Goal: Task Accomplishment & Management: Manage account settings

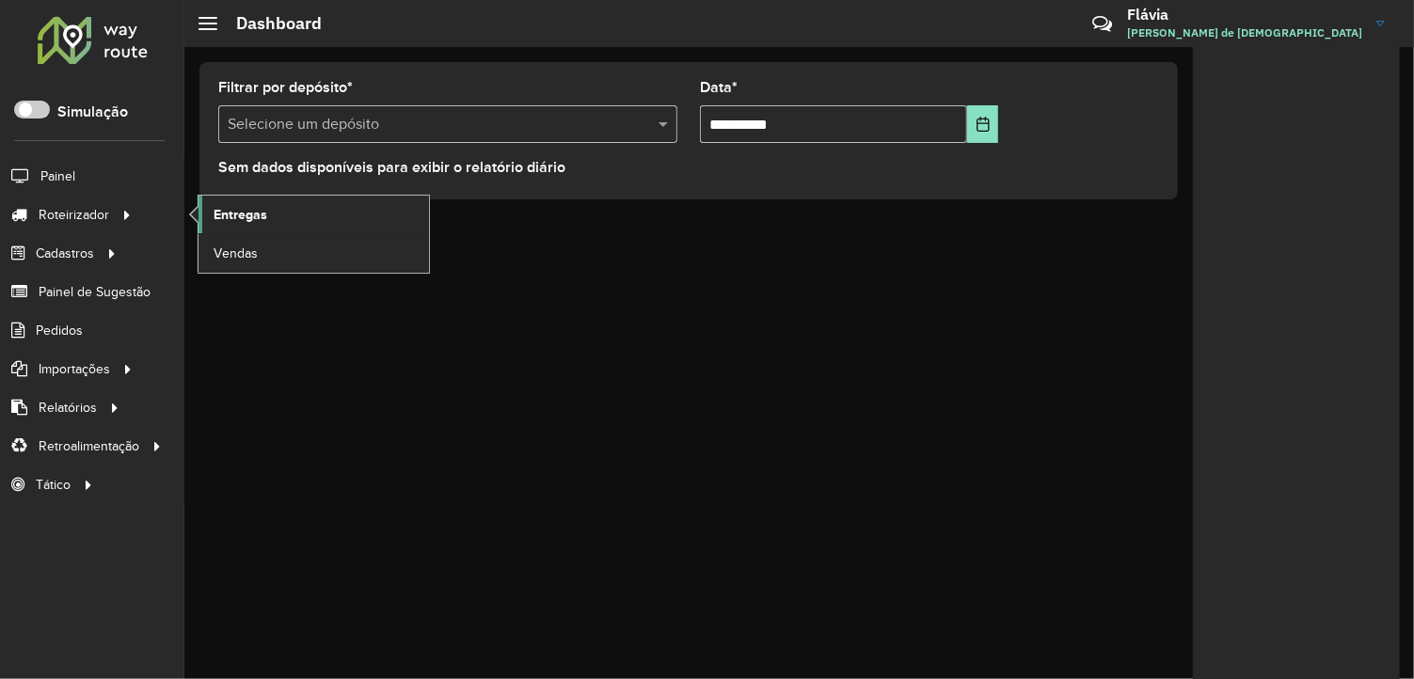
click at [224, 202] on link "Entregas" at bounding box center [314, 215] width 231 height 38
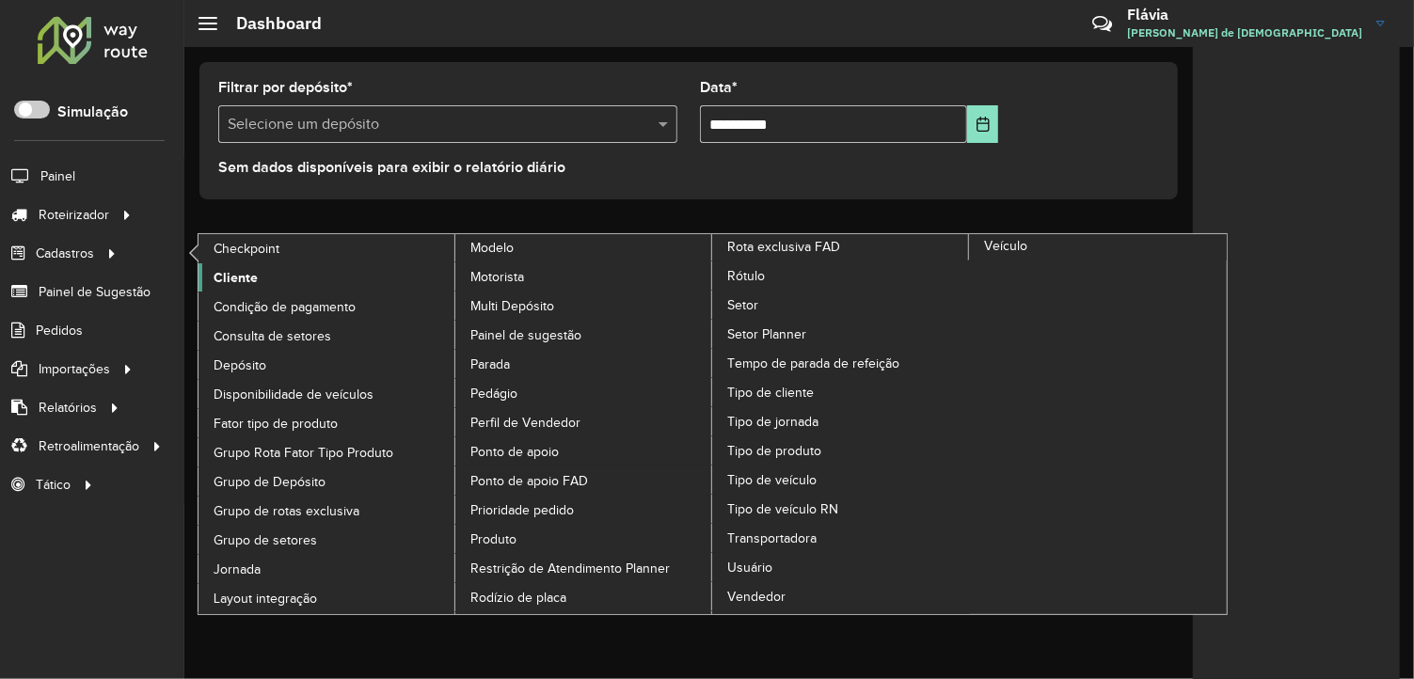
click at [238, 282] on span "Cliente" at bounding box center [236, 278] width 44 height 20
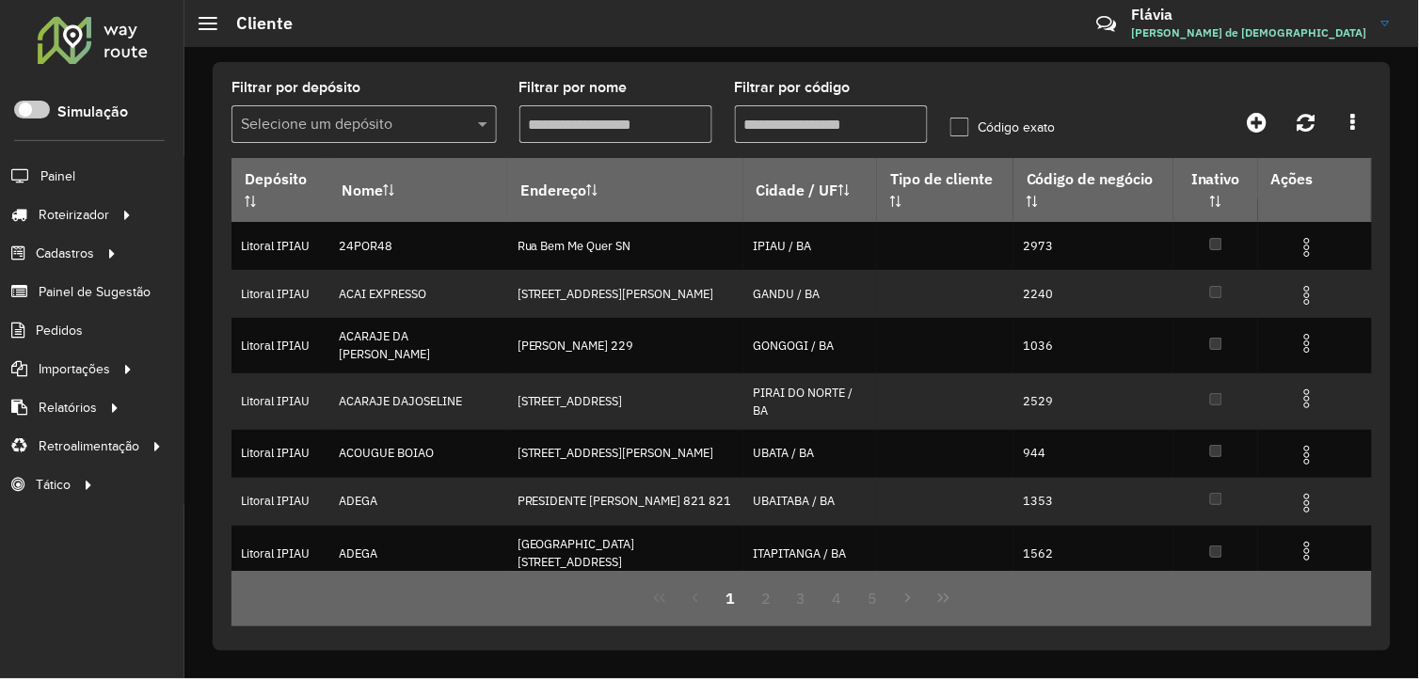
click at [819, 137] on input "Filtrar por código" at bounding box center [831, 124] width 193 height 38
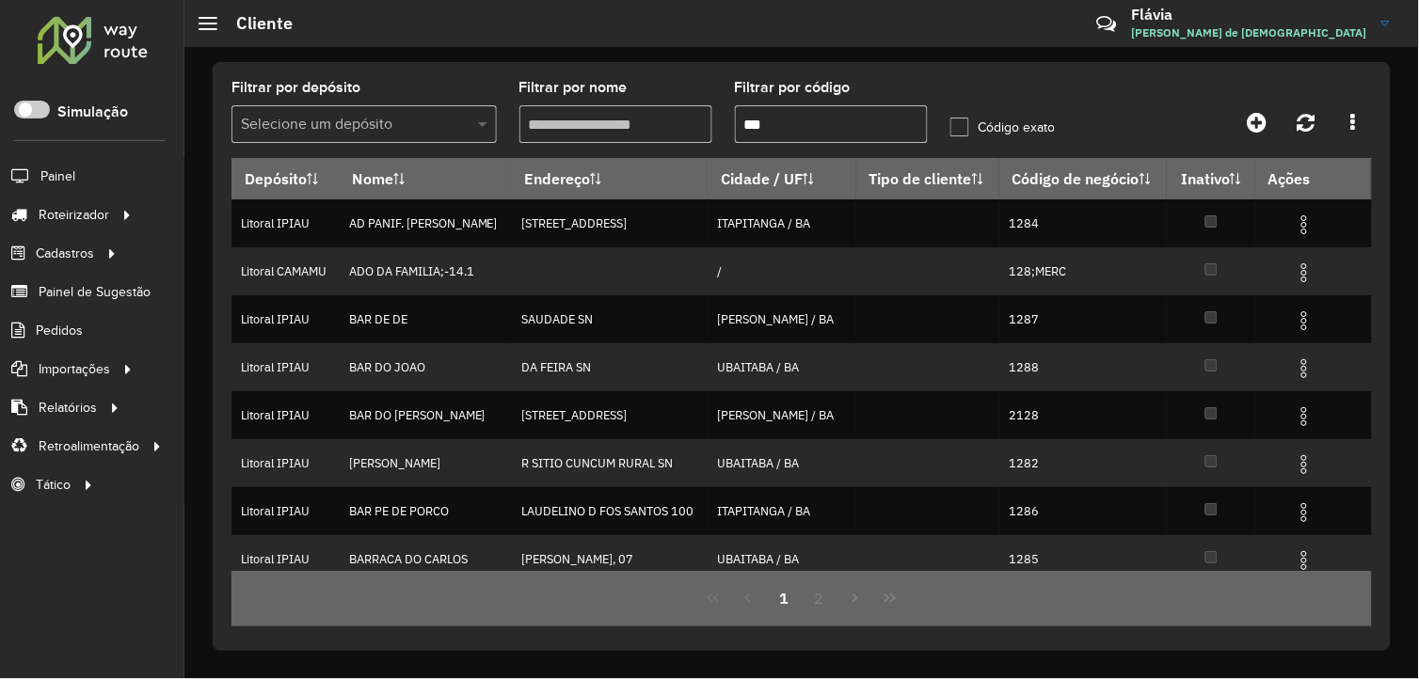
type input "***"
click at [485, 133] on span at bounding box center [485, 124] width 24 height 23
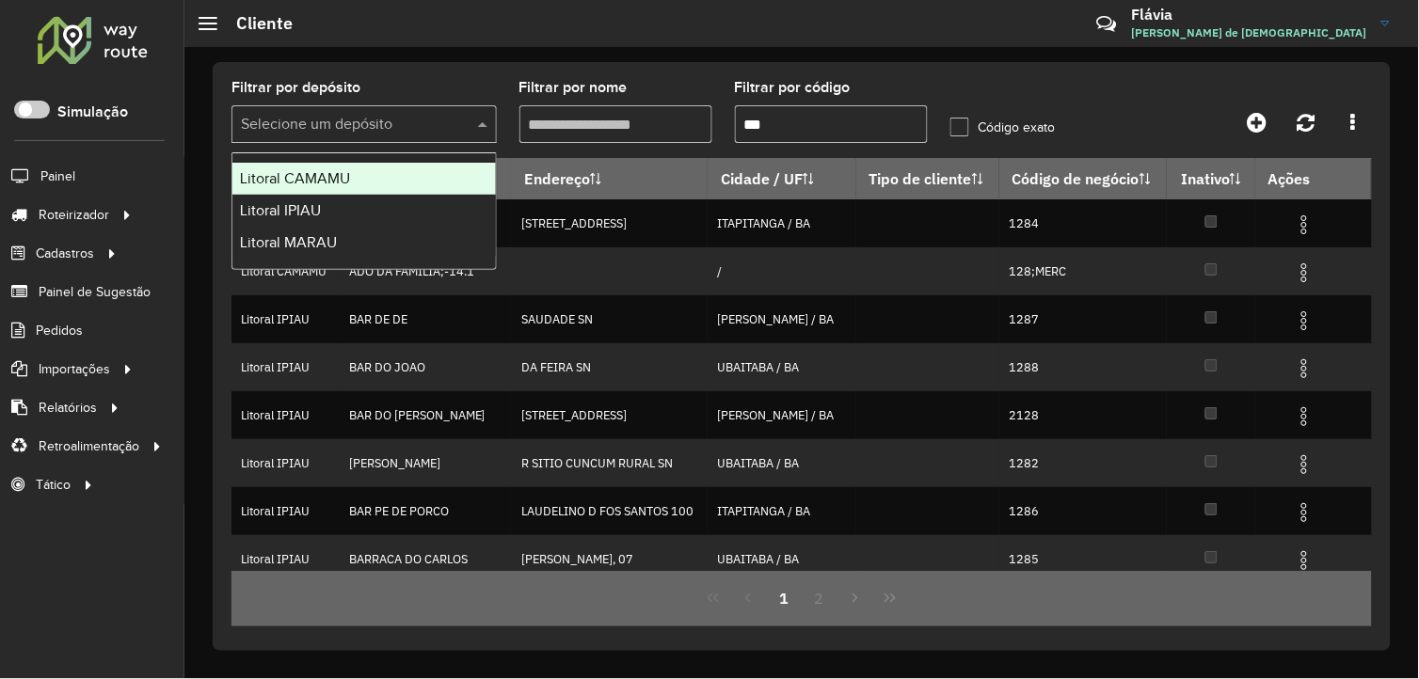
click at [424, 185] on div "Litoral CAMAMU" at bounding box center [363, 179] width 263 height 32
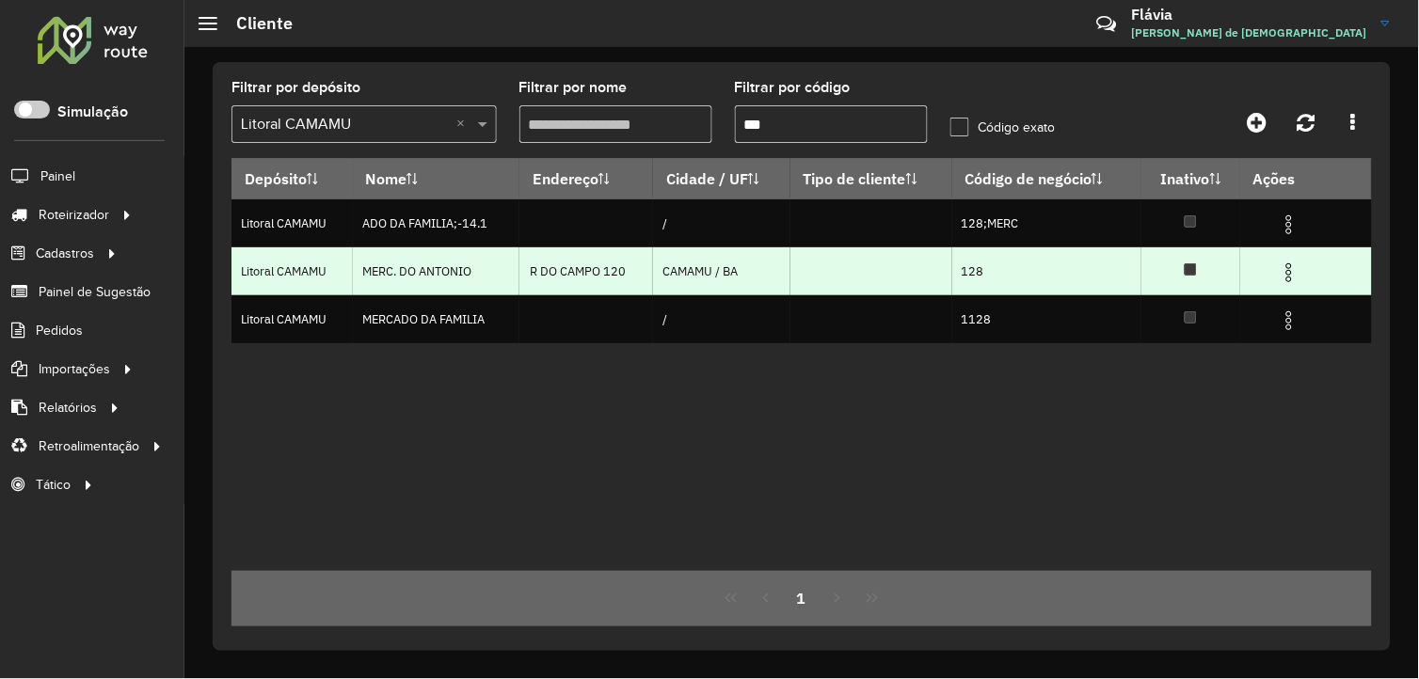
click at [1285, 277] on img at bounding box center [1289, 273] width 23 height 23
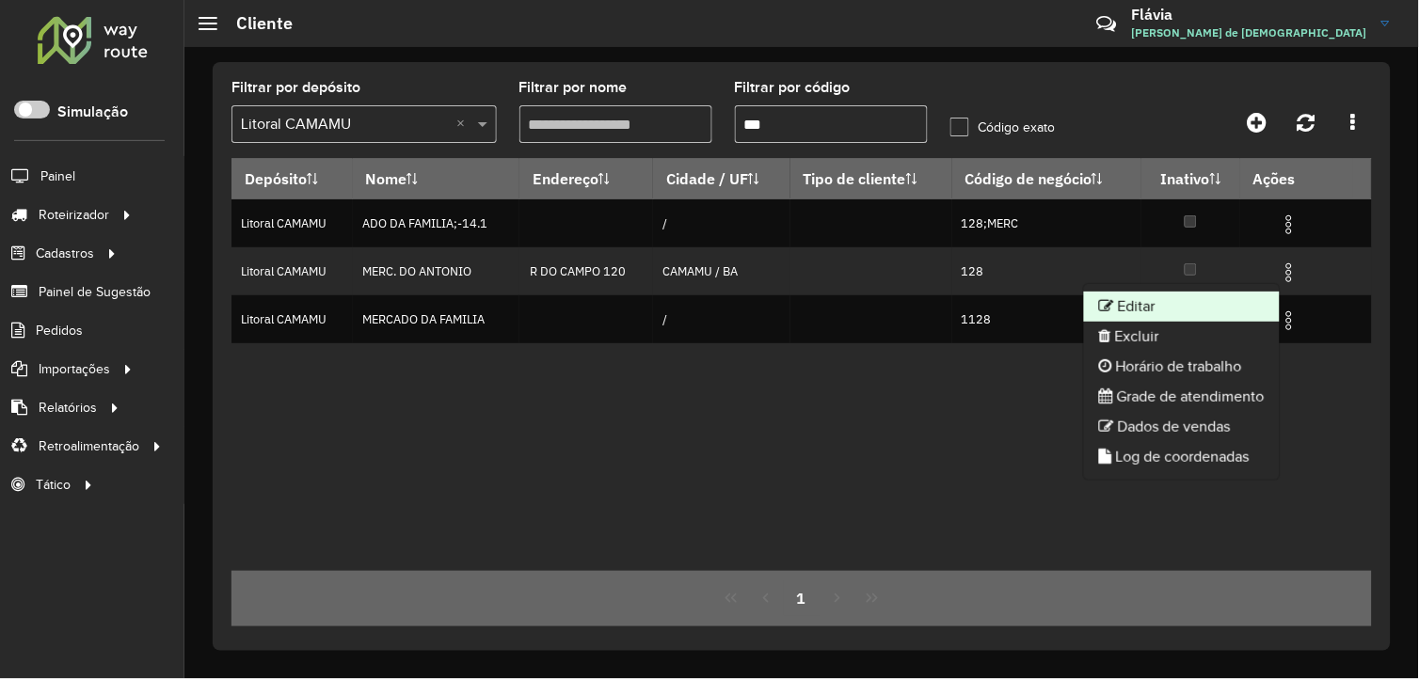
click at [1221, 297] on li "Editar" at bounding box center [1182, 307] width 196 height 30
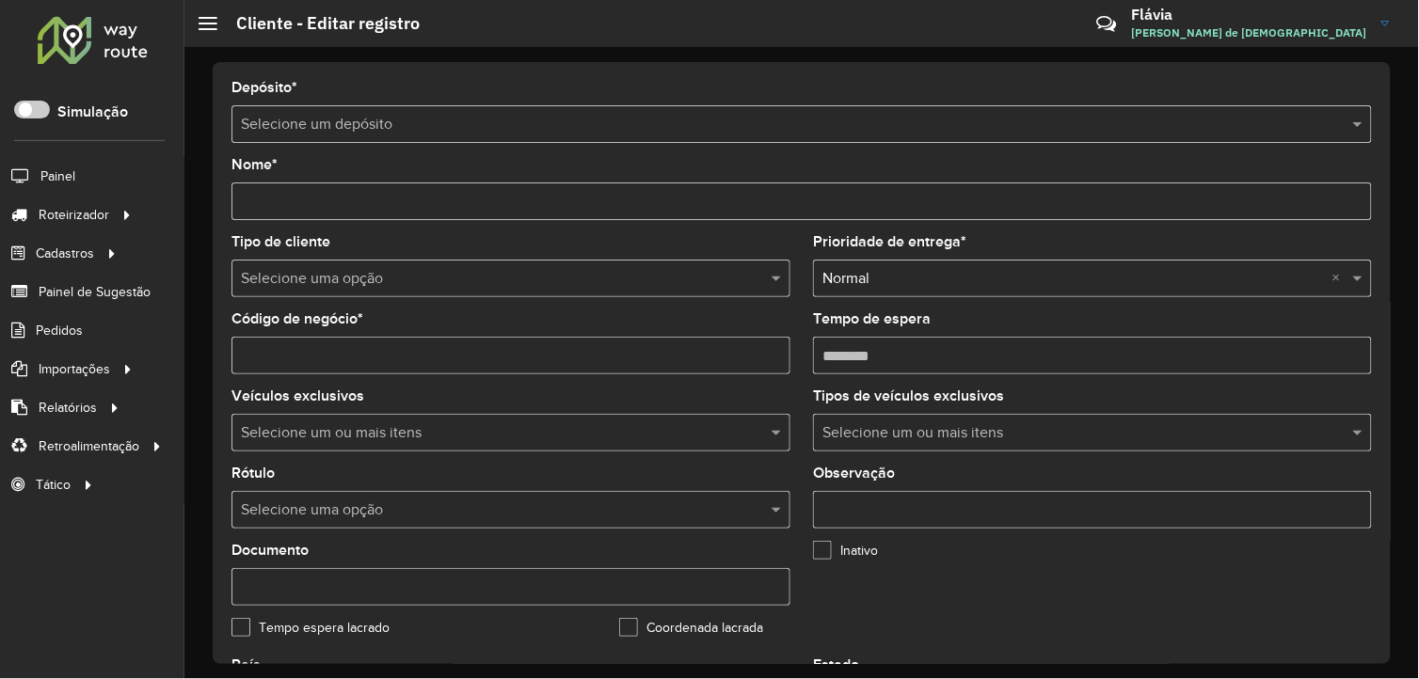
type input "**********"
type input "***"
type input "********"
type input "**********"
type input "******"
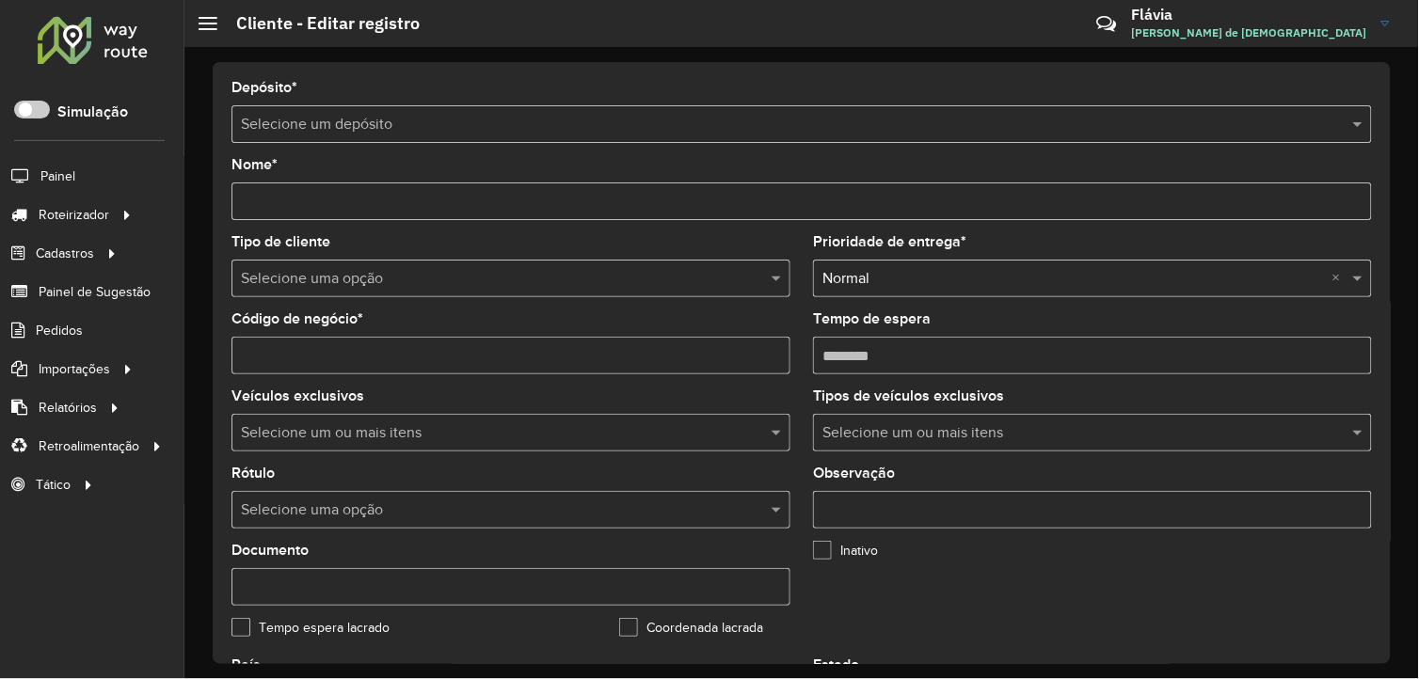
type input "******"
type input "**********"
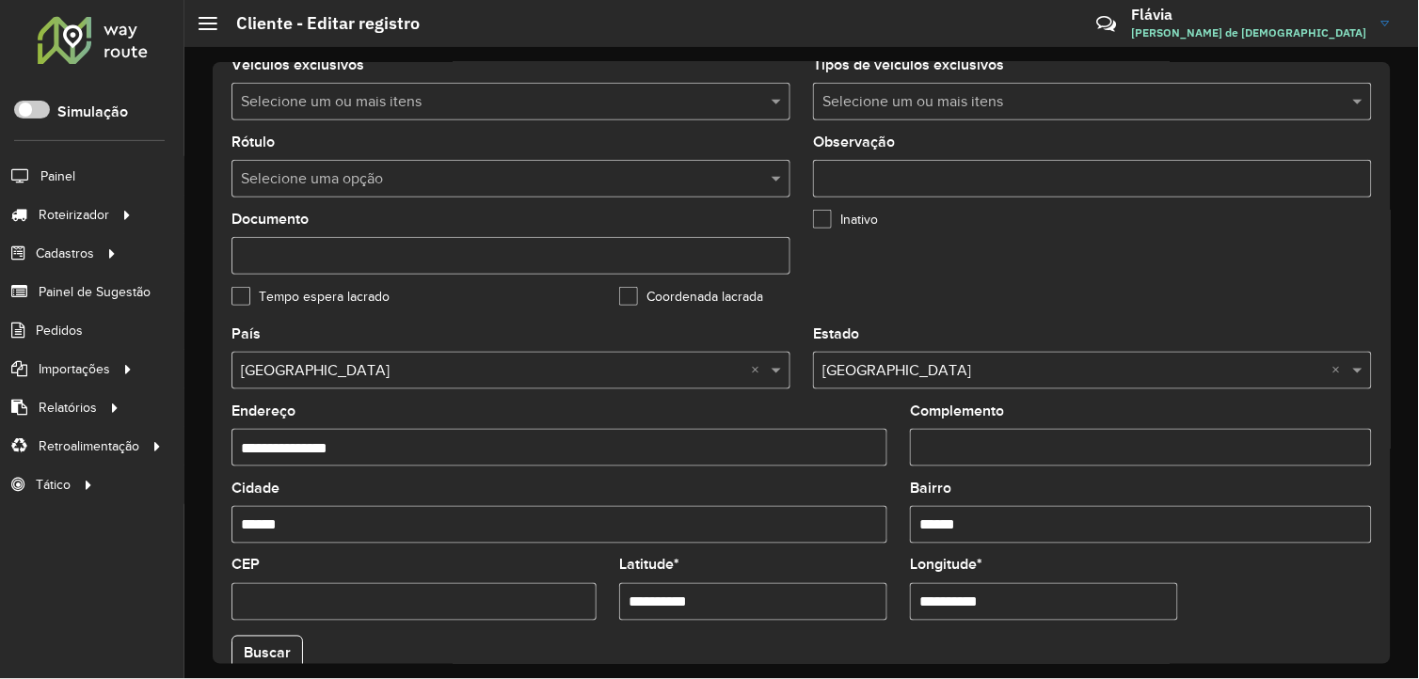
scroll to position [724, 0]
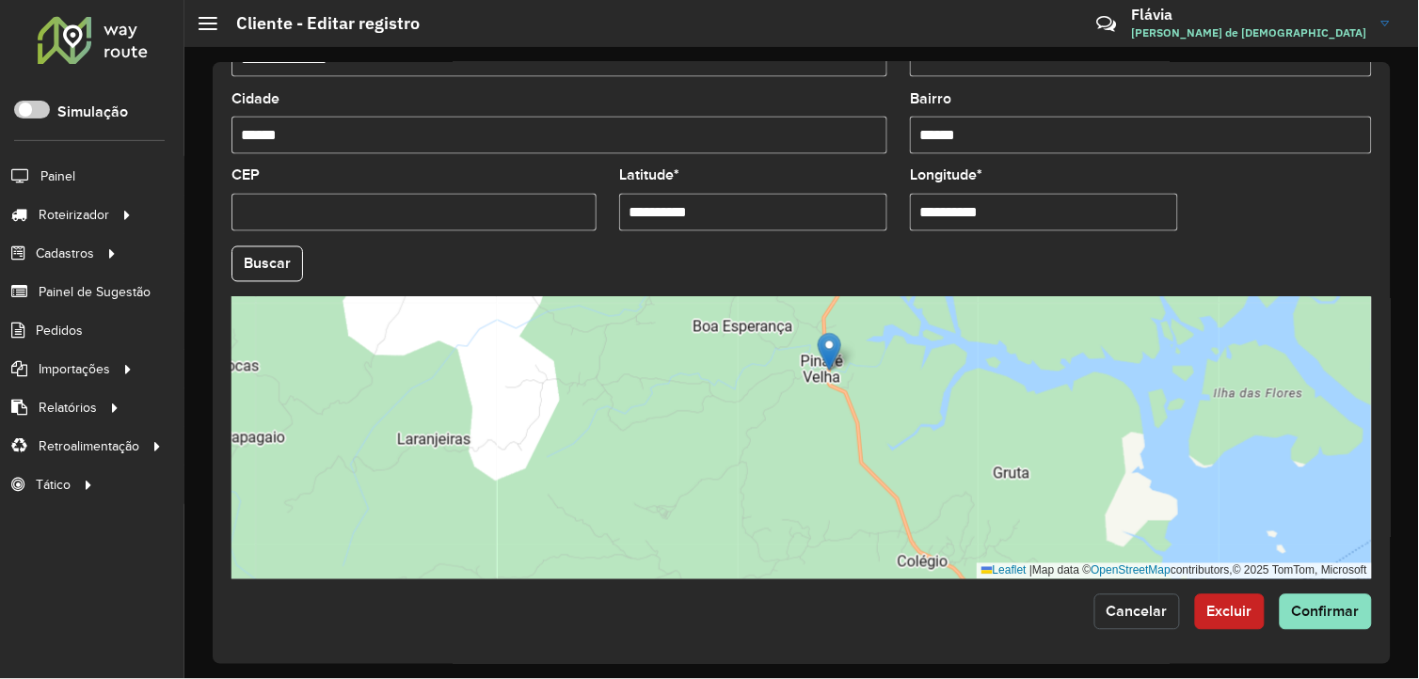
click at [1118, 604] on span "Cancelar" at bounding box center [1136, 612] width 61 height 16
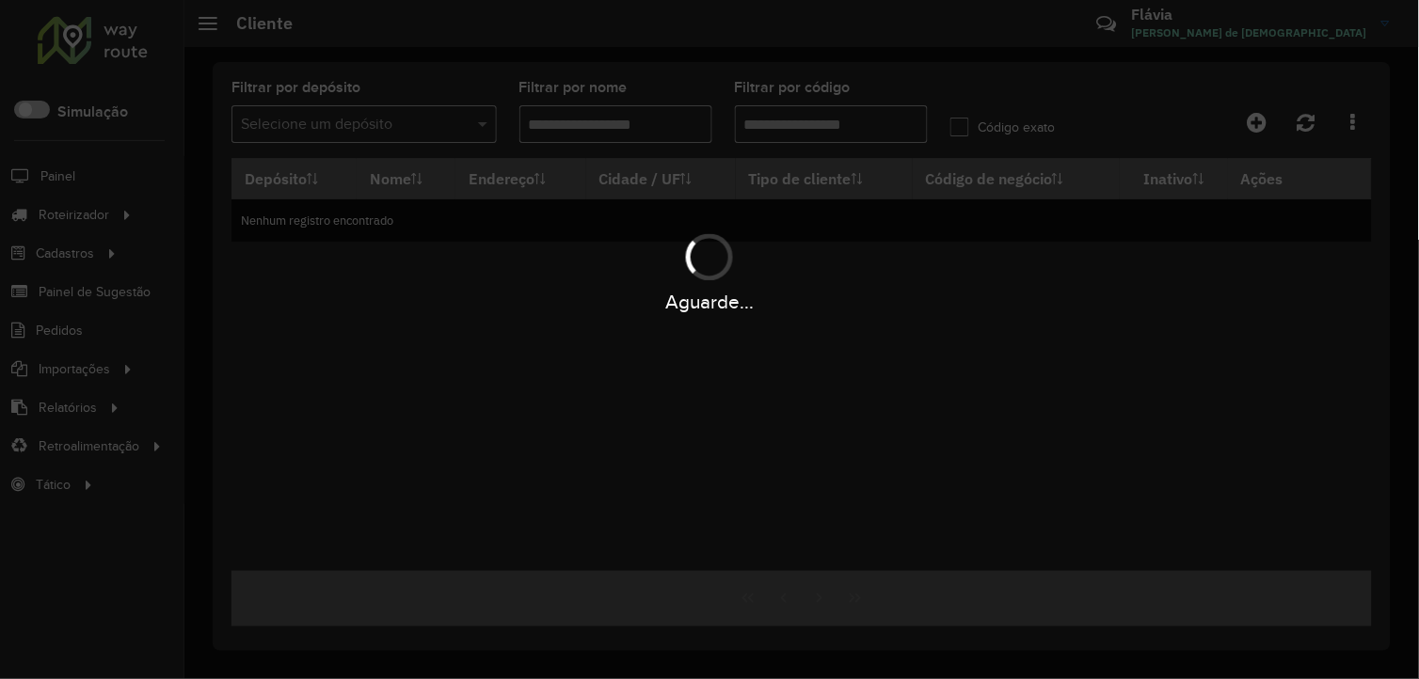
type input "***"
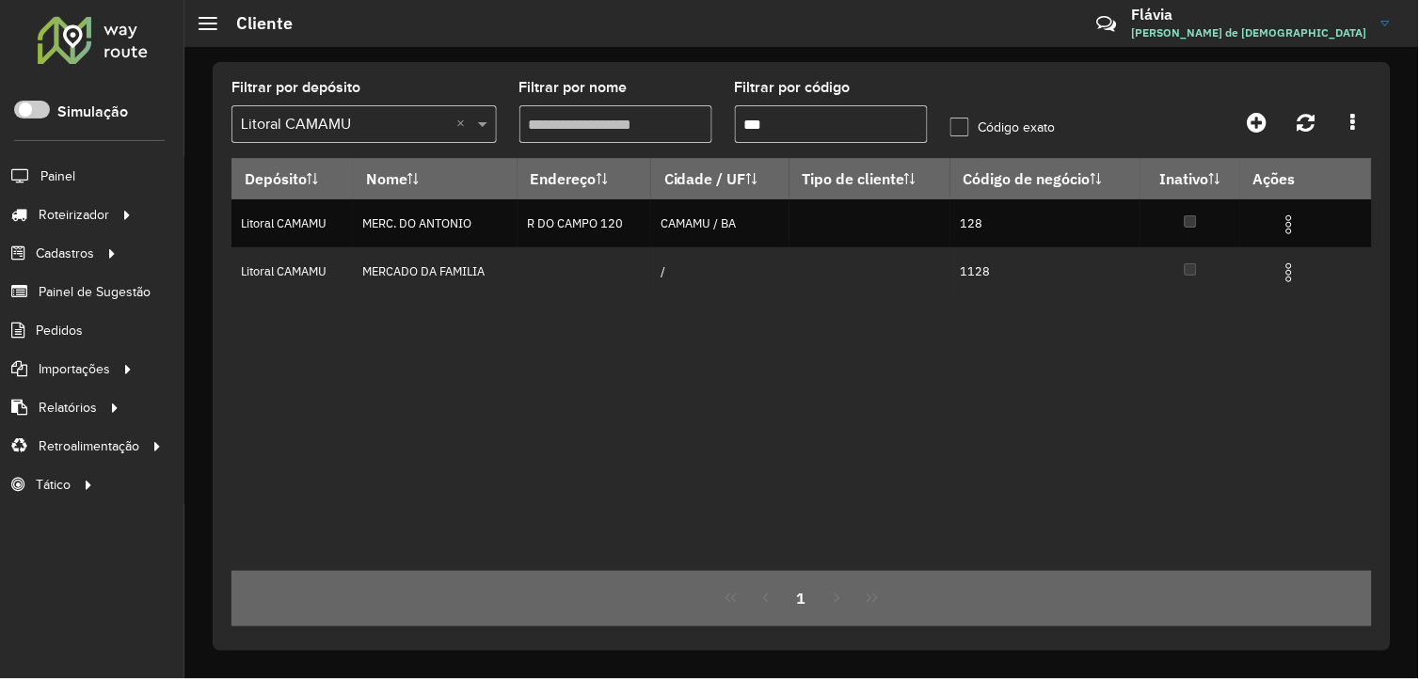
click at [816, 133] on input "***" at bounding box center [831, 124] width 193 height 38
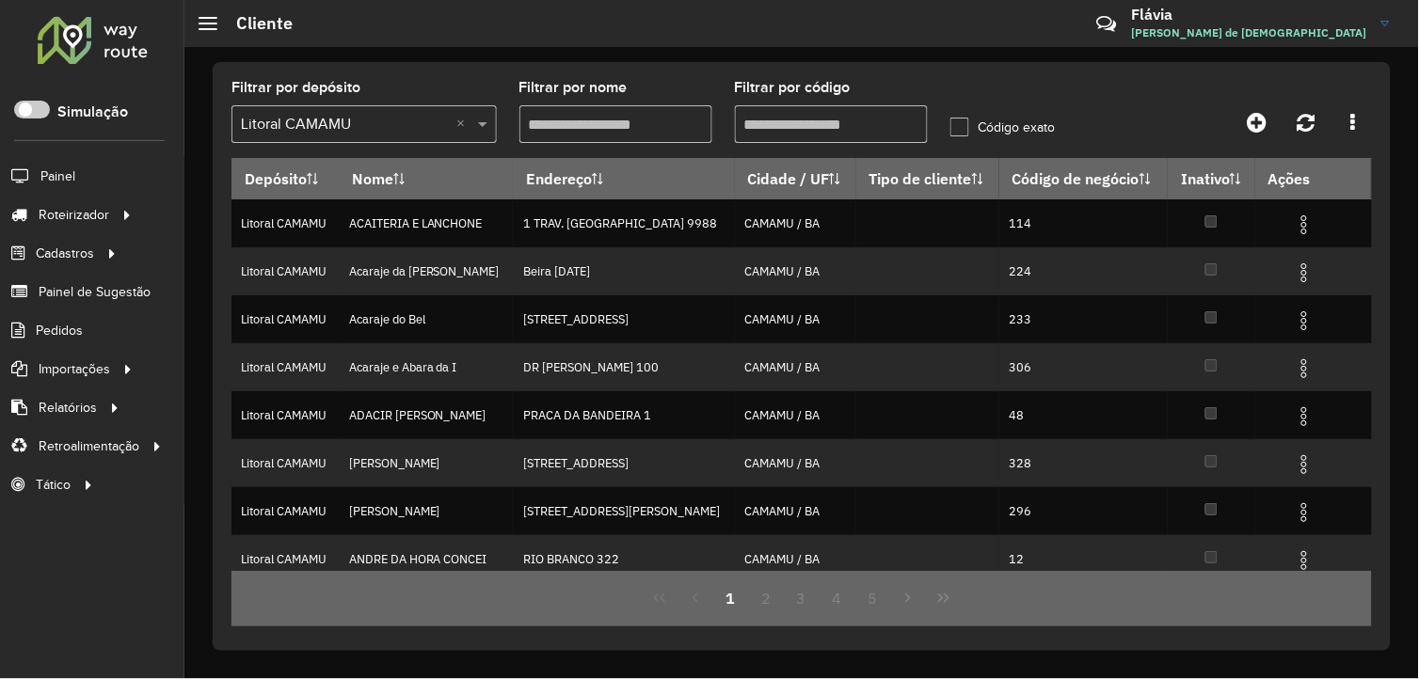
click at [570, 125] on input "Filtrar por nome" at bounding box center [615, 124] width 193 height 38
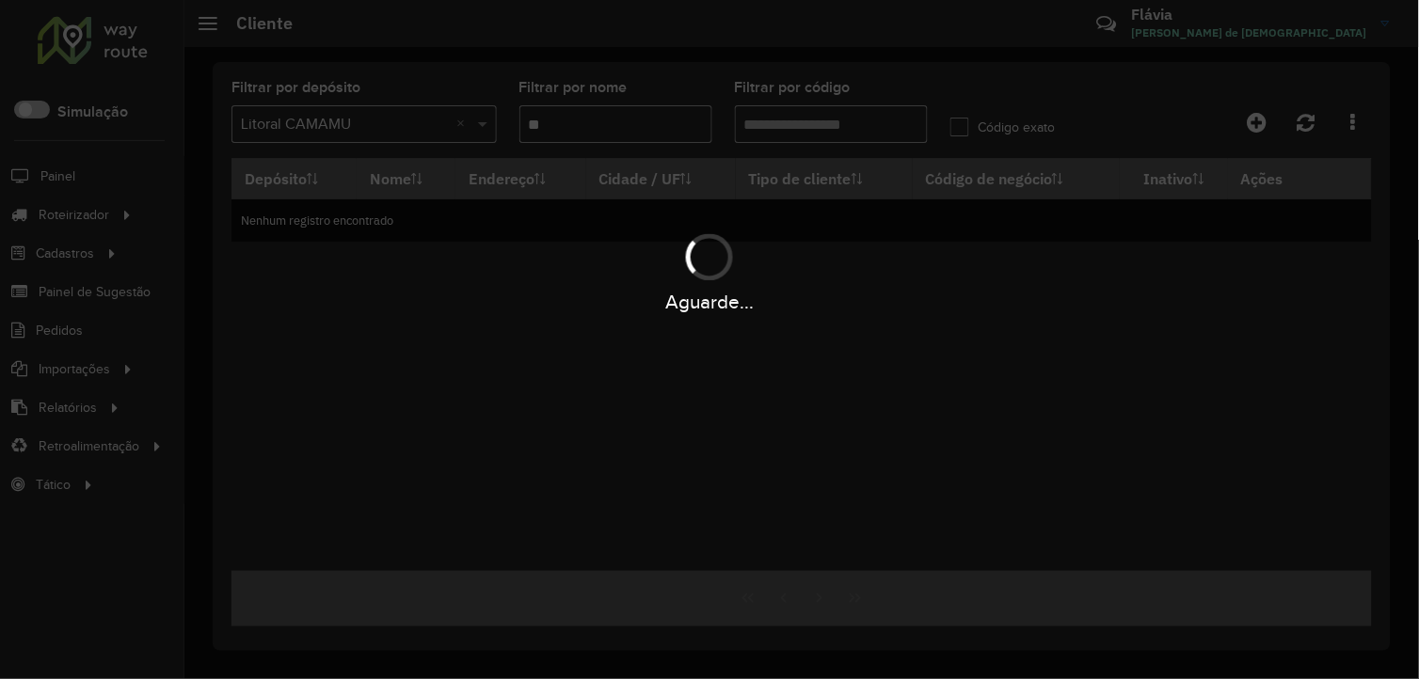
type input "*"
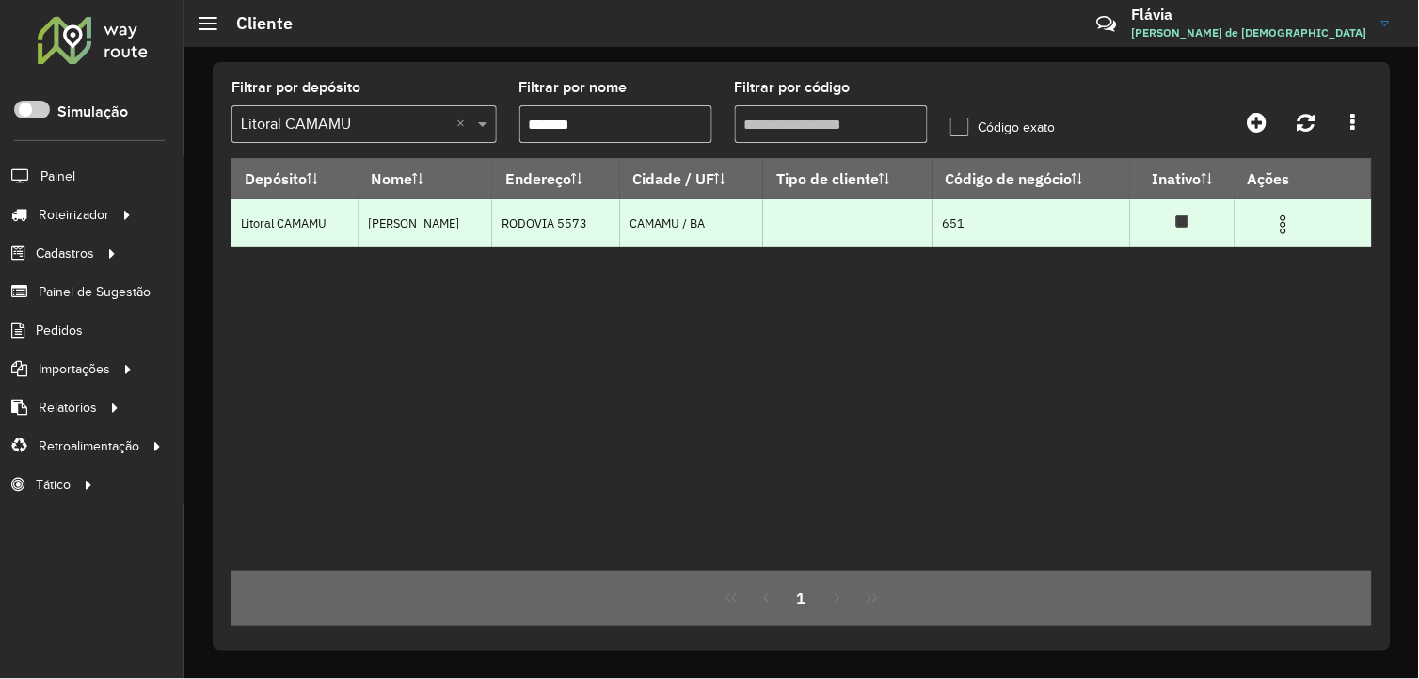
type input "*******"
click at [1283, 222] on img at bounding box center [1283, 225] width 23 height 23
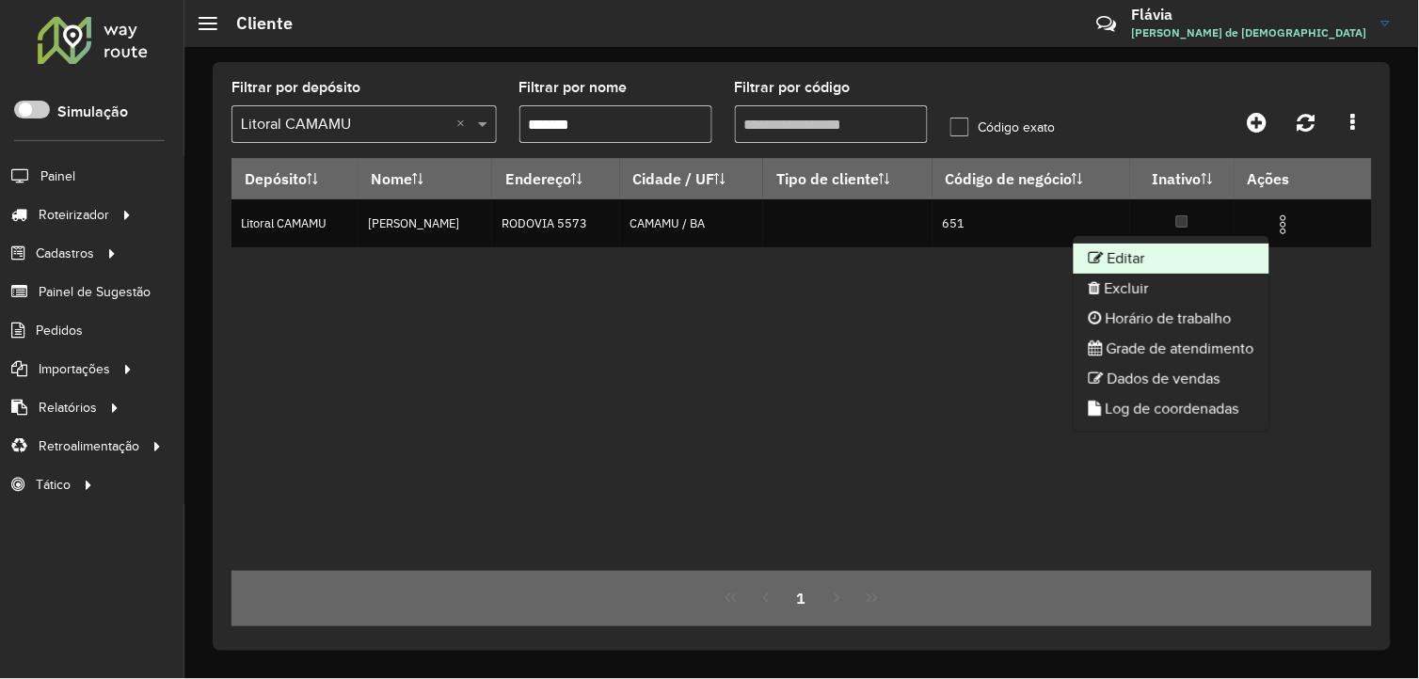
click at [1217, 263] on li "Editar" at bounding box center [1172, 259] width 196 height 30
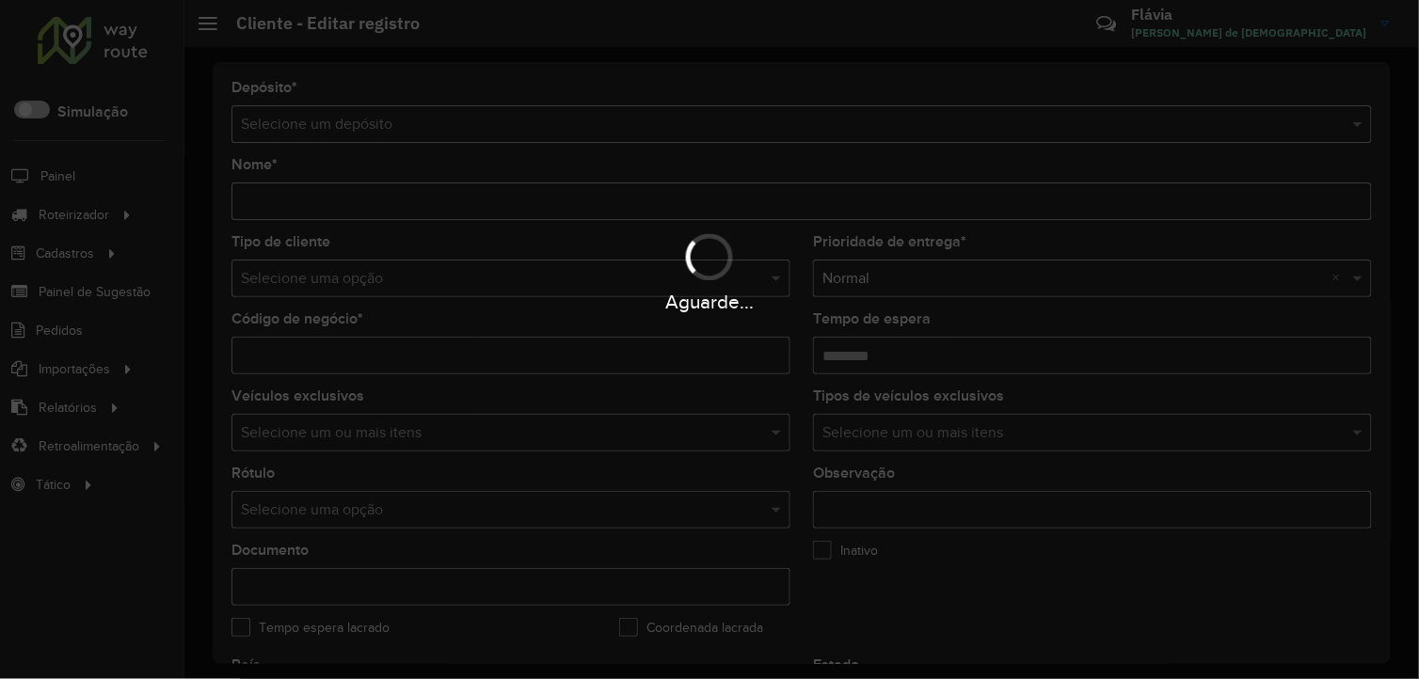
type input "*******"
type input "***"
type input "********"
type input "**********"
type input "******"
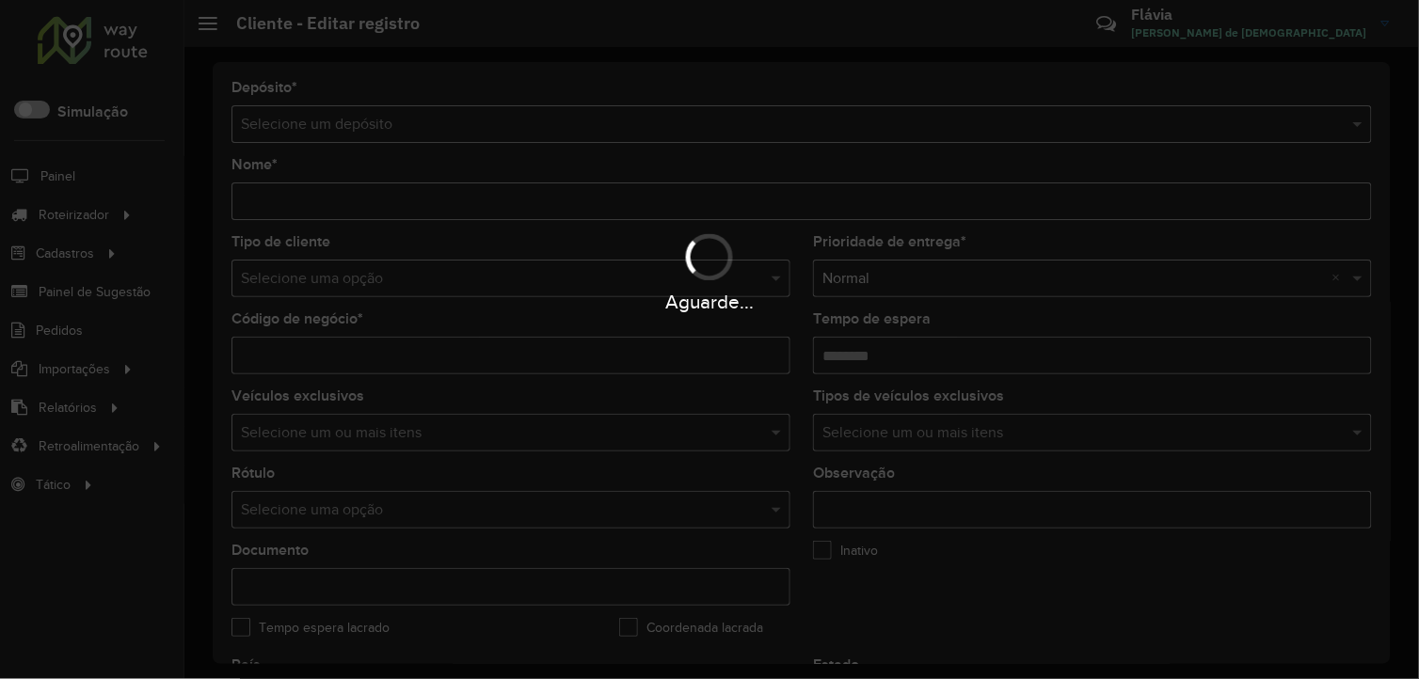
type input "******"
type input "*********"
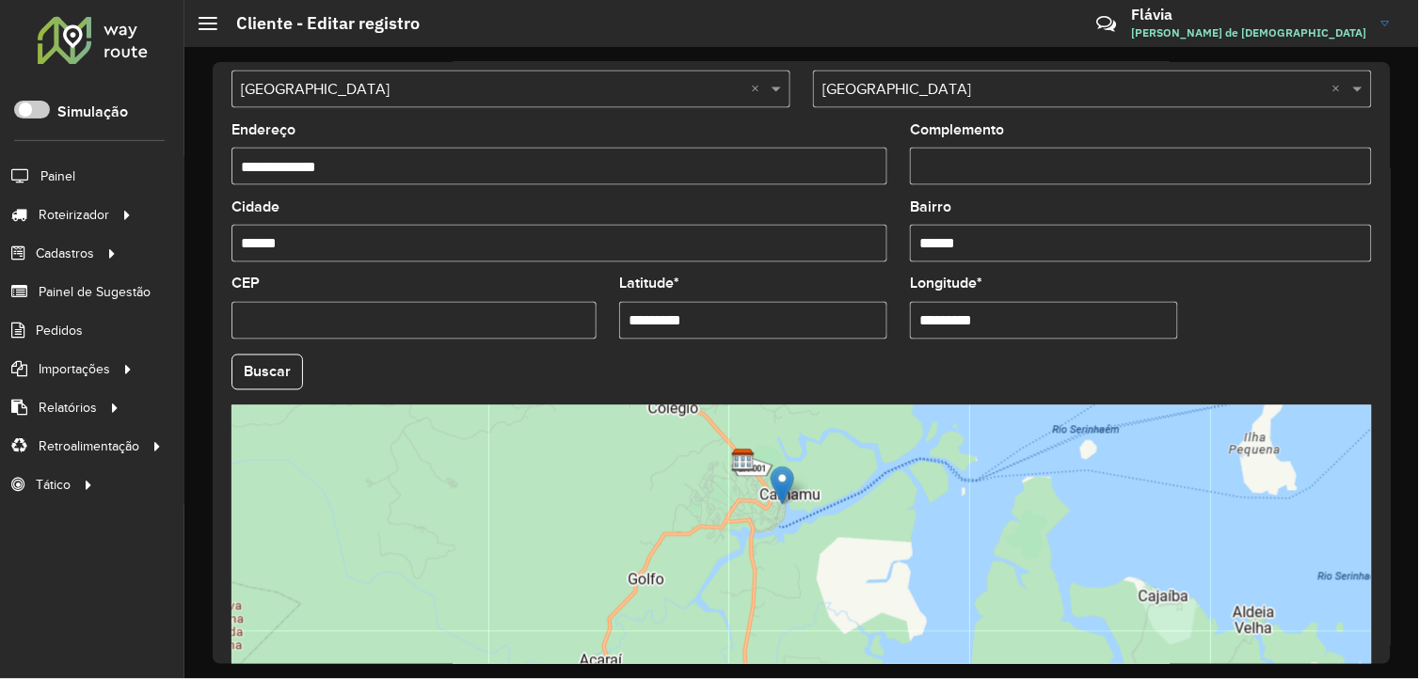
scroll to position [724, 0]
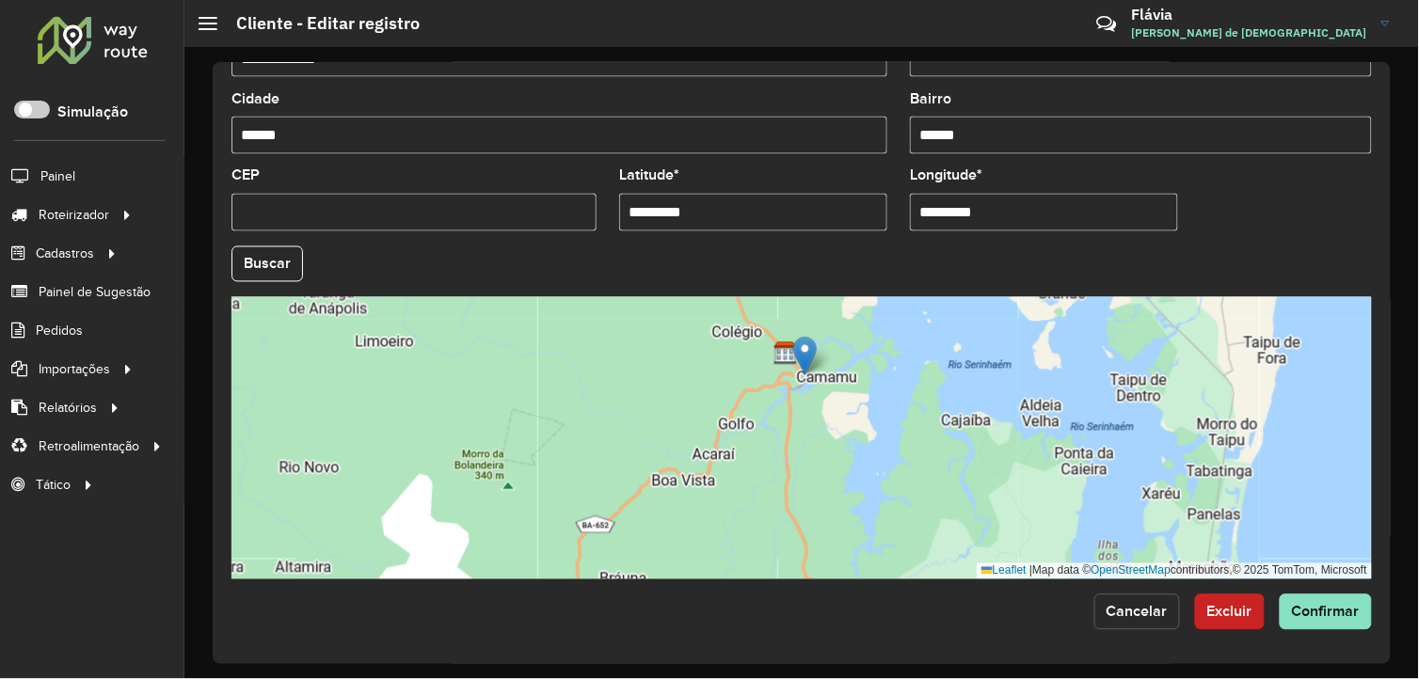
click at [1138, 616] on span "Cancelar" at bounding box center [1136, 612] width 61 height 16
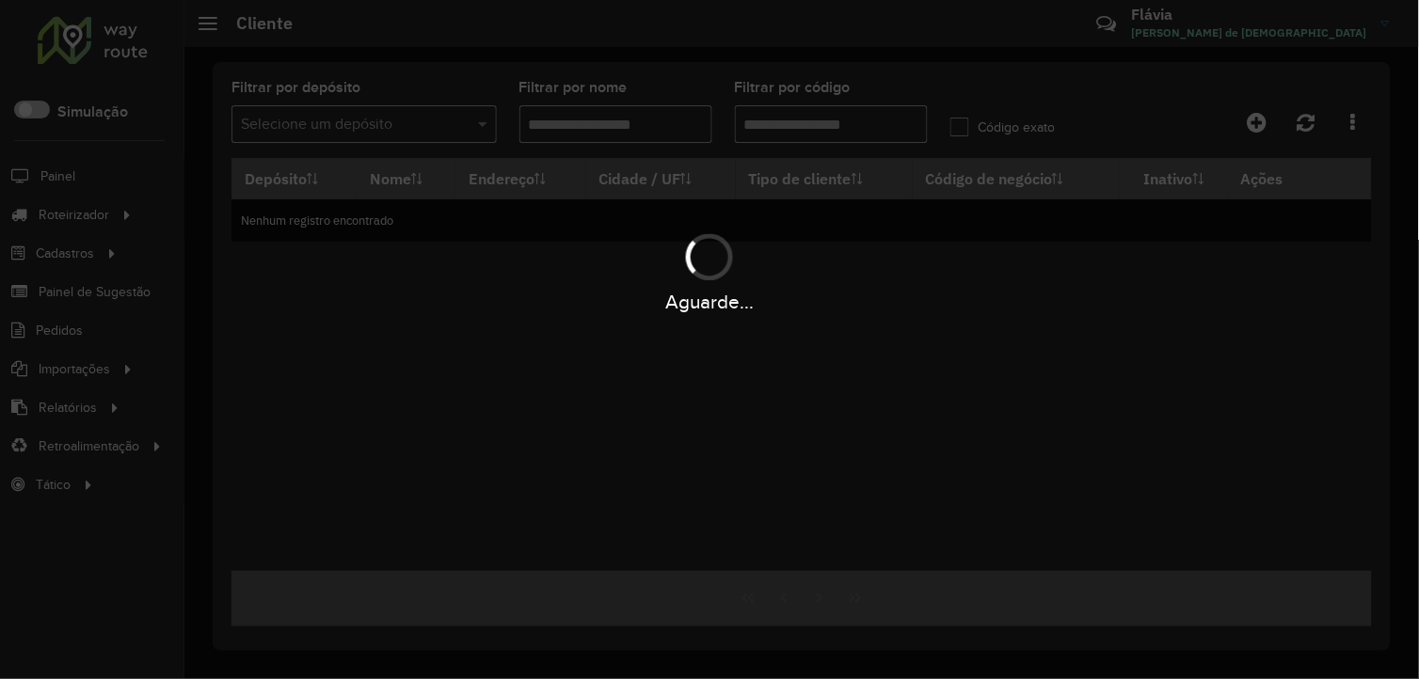
type input "*******"
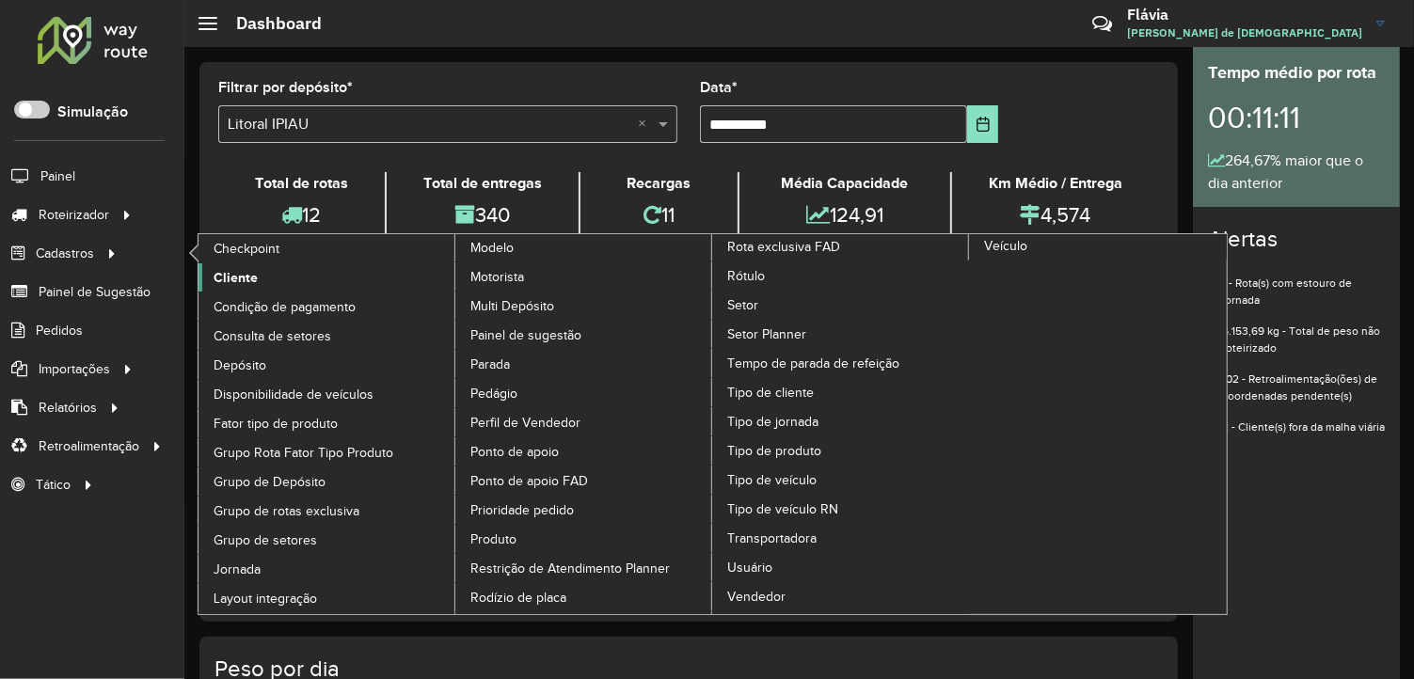
click at [223, 269] on span "Cliente" at bounding box center [236, 278] width 44 height 20
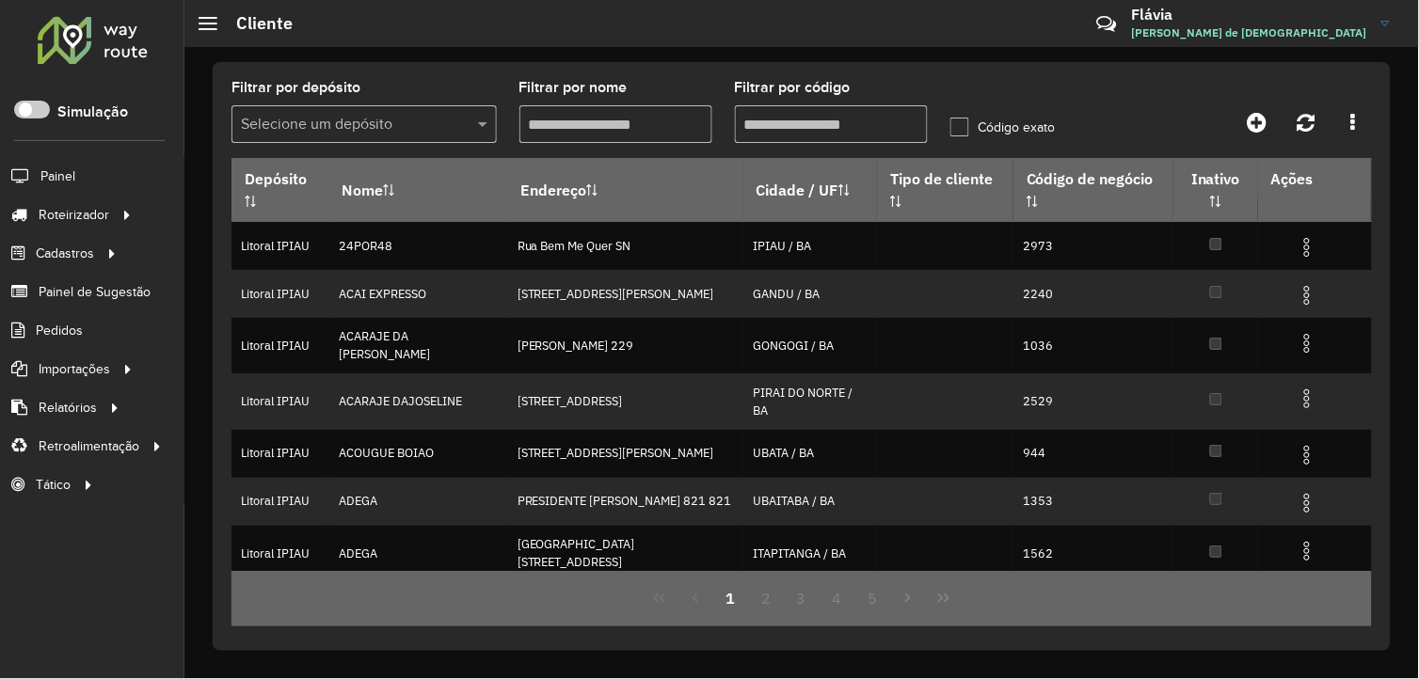
click at [839, 123] on input "Filtrar por código" at bounding box center [831, 124] width 193 height 38
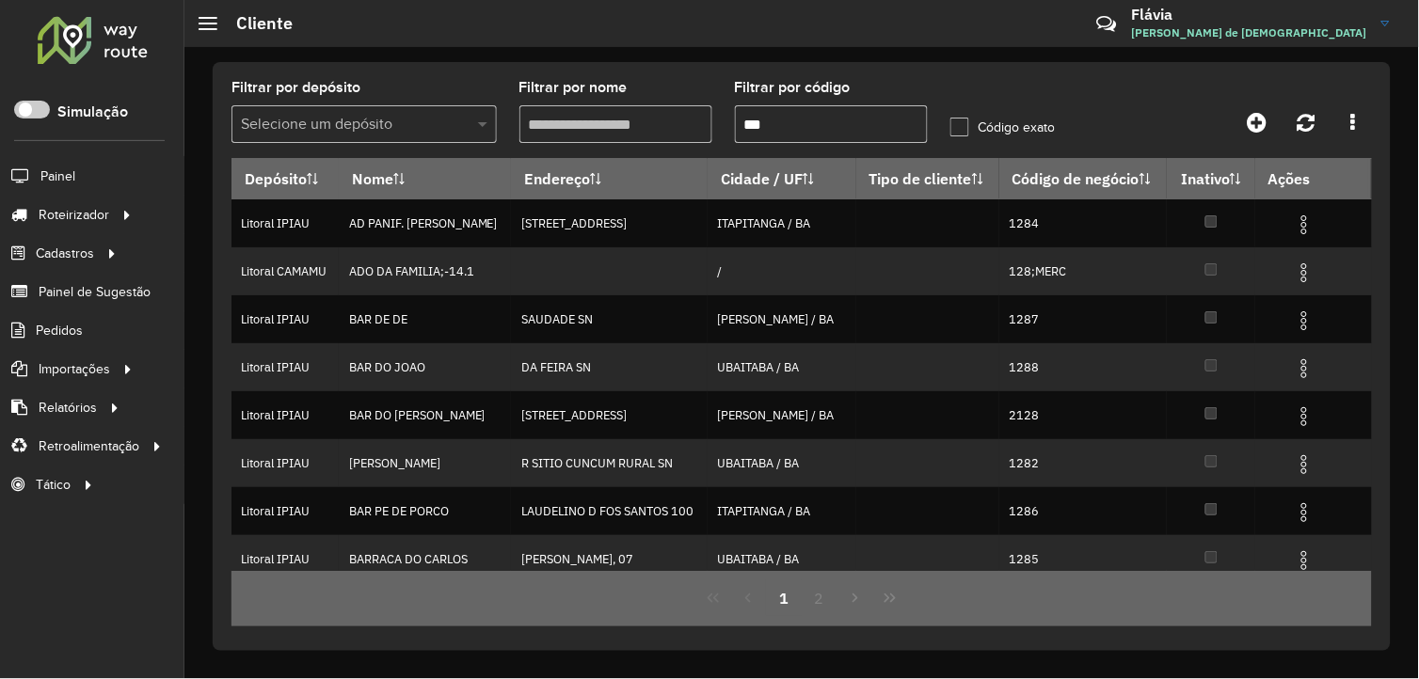
type input "***"
click at [473, 126] on span at bounding box center [485, 124] width 24 height 23
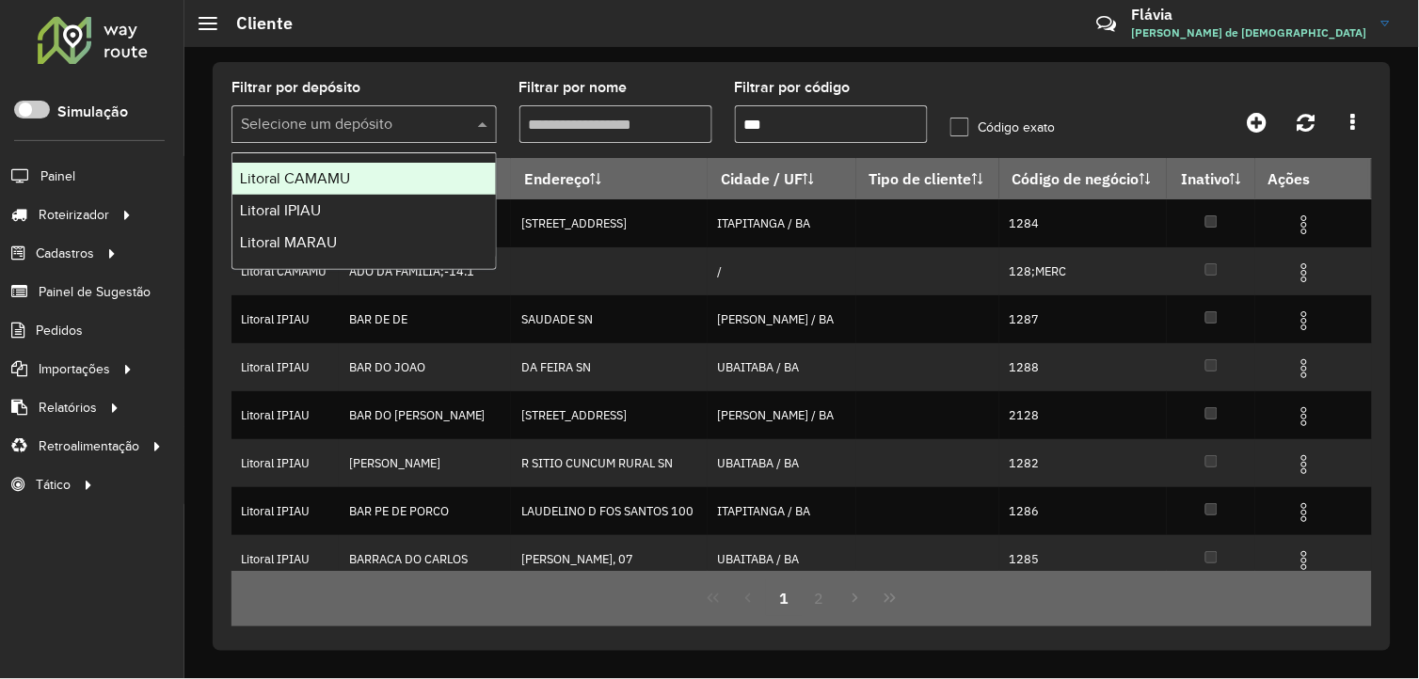
click at [393, 188] on div "Litoral CAMAMU" at bounding box center [363, 179] width 263 height 32
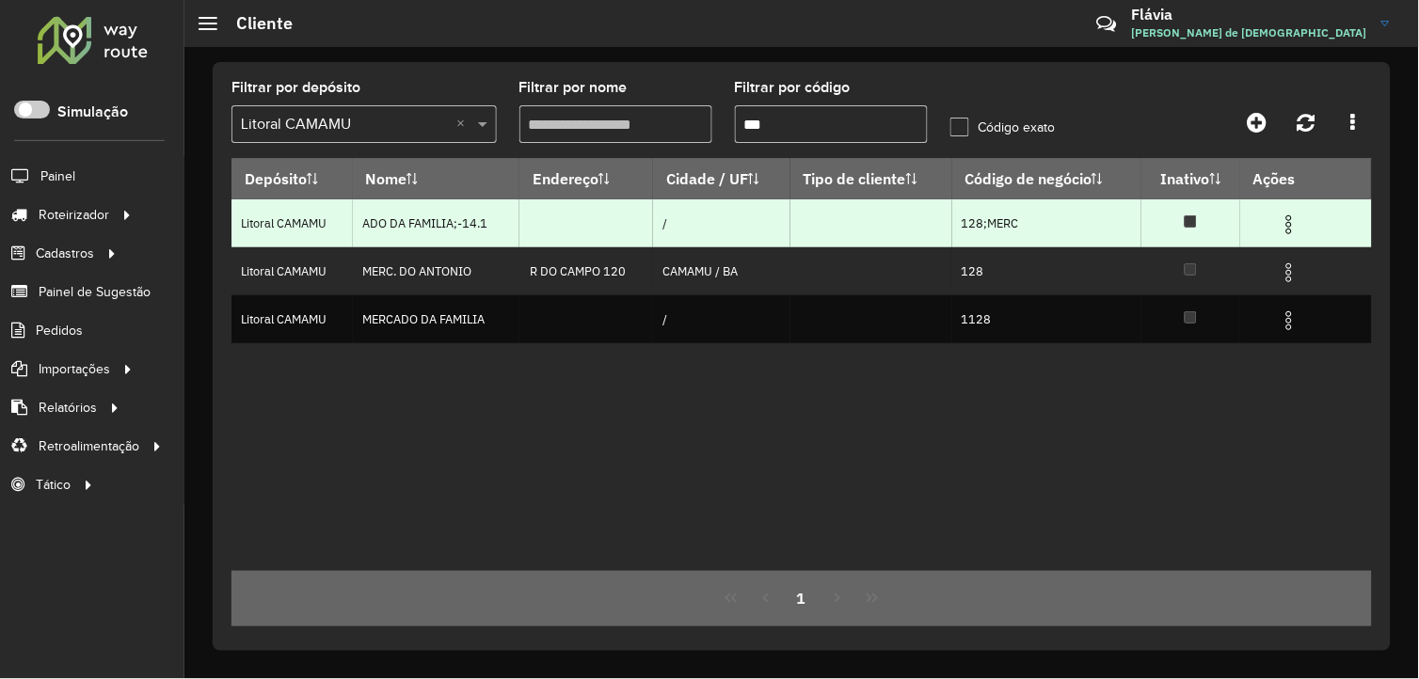
click at [1294, 229] on img at bounding box center [1289, 225] width 23 height 23
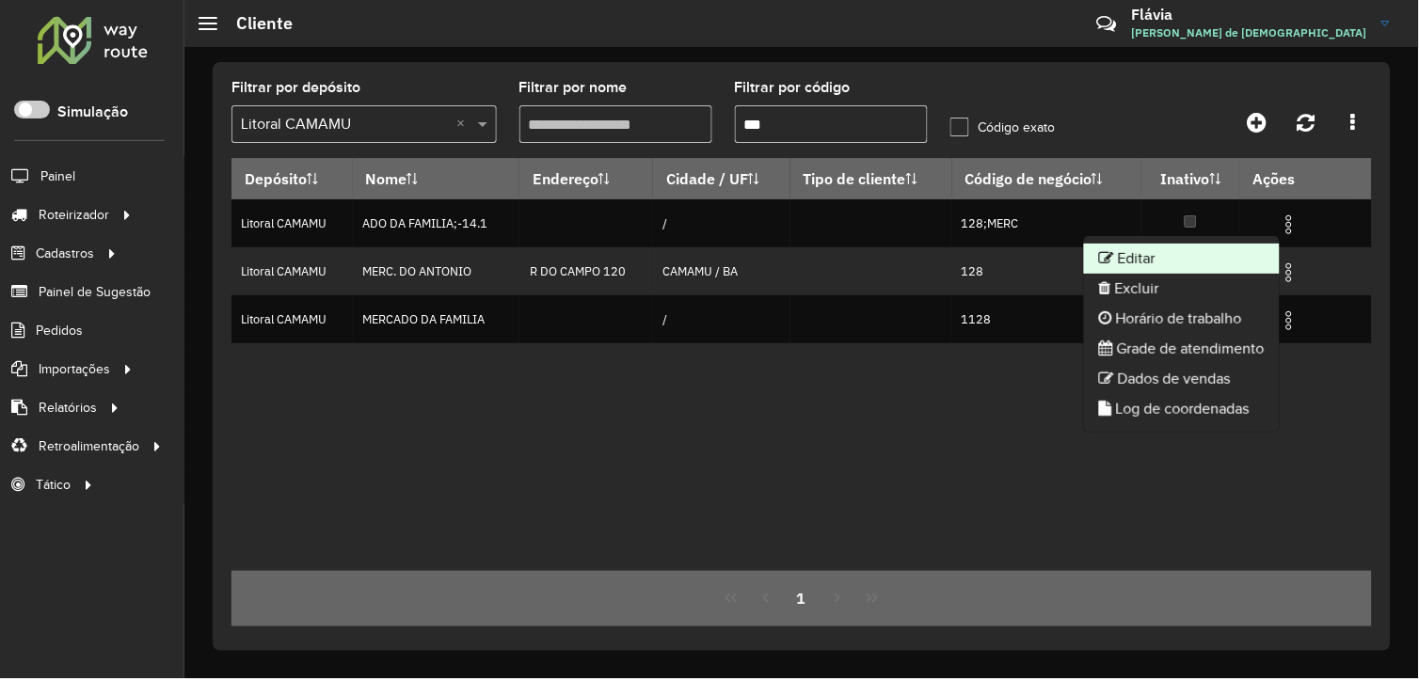
click at [1200, 262] on li "Editar" at bounding box center [1182, 259] width 196 height 30
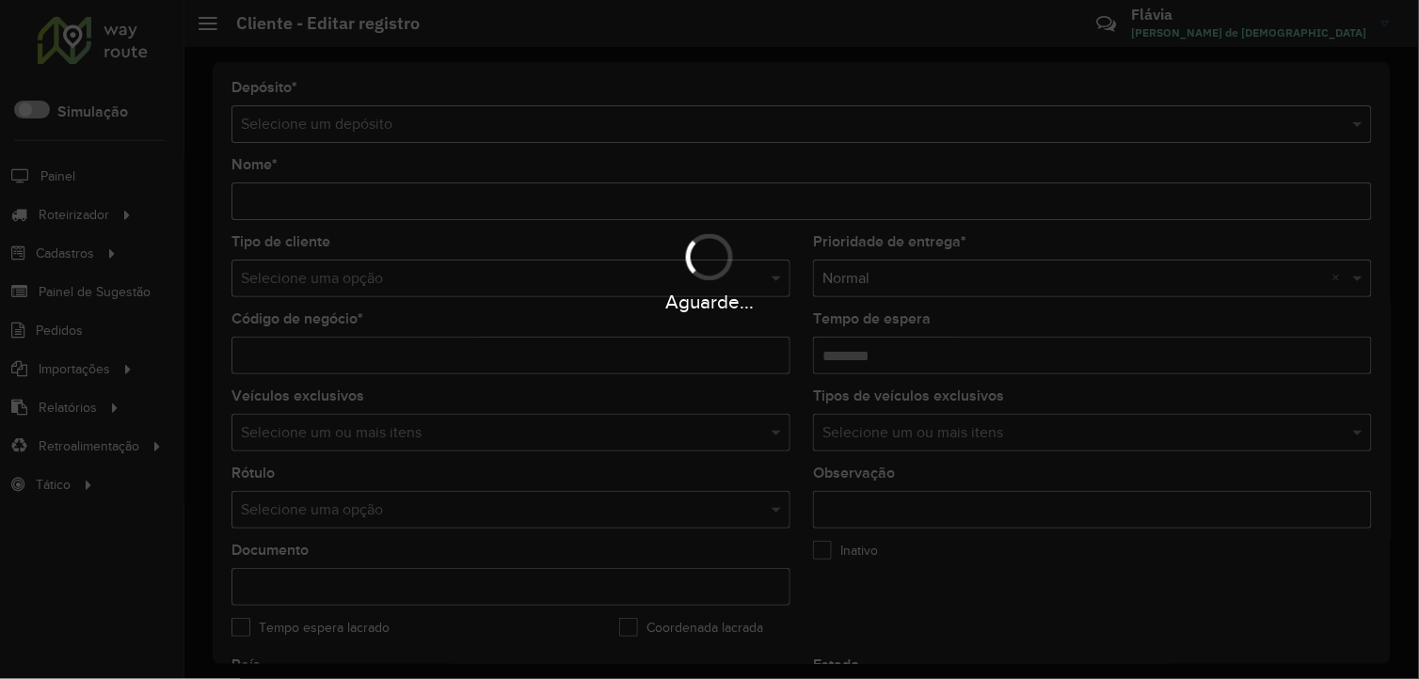
type input "**********"
type input "********"
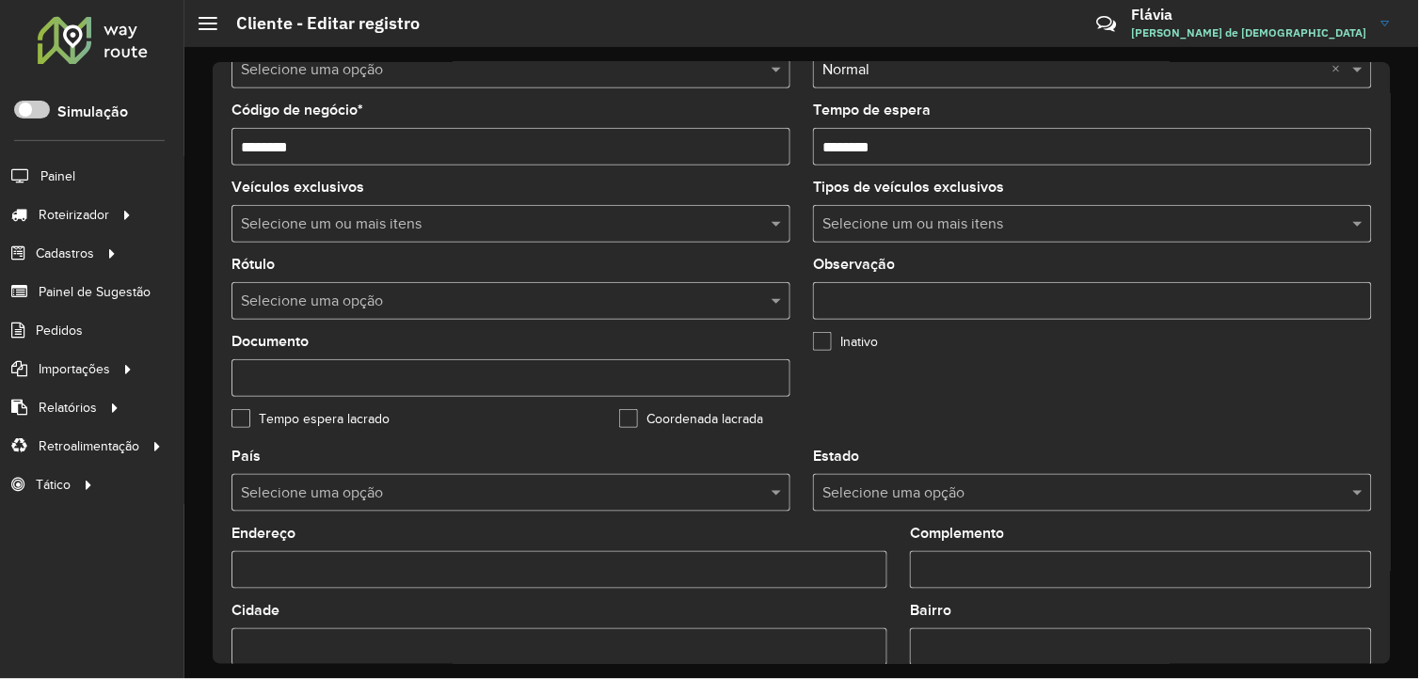
scroll to position [724, 0]
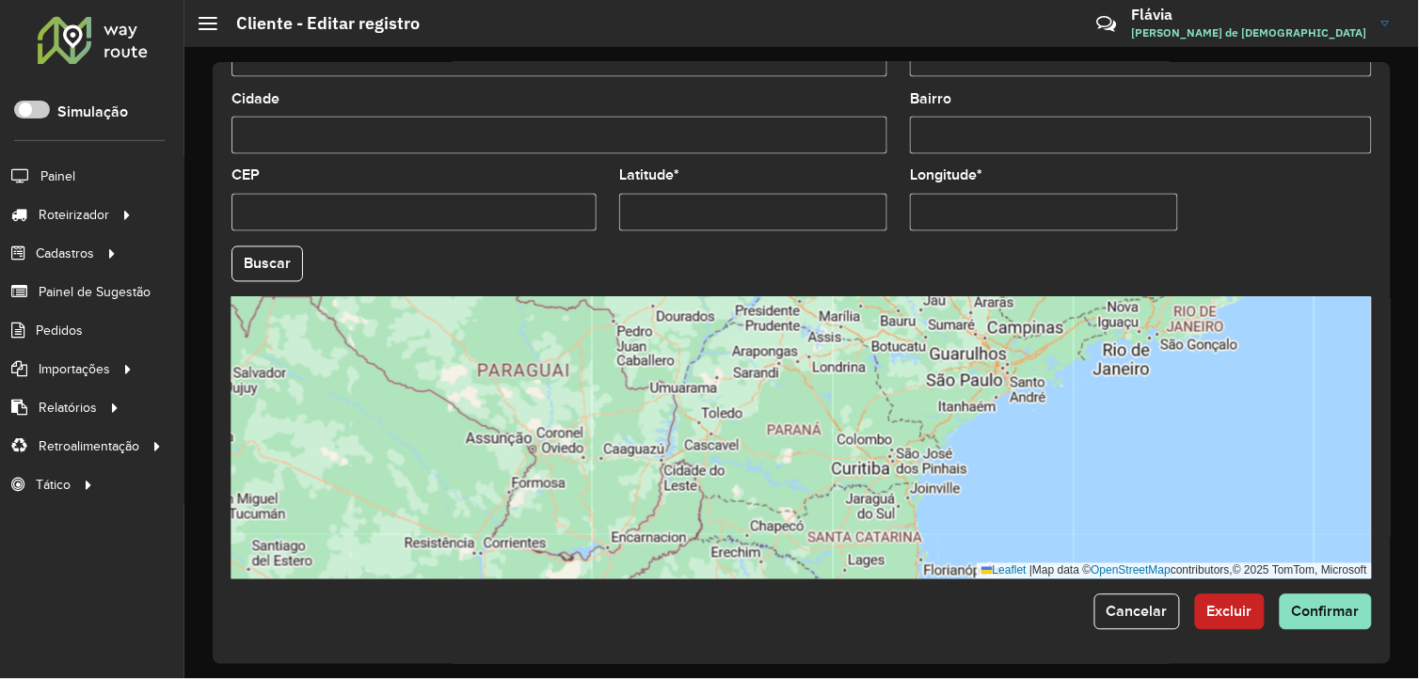
drag, startPoint x: 1074, startPoint y: 380, endPoint x: 1026, endPoint y: 411, distance: 56.4
click at [1026, 411] on div "Leaflet | Map data © OpenStreetMap contributors,© 2025 TomTom, Microsoft" at bounding box center [801, 438] width 1140 height 282
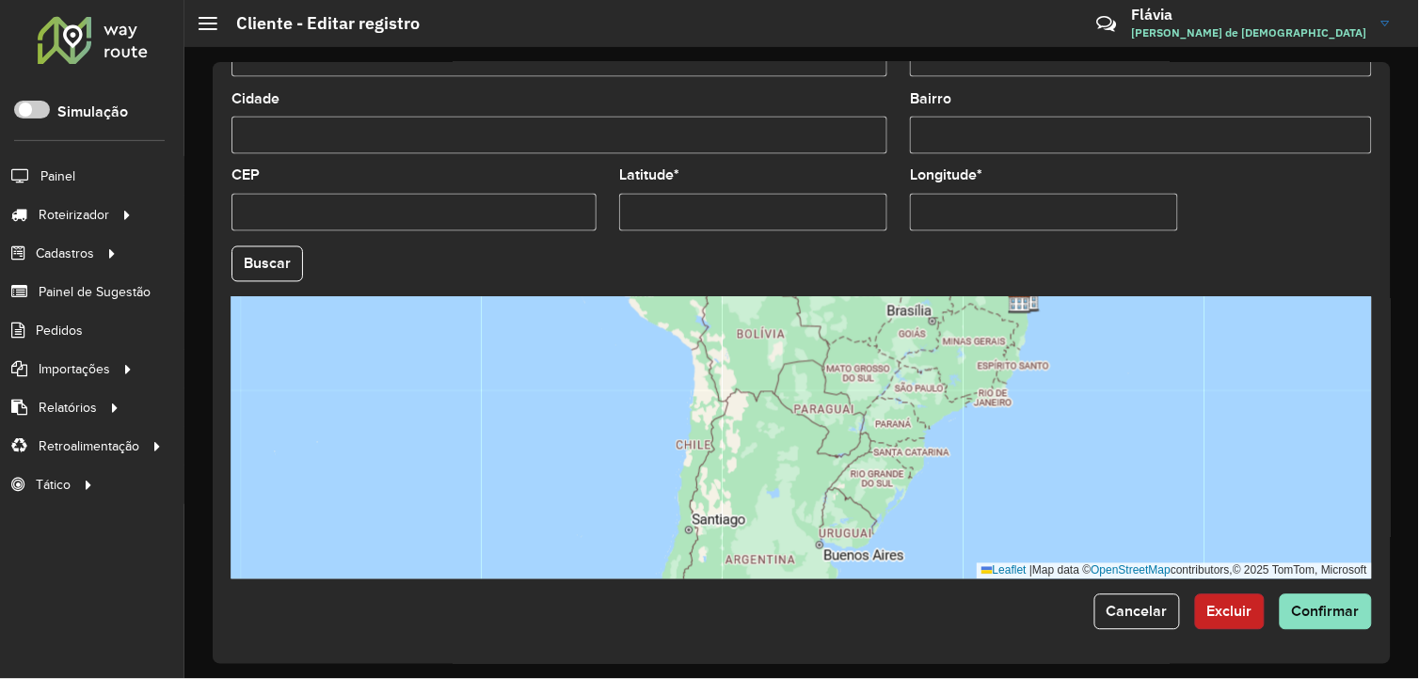
click at [1233, 596] on button "Excluir" at bounding box center [1230, 613] width 70 height 36
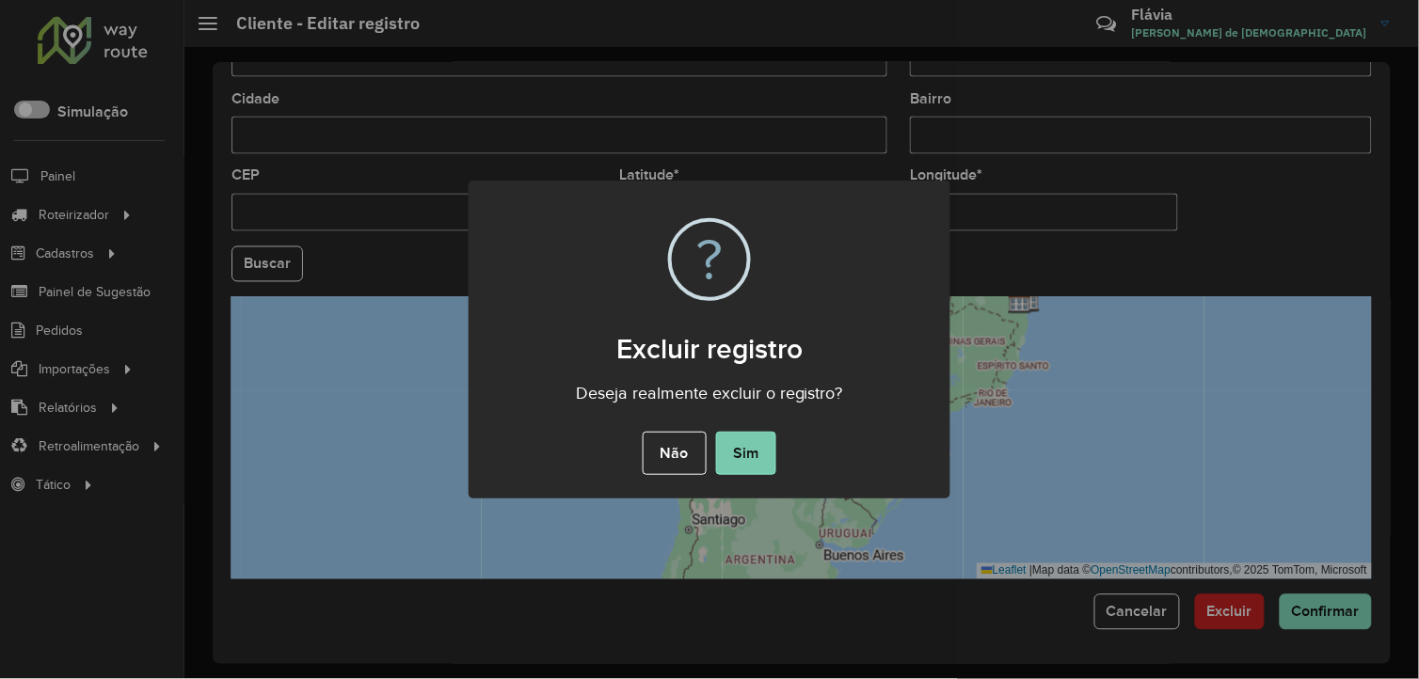
click at [728, 445] on button "Sim" at bounding box center [746, 453] width 60 height 43
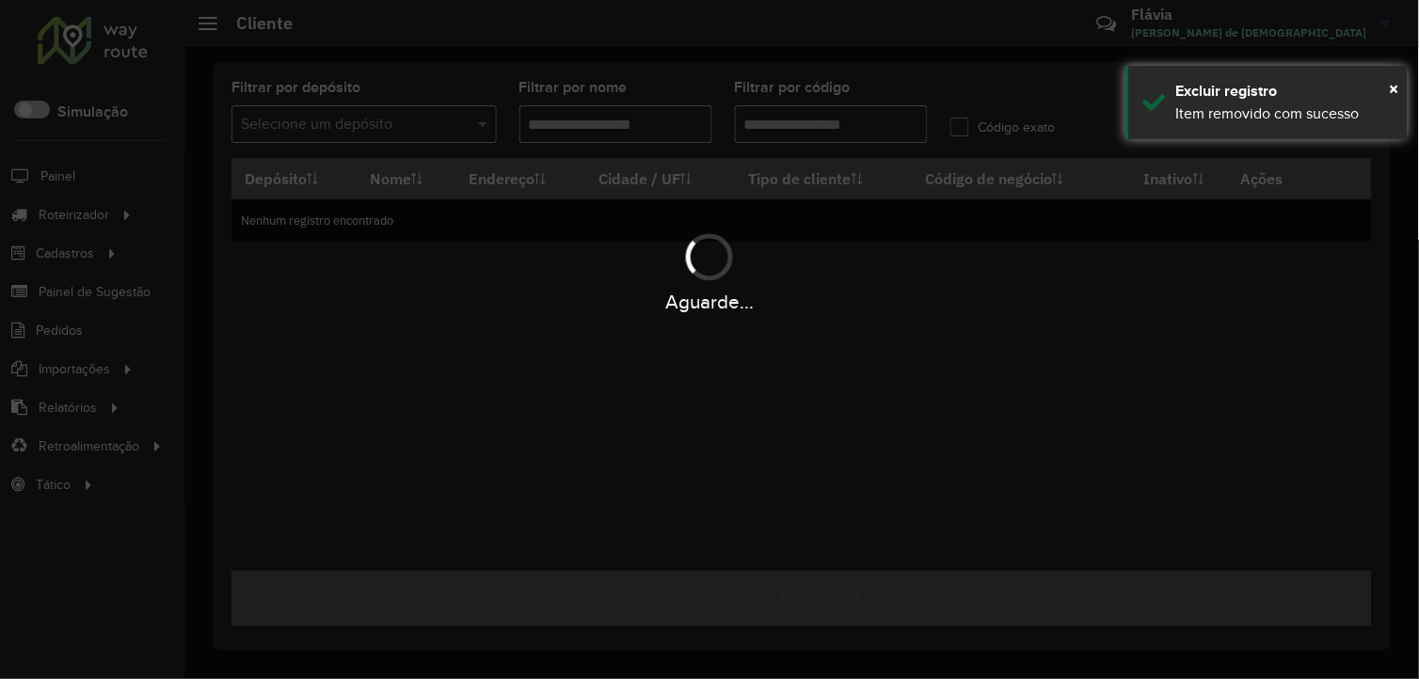
type input "***"
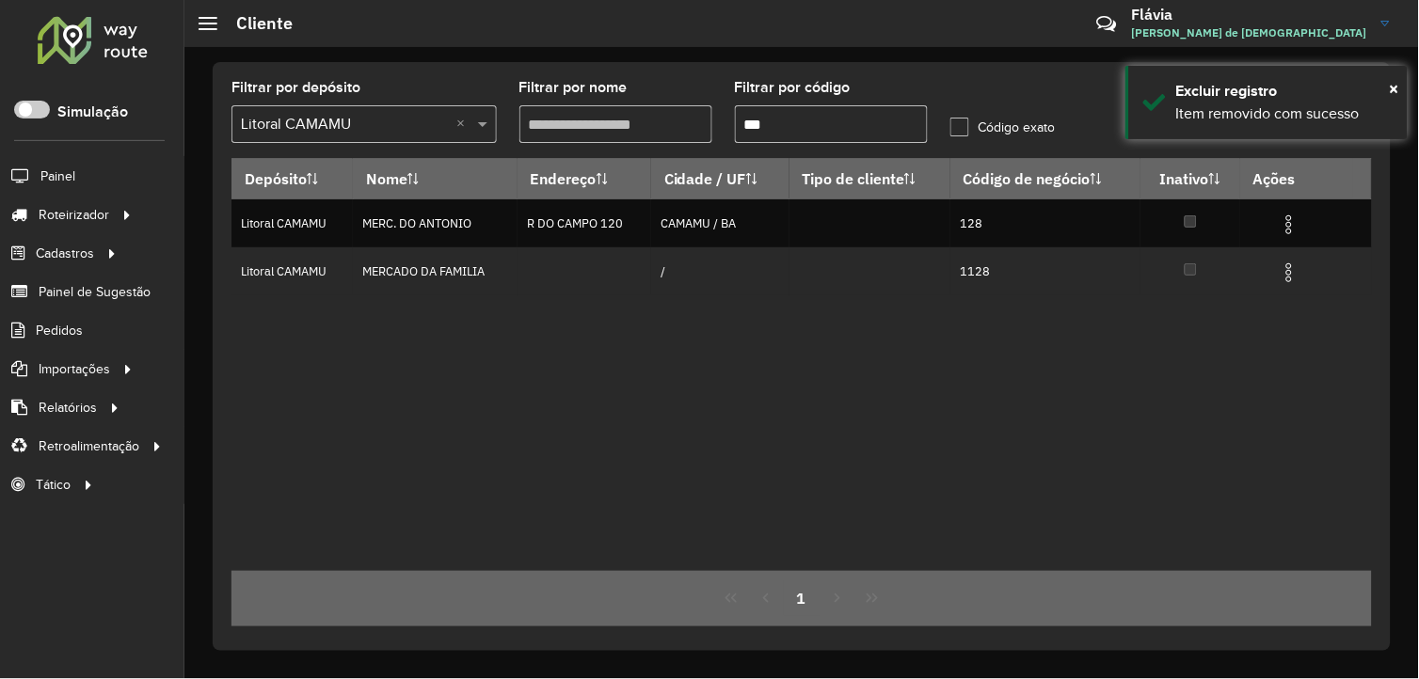
click at [794, 383] on div "Depósito Nome Endereço Cidade / UF Tipo de cliente Código de negócio Inativo Aç…" at bounding box center [801, 364] width 1140 height 413
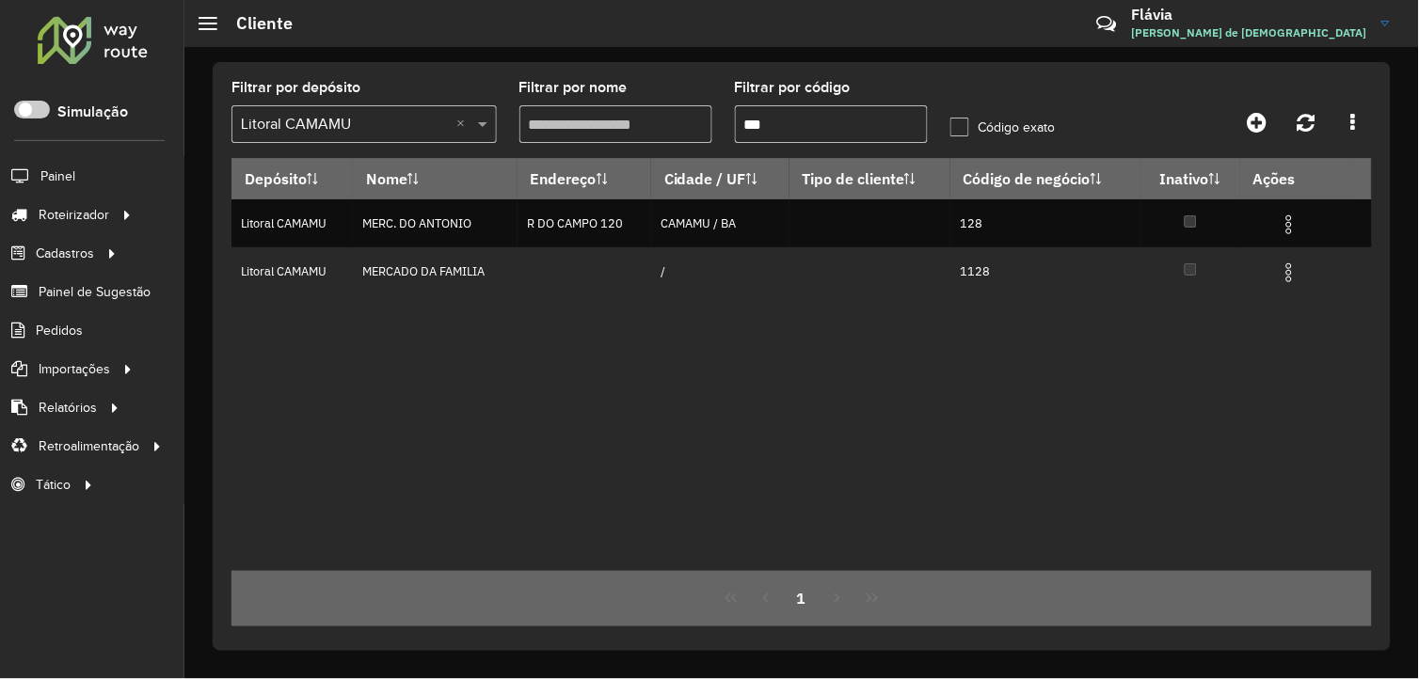
click at [638, 453] on div "Depósito Nome Endereço Cidade / UF Tipo de cliente Código de negócio Inativo Aç…" at bounding box center [801, 364] width 1140 height 413
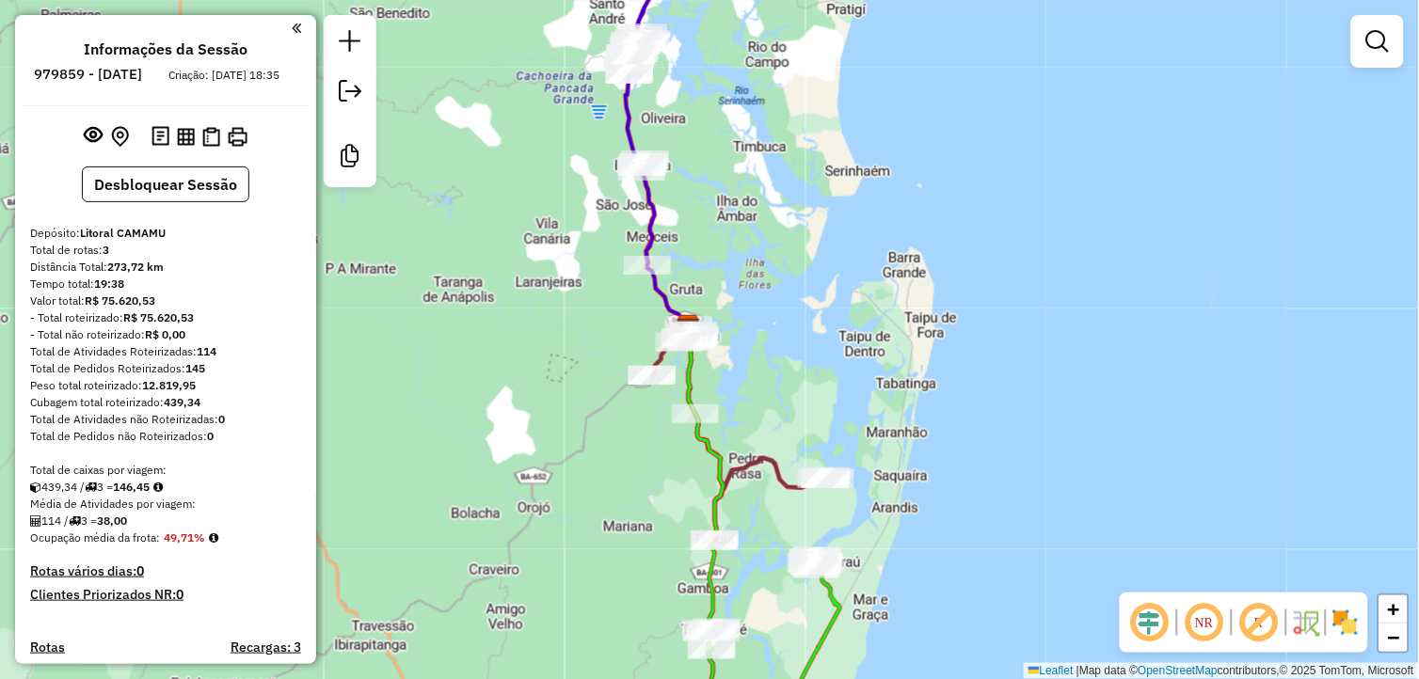
scroll to position [364, 0]
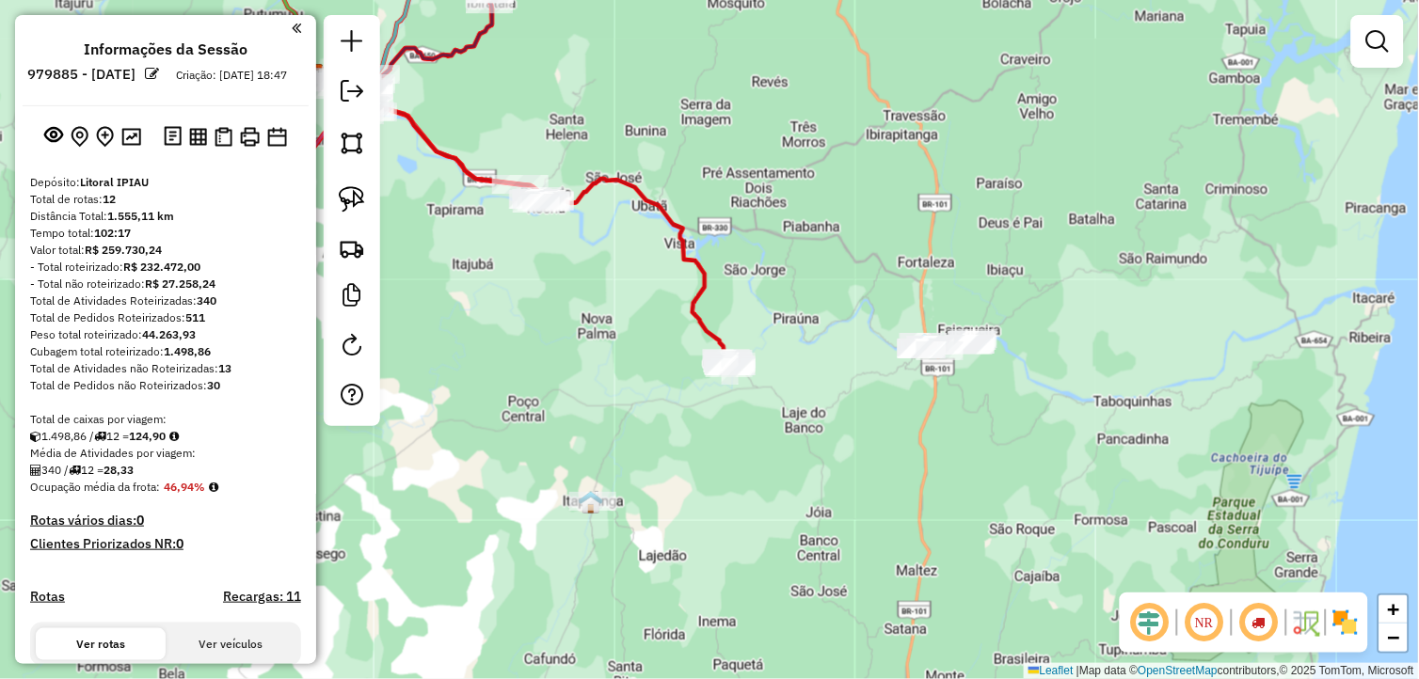
scroll to position [1360, 0]
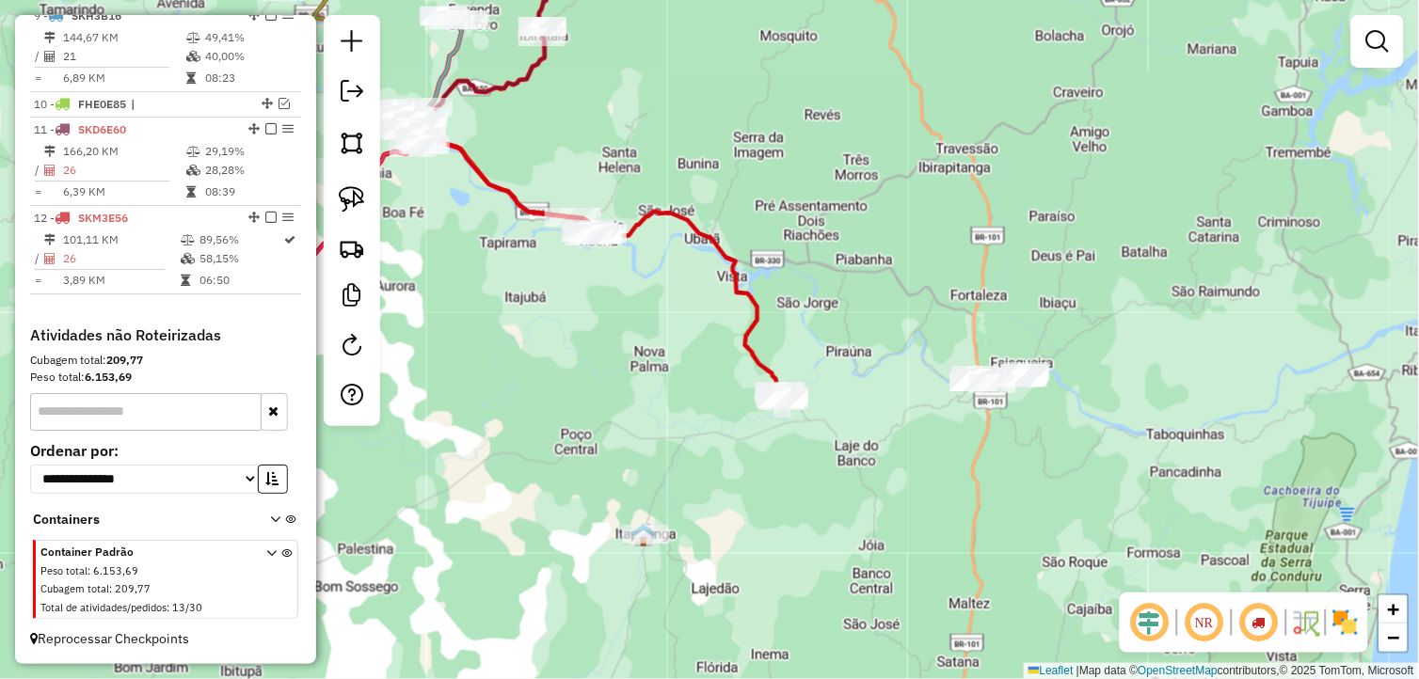
drag, startPoint x: 914, startPoint y: 278, endPoint x: 975, endPoint y: 311, distance: 69.9
click at [975, 313] on div "Janela de atendimento Grade de atendimento Capacidade Transportadoras Veículos …" at bounding box center [709, 339] width 1419 height 679
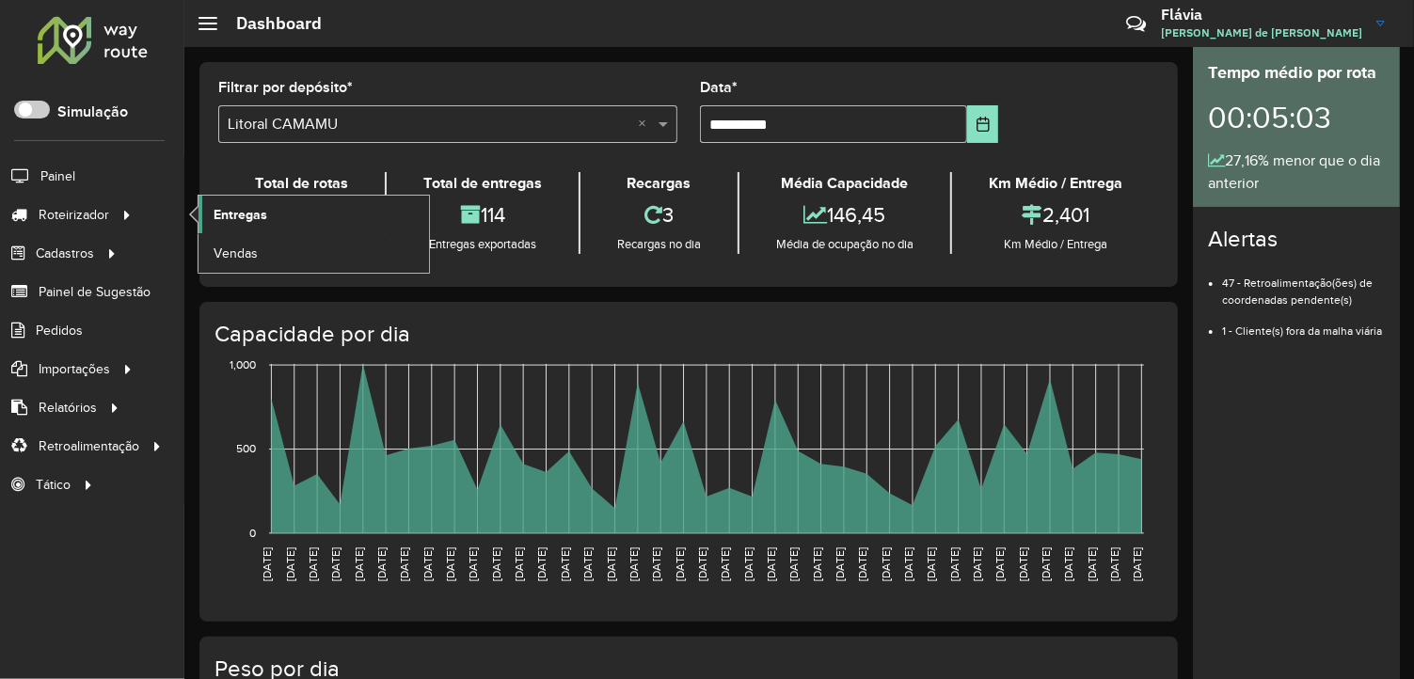
click at [237, 224] on span "Entregas" at bounding box center [241, 215] width 54 height 20
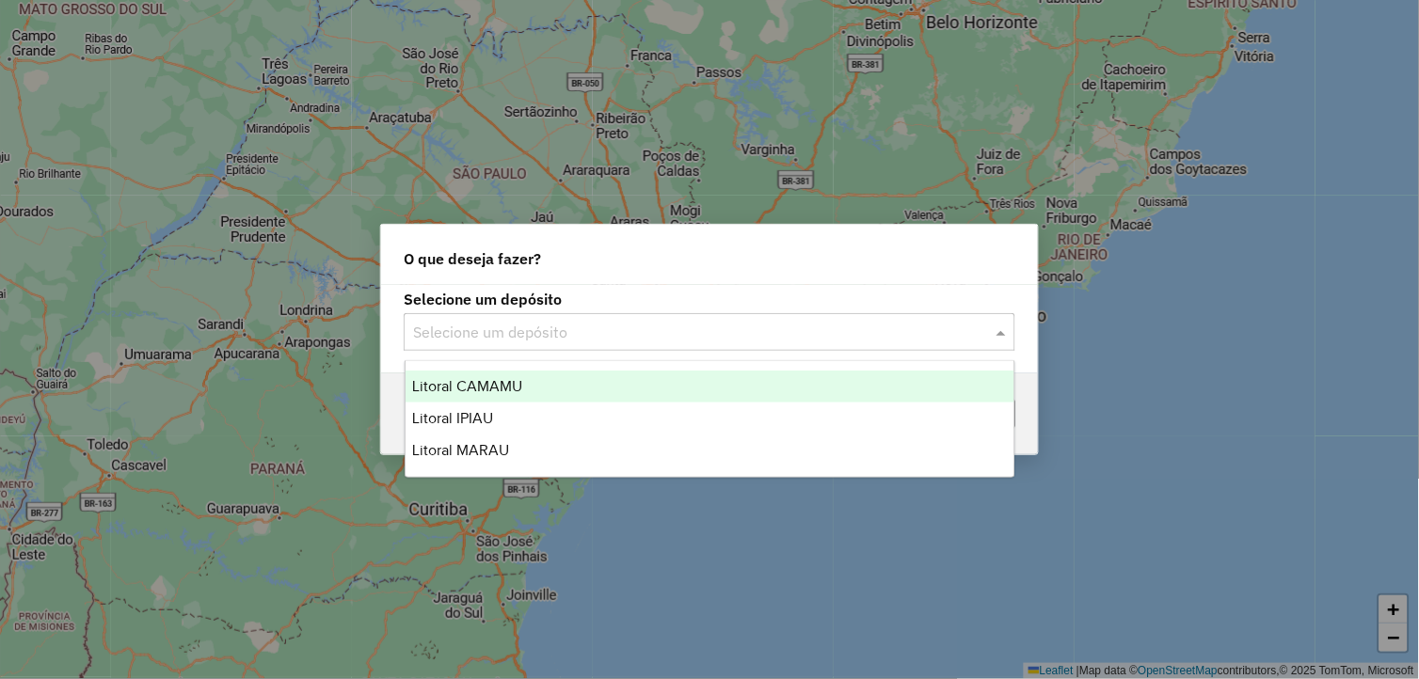
click at [645, 330] on input "text" at bounding box center [690, 333] width 555 height 23
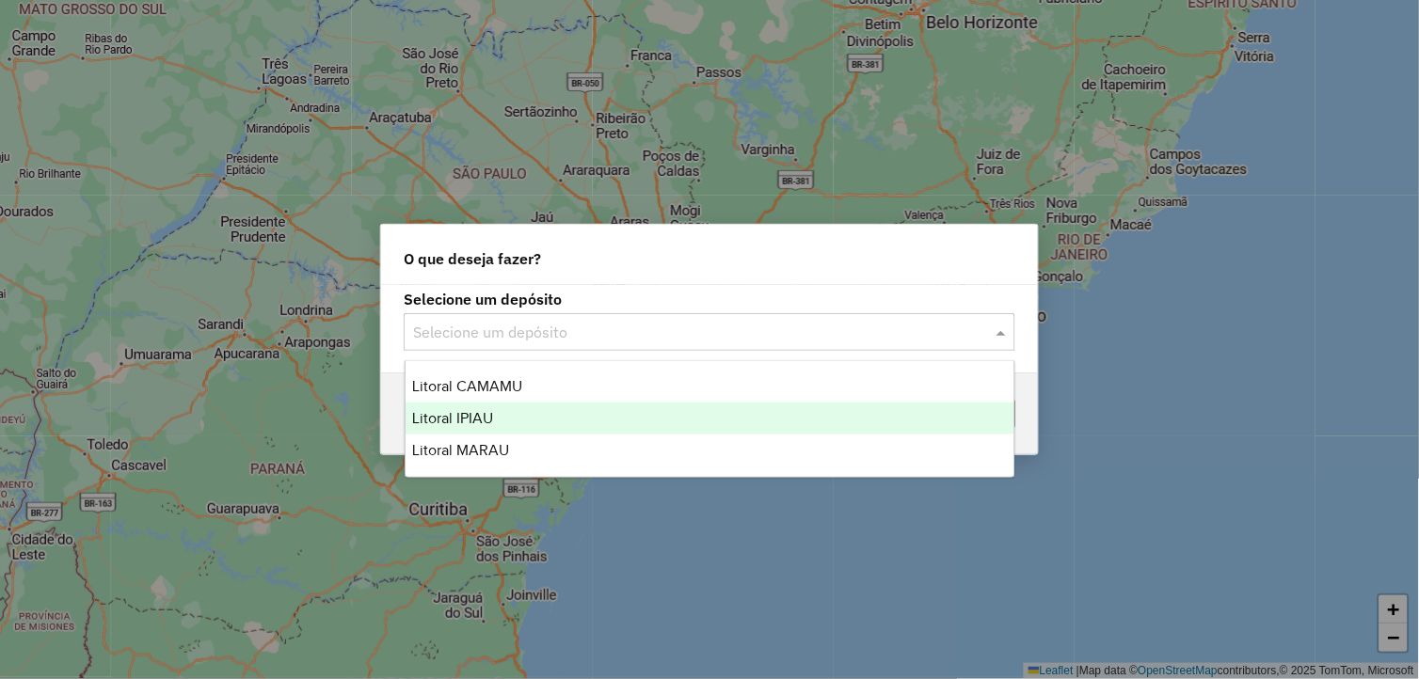
drag, startPoint x: 531, startPoint y: 414, endPoint x: 549, endPoint y: 412, distance: 18.9
click at [538, 412] on div "Litoral IPIAU" at bounding box center [711, 419] width 610 height 32
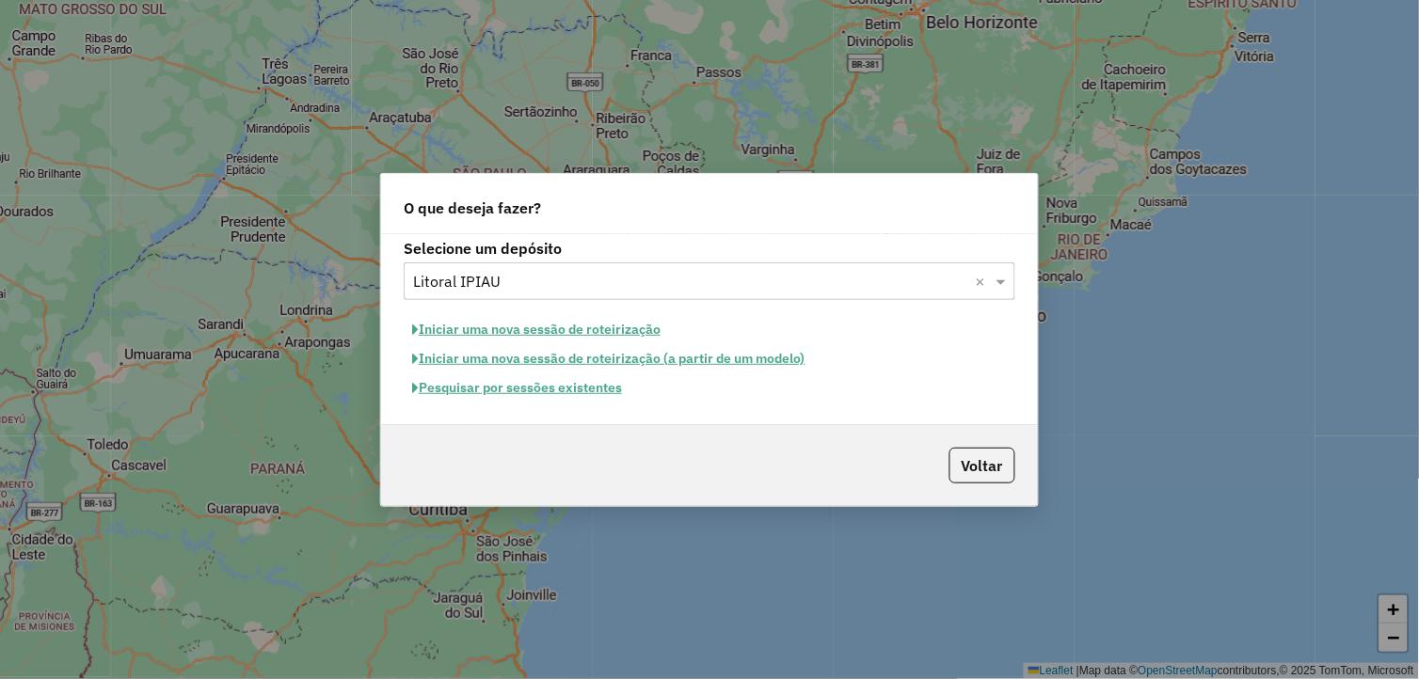
click at [565, 386] on button "Pesquisar por sessões existentes" at bounding box center [517, 388] width 227 height 29
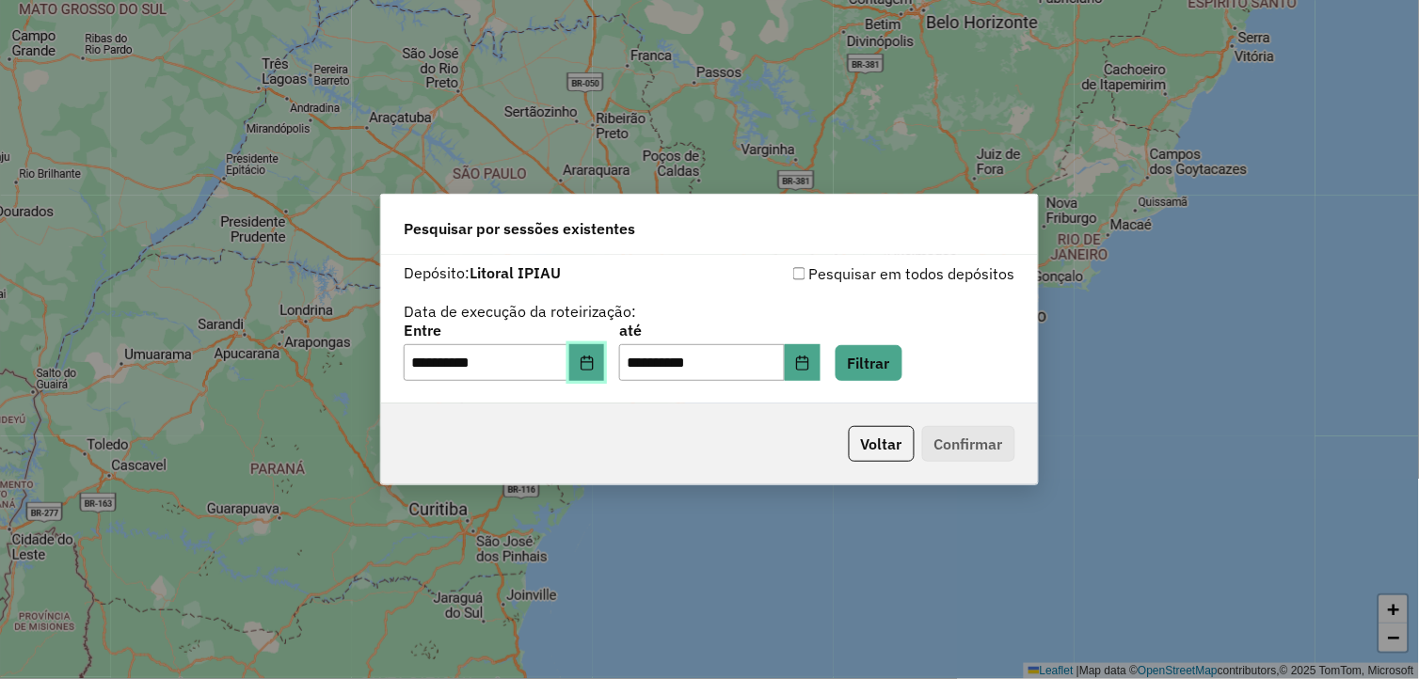
click at [595, 356] on icon "Choose Date" at bounding box center [587, 363] width 15 height 15
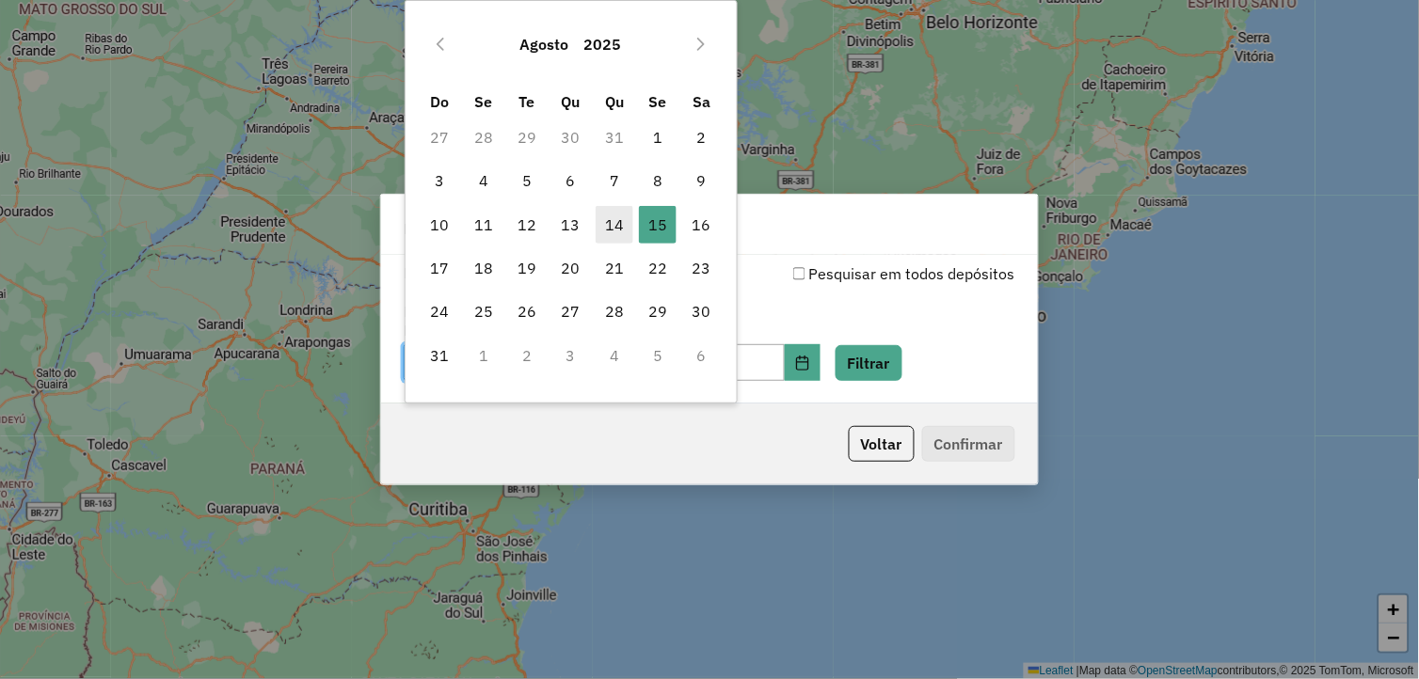
click at [612, 229] on span "14" at bounding box center [615, 225] width 38 height 38
type input "**********"
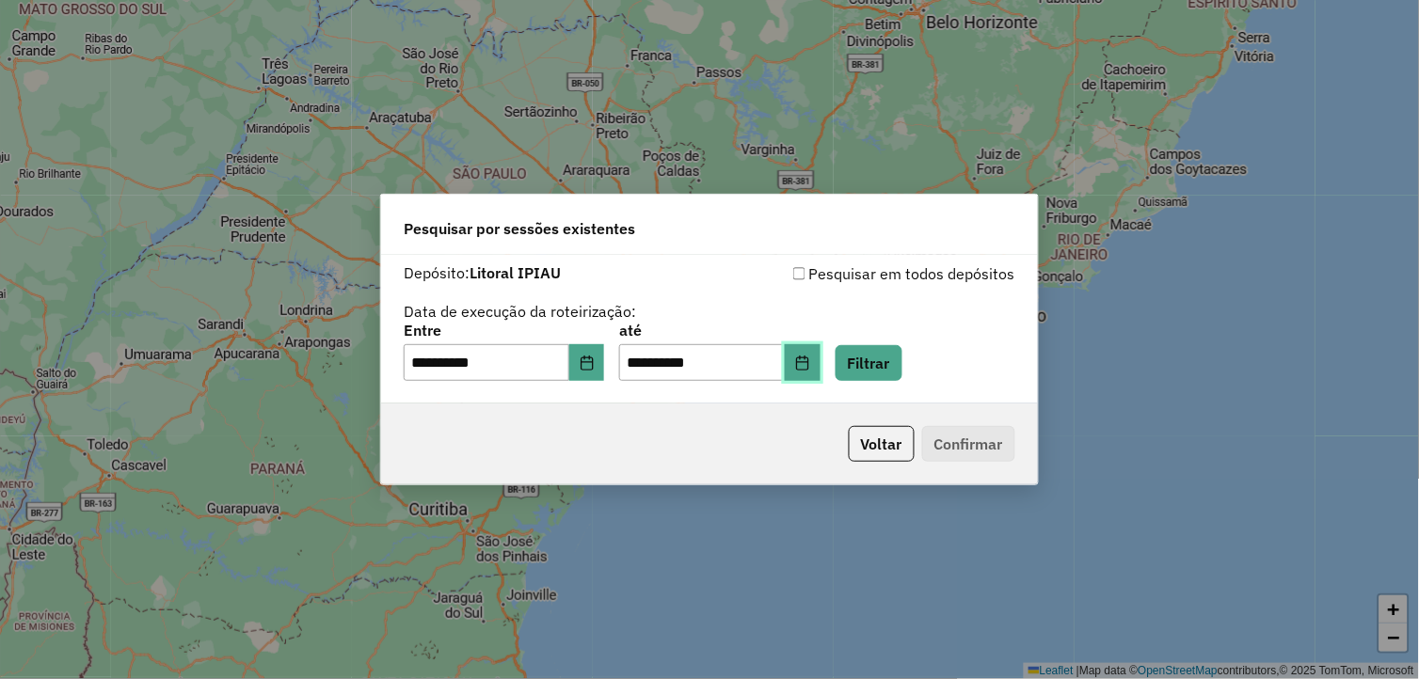
click at [820, 356] on button "Choose Date" at bounding box center [803, 363] width 36 height 38
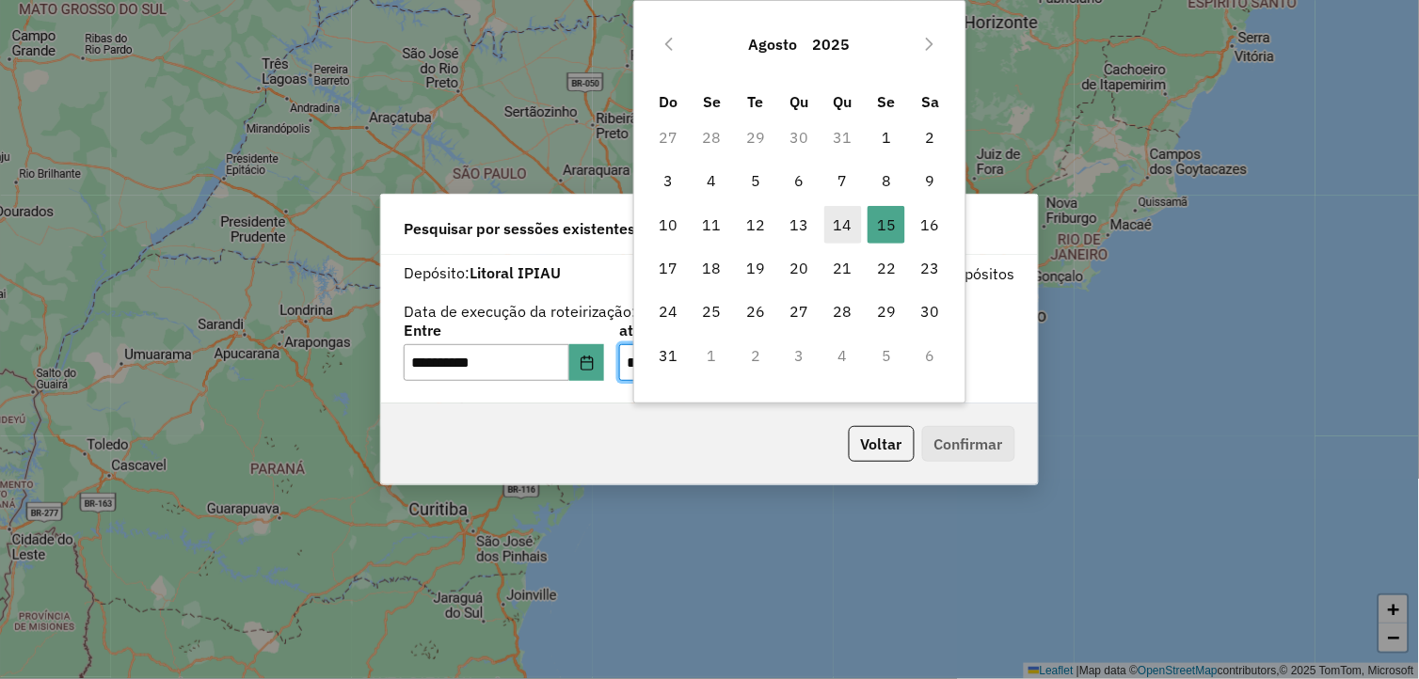
click at [839, 228] on span "14" at bounding box center [843, 225] width 38 height 38
type input "**********"
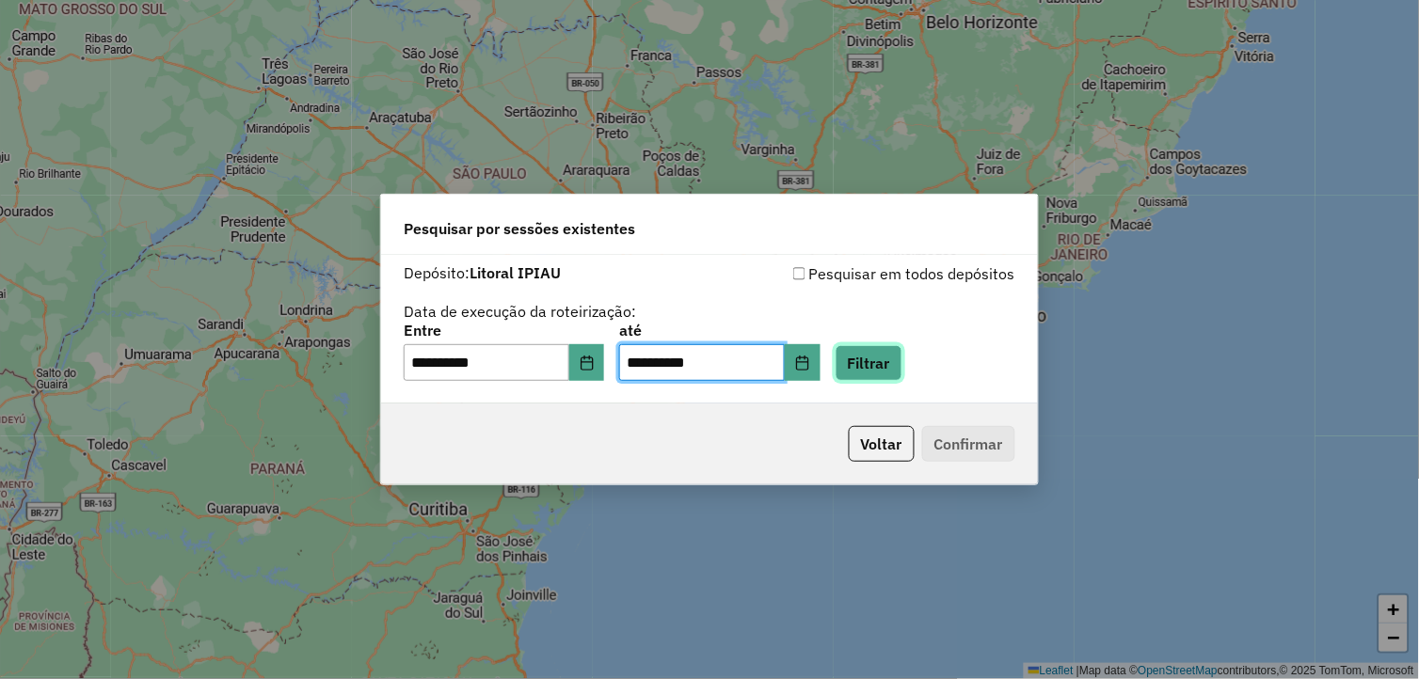
click at [902, 354] on button "Filtrar" at bounding box center [868, 363] width 67 height 36
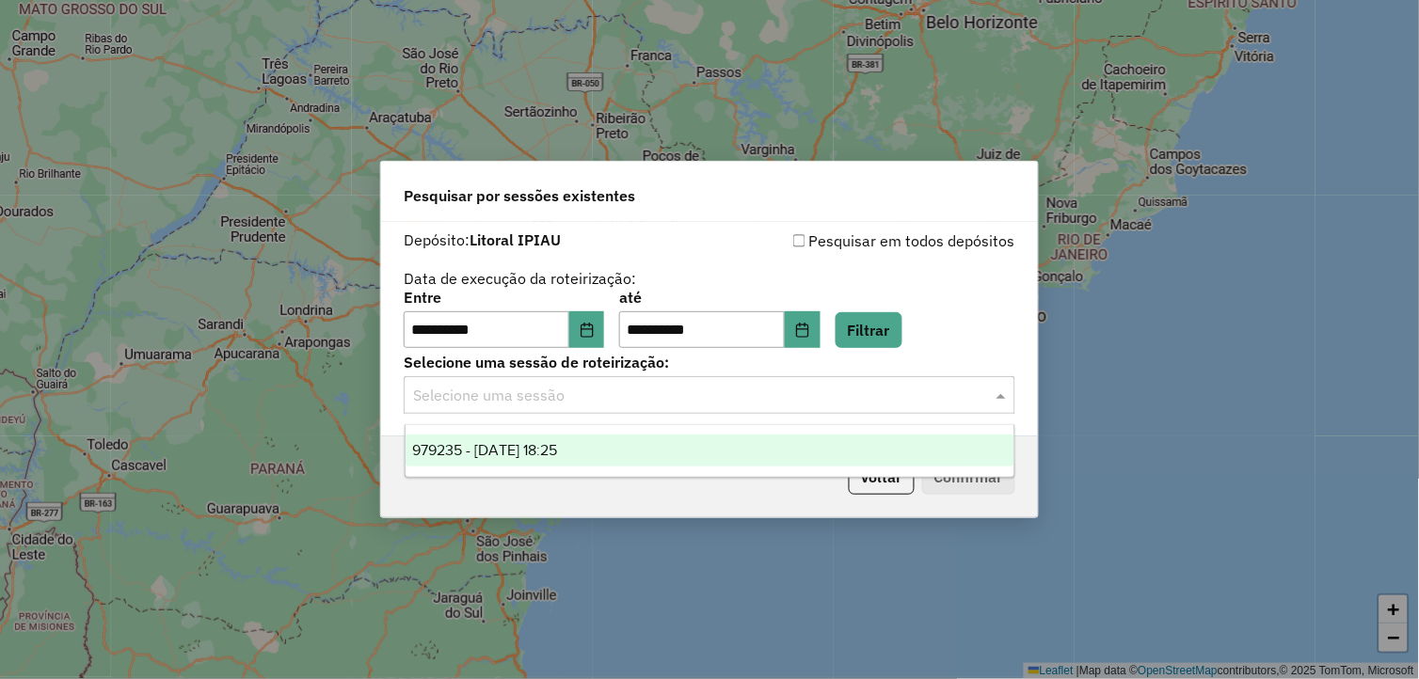
click at [1008, 405] on span at bounding box center [1004, 395] width 24 height 23
click at [967, 291] on div "**********" at bounding box center [710, 320] width 612 height 58
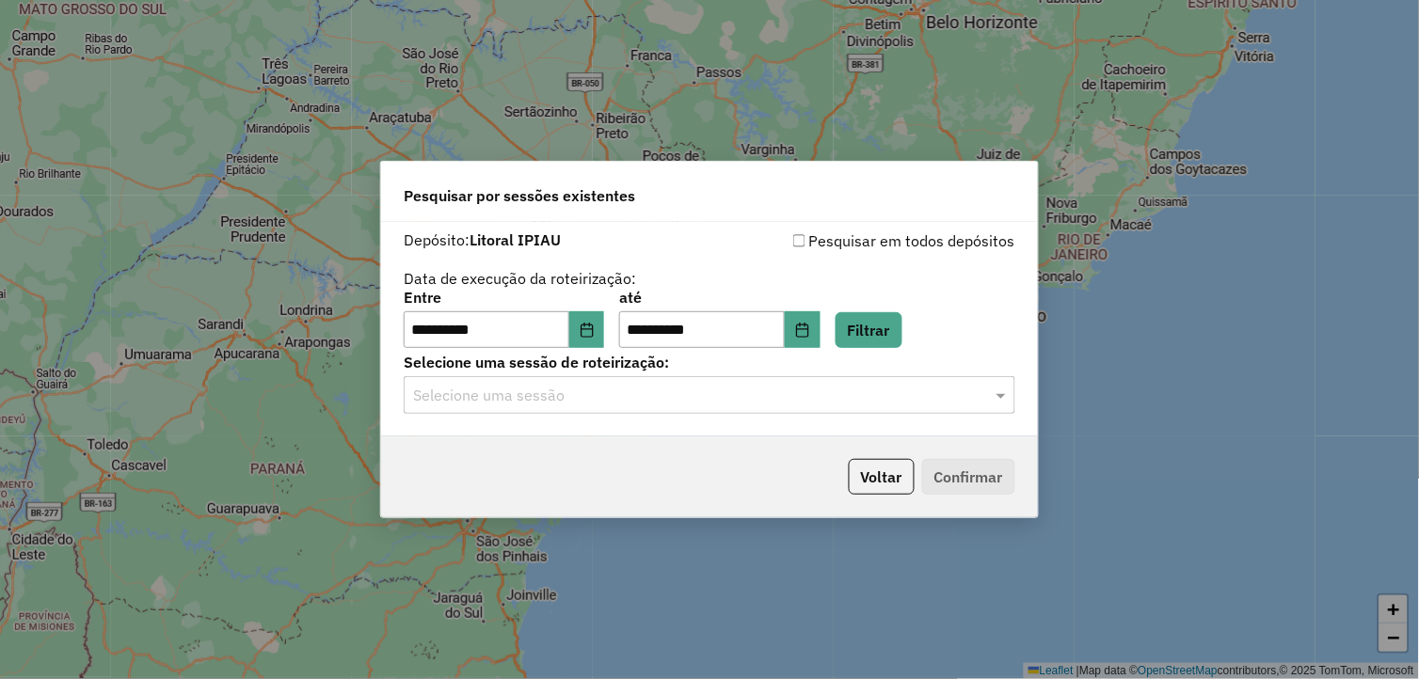
click at [854, 247] on div "Pesquisar em todos depósitos" at bounding box center [862, 241] width 306 height 23
click at [964, 400] on input "text" at bounding box center [690, 396] width 555 height 23
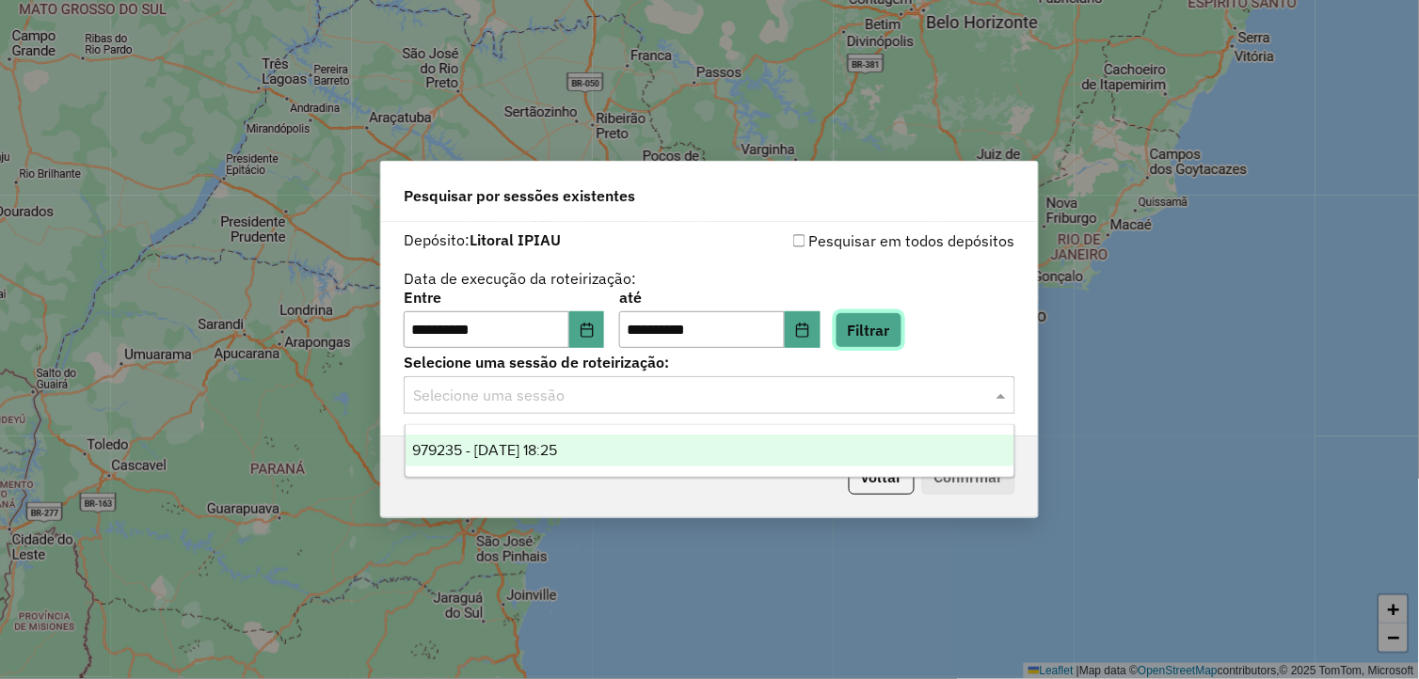
click at [902, 321] on button "Filtrar" at bounding box center [868, 330] width 67 height 36
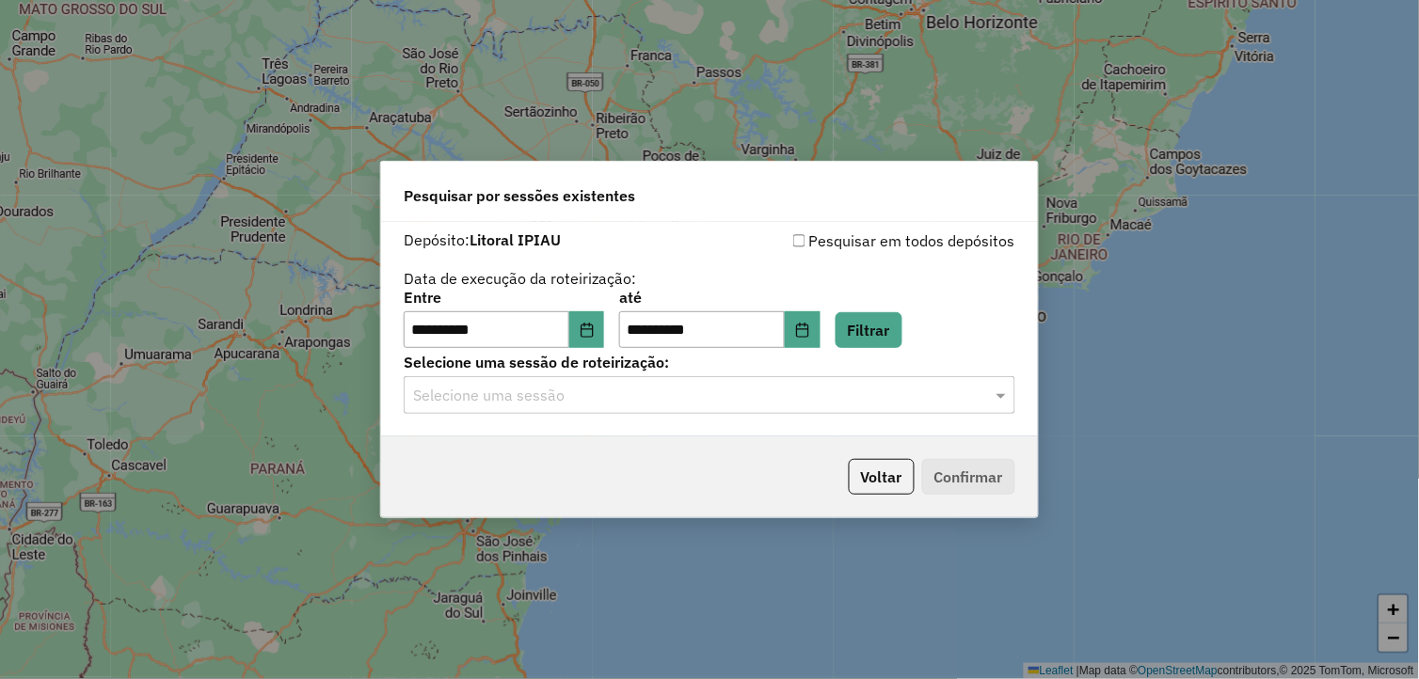
click at [999, 381] on div "Selecione uma sessão" at bounding box center [710, 395] width 612 height 38
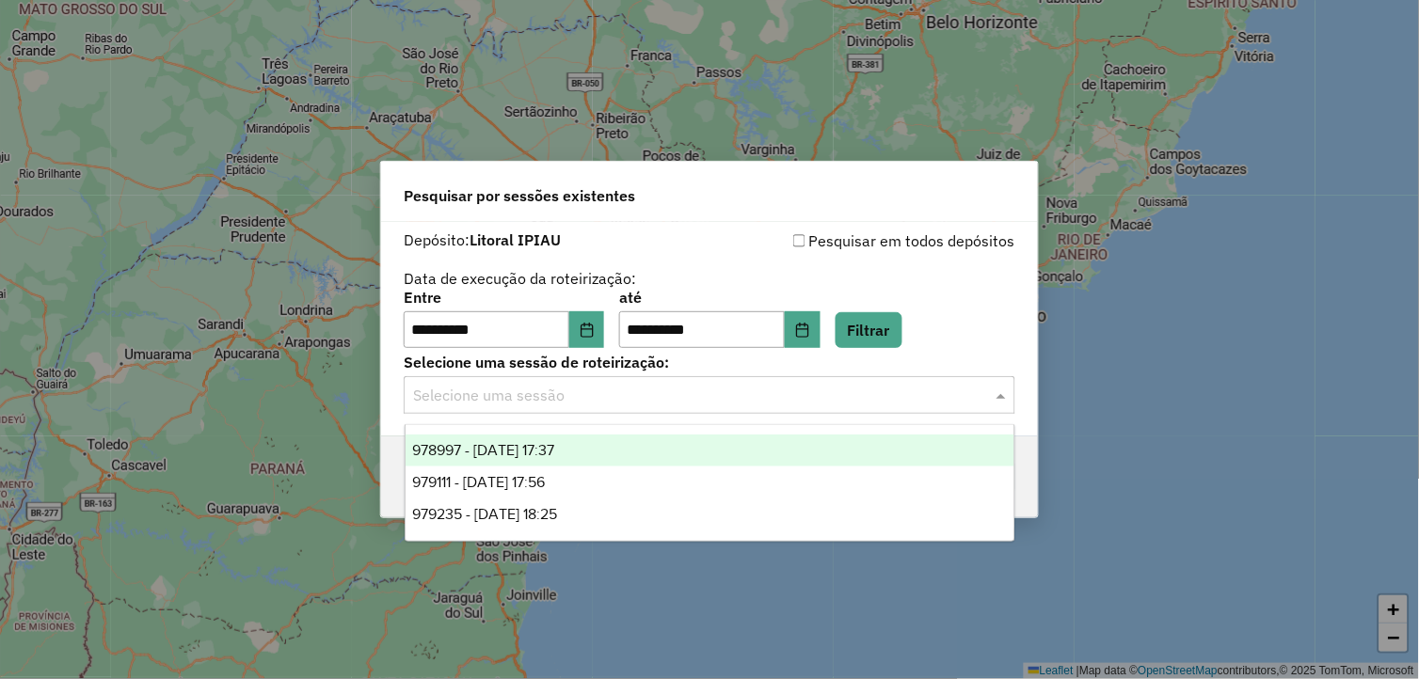
click at [653, 450] on div "978997 - 14/08/2025 17:37" at bounding box center [711, 451] width 610 height 32
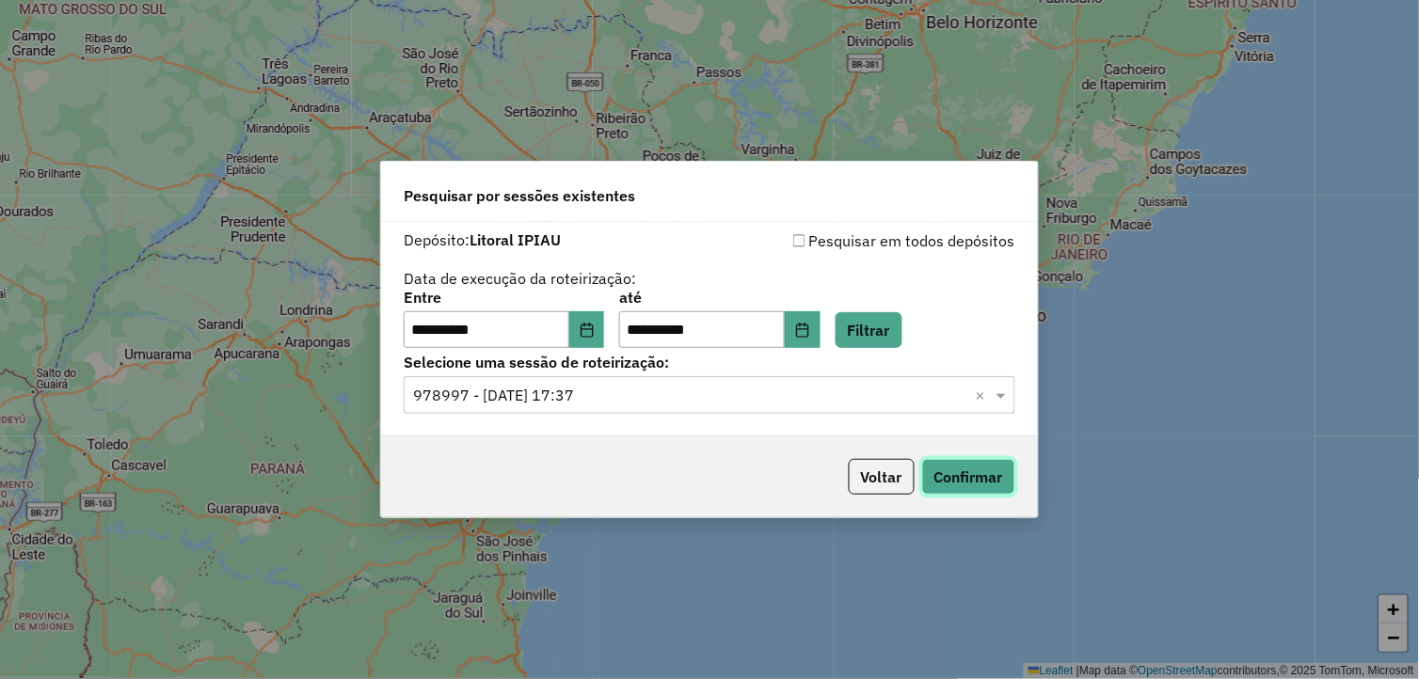
click at [967, 481] on button "Confirmar" at bounding box center [968, 477] width 93 height 36
click at [999, 401] on span at bounding box center [1004, 395] width 24 height 23
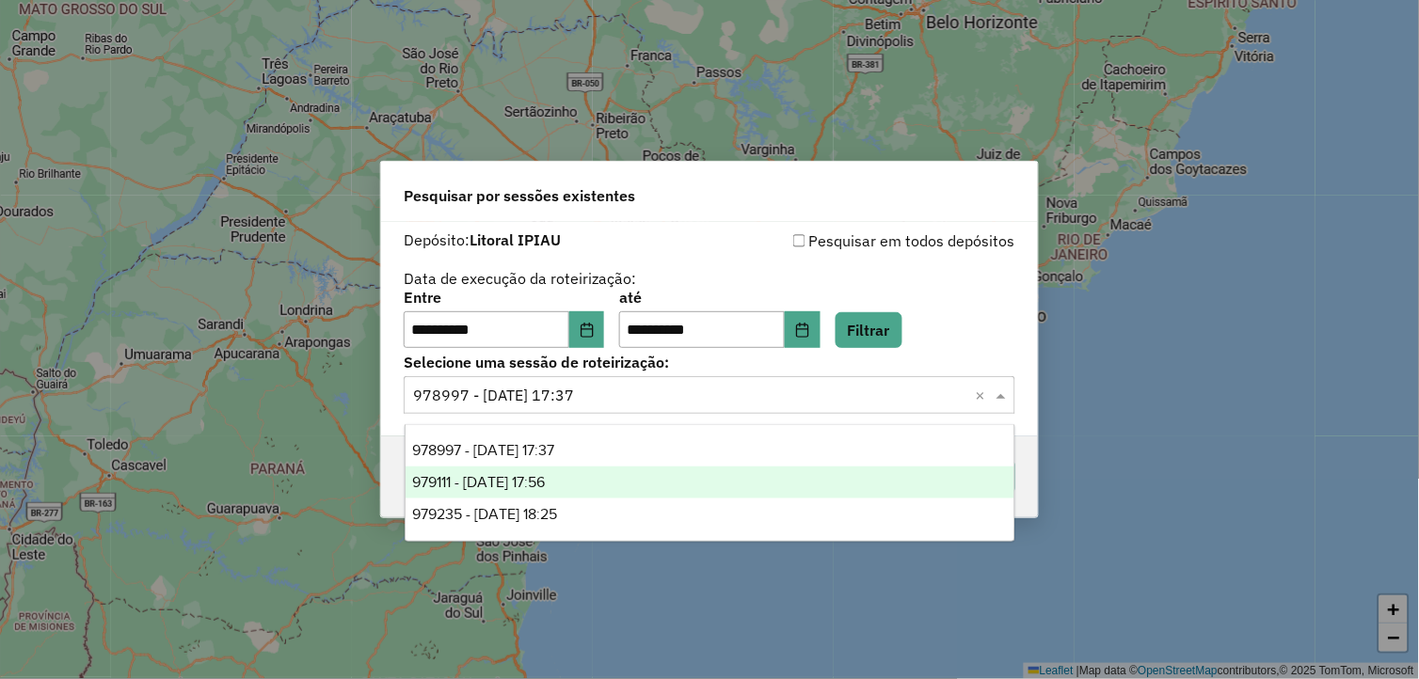
click at [803, 482] on div "979111 - 14/08/2025 17:56" at bounding box center [711, 483] width 610 height 32
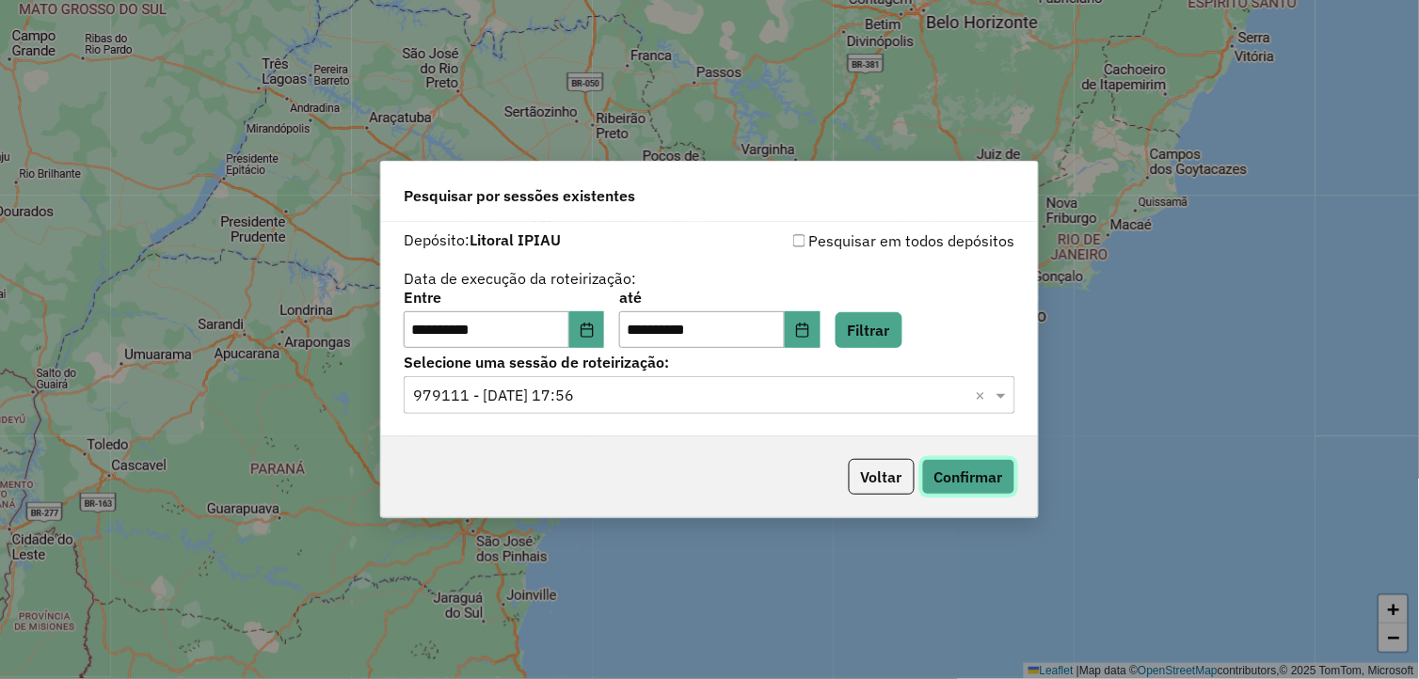
click at [962, 470] on button "Confirmar" at bounding box center [968, 477] width 93 height 36
click at [1003, 403] on span at bounding box center [1004, 395] width 24 height 23
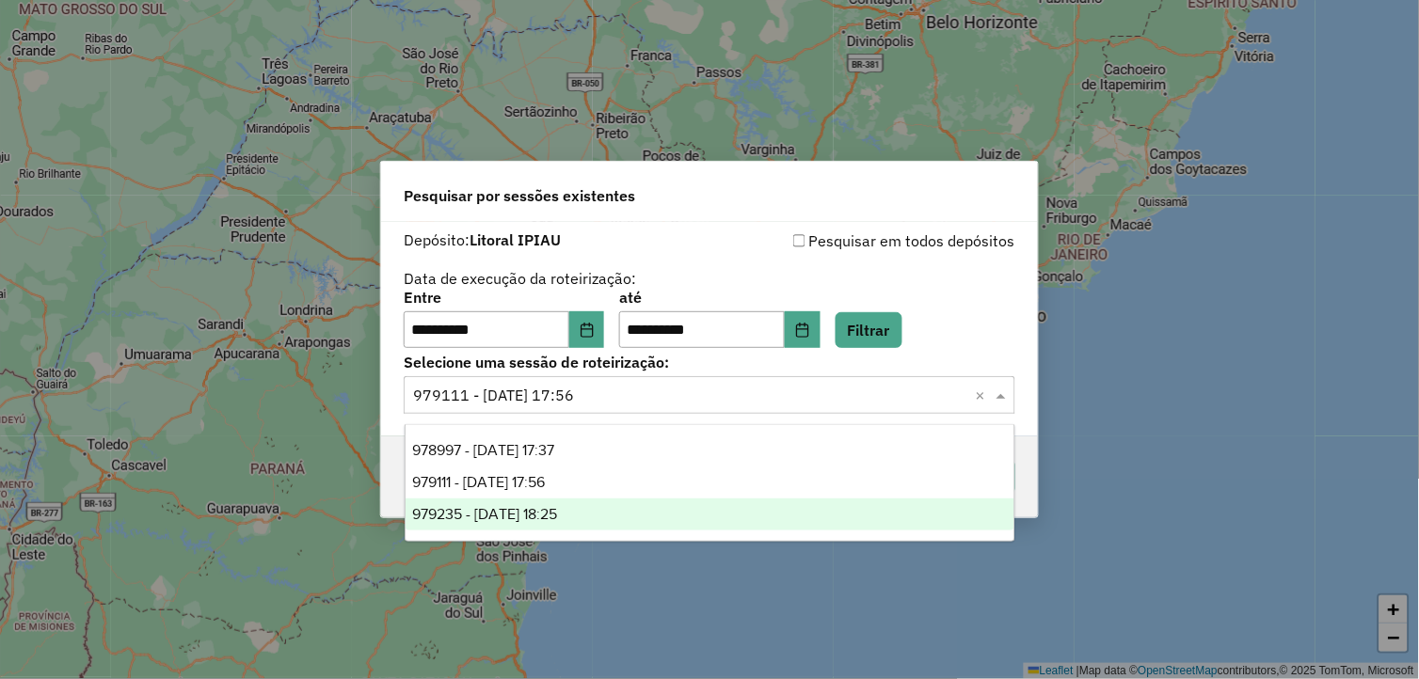
click at [817, 521] on div "979235 - 14/08/2025 18:25" at bounding box center [711, 515] width 610 height 32
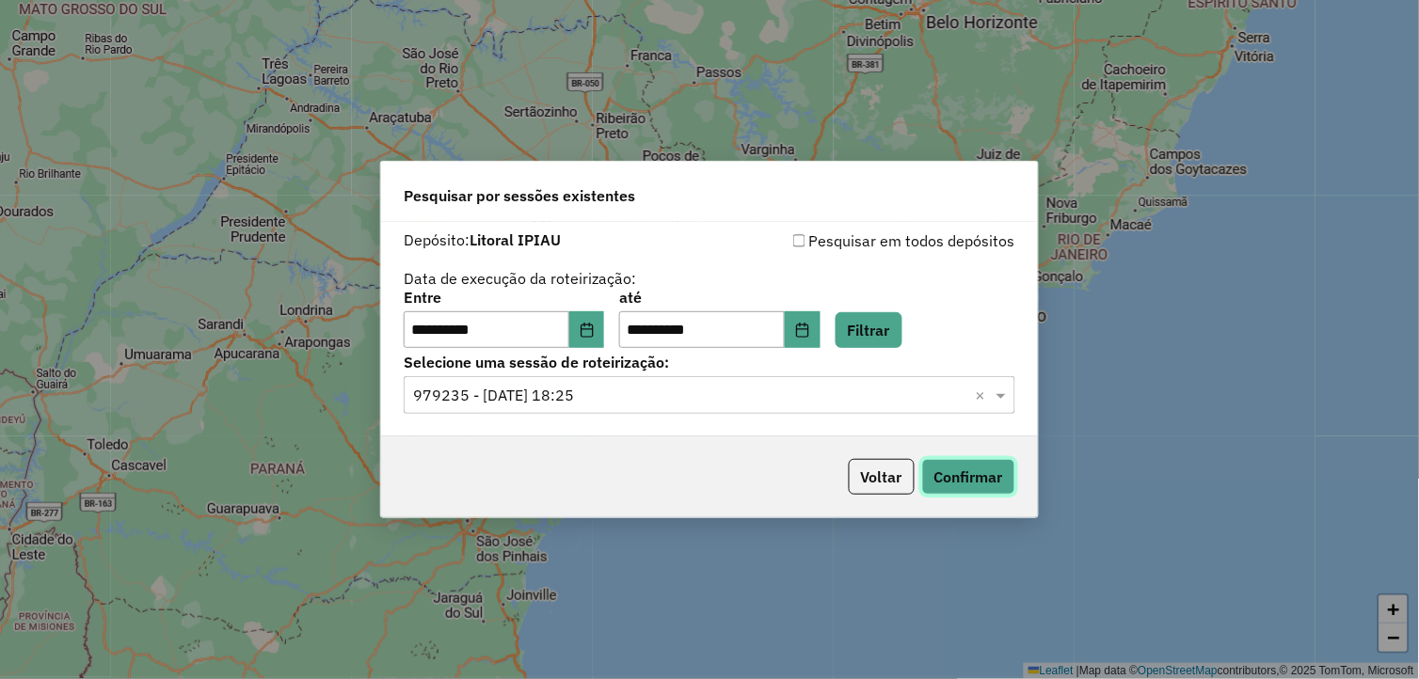
click at [958, 472] on button "Confirmar" at bounding box center [968, 477] width 93 height 36
click at [593, 330] on icon "Choose Date" at bounding box center [587, 330] width 15 height 15
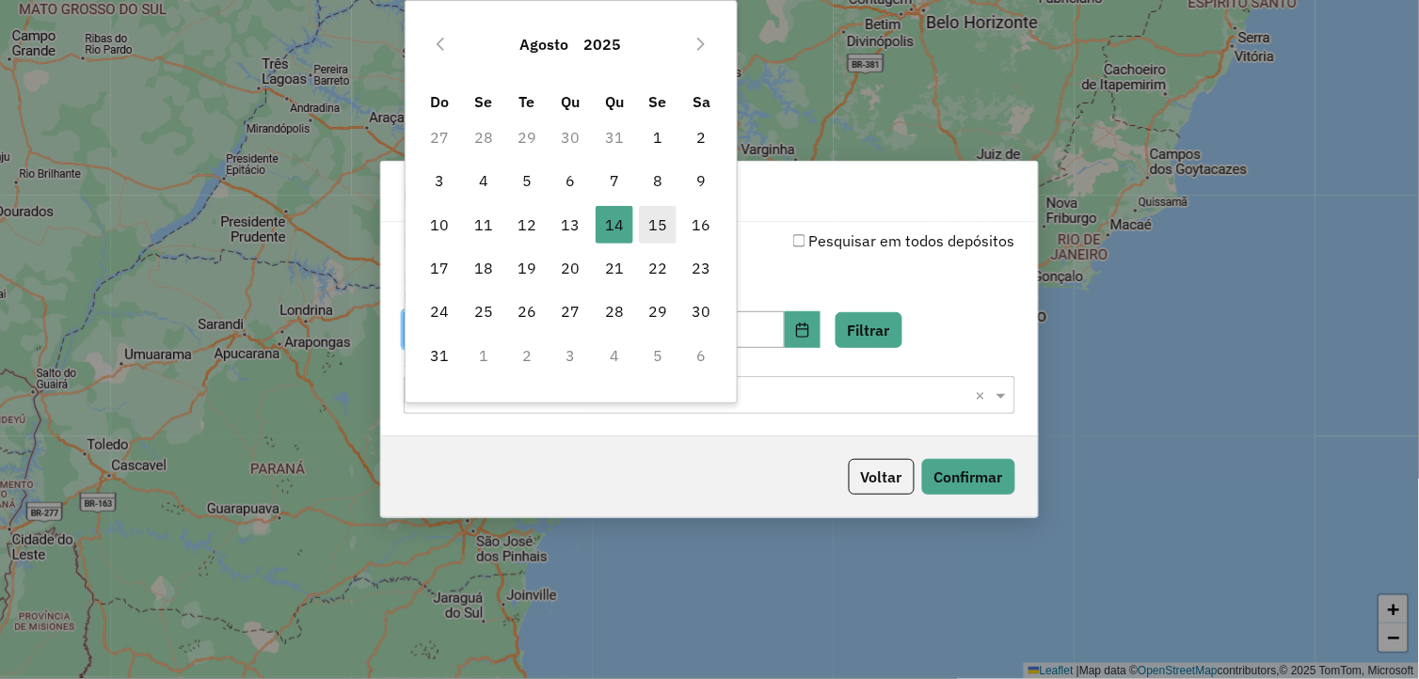
click at [668, 232] on span "15" at bounding box center [658, 225] width 38 height 38
type input "**********"
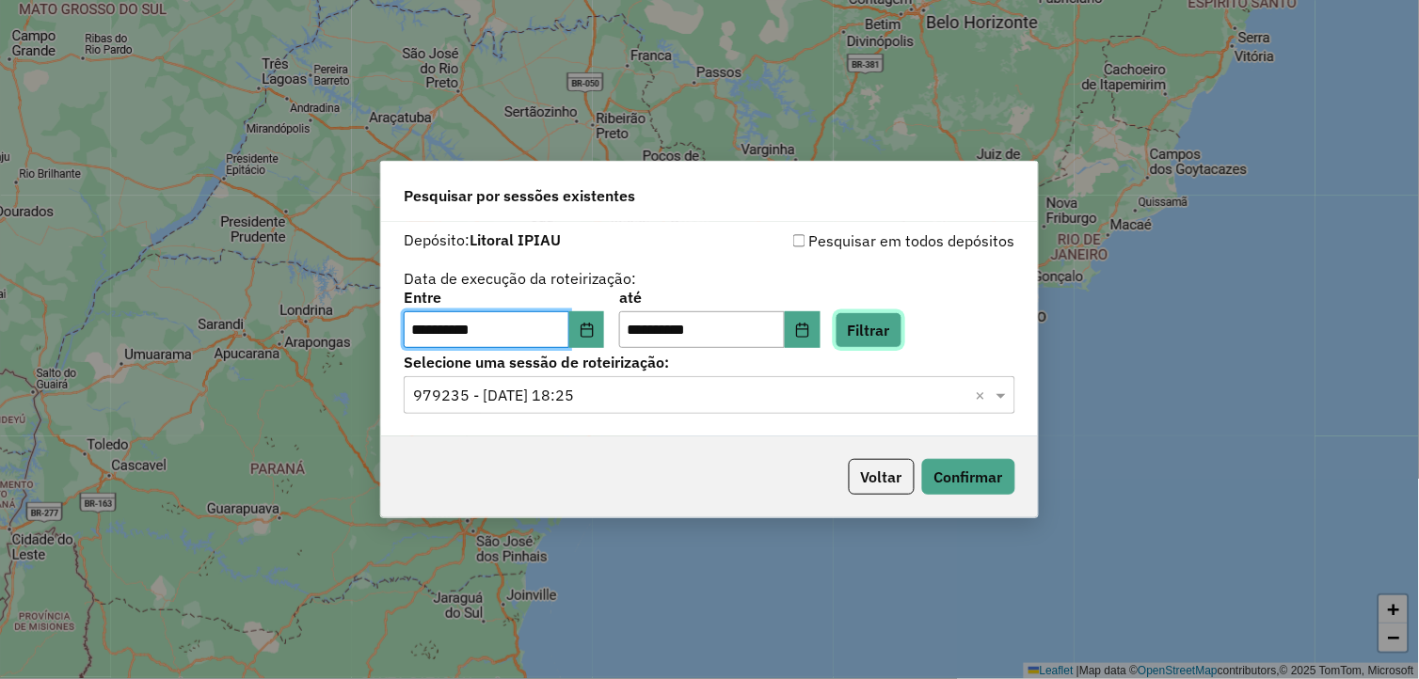
click at [889, 340] on button "Filtrar" at bounding box center [868, 330] width 67 height 36
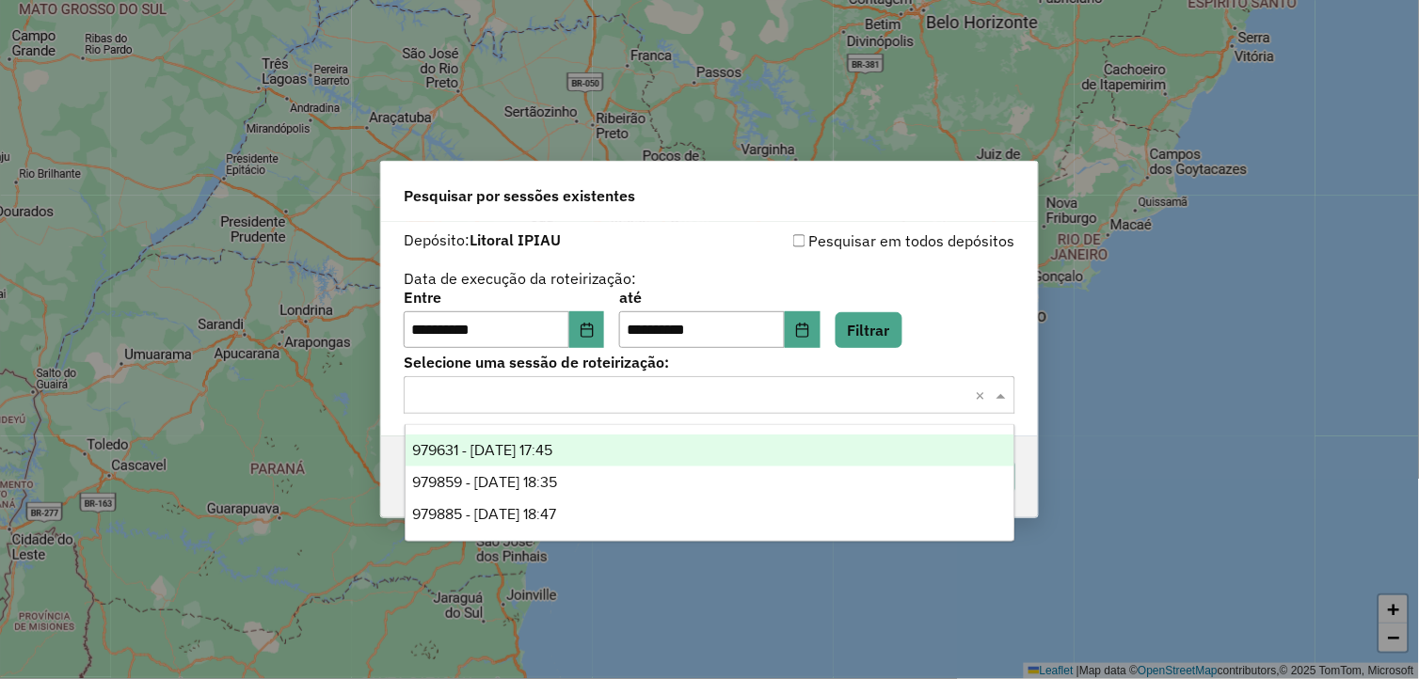
click at [1009, 391] on span at bounding box center [1004, 395] width 24 height 23
click at [720, 443] on div "979631 - 15/08/2025 17:45" at bounding box center [711, 451] width 610 height 32
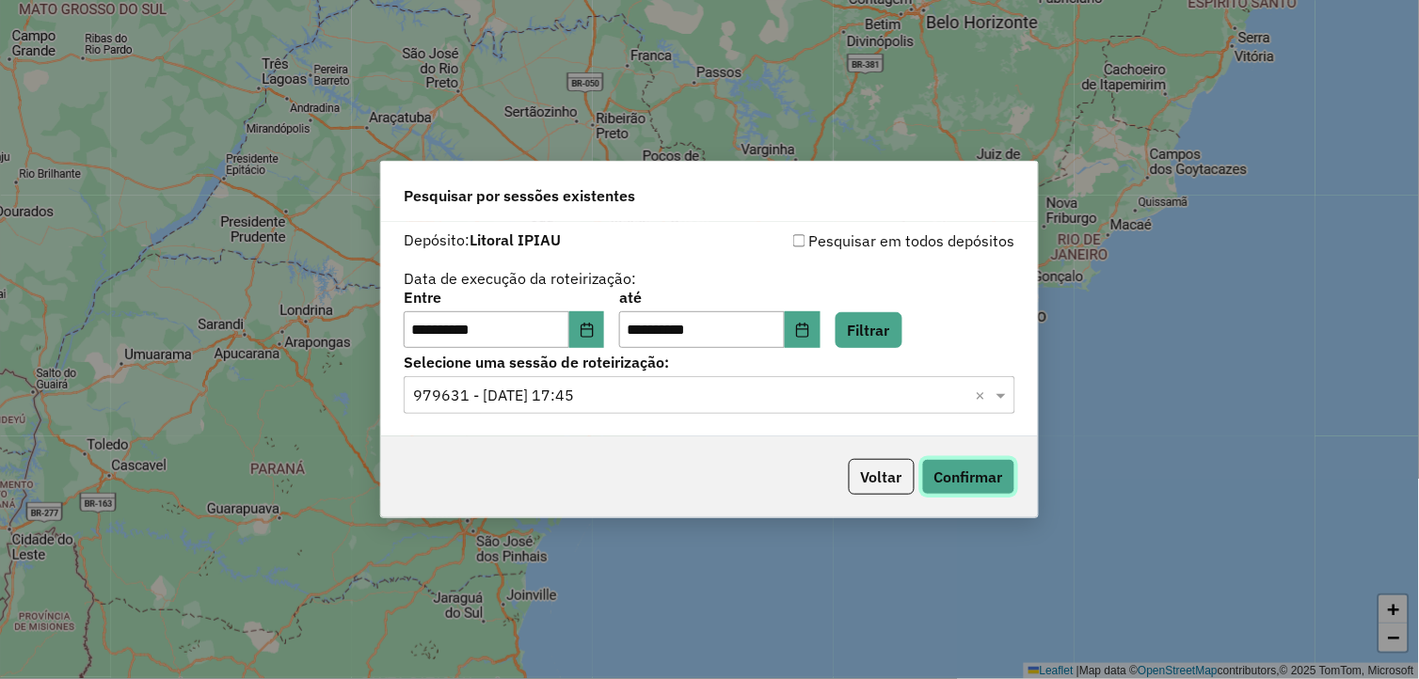
click at [978, 473] on button "Confirmar" at bounding box center [968, 477] width 93 height 36
click at [1009, 396] on span at bounding box center [1004, 395] width 24 height 23
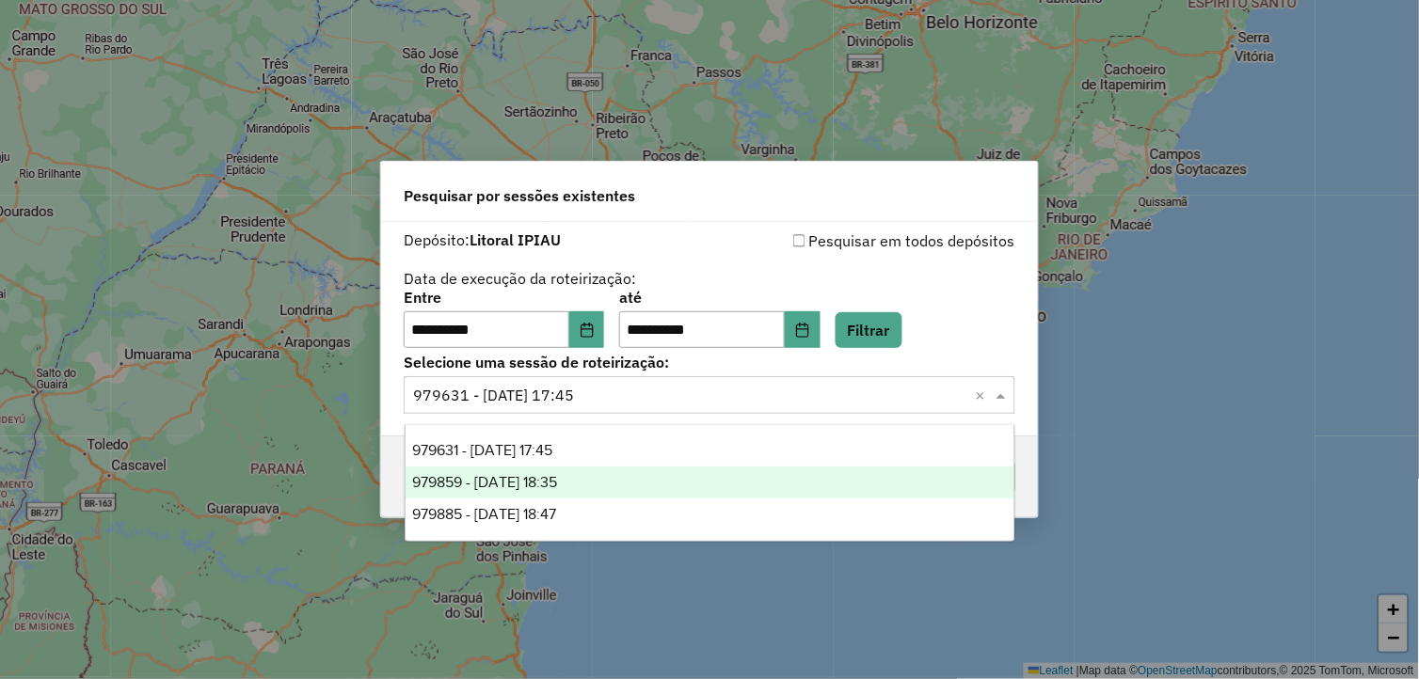
click at [887, 482] on div "979859 - 15/08/2025 18:35" at bounding box center [711, 483] width 610 height 32
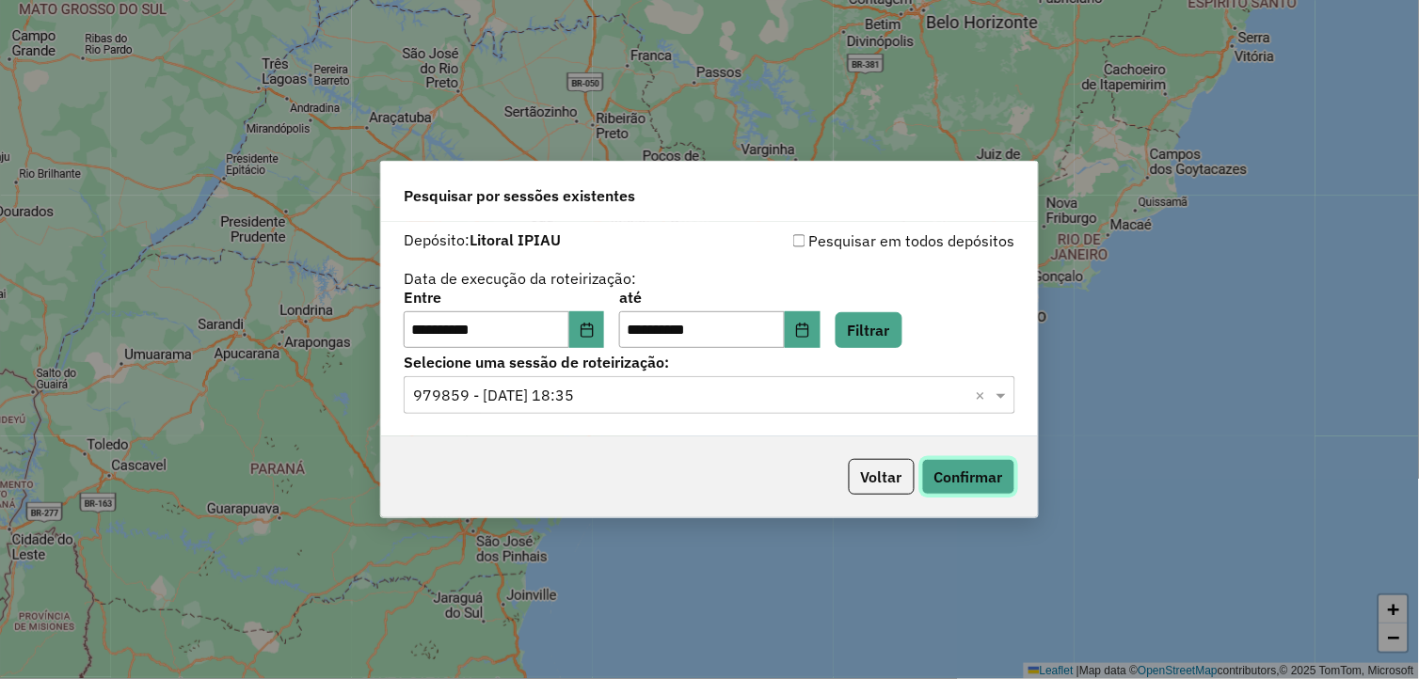
click at [958, 473] on button "Confirmar" at bounding box center [968, 477] width 93 height 36
click at [1009, 399] on span at bounding box center [1004, 395] width 24 height 23
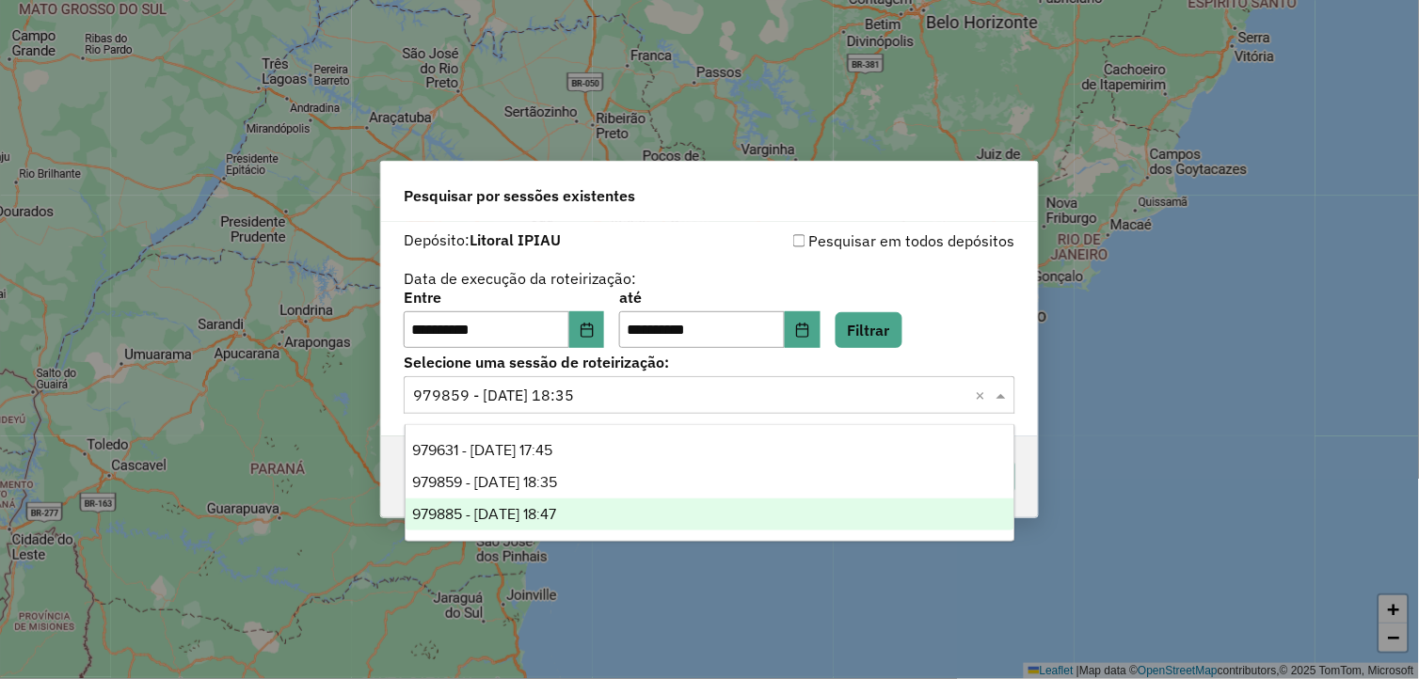
click at [835, 511] on div "979885 - 15/08/2025 18:47" at bounding box center [711, 515] width 610 height 32
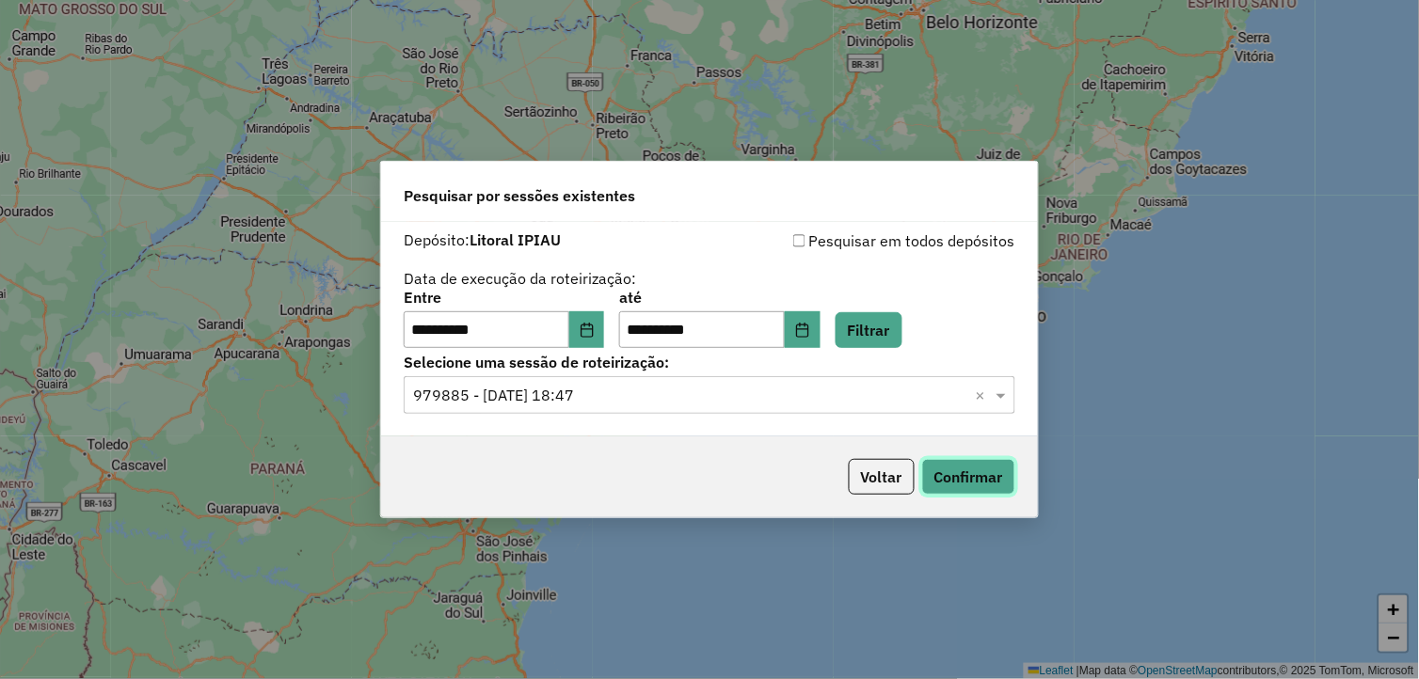
click at [974, 472] on button "Confirmar" at bounding box center [968, 477] width 93 height 36
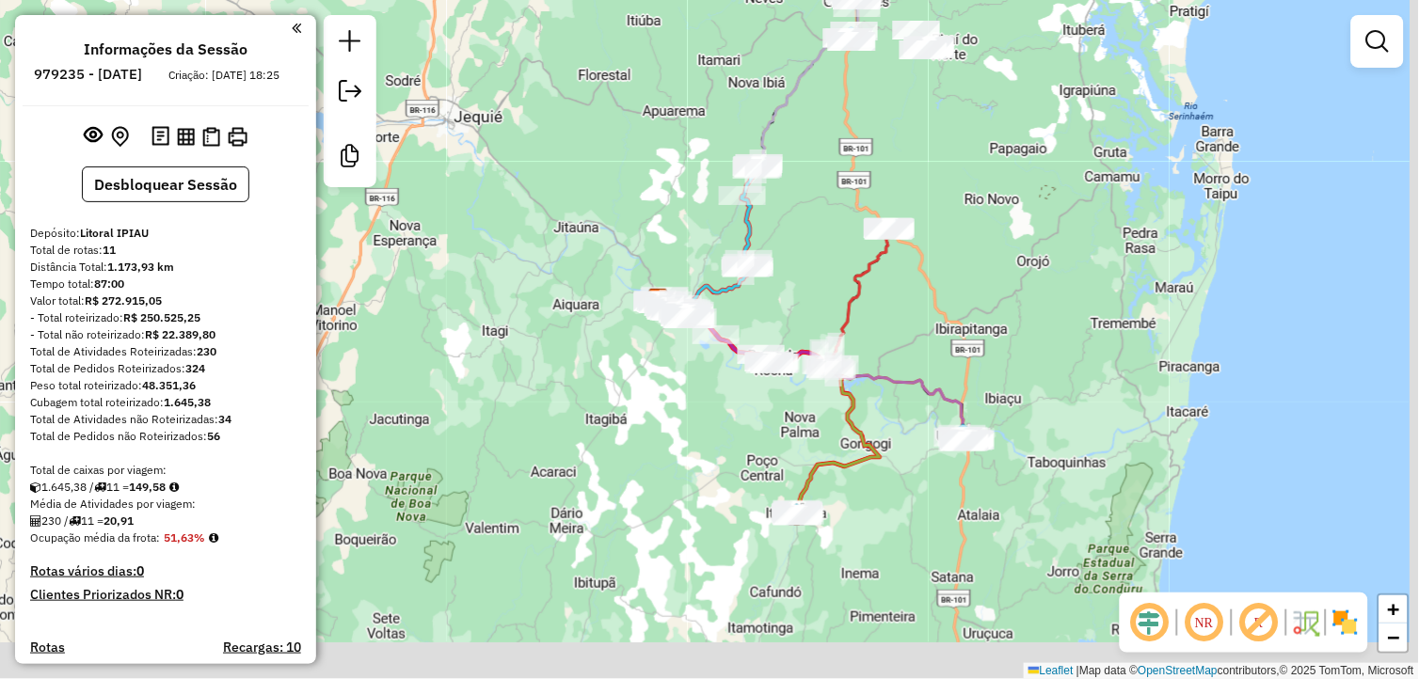
drag, startPoint x: 1071, startPoint y: 477, endPoint x: 897, endPoint y: 374, distance: 202.0
click at [963, 410] on div "Janela de atendimento Grade de atendimento Capacidade Transportadoras Veículos …" at bounding box center [709, 339] width 1419 height 679
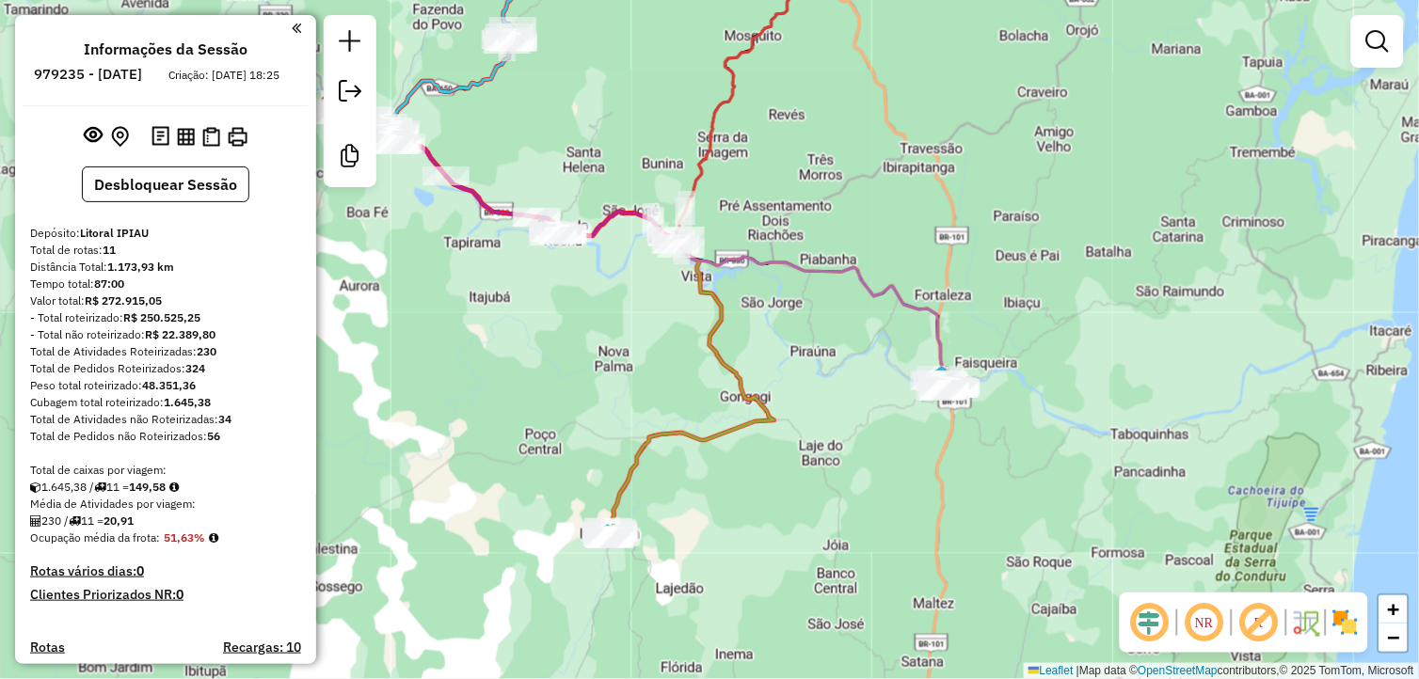
drag, startPoint x: 849, startPoint y: 445, endPoint x: 837, endPoint y: 426, distance: 21.9
click at [837, 426] on div "Janela de atendimento Grade de atendimento Capacidade Transportadoras Veículos …" at bounding box center [709, 339] width 1419 height 679
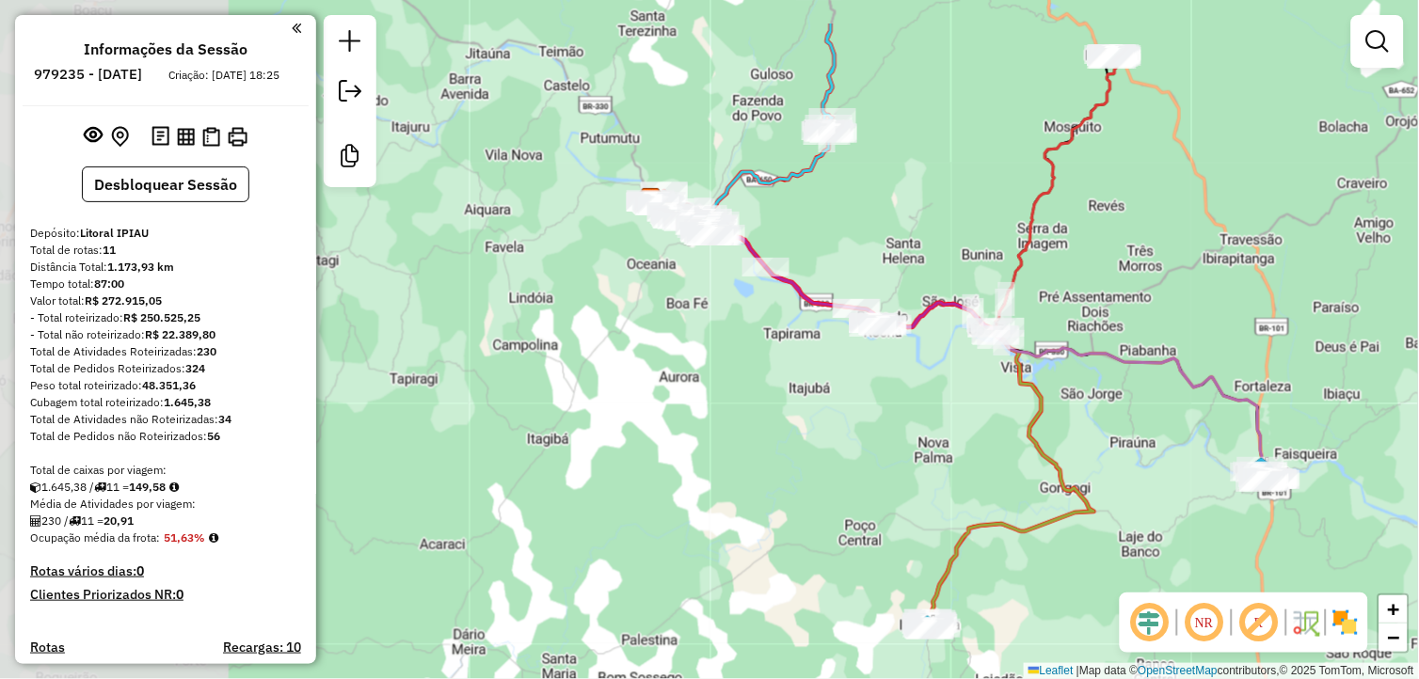
drag, startPoint x: 530, startPoint y: 381, endPoint x: 831, endPoint y: 473, distance: 314.9
click at [831, 473] on div "Janela de atendimento Grade de atendimento Capacidade Transportadoras Veículos …" at bounding box center [709, 339] width 1419 height 679
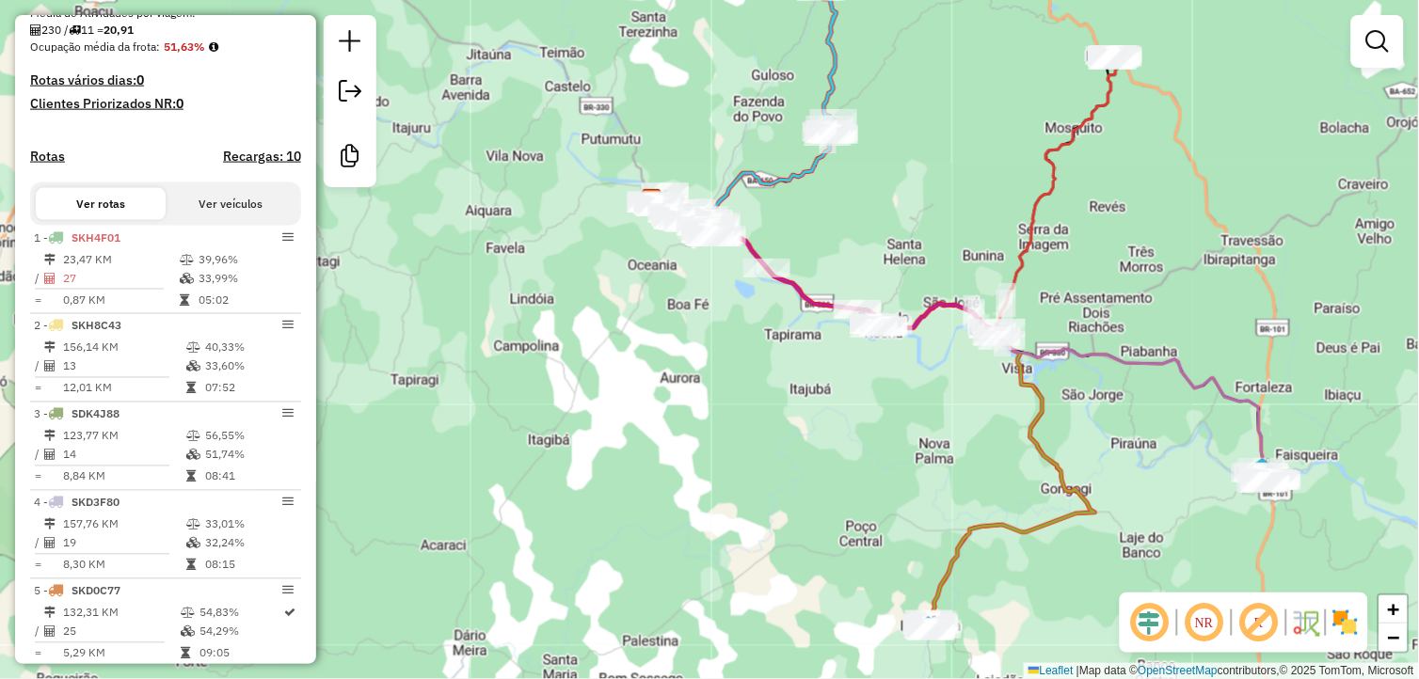
scroll to position [522, 0]
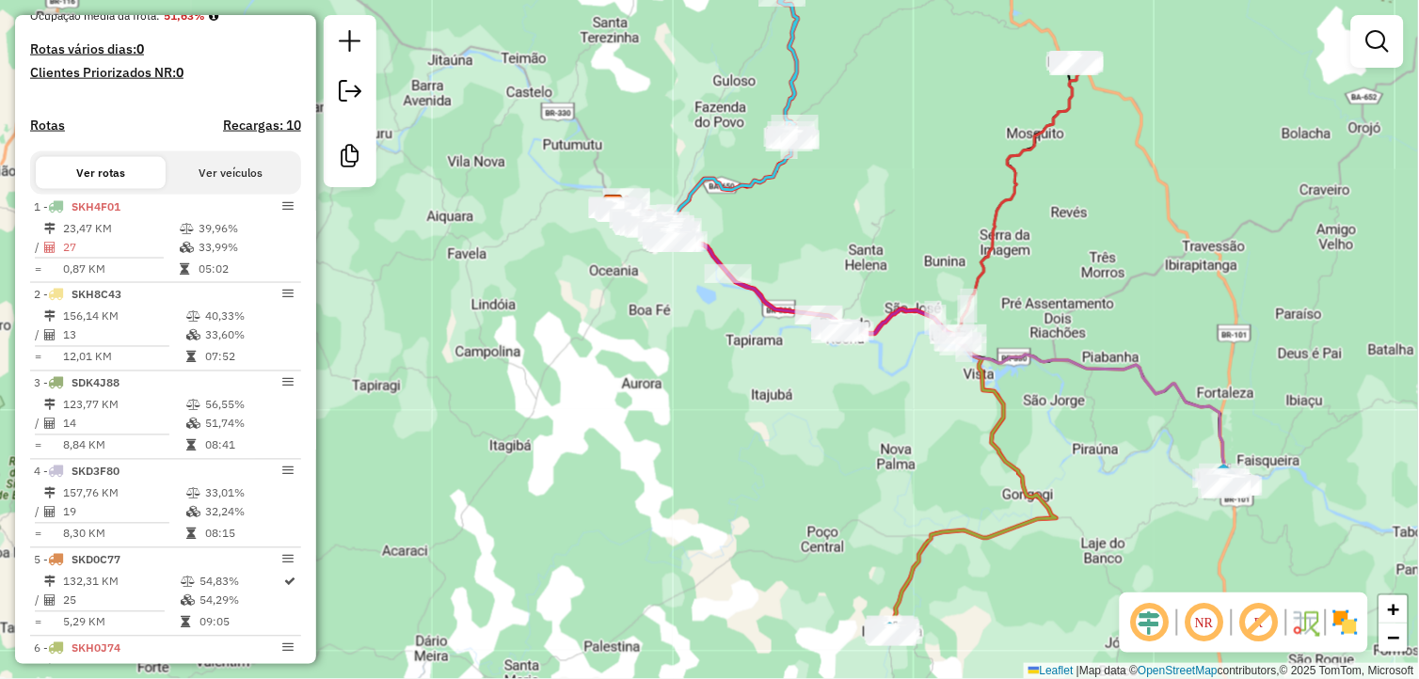
drag, startPoint x: 575, startPoint y: 393, endPoint x: 342, endPoint y: 405, distance: 233.6
click at [515, 400] on div "Janela de atendimento Grade de atendimento Capacidade Transportadoras Veículos …" at bounding box center [709, 339] width 1419 height 679
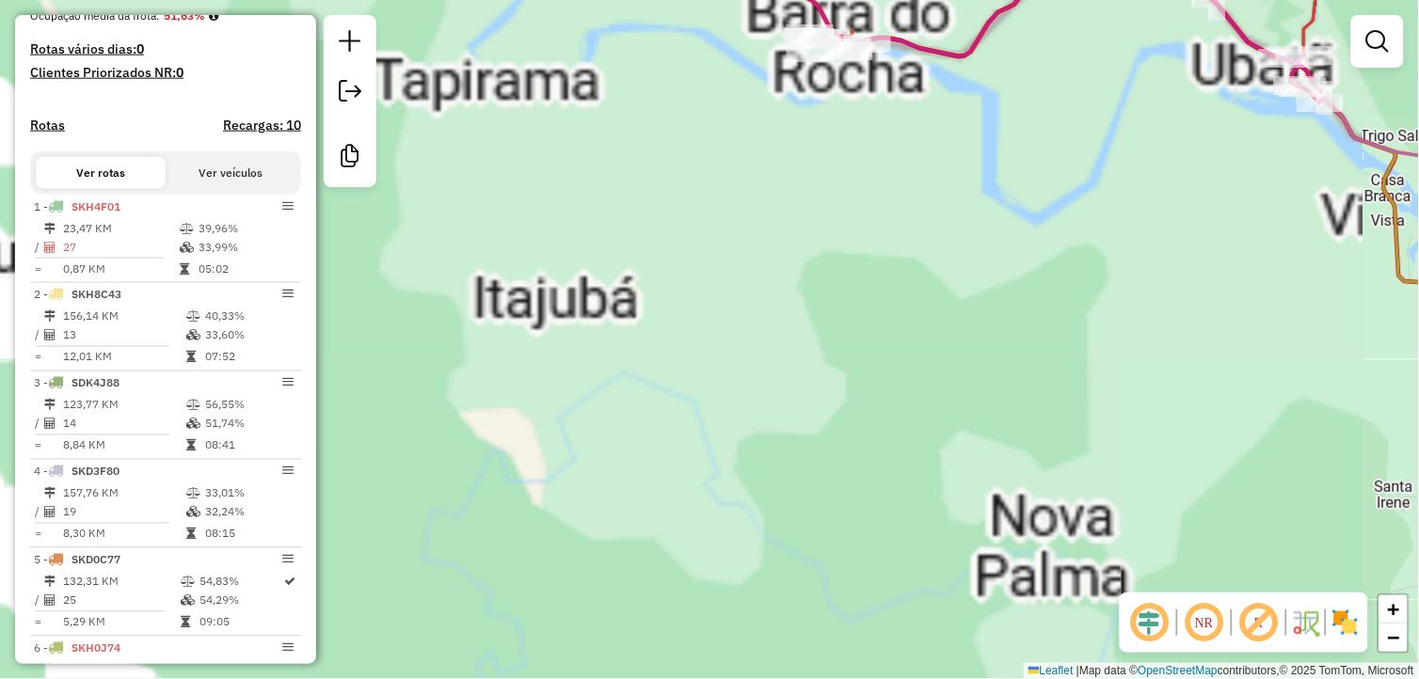
drag, startPoint x: 923, startPoint y: 288, endPoint x: 720, endPoint y: 478, distance: 278.2
click at [720, 478] on div "Janela de atendimento Grade de atendimento Capacidade Transportadoras Veículos …" at bounding box center [709, 339] width 1419 height 679
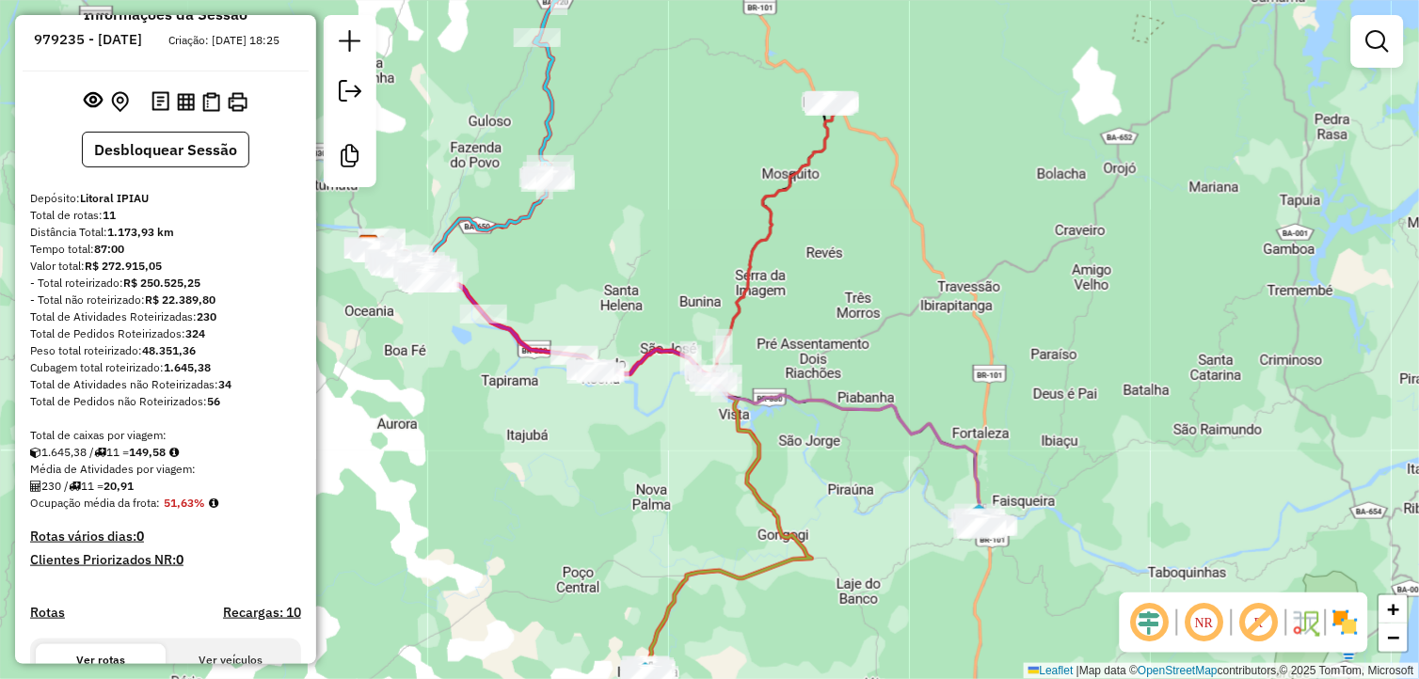
scroll to position [0, 0]
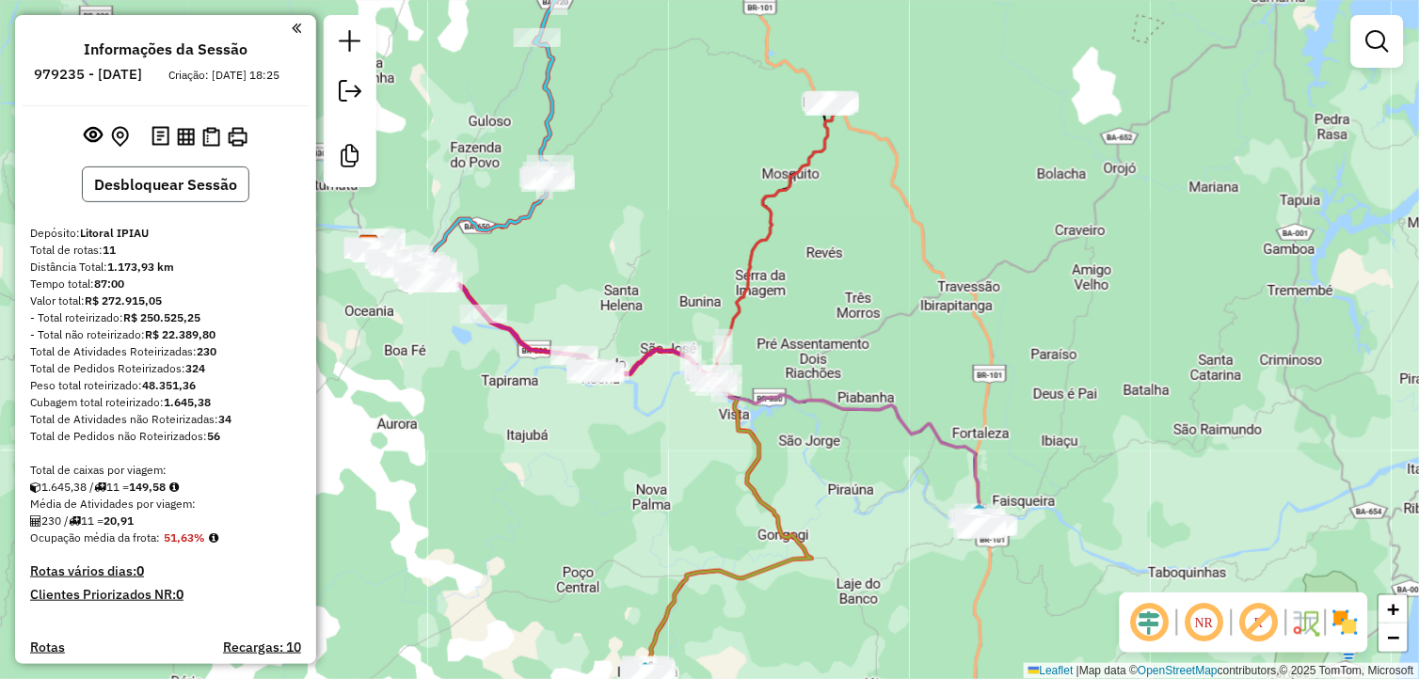
click at [154, 191] on button "Desbloquear Sessão" at bounding box center [165, 185] width 167 height 36
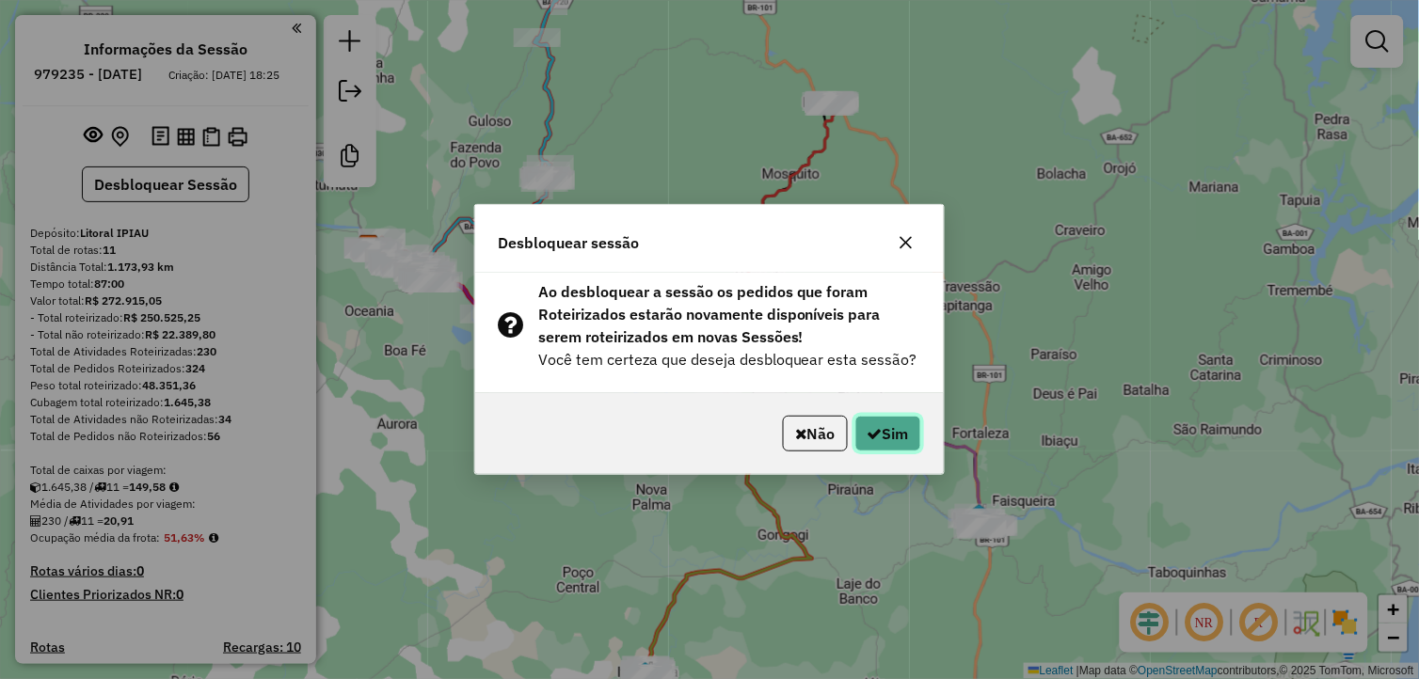
click at [872, 435] on icon "button" at bounding box center [874, 433] width 15 height 15
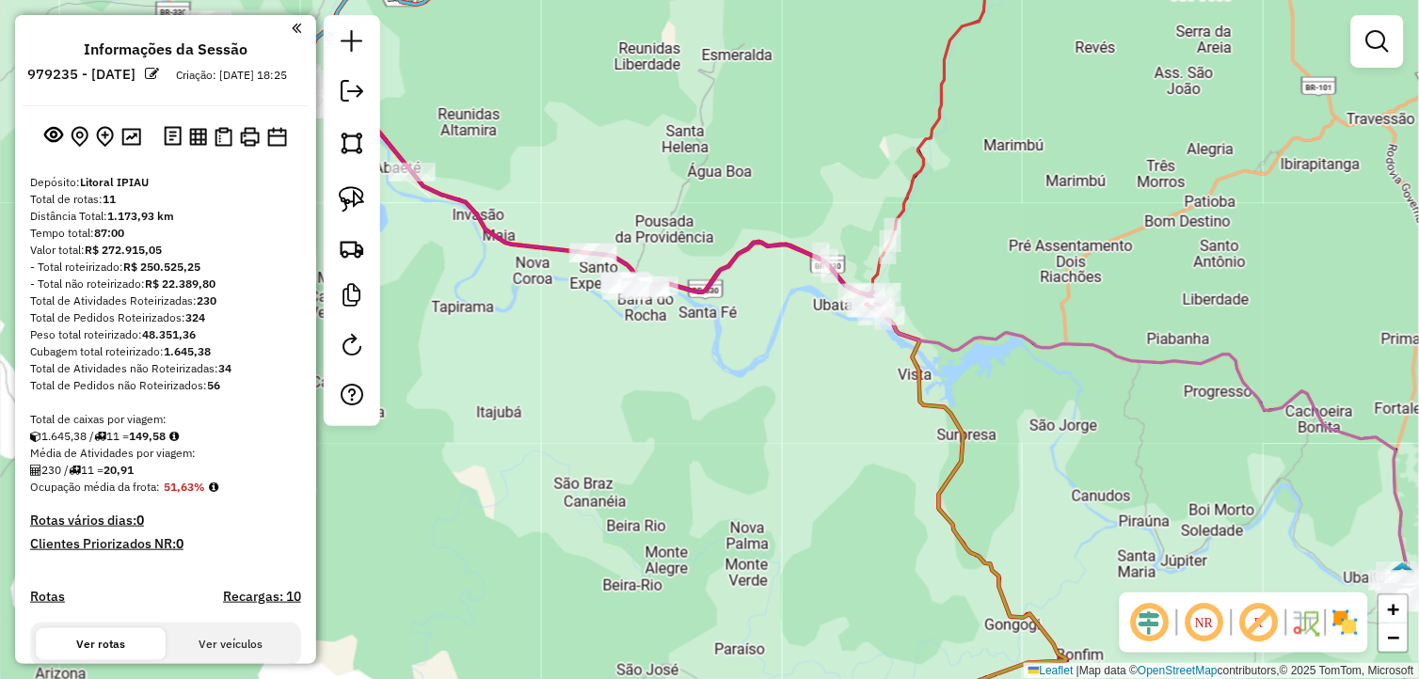
drag, startPoint x: 528, startPoint y: 447, endPoint x: 581, endPoint y: 485, distance: 65.3
click at [581, 485] on div "Janela de atendimento Grade de atendimento Capacidade Transportadoras Veículos …" at bounding box center [709, 339] width 1419 height 679
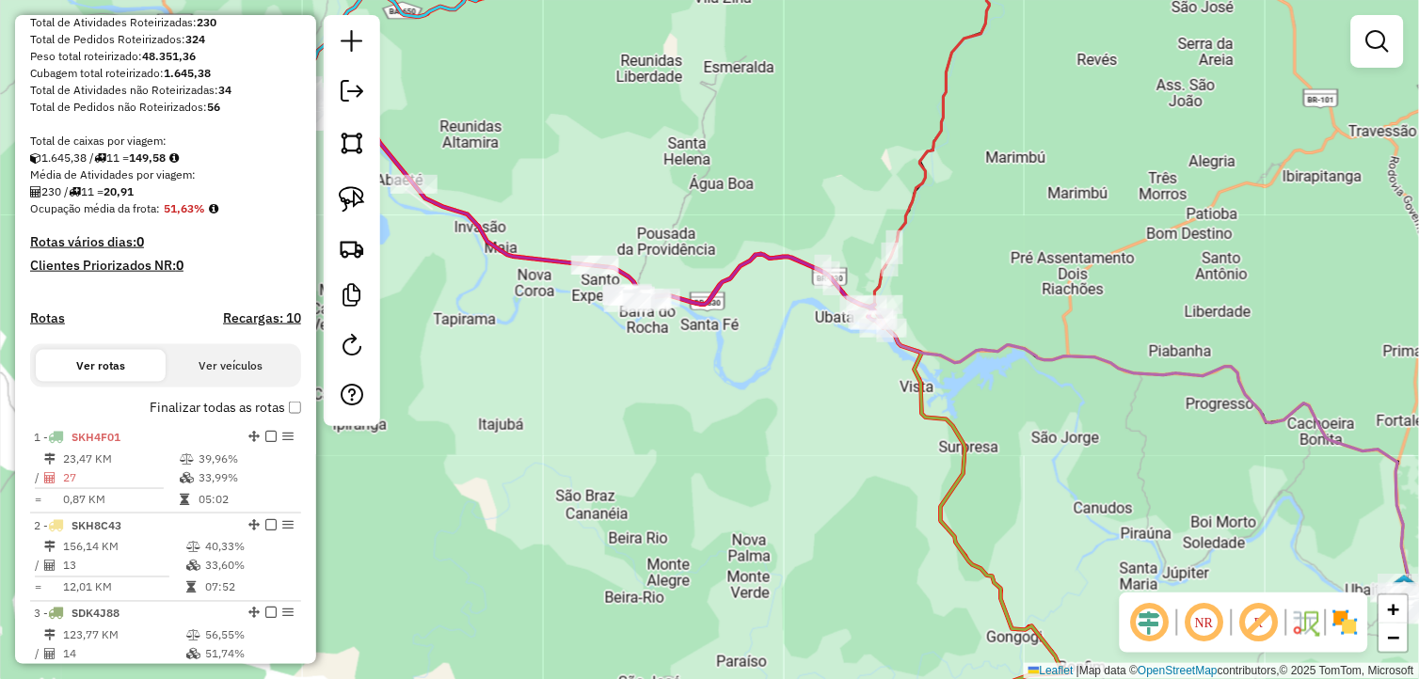
scroll to position [313, 0]
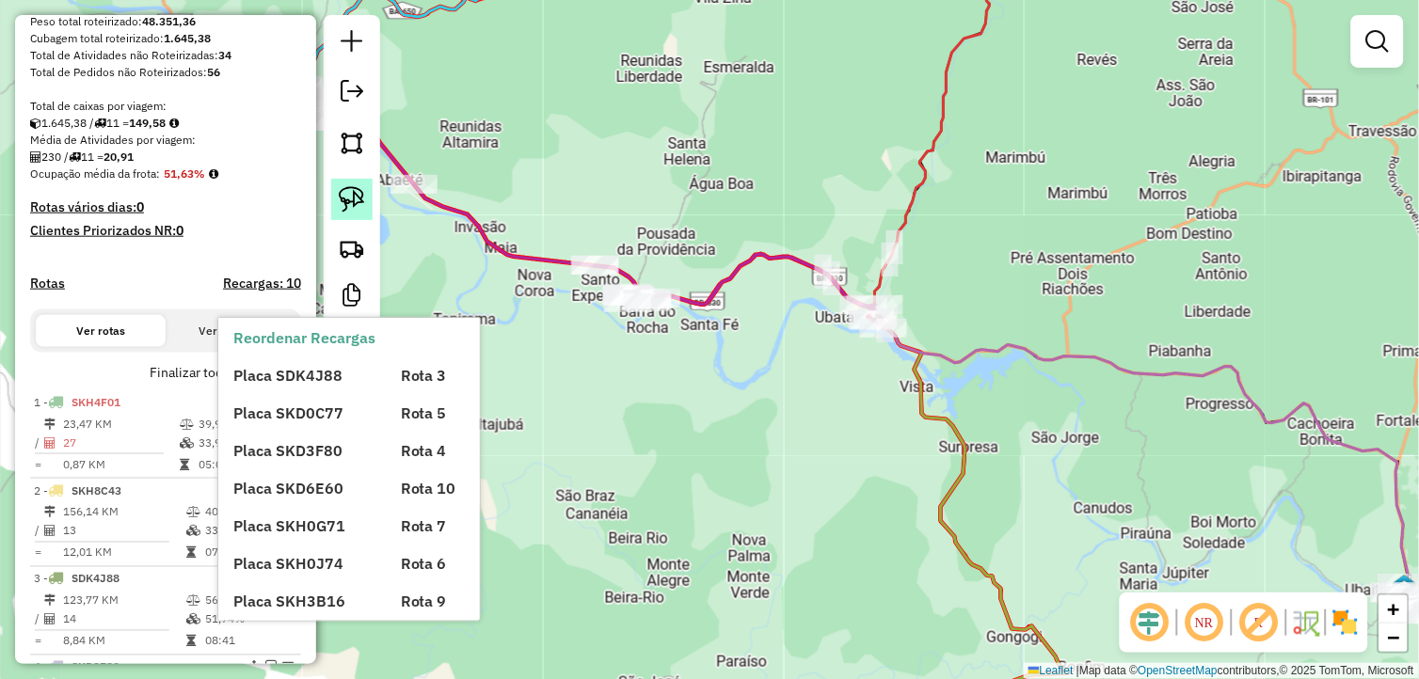
click at [339, 204] on img at bounding box center [352, 199] width 26 height 26
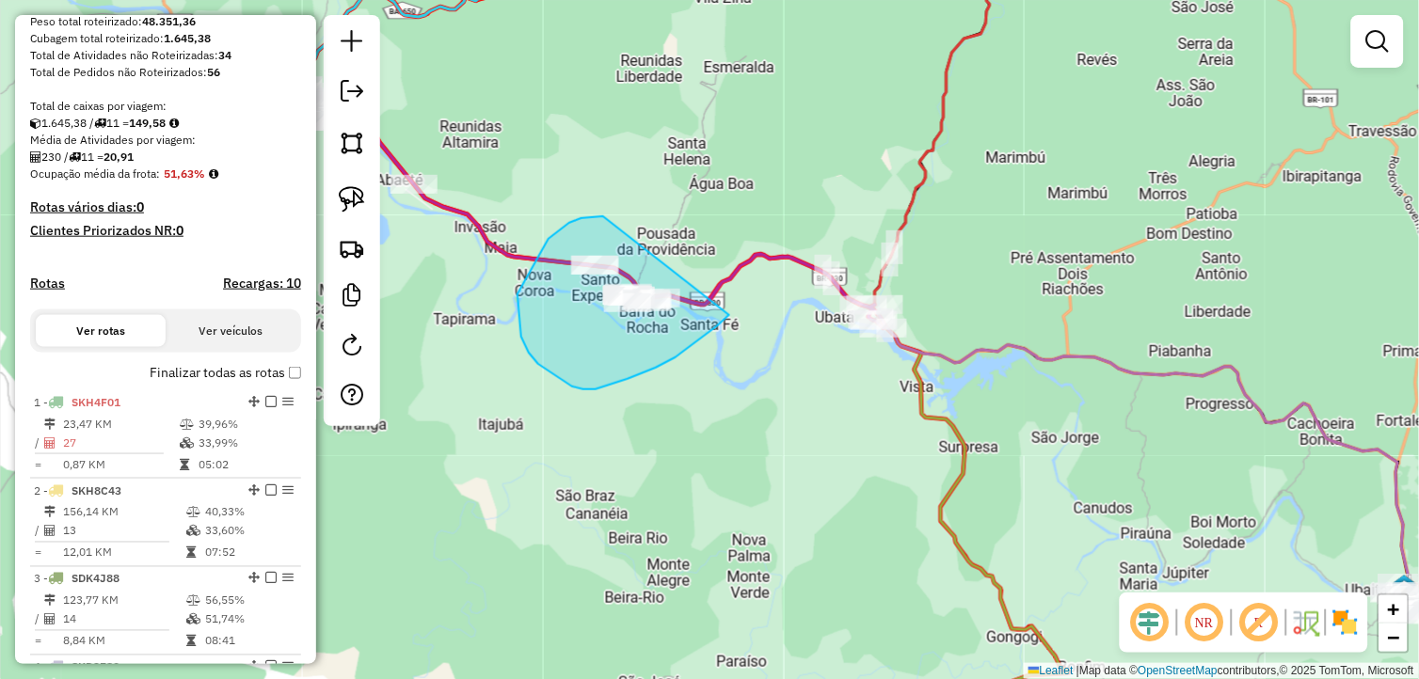
drag, startPoint x: 517, startPoint y: 294, endPoint x: 729, endPoint y: 314, distance: 212.6
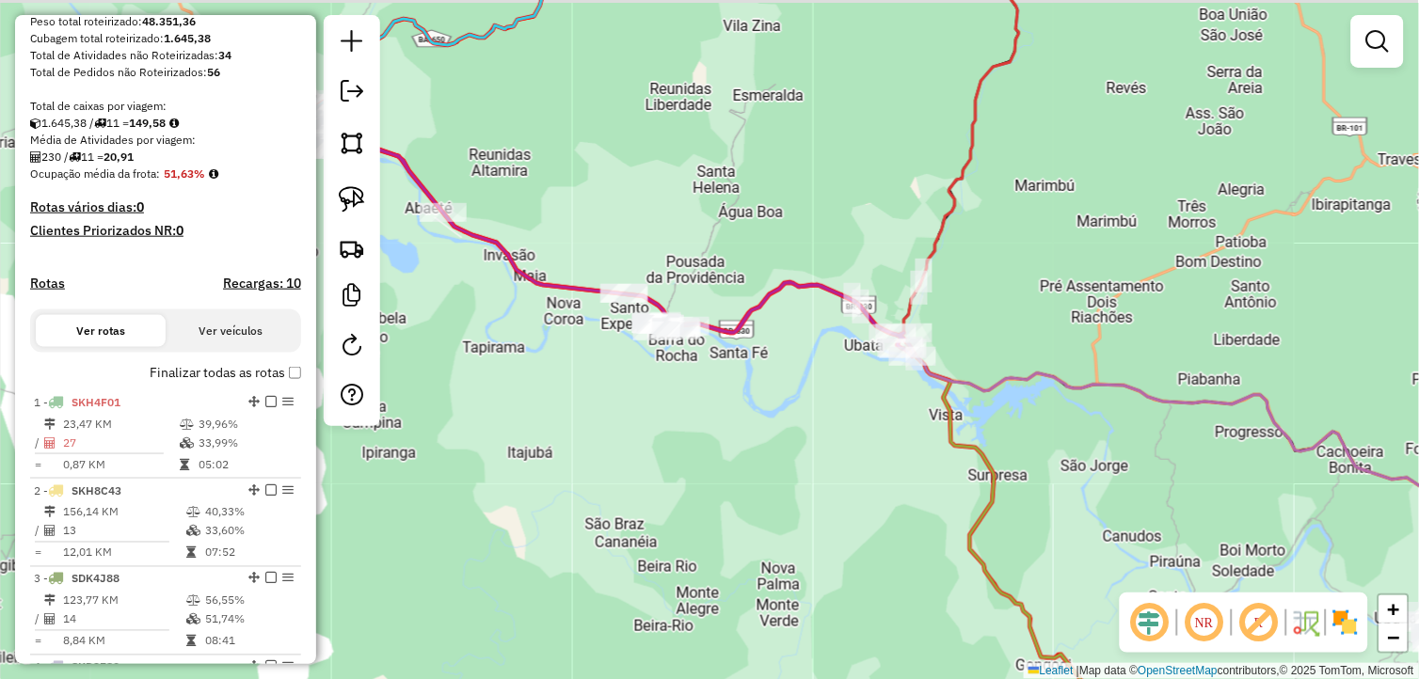
drag, startPoint x: 559, startPoint y: 386, endPoint x: 595, endPoint y: 416, distance: 46.7
click at [593, 415] on div "Janela de atendimento Grade de atendimento Capacidade Transportadoras Veículos …" at bounding box center [709, 339] width 1419 height 679
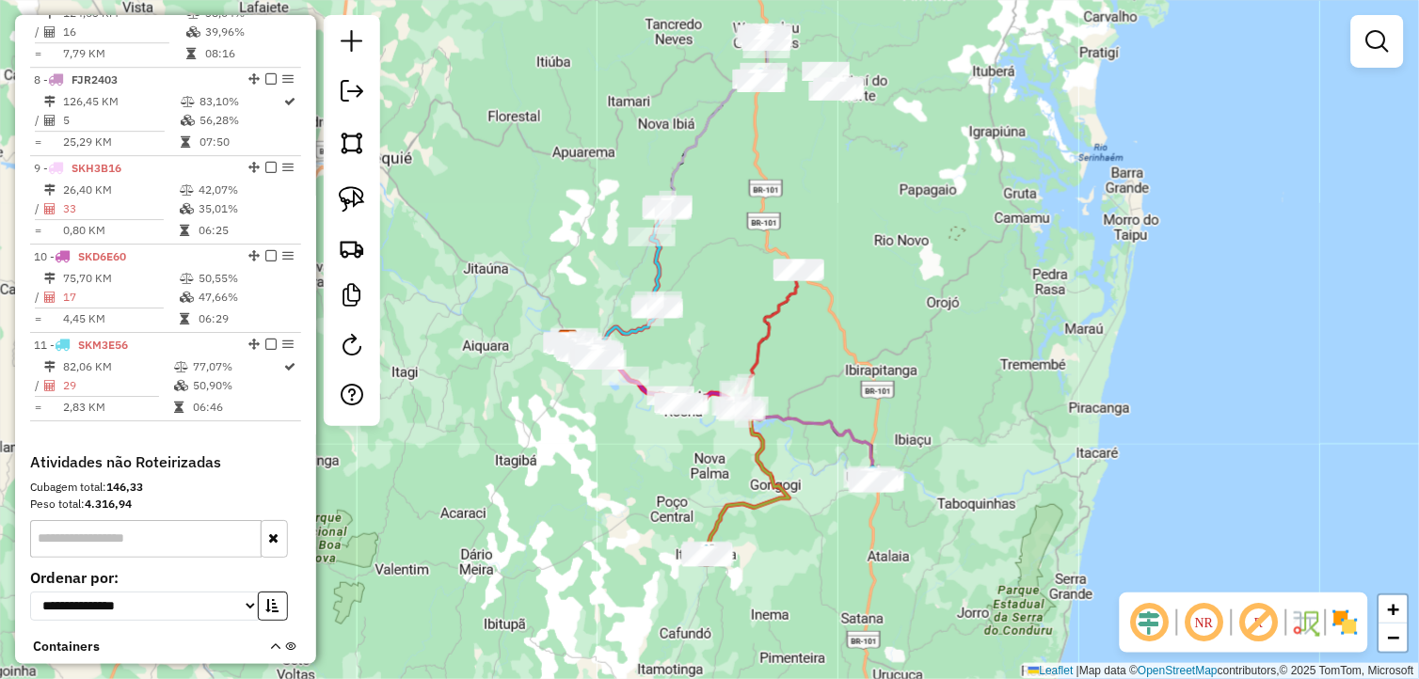
scroll to position [1254, 0]
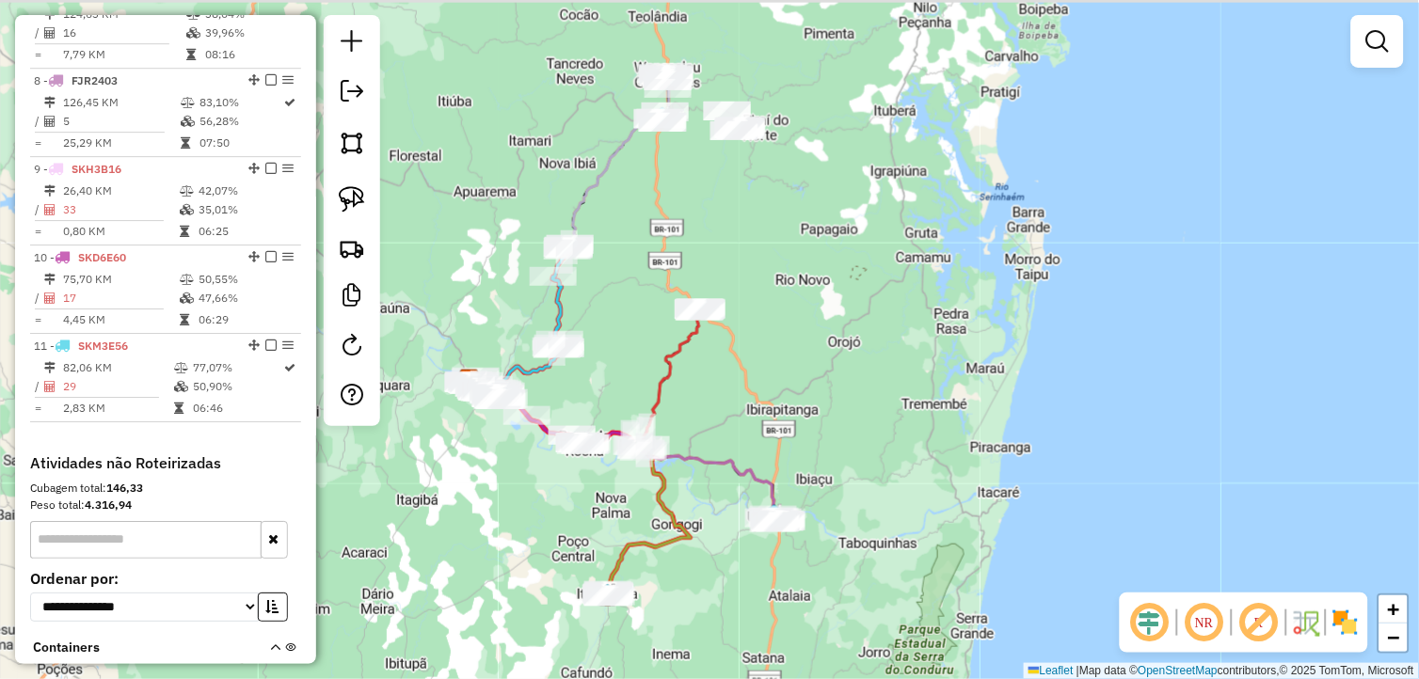
drag, startPoint x: 605, startPoint y: 518, endPoint x: 495, endPoint y: 557, distance: 116.6
click at [500, 560] on div "Janela de atendimento Grade de atendimento Capacidade Transportadoras Veículos …" at bounding box center [709, 339] width 1419 height 679
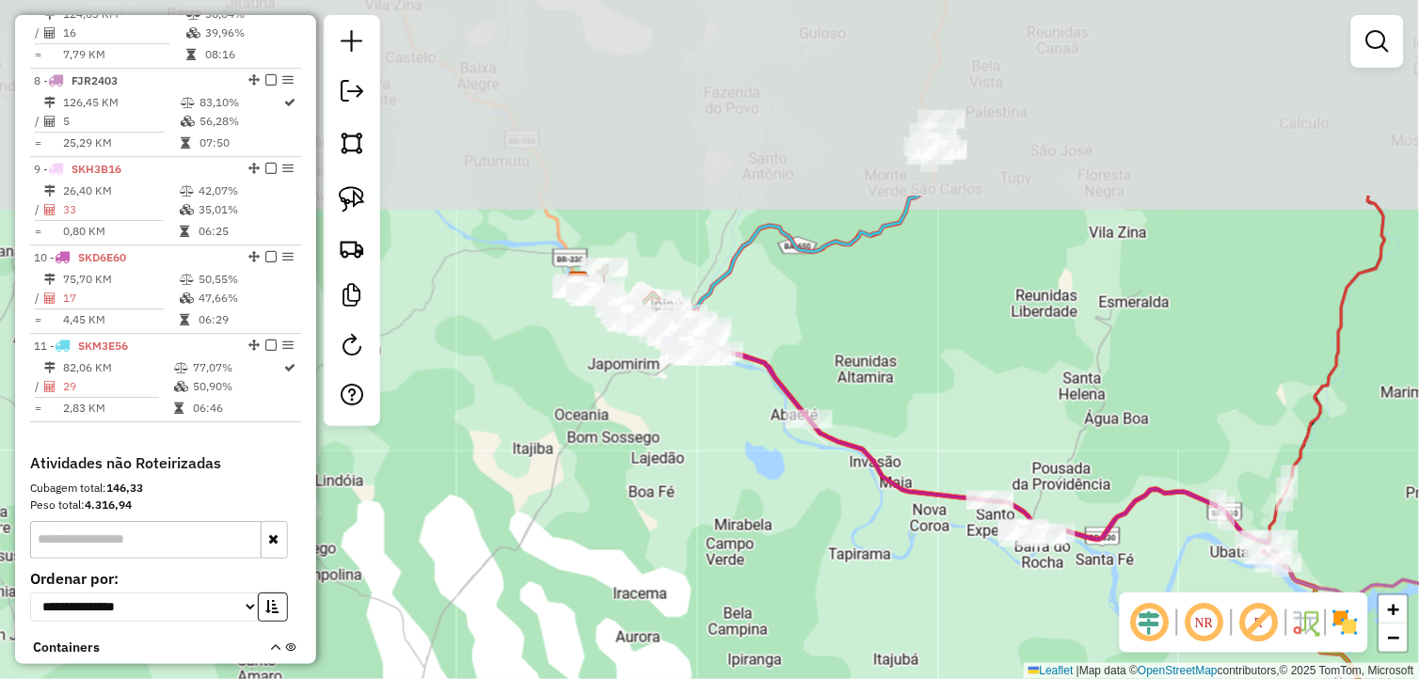
drag, startPoint x: 530, startPoint y: 320, endPoint x: 756, endPoint y: 563, distance: 331.5
click at [763, 583] on div "Janela de atendimento Grade de atendimento Capacidade Transportadoras Veículos …" at bounding box center [709, 339] width 1419 height 679
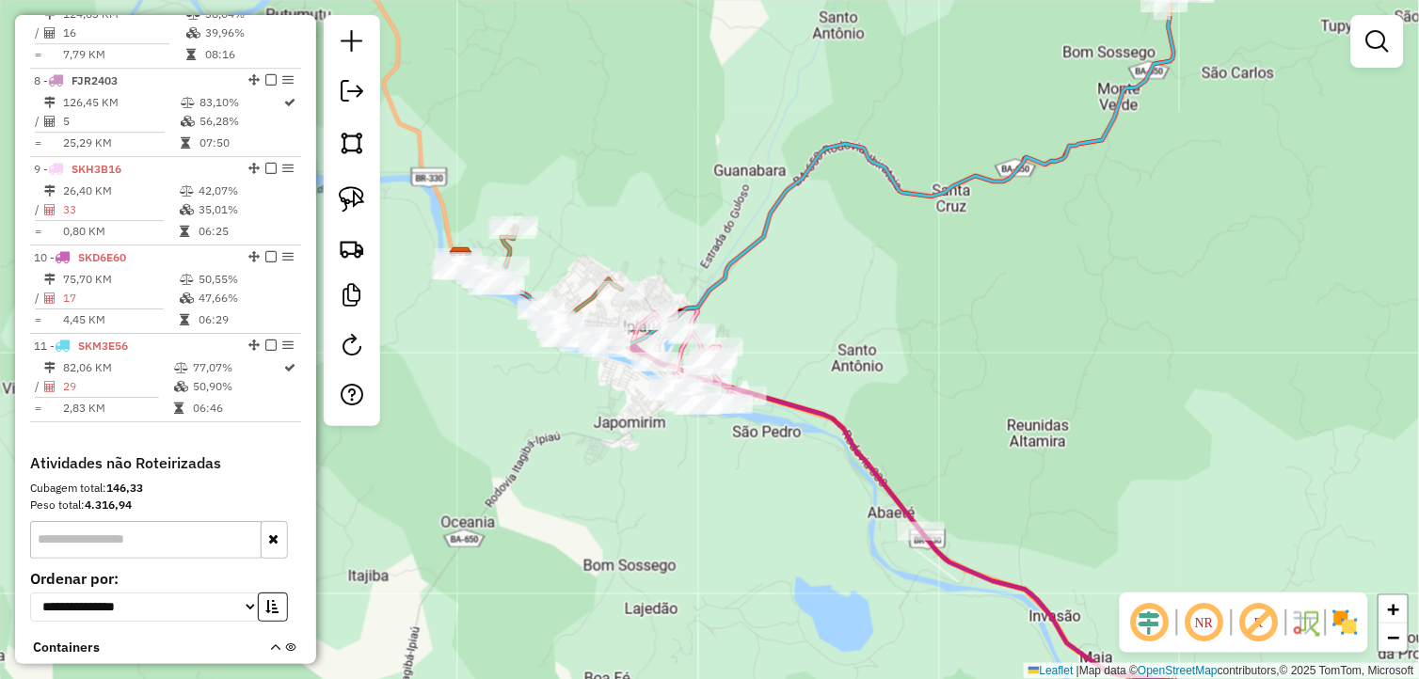
drag, startPoint x: 739, startPoint y: 449, endPoint x: 642, endPoint y: 533, distance: 128.1
click at [642, 533] on div "Janela de atendimento Grade de atendimento Capacidade Transportadoras Veículos …" at bounding box center [709, 339] width 1419 height 679
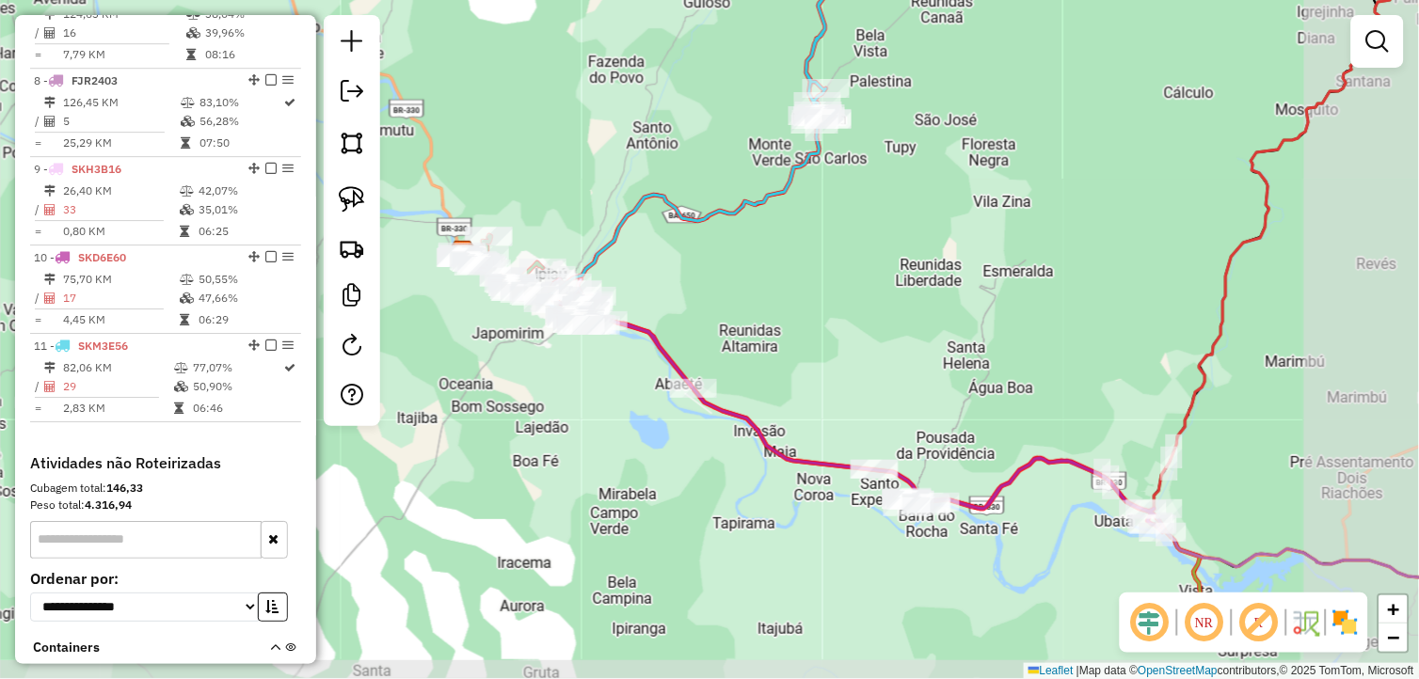
drag, startPoint x: 708, startPoint y: 543, endPoint x: 613, endPoint y: 439, distance: 139.9
click at [613, 439] on div "Janela de atendimento Grade de atendimento Capacidade Transportadoras Veículos …" at bounding box center [709, 339] width 1419 height 679
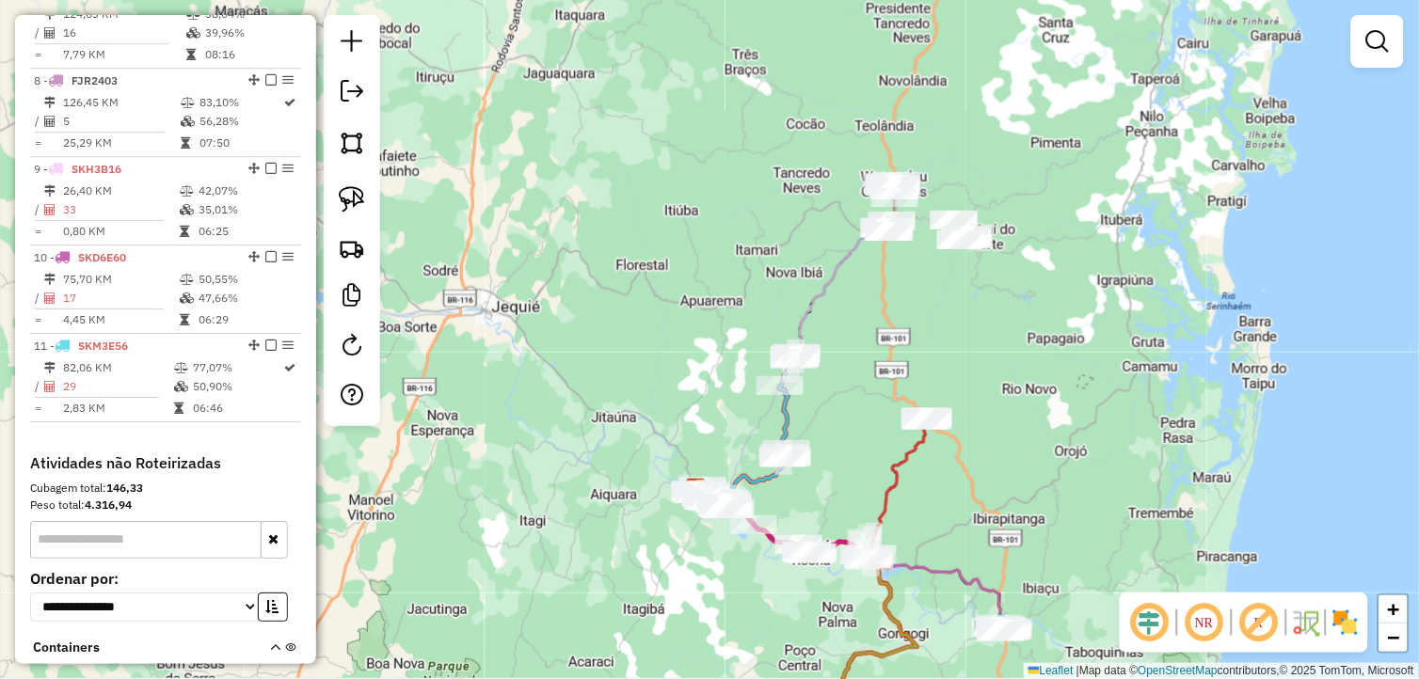
drag, startPoint x: 911, startPoint y: 340, endPoint x: 838, endPoint y: 485, distance: 162.8
click at [839, 481] on div "Janela de atendimento Grade de atendimento Capacidade Transportadoras Veículos …" at bounding box center [709, 339] width 1419 height 679
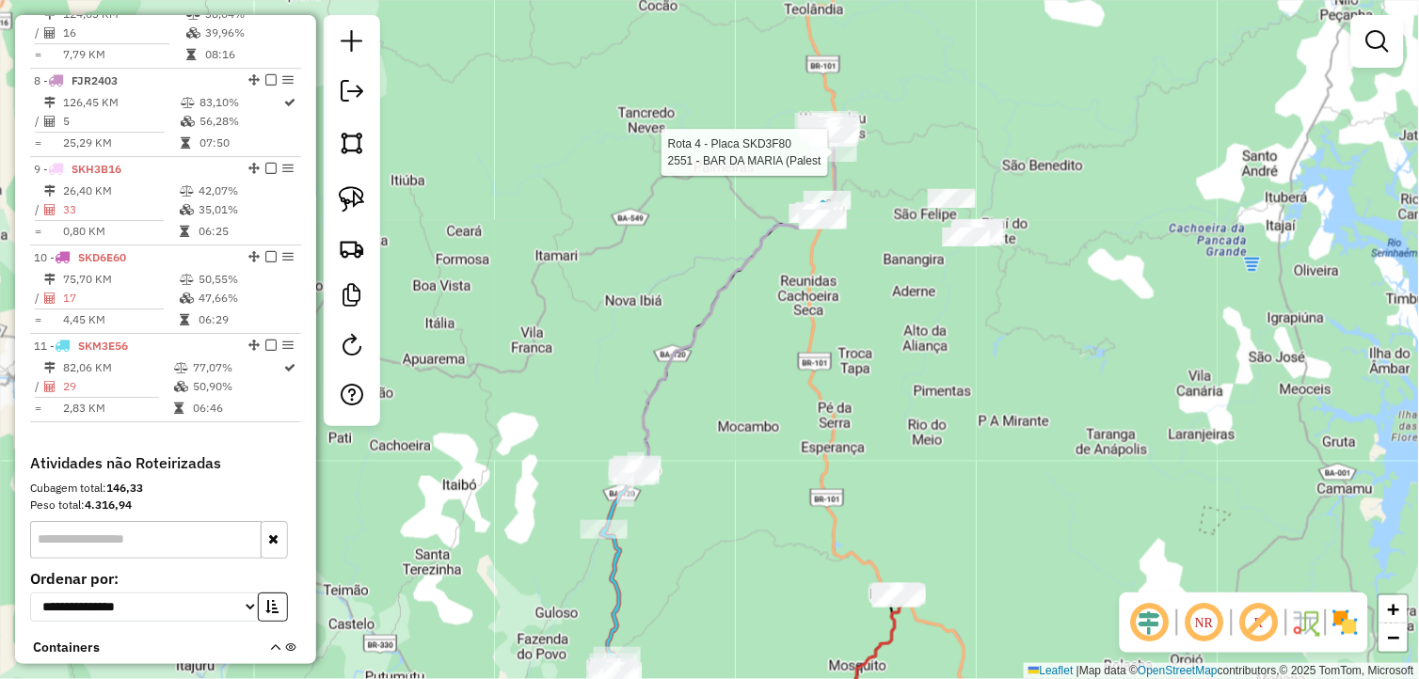
select select "**********"
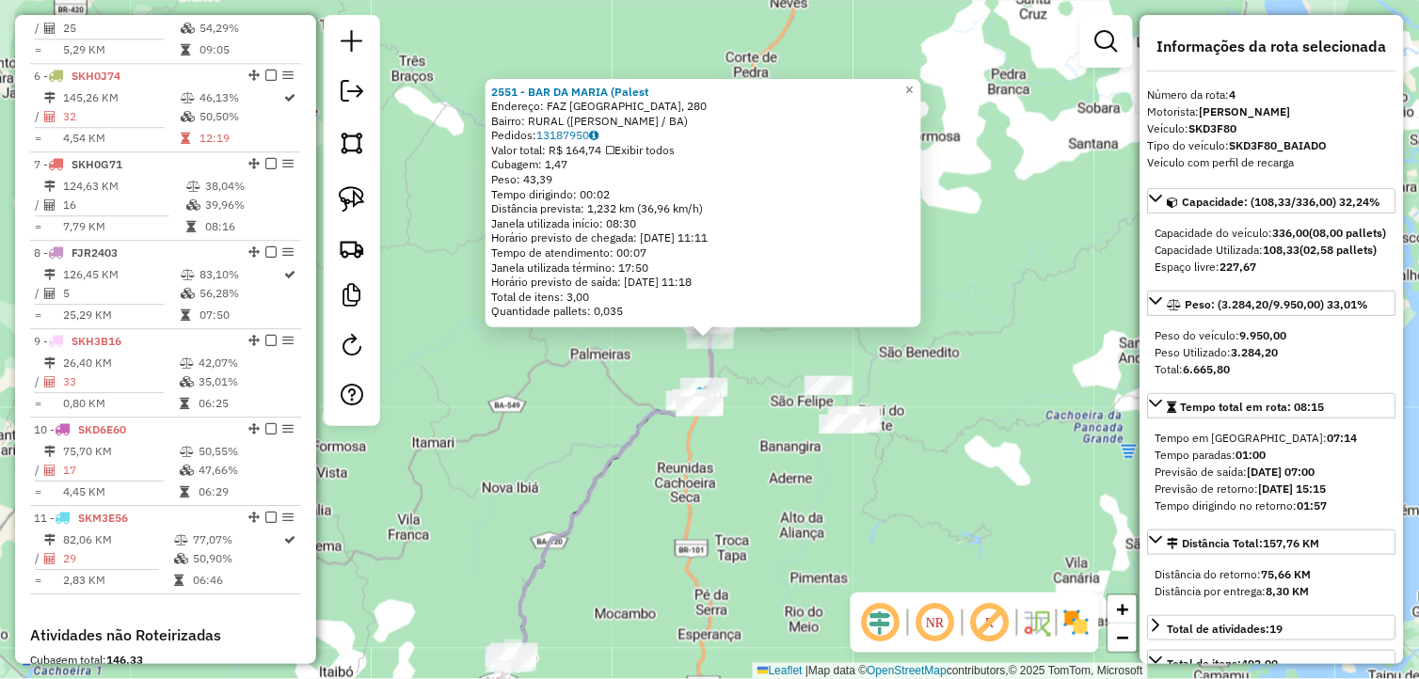
scroll to position [969, 0]
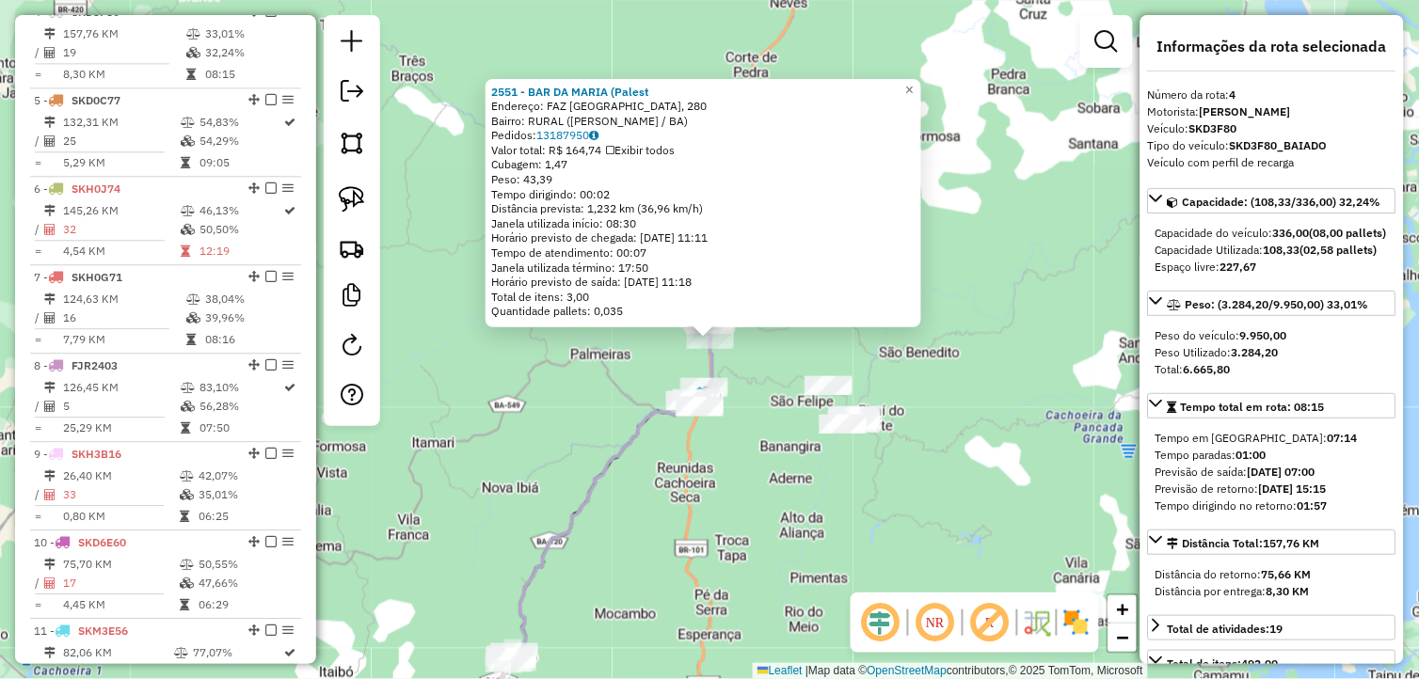
click at [693, 495] on div "2551 - BAR DA MARIA (Palest Endereço: FAZ FAZENDA PALESTINA, 280 Bairro: RURAL …" at bounding box center [709, 339] width 1419 height 679
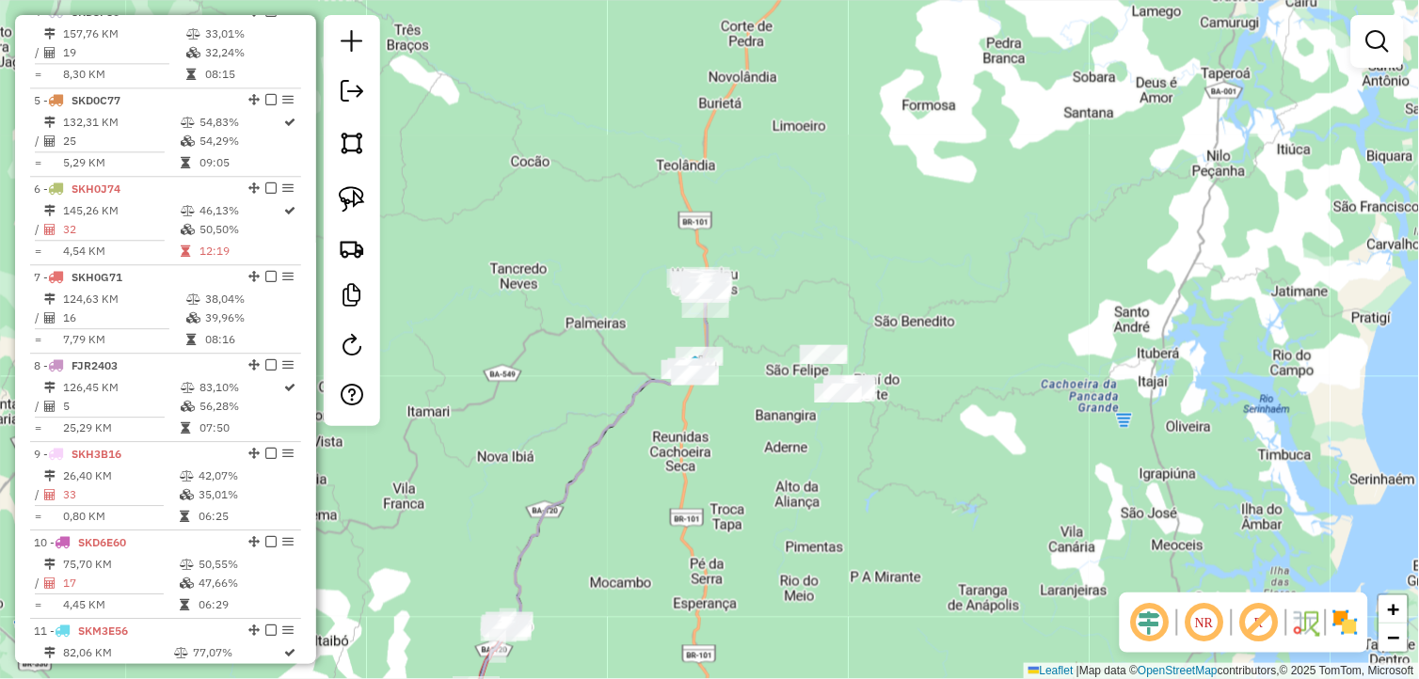
drag, startPoint x: 739, startPoint y: 450, endPoint x: 698, endPoint y: 417, distance: 52.2
click at [701, 419] on div "Janela de atendimento Grade de atendimento Capacidade Transportadoras Veículos …" at bounding box center [709, 339] width 1419 height 679
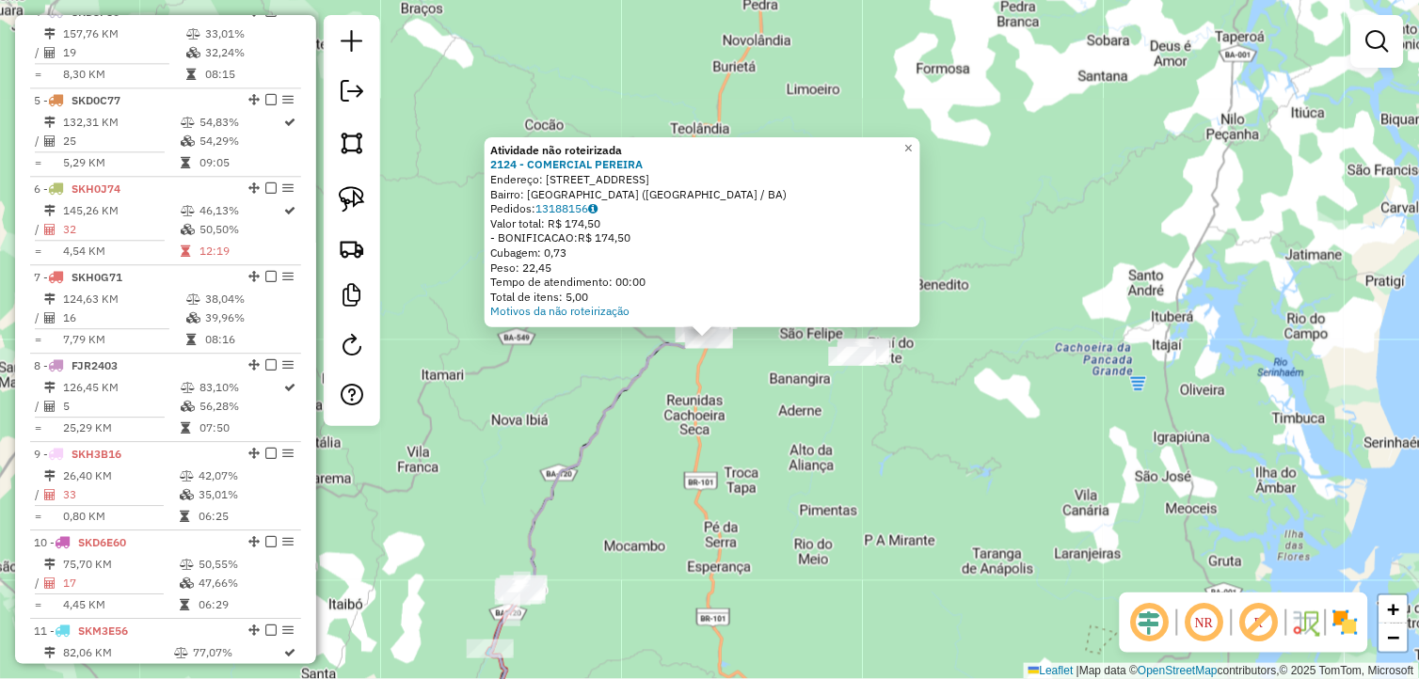
click at [749, 424] on div "Atividade não roteirizada 2124 - COMERCIAL PEREIRA Endereço: RUA JARDIM GANDU, …" at bounding box center [709, 339] width 1419 height 679
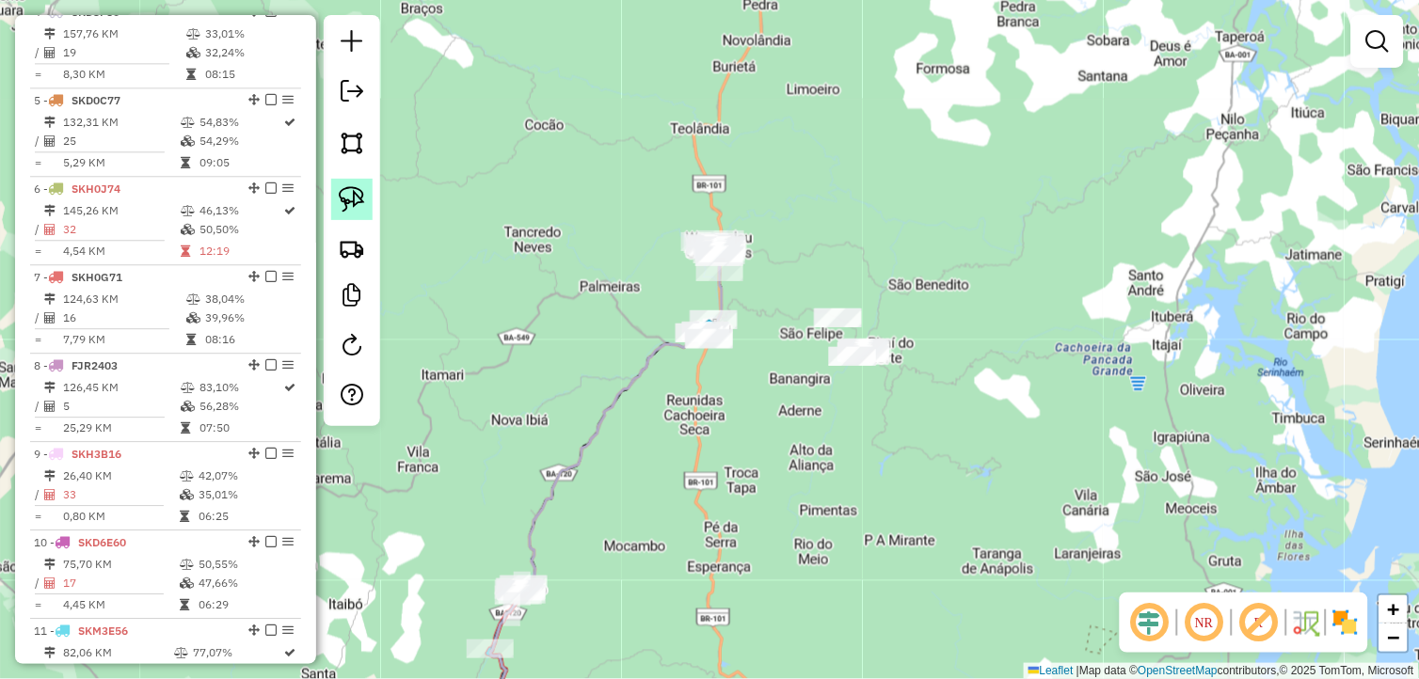
click at [358, 191] on img at bounding box center [352, 199] width 26 height 26
drag, startPoint x: 741, startPoint y: 303, endPoint x: 749, endPoint y: 370, distance: 67.2
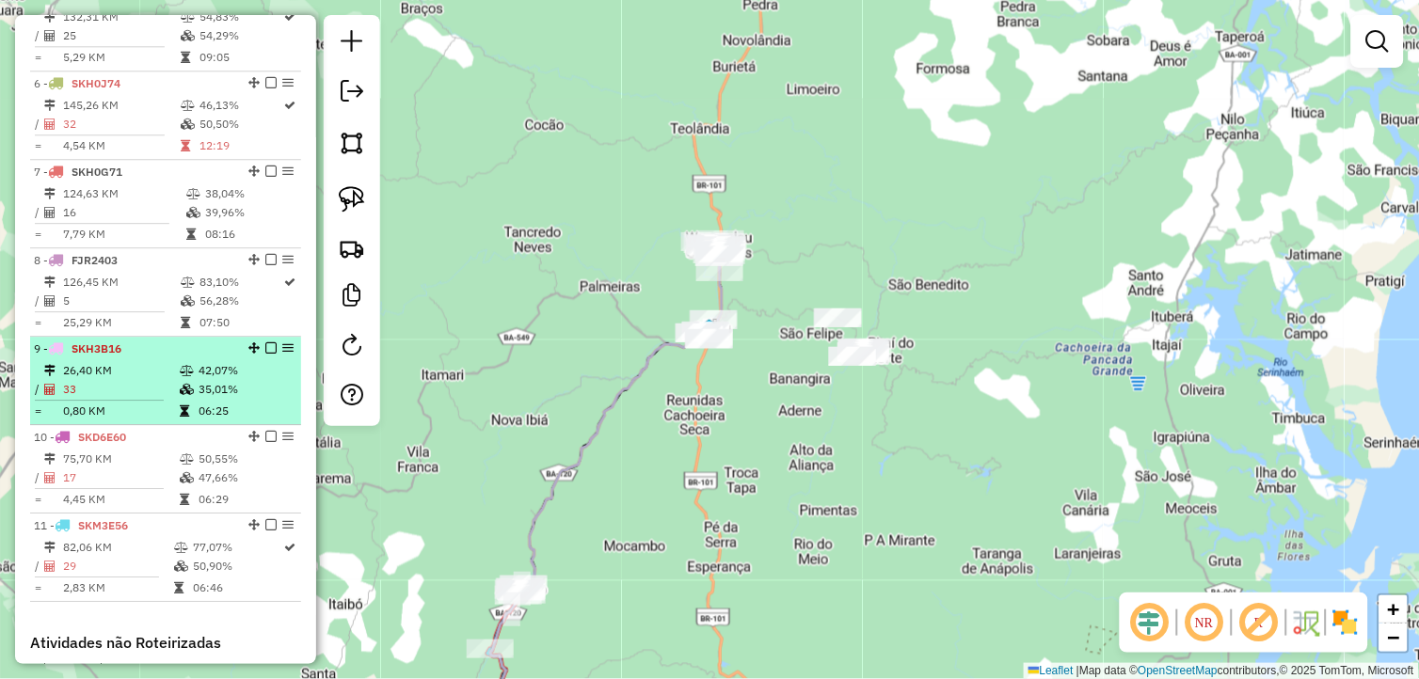
scroll to position [1491, 0]
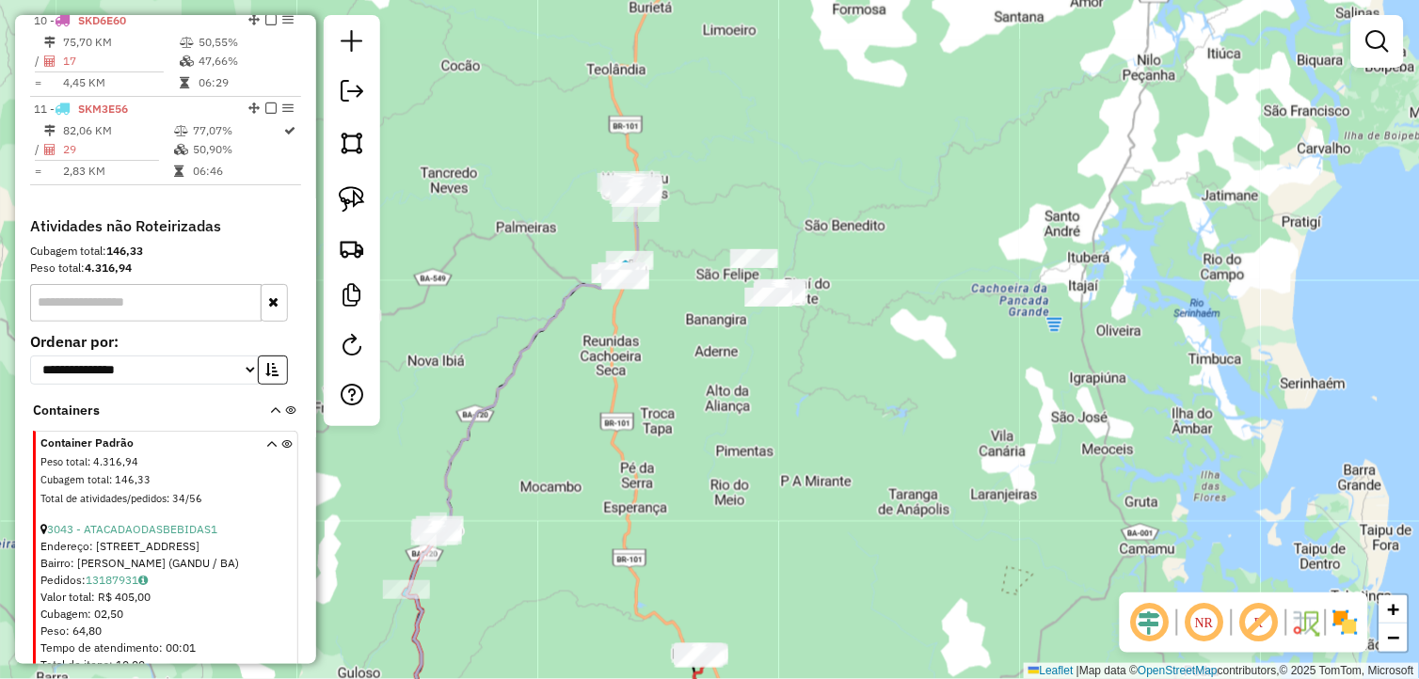
drag, startPoint x: 775, startPoint y: 431, endPoint x: 692, endPoint y: 372, distance: 102.6
click at [692, 372] on div "Janela de atendimento Grade de atendimento Capacidade Transportadoras Veículos …" at bounding box center [709, 339] width 1419 height 679
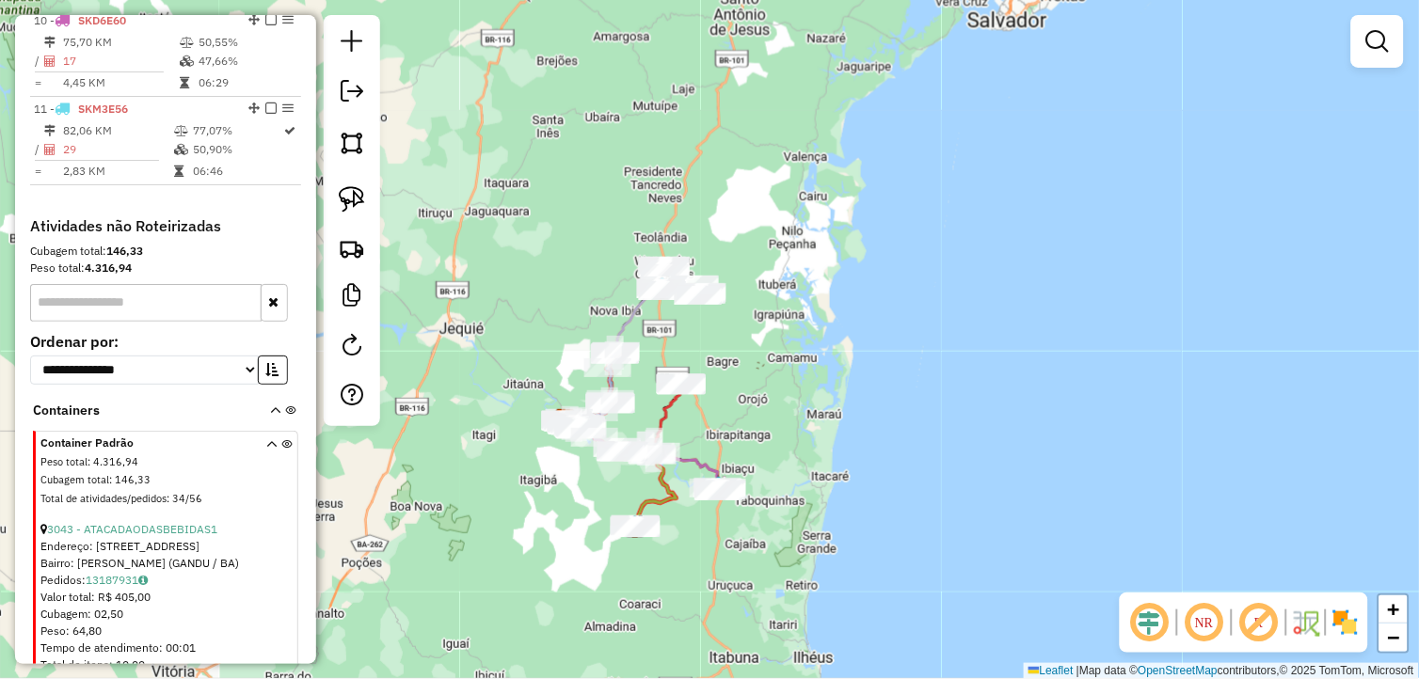
drag, startPoint x: 778, startPoint y: 466, endPoint x: 765, endPoint y: 402, distance: 65.3
click at [765, 405] on div "Janela de atendimento Grade de atendimento Capacidade Transportadoras Veículos …" at bounding box center [709, 339] width 1419 height 679
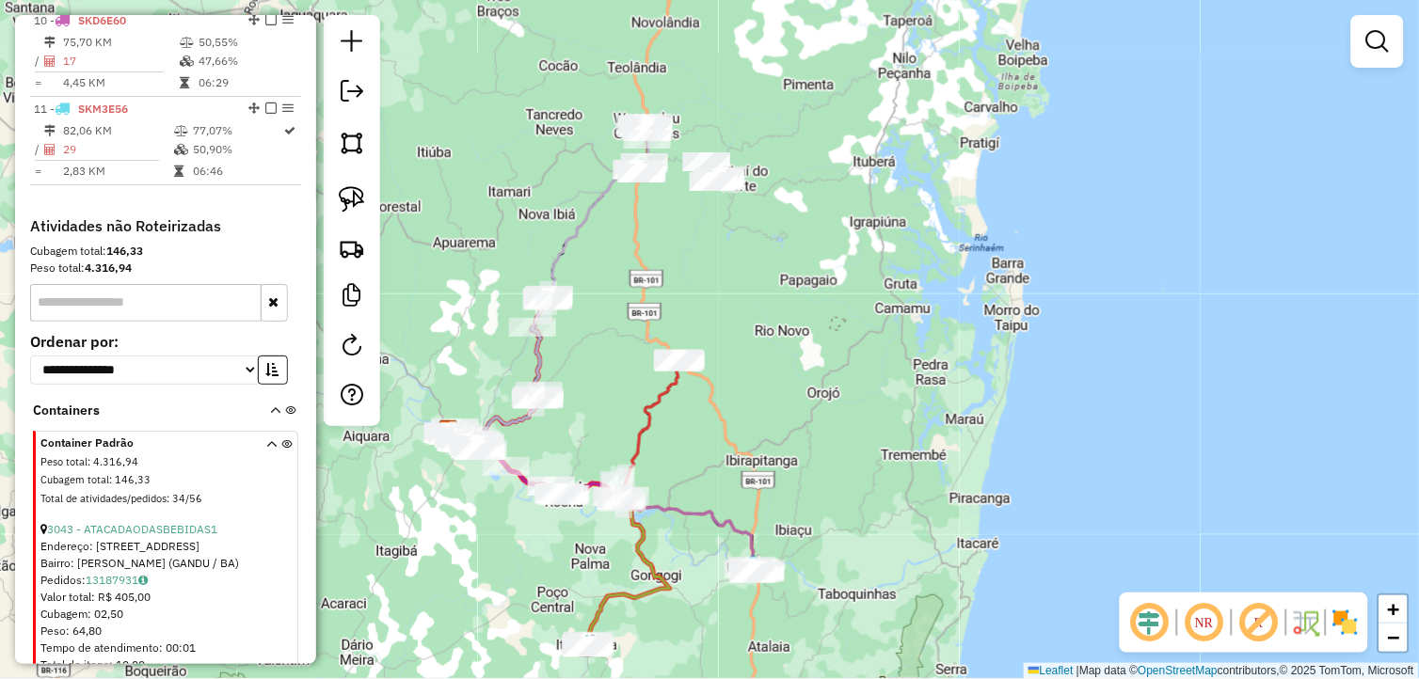
drag, startPoint x: 735, startPoint y: 411, endPoint x: 821, endPoint y: 406, distance: 86.7
click at [820, 406] on div "Janela de atendimento Grade de atendimento Capacidade Transportadoras Veículos …" at bounding box center [709, 339] width 1419 height 679
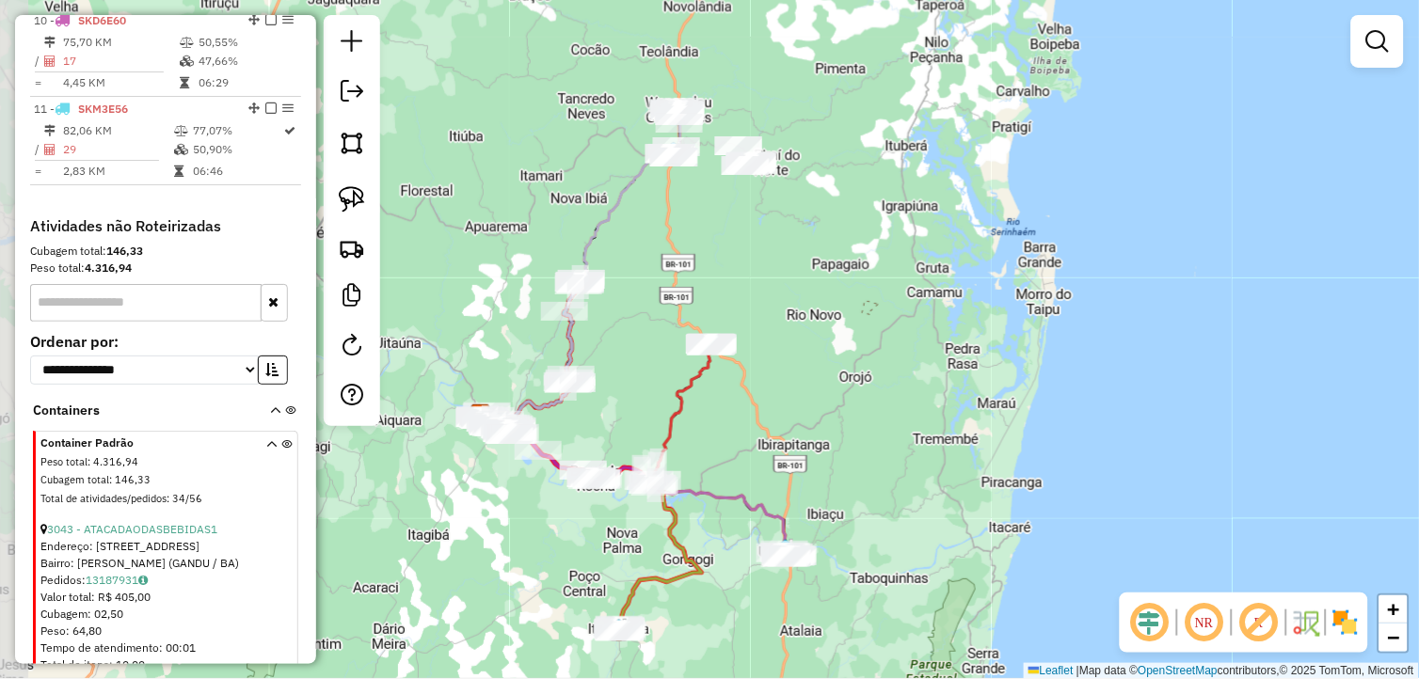
drag, startPoint x: 817, startPoint y: 317, endPoint x: 852, endPoint y: 307, distance: 37.2
click at [851, 308] on div "Janela de atendimento Grade de atendimento Capacidade Transportadoras Veículos …" at bounding box center [709, 339] width 1419 height 679
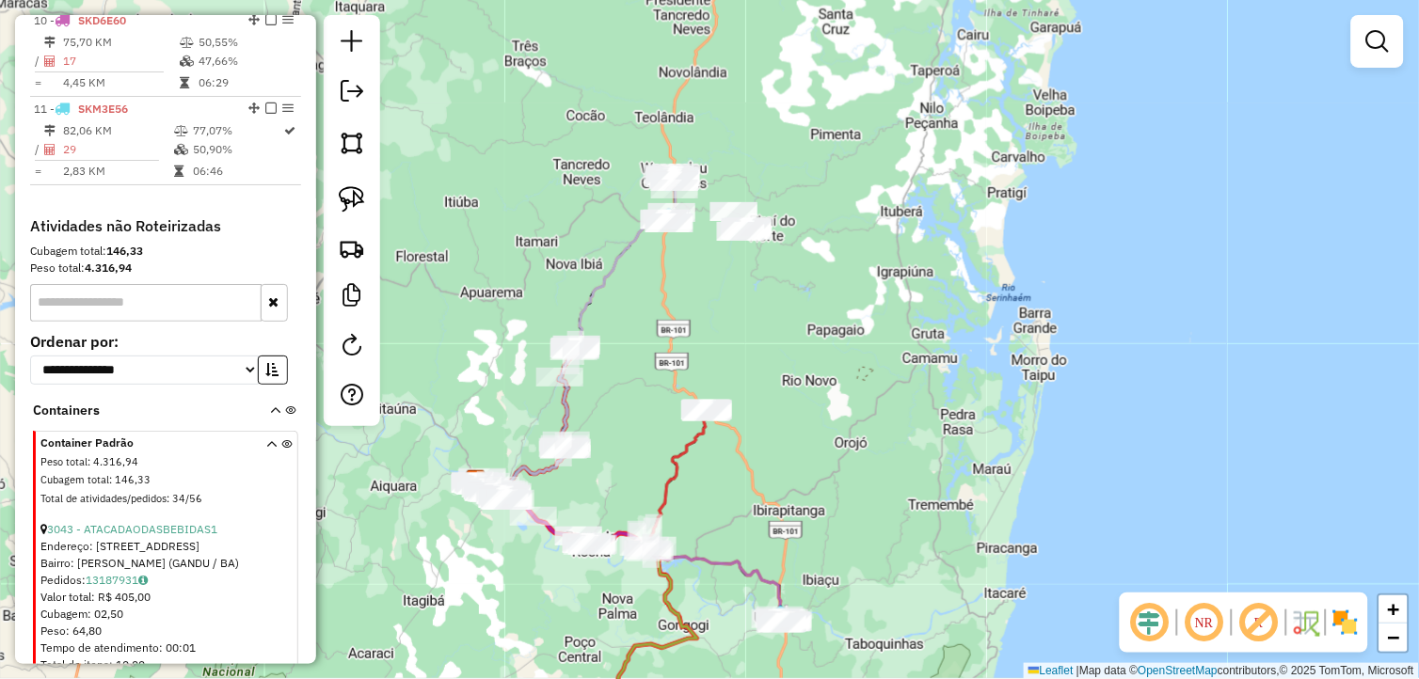
drag, startPoint x: 749, startPoint y: 213, endPoint x: 693, endPoint y: 315, distance: 116.6
click at [698, 312] on div "Janela de atendimento Grade de atendimento Capacidade Transportadoras Veículos …" at bounding box center [709, 339] width 1419 height 679
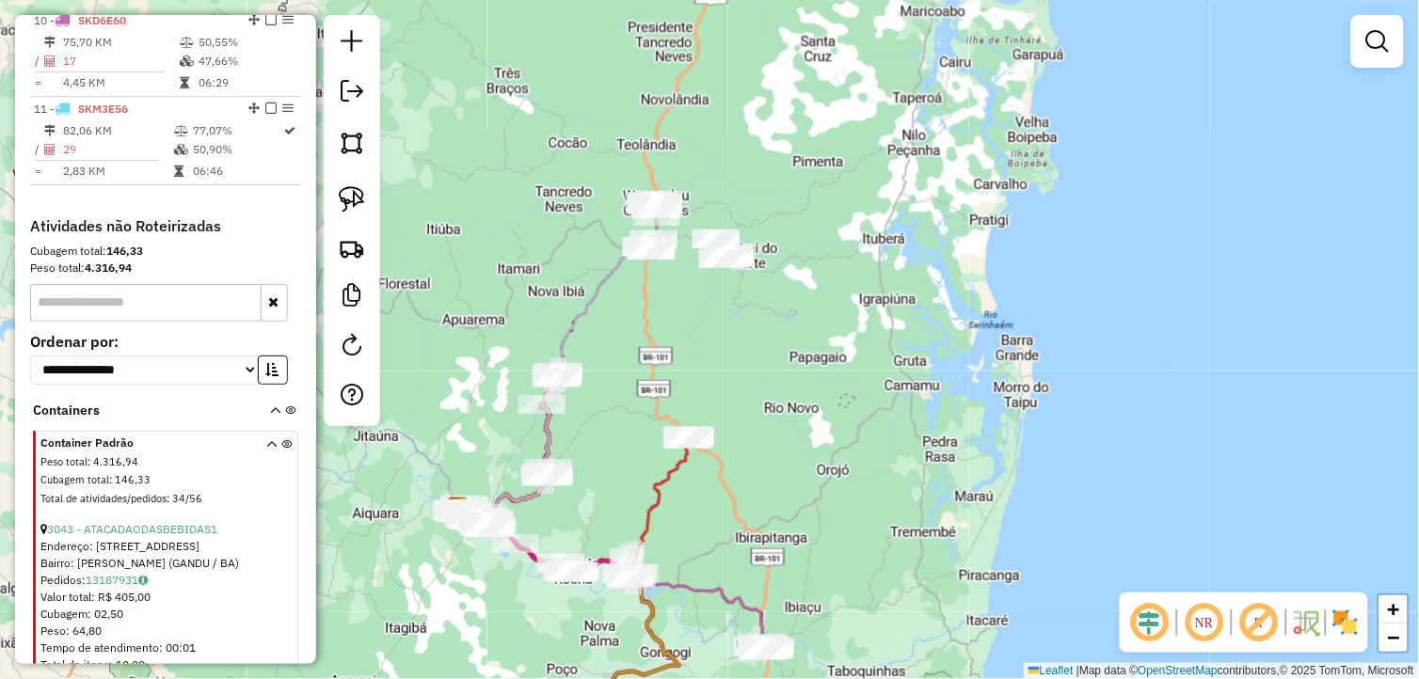
click at [693, 315] on div "Janela de atendimento Grade de atendimento Capacidade Transportadoras Veículos …" at bounding box center [709, 339] width 1419 height 679
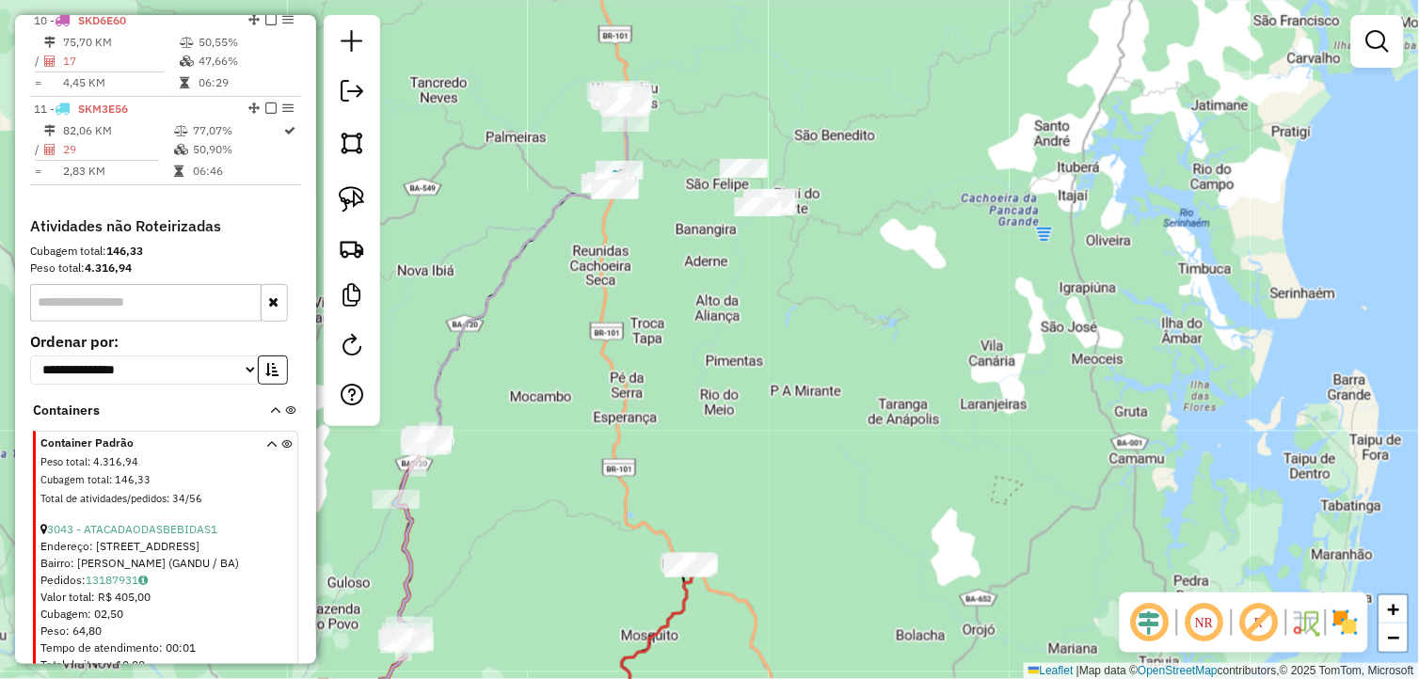
click at [665, 294] on div "Janela de atendimento Grade de atendimento Capacidade Transportadoras Veículos …" at bounding box center [709, 339] width 1419 height 679
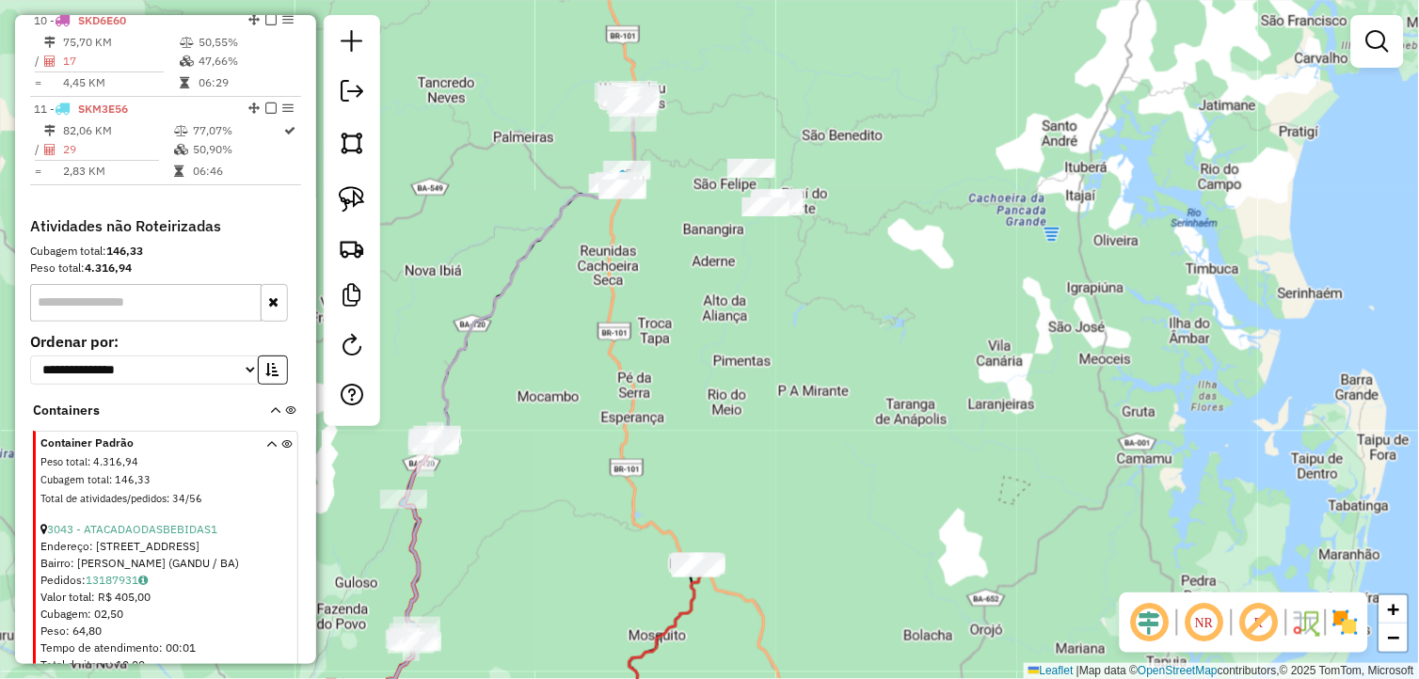
drag, startPoint x: 367, startPoint y: 204, endPoint x: 454, endPoint y: 235, distance: 92.8
click at [367, 204] on link at bounding box center [351, 199] width 41 height 41
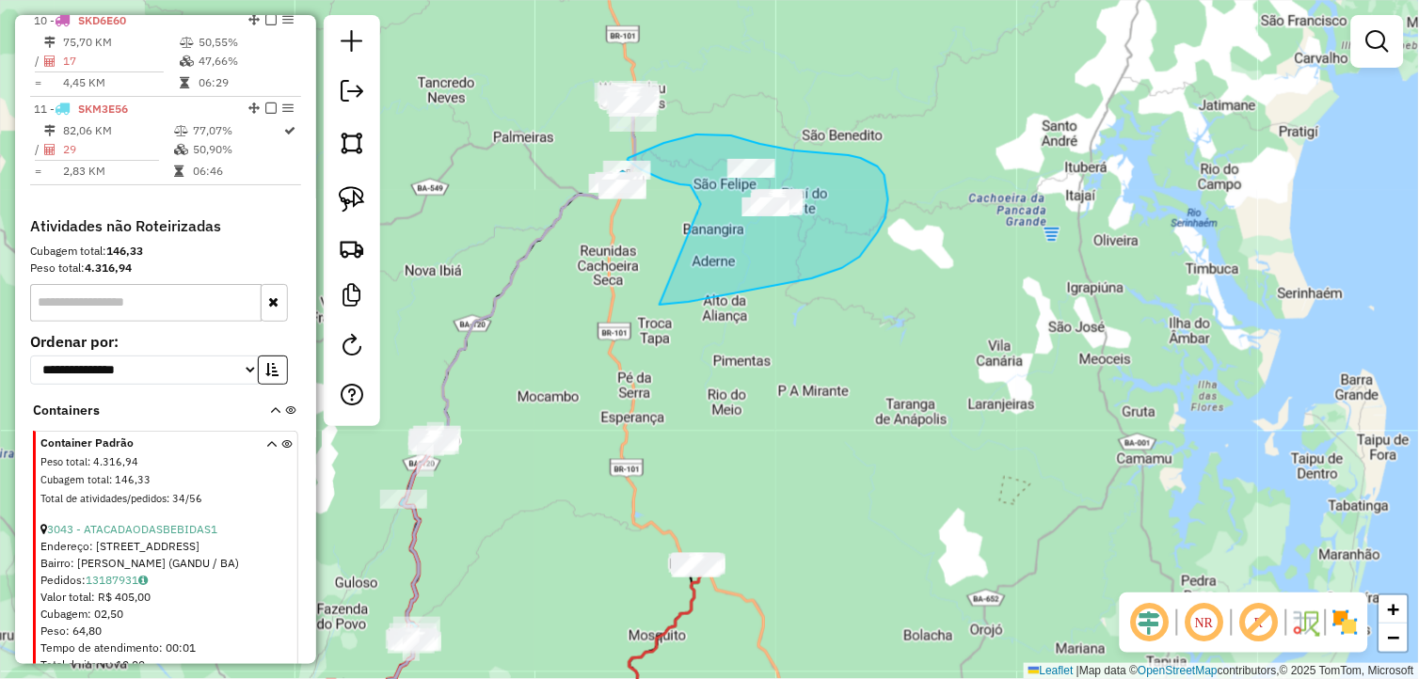
drag, startPoint x: 684, startPoint y: 302, endPoint x: 701, endPoint y: 204, distance: 99.3
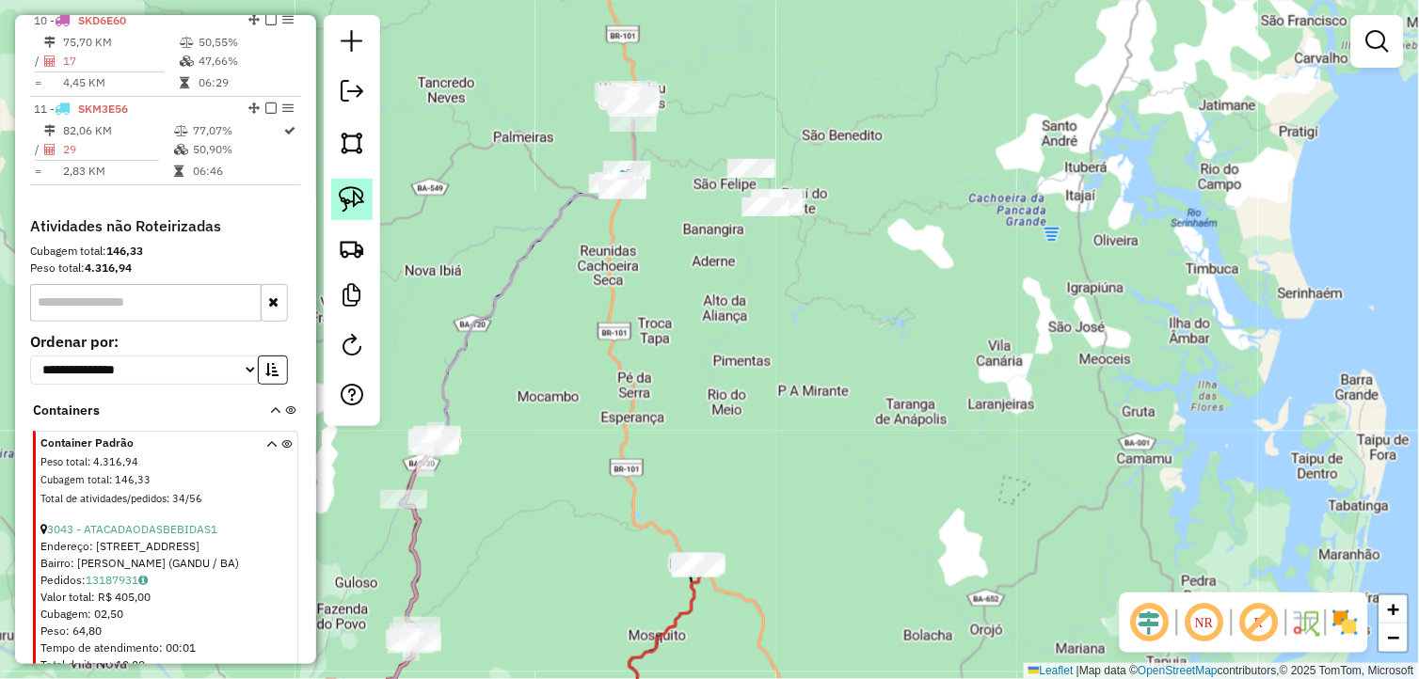
drag, startPoint x: 363, startPoint y: 199, endPoint x: 374, endPoint y: 201, distance: 11.4
click at [364, 199] on img at bounding box center [352, 199] width 26 height 26
drag, startPoint x: 623, startPoint y: 231, endPoint x: 565, endPoint y: 169, distance: 84.6
click at [354, 198] on img at bounding box center [352, 199] width 26 height 26
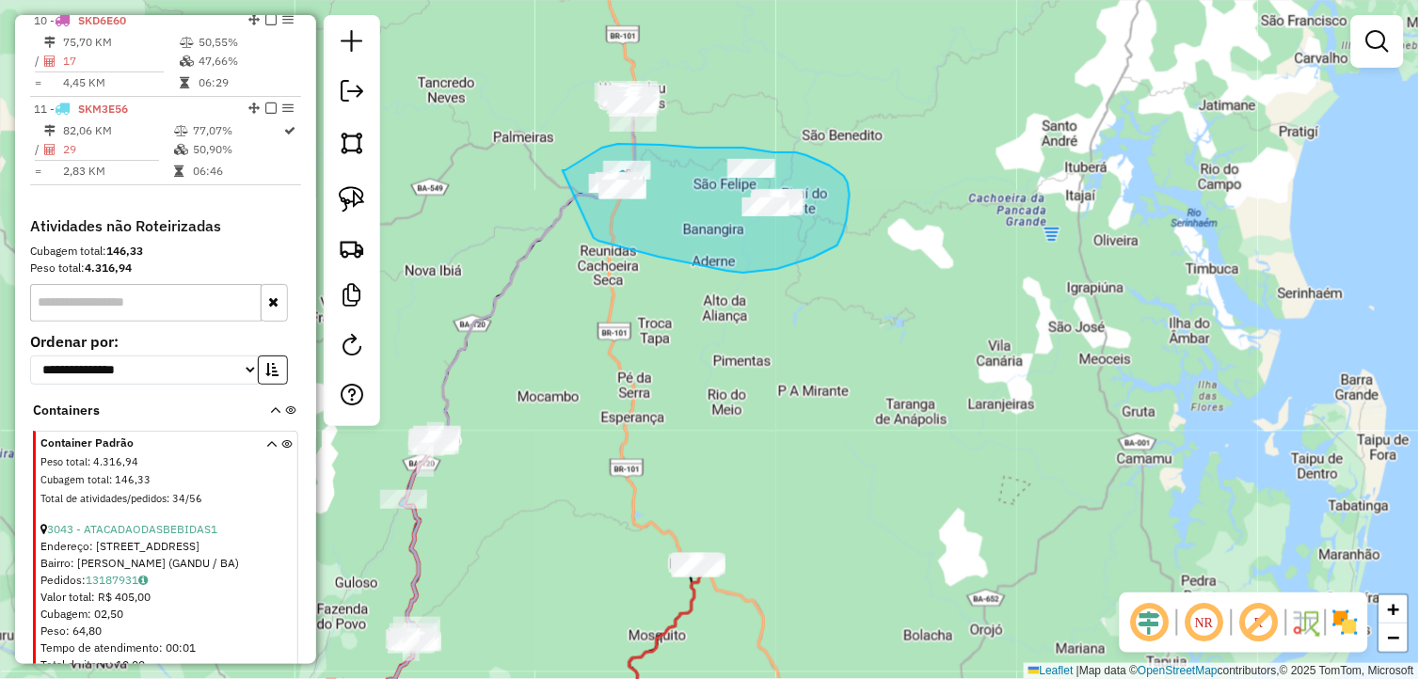
drag, startPoint x: 598, startPoint y: 241, endPoint x: 563, endPoint y: 170, distance: 79.1
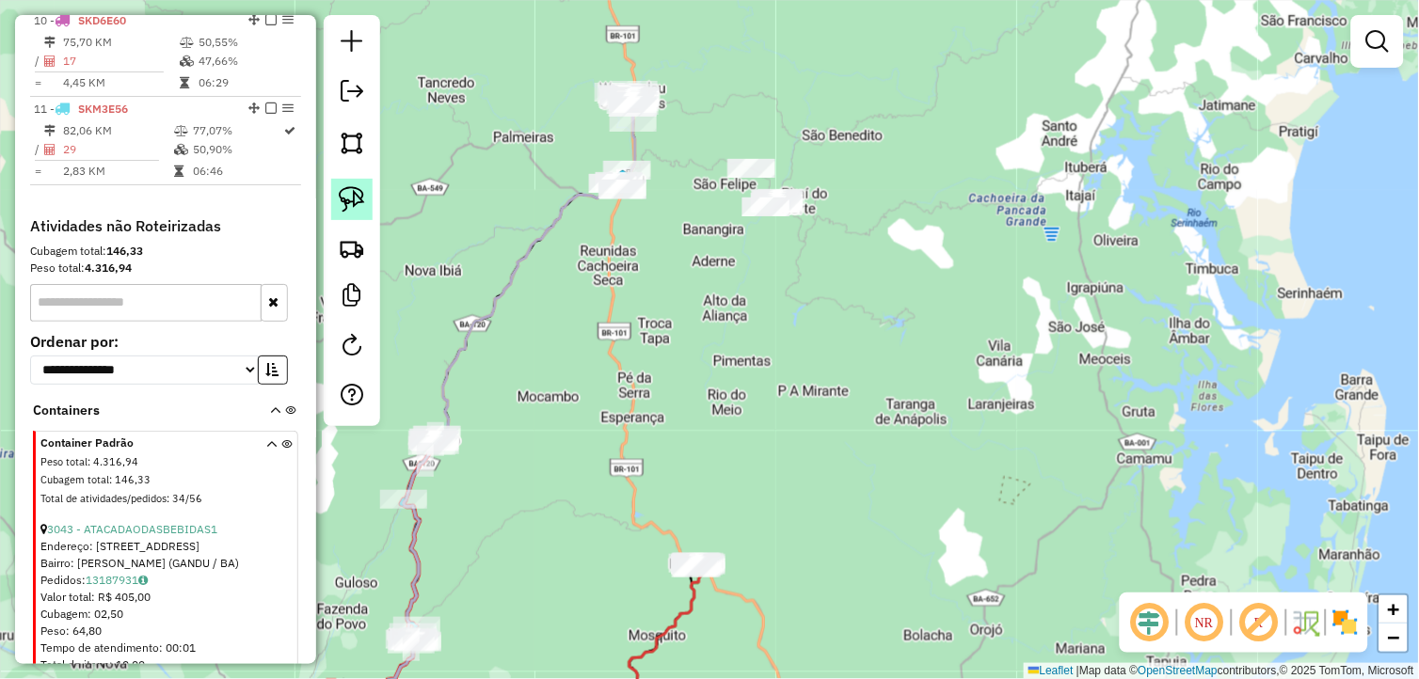
click at [356, 185] on link at bounding box center [351, 199] width 41 height 41
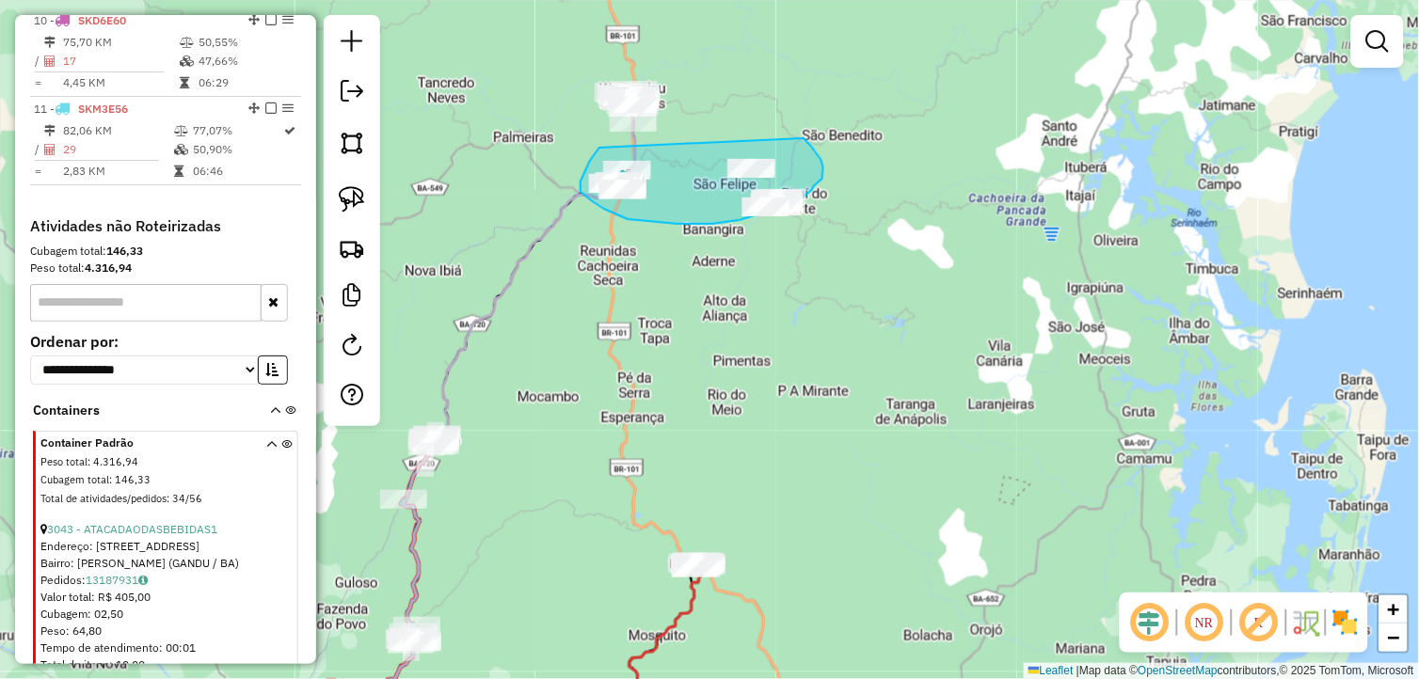
drag, startPoint x: 599, startPoint y: 148, endPoint x: 802, endPoint y: 137, distance: 202.5
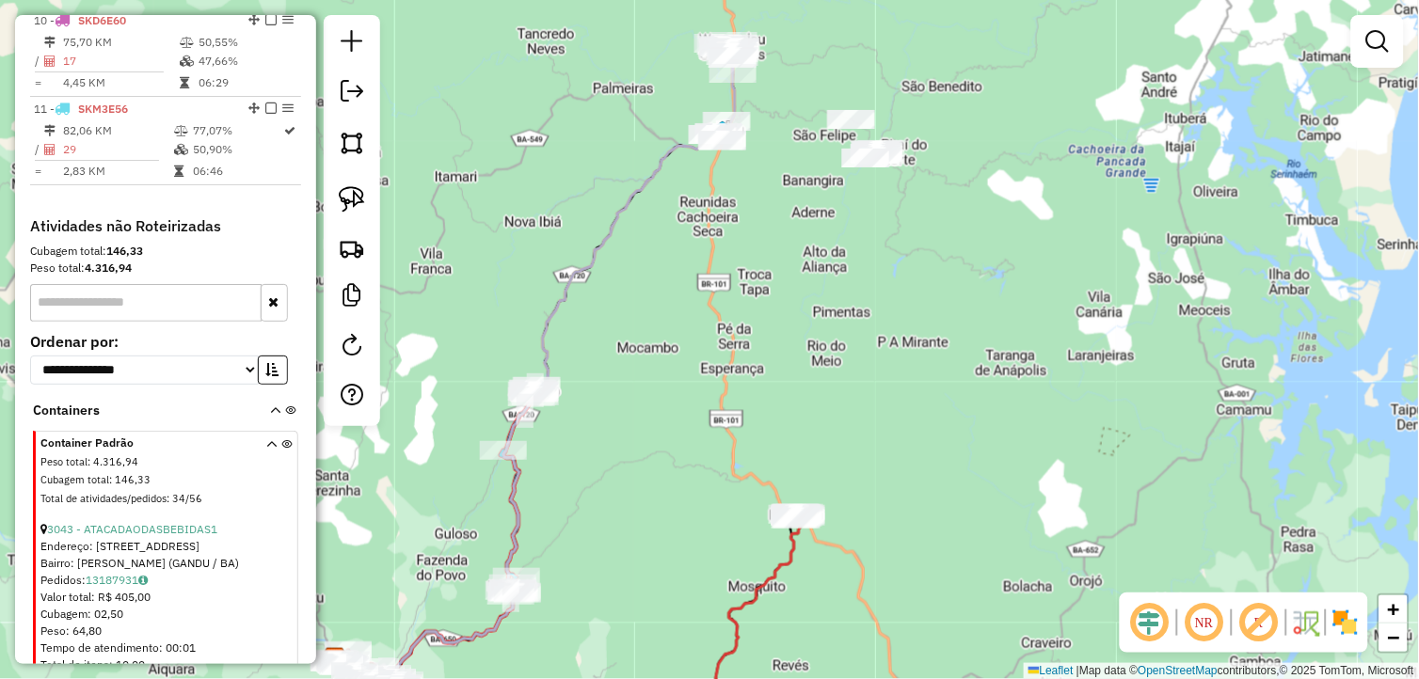
drag, startPoint x: 612, startPoint y: 294, endPoint x: 736, endPoint y: 231, distance: 138.9
click at [736, 231] on div "Janela de atendimento Grade de atendimento Capacidade Transportadoras Veículos …" at bounding box center [709, 339] width 1419 height 679
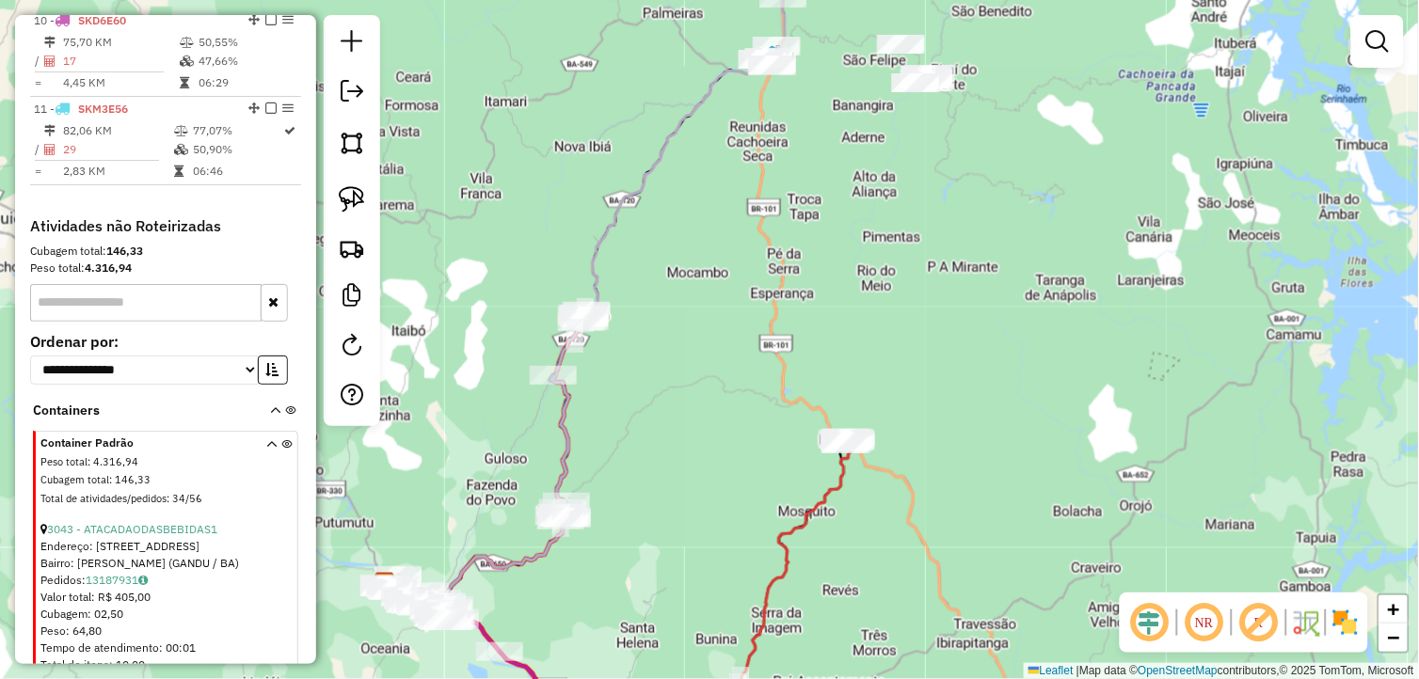
drag, startPoint x: 722, startPoint y: 337, endPoint x: 748, endPoint y: 275, distance: 67.5
click at [748, 275] on div "Janela de atendimento Grade de atendimento Capacidade Transportadoras Veículos …" at bounding box center [709, 339] width 1419 height 679
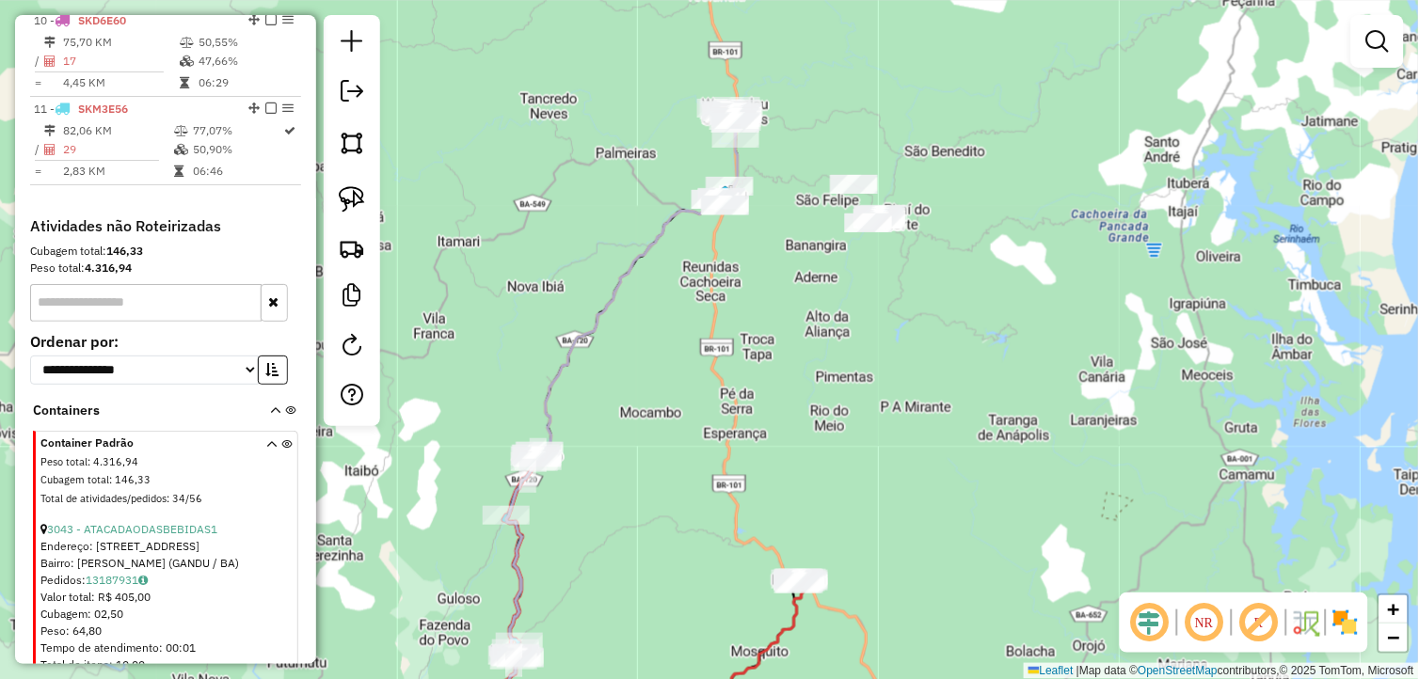
drag, startPoint x: 785, startPoint y: 239, endPoint x: 724, endPoint y: 409, distance: 180.6
click at [724, 409] on div "Janela de atendimento Grade de atendimento Capacidade Transportadoras Veículos …" at bounding box center [709, 339] width 1419 height 679
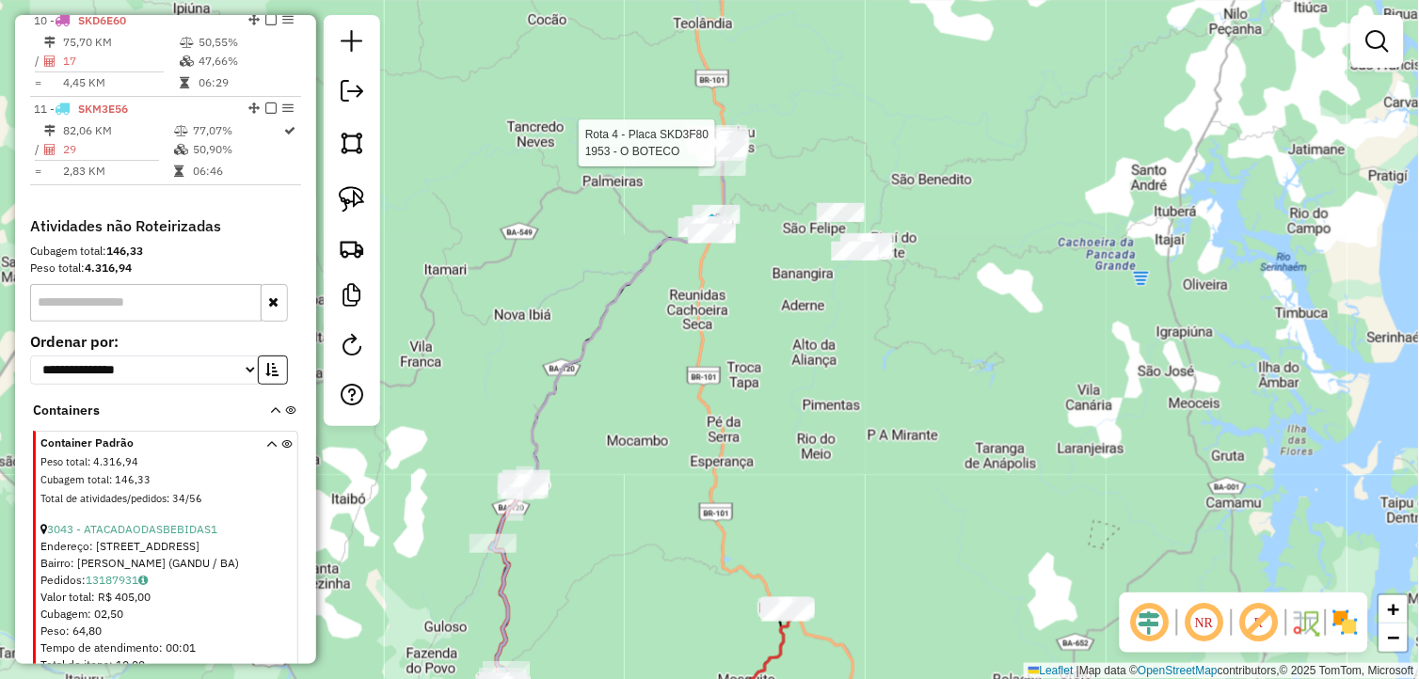
select select "**********"
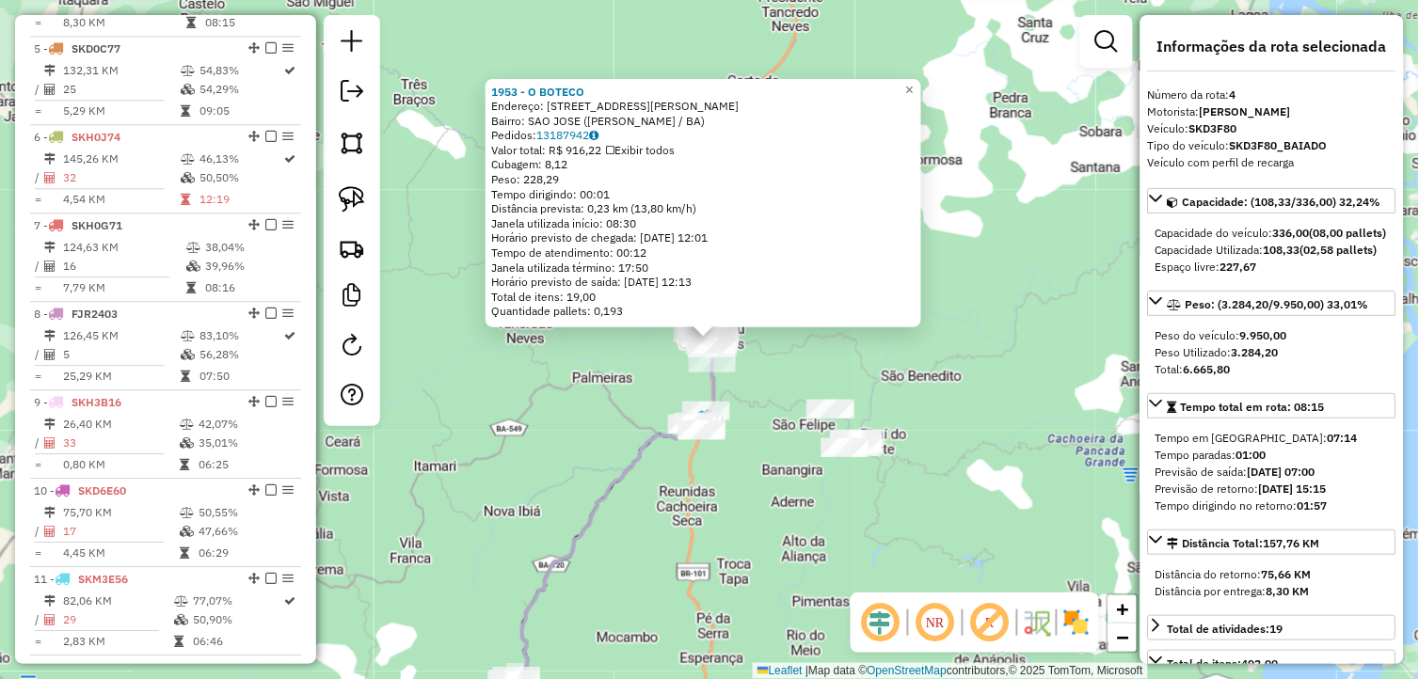
scroll to position [969, 0]
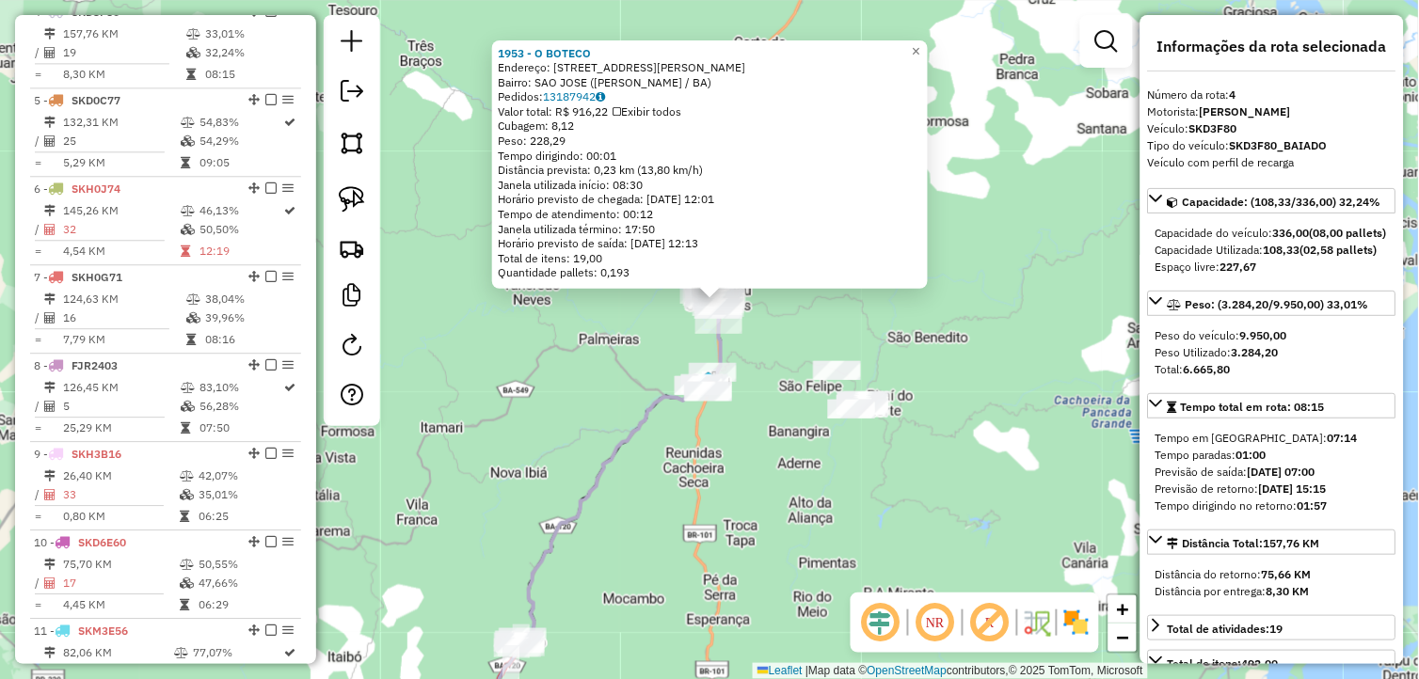
drag, startPoint x: 688, startPoint y: 505, endPoint x: 699, endPoint y: 459, distance: 47.5
click at [699, 461] on div "1953 - O BOTECO Endereço: RUA BENEDITO ROSARIO GOMES, 644 Bairro: SAO JOSE (WEN…" at bounding box center [709, 339] width 1419 height 679
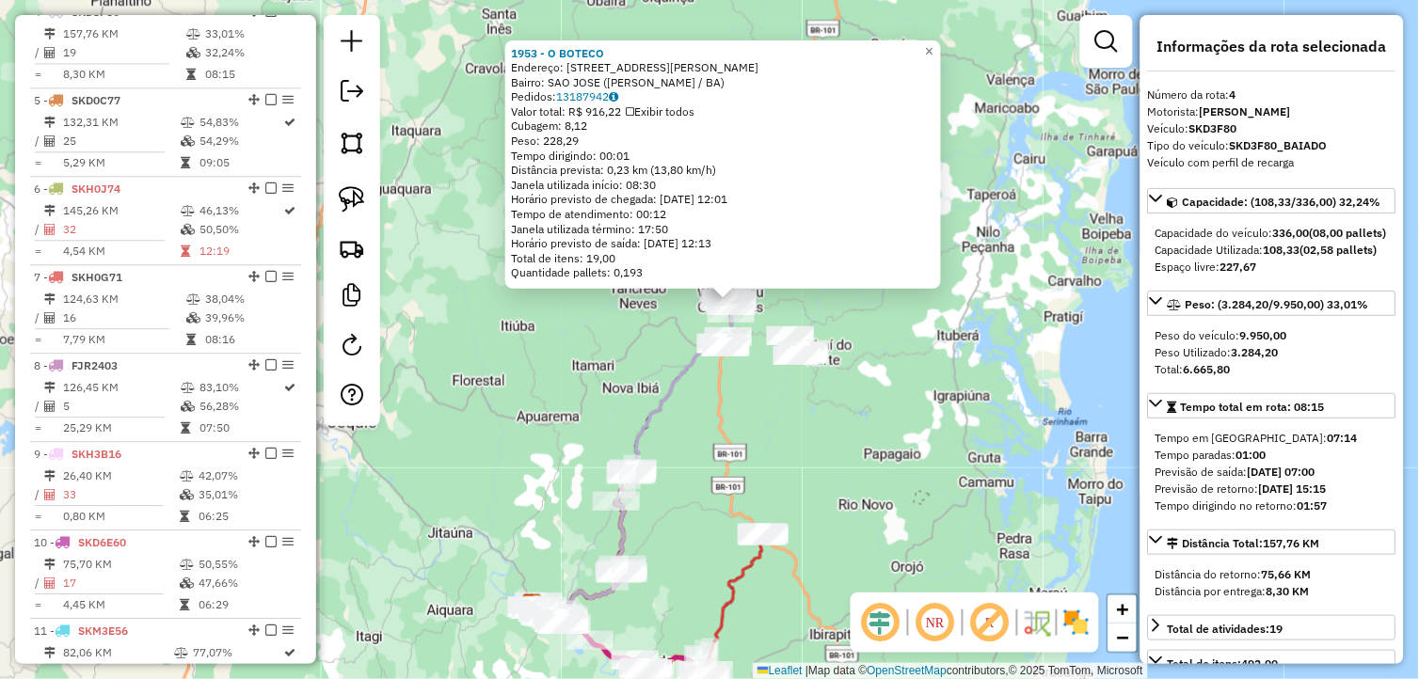
drag, startPoint x: 713, startPoint y: 472, endPoint x: 713, endPoint y: 427, distance: 45.2
click at [713, 433] on div "1953 - O BOTECO Endereço: RUA BENEDITO ROSARIO GOMES, 644 Bairro: SAO JOSE (WEN…" at bounding box center [709, 339] width 1419 height 679
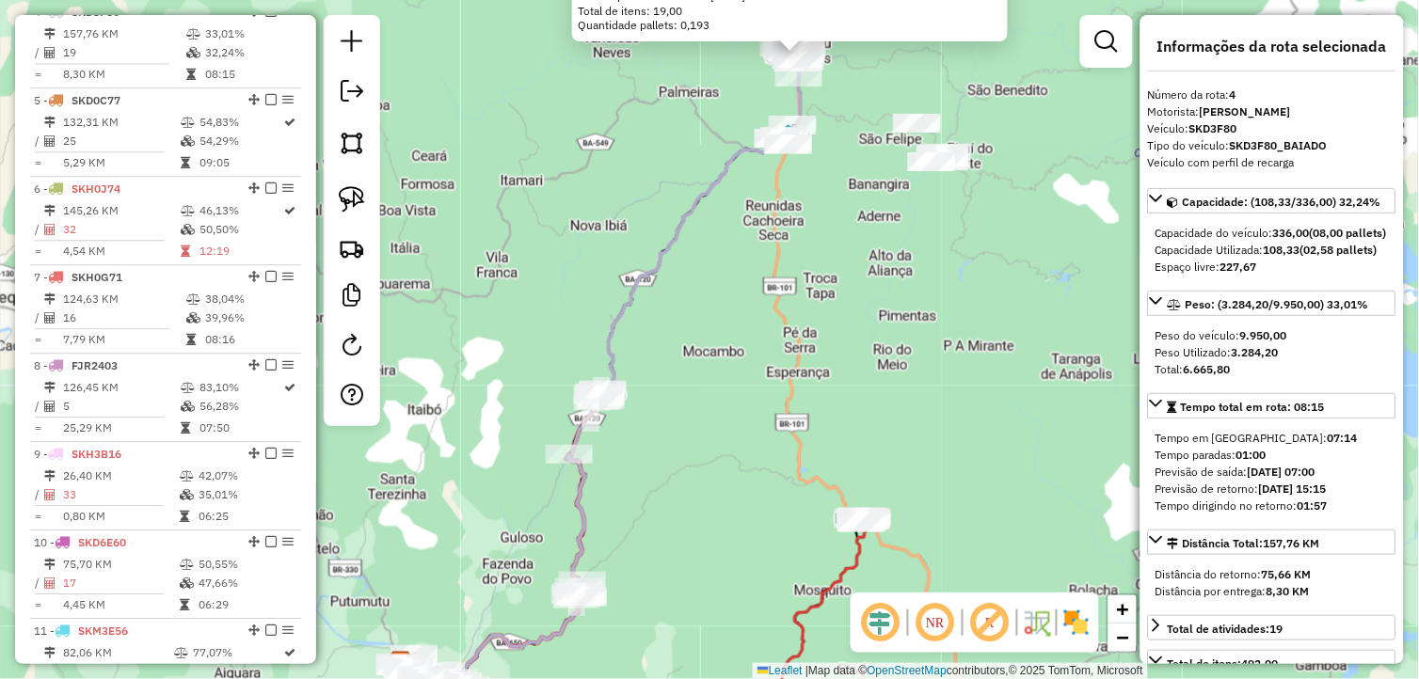
drag, startPoint x: 657, startPoint y: 477, endPoint x: 663, endPoint y: 406, distance: 70.9
click at [660, 418] on div "1953 - O BOTECO Endereço: RUA BENEDITO ROSARIO GOMES, 644 Bairro: SAO JOSE (WEN…" at bounding box center [709, 339] width 1419 height 679
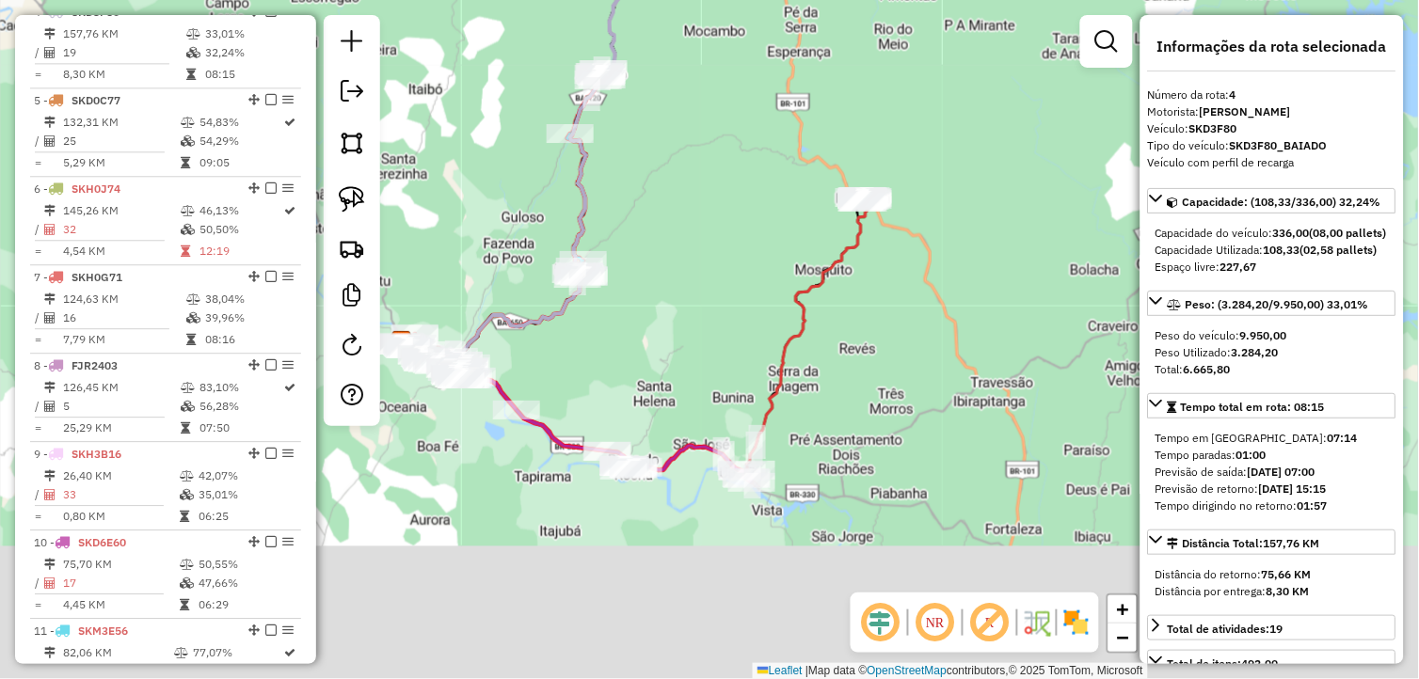
drag, startPoint x: 710, startPoint y: 512, endPoint x: 708, endPoint y: 249, distance: 262.5
click at [708, 251] on div "1953 - O BOTECO Endereço: RUA BENEDITO ROSARIO GOMES, 644 Bairro: SAO JOSE (WEN…" at bounding box center [709, 339] width 1419 height 679
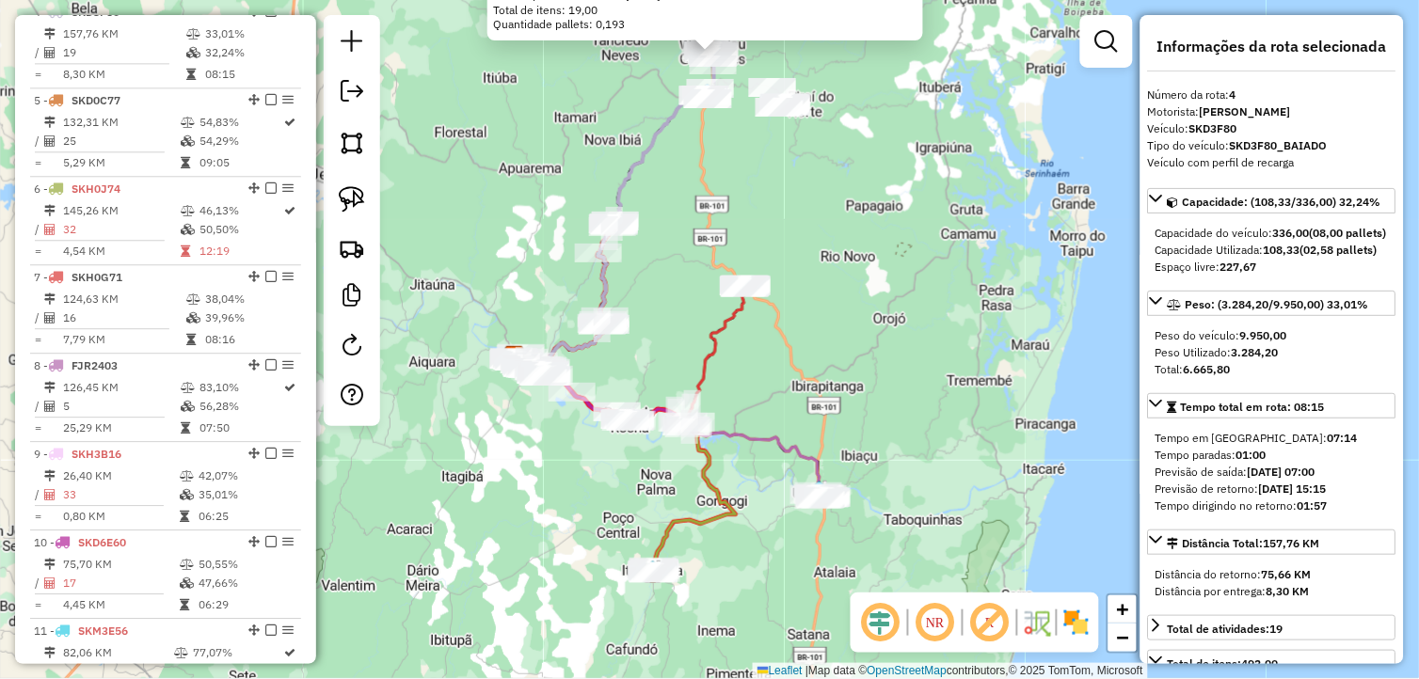
drag, startPoint x: 647, startPoint y: 518, endPoint x: 640, endPoint y: 492, distance: 27.4
click at [643, 506] on div "1953 - O BOTECO Endereço: RUA BENEDITO ROSARIO GOMES, 644 Bairro: SAO JOSE (WEN…" at bounding box center [709, 339] width 1419 height 679
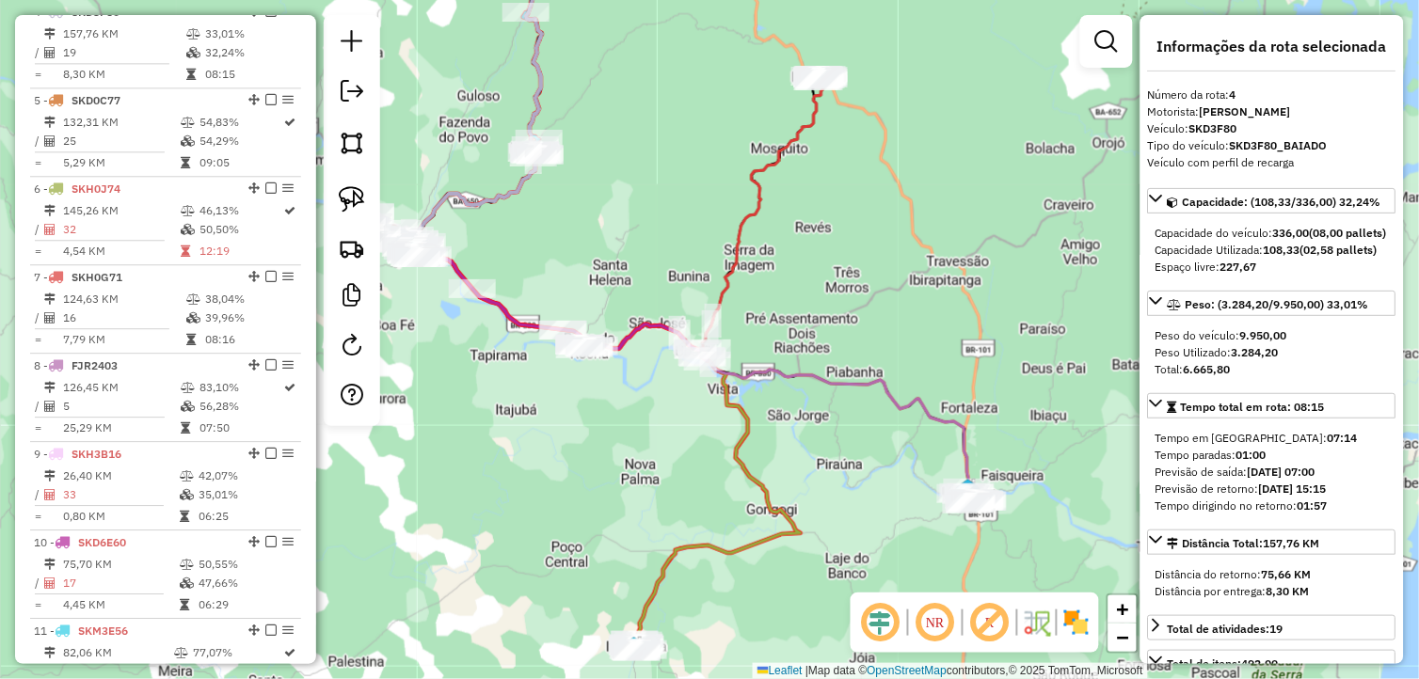
drag, startPoint x: 760, startPoint y: 529, endPoint x: 613, endPoint y: 502, distance: 149.1
click at [613, 502] on div "1953 - O BOTECO Endereço: RUA BENEDITO ROSARIO GOMES, 644 Bairro: SAO JOSE (WEN…" at bounding box center [709, 339] width 1419 height 679
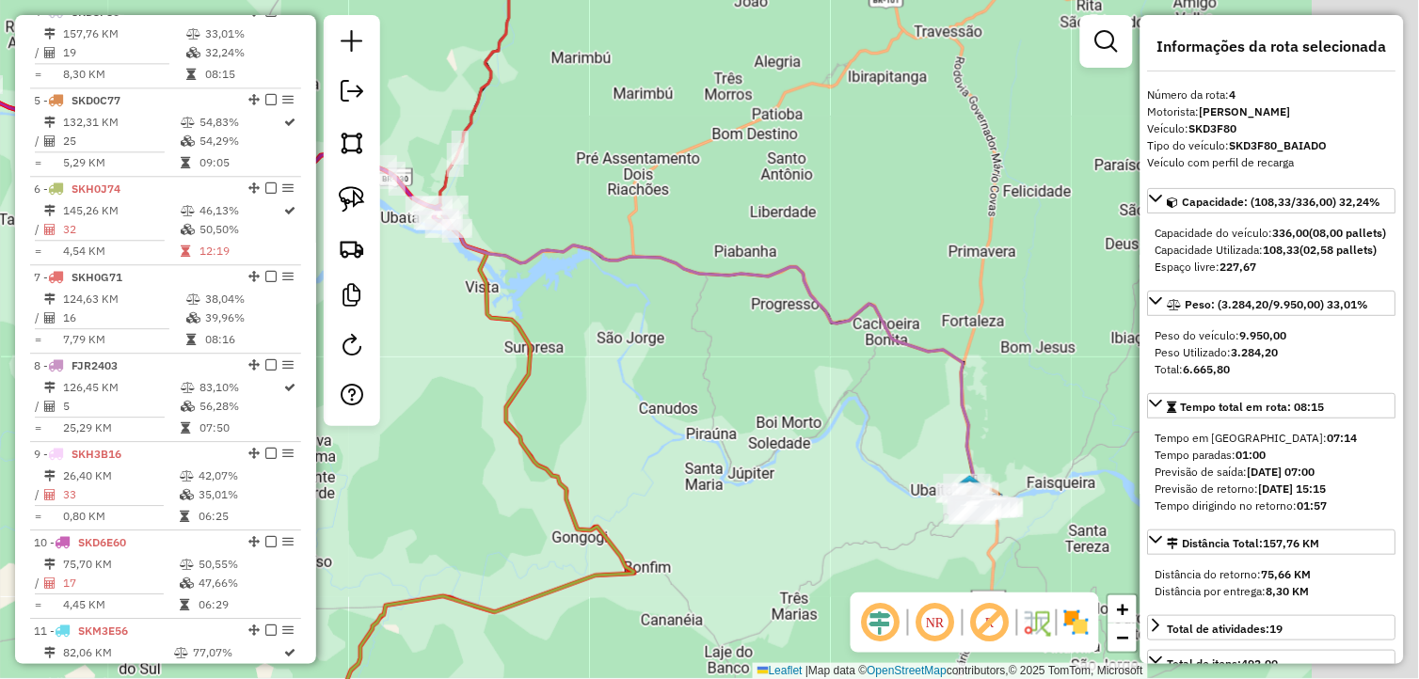
drag, startPoint x: 764, startPoint y: 406, endPoint x: 637, endPoint y: 416, distance: 127.4
click at [637, 416] on div "1953 - O BOTECO Endereço: RUA BENEDITO ROSARIO GOMES, 644 Bairro: SAO JOSE (WEN…" at bounding box center [709, 339] width 1419 height 679
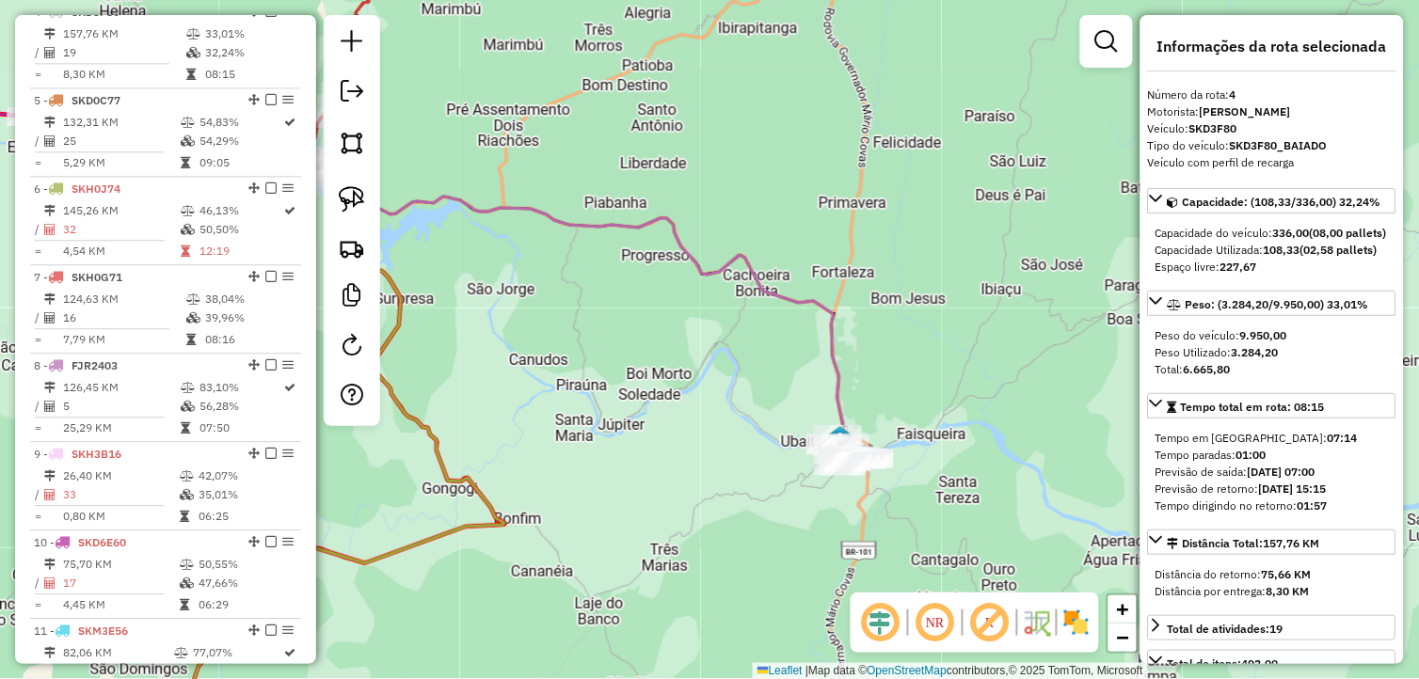
drag, startPoint x: 775, startPoint y: 505, endPoint x: 625, endPoint y: 447, distance: 161.4
click at [625, 447] on div "1953 - O BOTECO Endereço: RUA BENEDITO ROSARIO GOMES, 644 Bairro: SAO JOSE (WEN…" at bounding box center [709, 339] width 1419 height 679
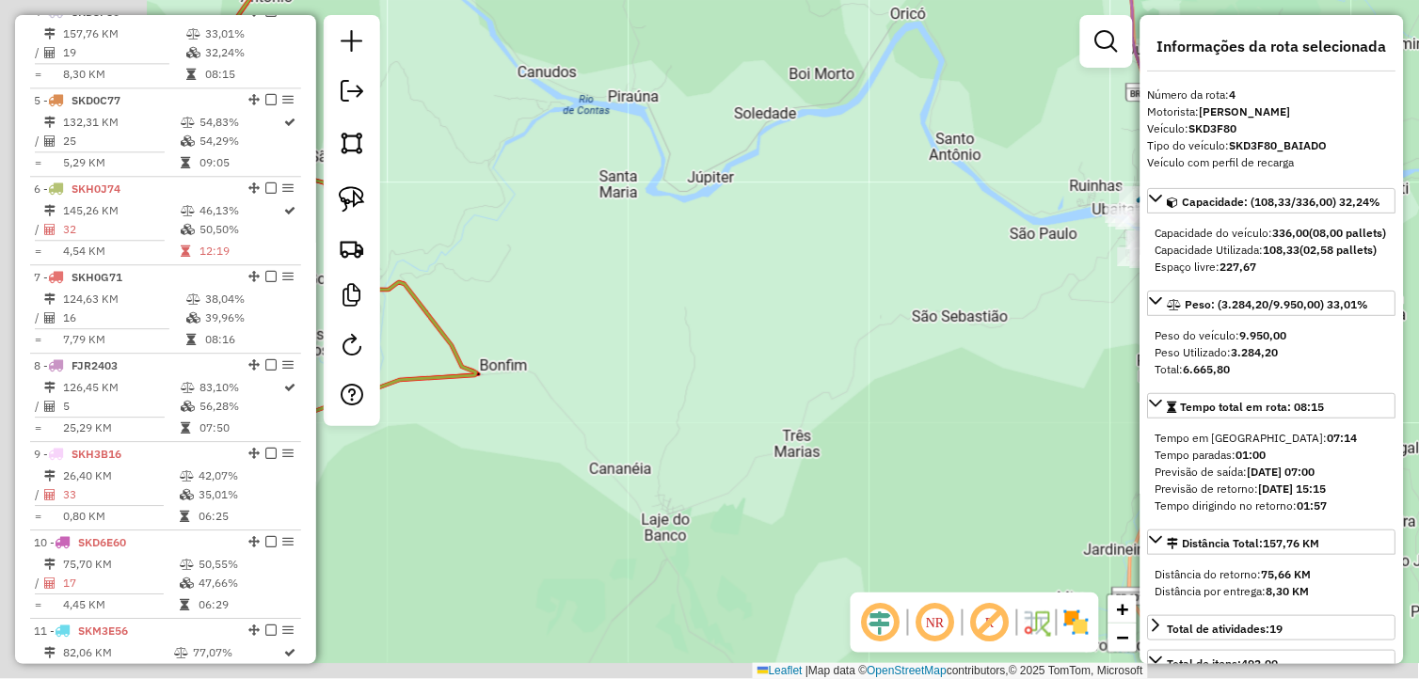
drag, startPoint x: 549, startPoint y: 514, endPoint x: 942, endPoint y: 335, distance: 432.0
click at [929, 332] on div "1953 - O BOTECO Endereço: RUA BENEDITO ROSARIO GOMES, 644 Bairro: SAO JOSE (WEN…" at bounding box center [709, 339] width 1419 height 679
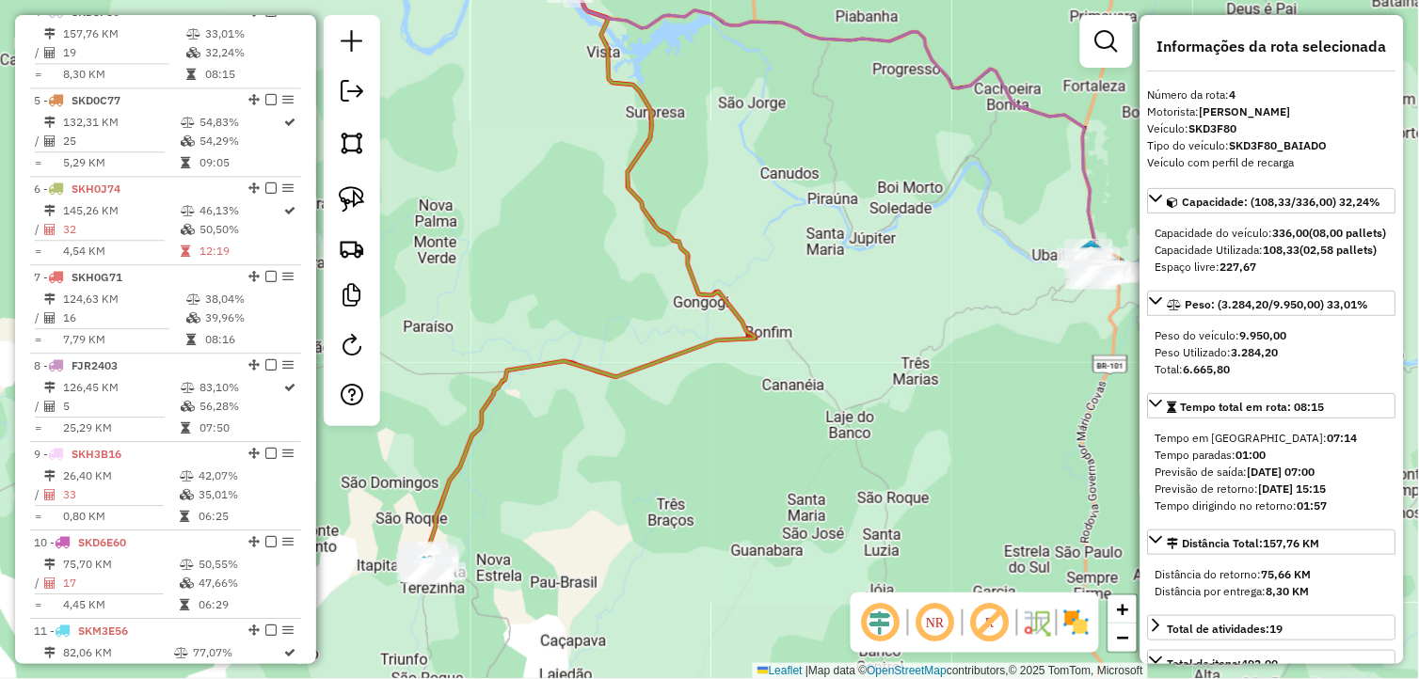
drag, startPoint x: 610, startPoint y: 513, endPoint x: 760, endPoint y: 437, distance: 168.7
click at [760, 437] on div "1953 - O BOTECO Endereço: RUA BENEDITO ROSARIO GOMES, 644 Bairro: SAO JOSE (WEN…" at bounding box center [709, 339] width 1419 height 679
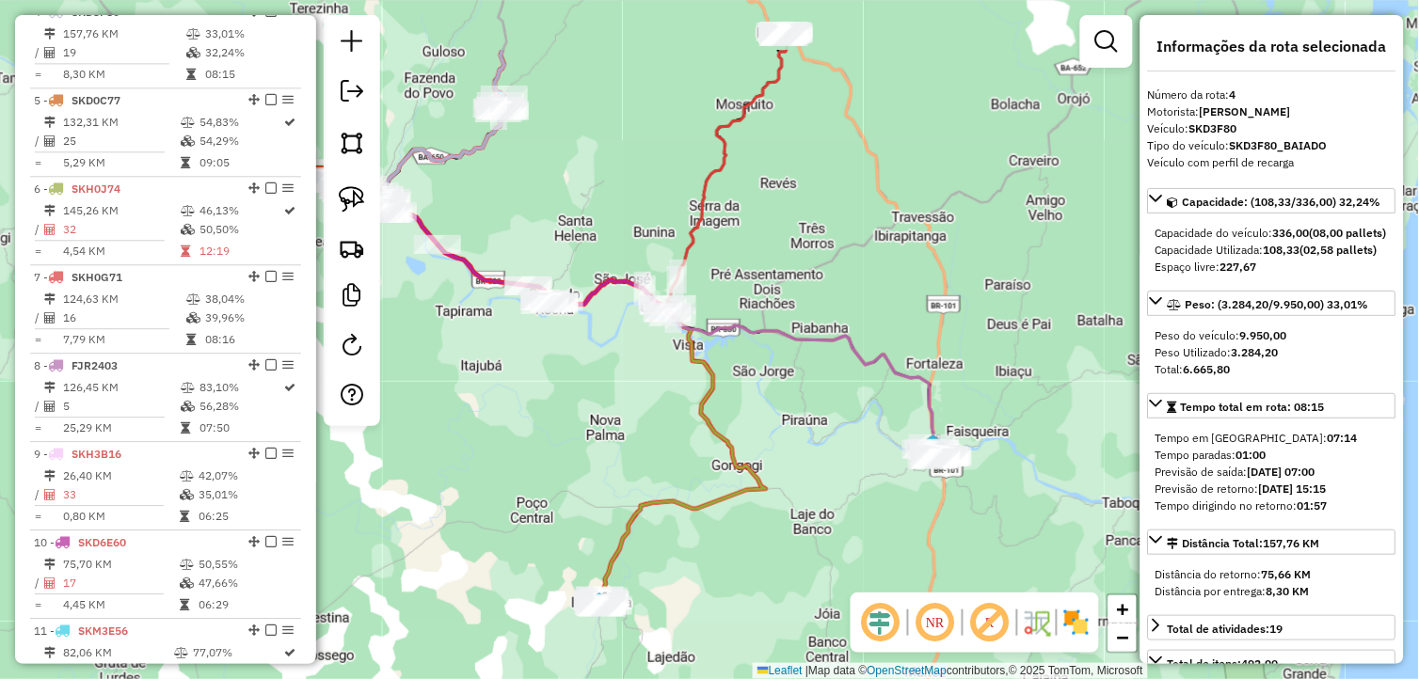
drag, startPoint x: 572, startPoint y: 340, endPoint x: 518, endPoint y: 484, distance: 153.6
click at [521, 465] on div "1953 - O BOTECO Endereço: RUA BENEDITO ROSARIO GOMES, 644 Bairro: SAO JOSE (WEN…" at bounding box center [709, 339] width 1419 height 679
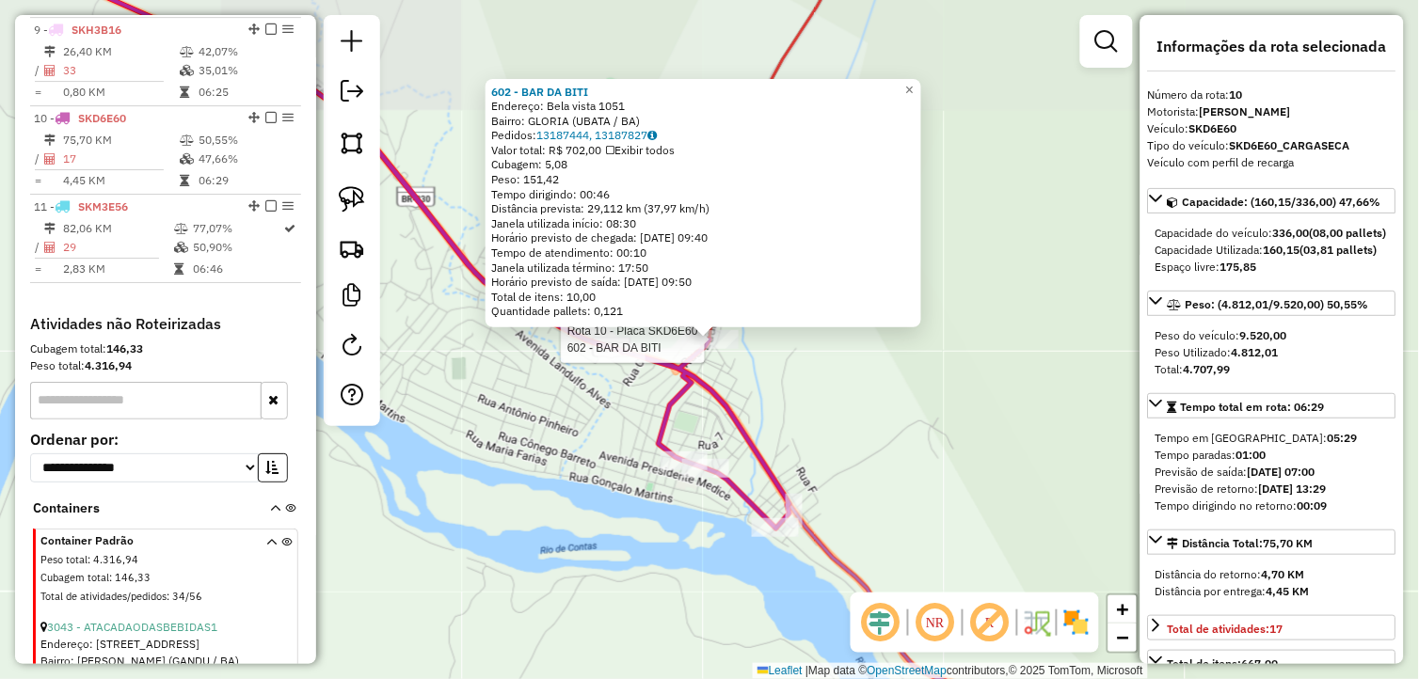
scroll to position [1500, 0]
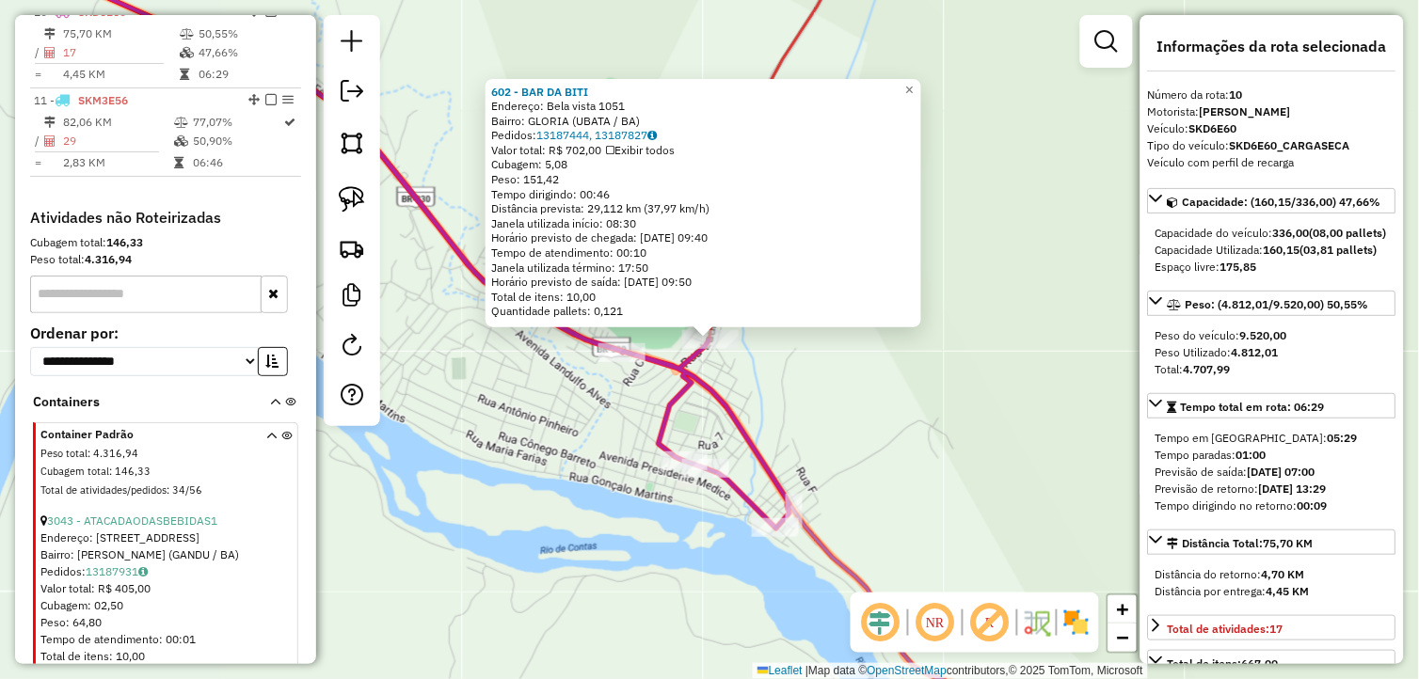
click at [520, 476] on div "602 - BAR DA BITI Endereço: Bela vista 1051 Bairro: GLORIA (UBATA / BA) Pedidos…" at bounding box center [709, 339] width 1419 height 679
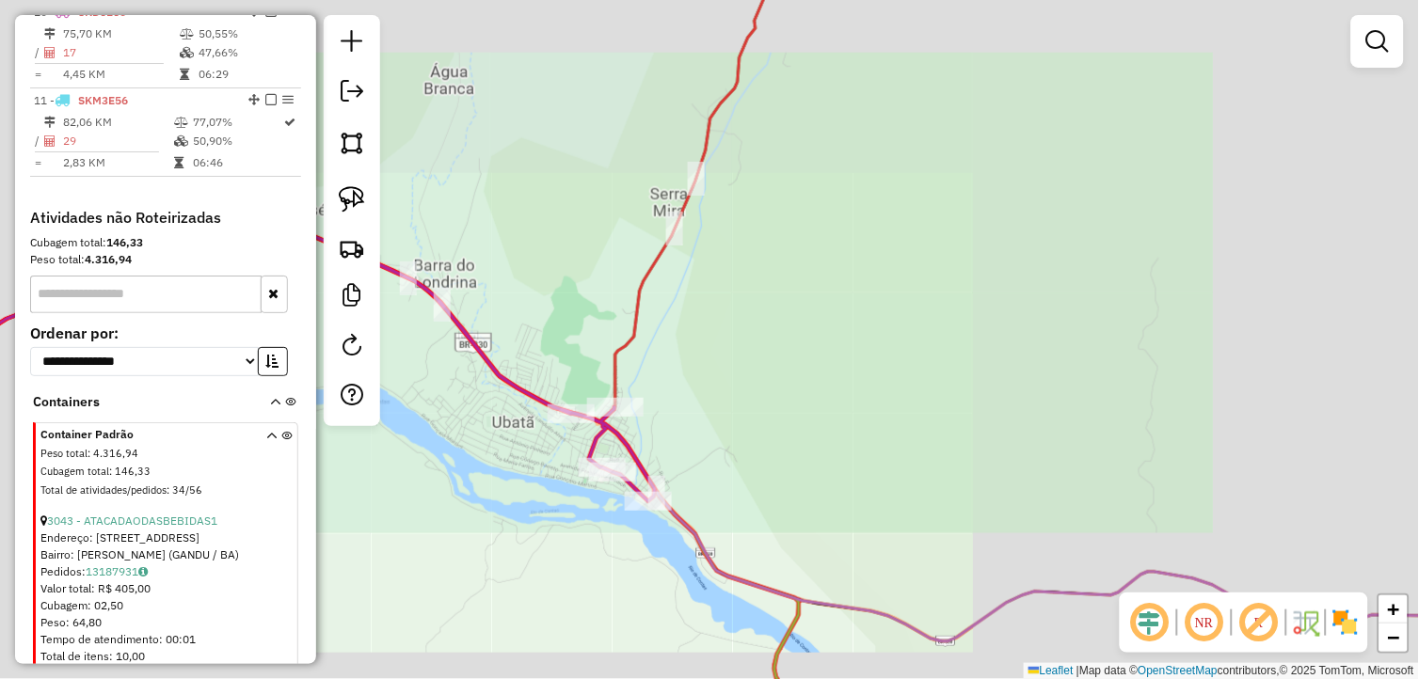
drag, startPoint x: 443, startPoint y: 519, endPoint x: 770, endPoint y: 396, distance: 349.0
click at [754, 405] on div "Janela de atendimento Grade de atendimento Capacidade Transportadoras Veículos …" at bounding box center [709, 339] width 1419 height 679
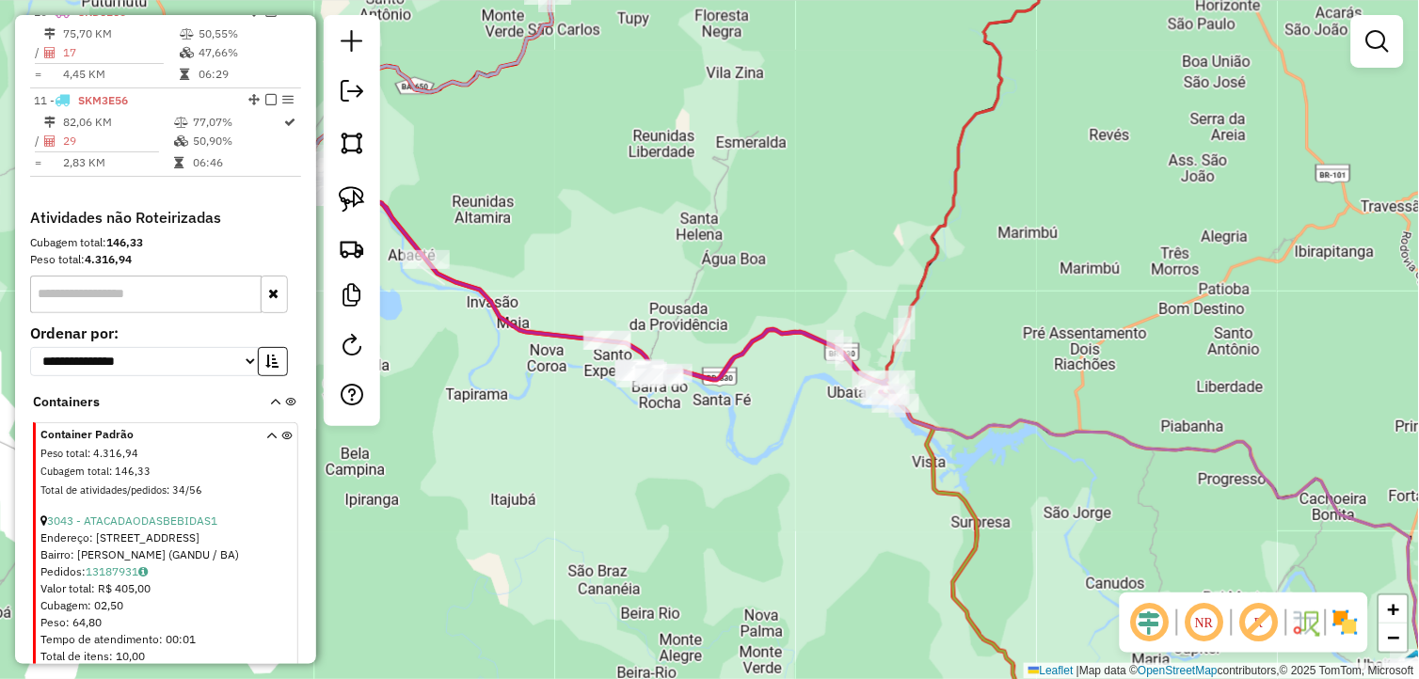
drag, startPoint x: 604, startPoint y: 455, endPoint x: 652, endPoint y: 483, distance: 55.2
click at [652, 483] on div "Janela de atendimento Grade de atendimento Capacidade Transportadoras Veículos …" at bounding box center [709, 339] width 1419 height 679
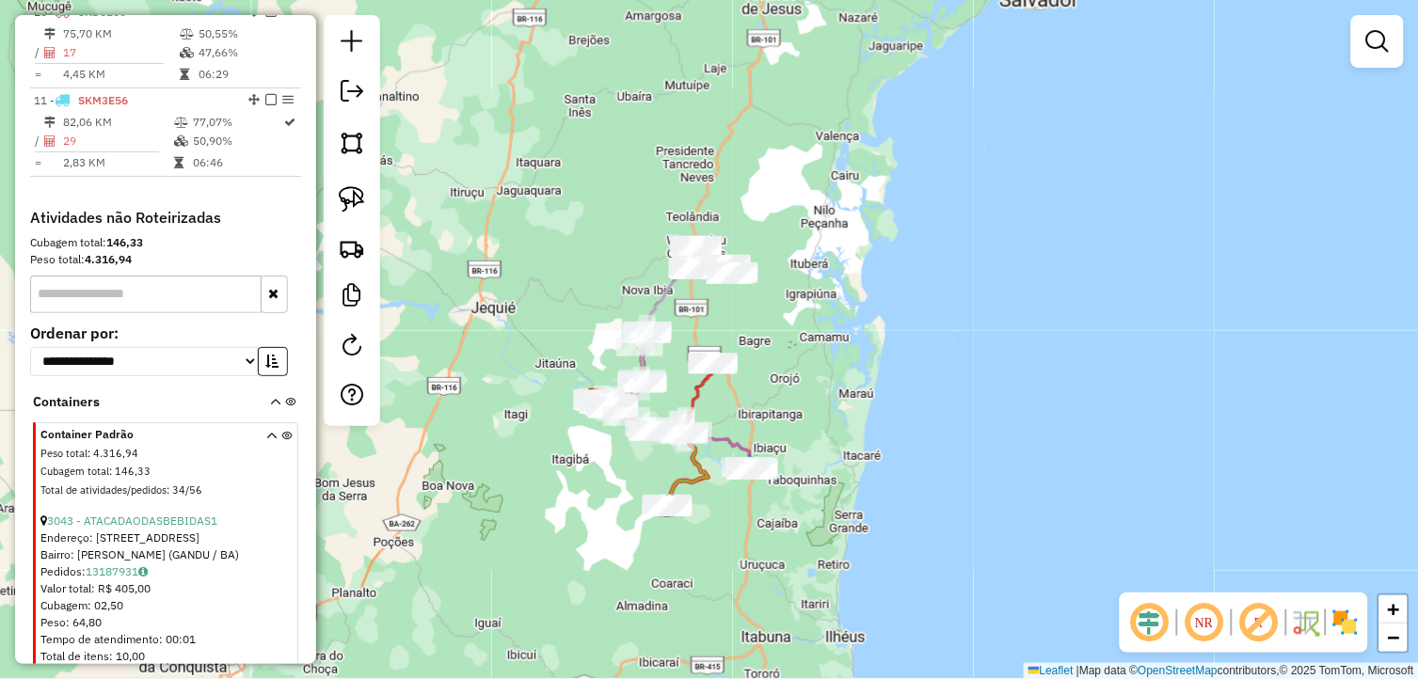
drag, startPoint x: 643, startPoint y: 533, endPoint x: 638, endPoint y: 493, distance: 40.7
click at [638, 493] on div "Janela de atendimento Grade de atendimento Capacidade Transportadoras Veículos …" at bounding box center [709, 339] width 1419 height 679
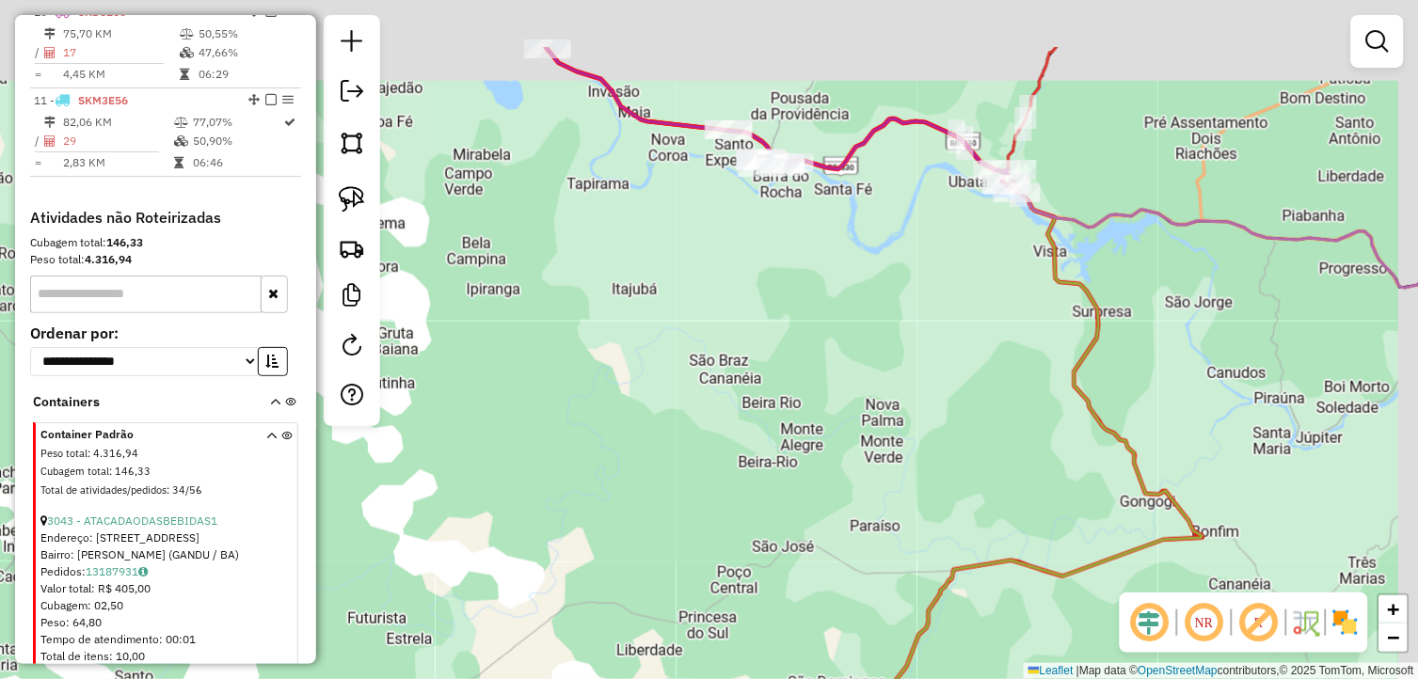
drag, startPoint x: 750, startPoint y: 236, endPoint x: 704, endPoint y: 412, distance: 181.9
click at [704, 411] on div "Janela de atendimento Grade de atendimento Capacidade Transportadoras Veículos …" at bounding box center [709, 339] width 1419 height 679
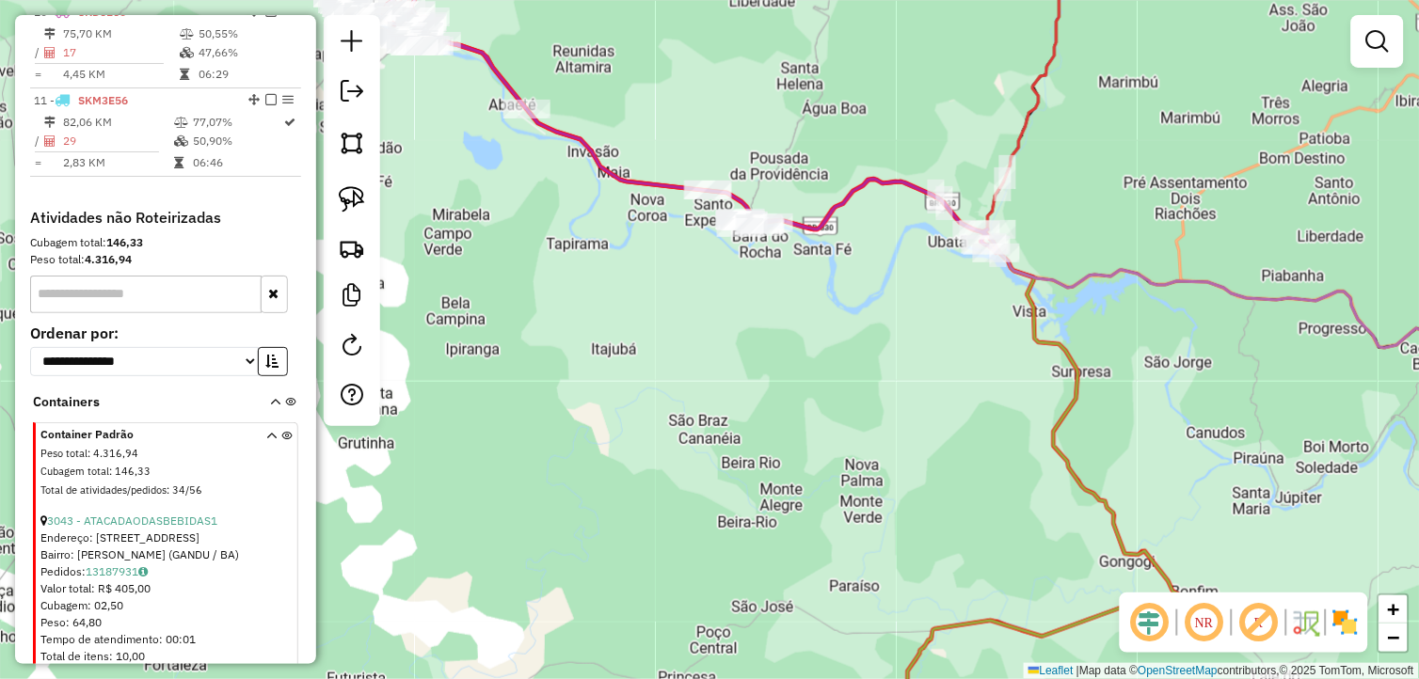
drag, startPoint x: 512, startPoint y: 282, endPoint x: 548, endPoint y: 311, distance: 46.1
click at [548, 311] on div "Janela de atendimento Grade de atendimento Capacidade Transportadoras Veículos …" at bounding box center [709, 339] width 1419 height 679
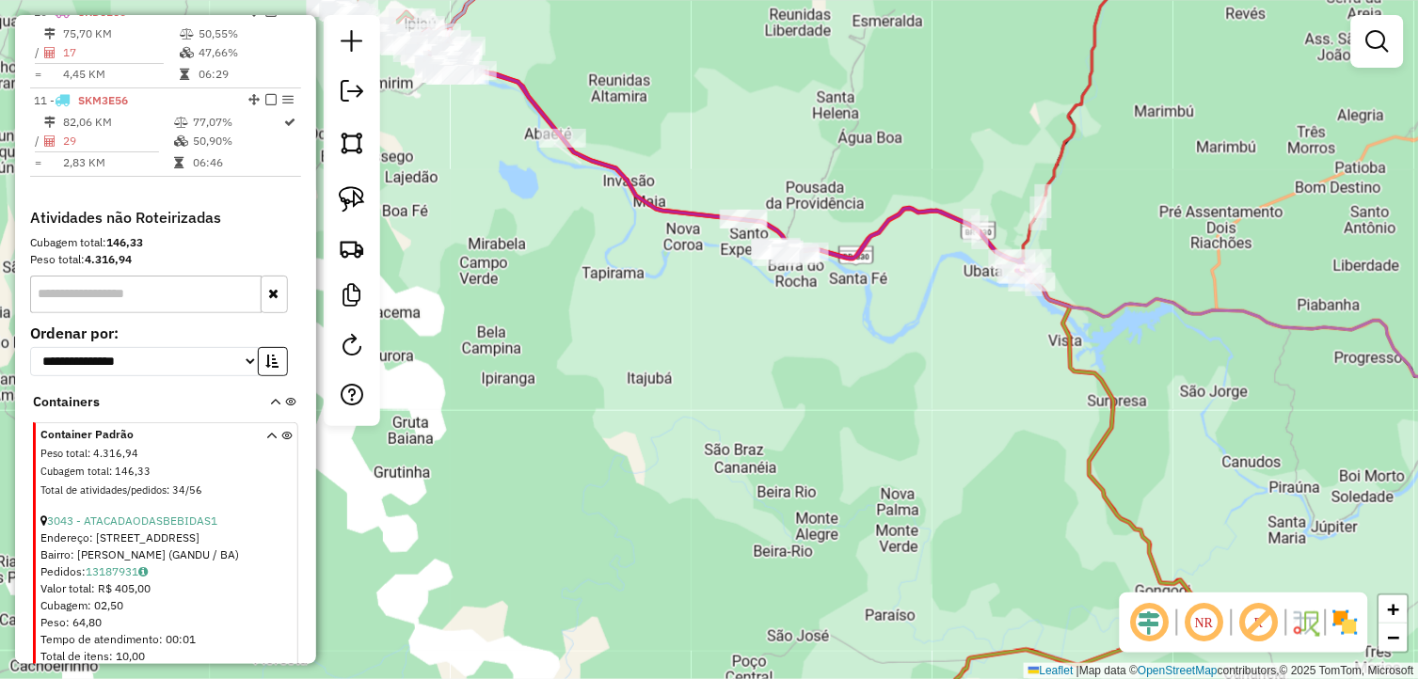
click at [548, 311] on div "Janela de atendimento Grade de atendimento Capacidade Transportadoras Veículos …" at bounding box center [709, 339] width 1419 height 679
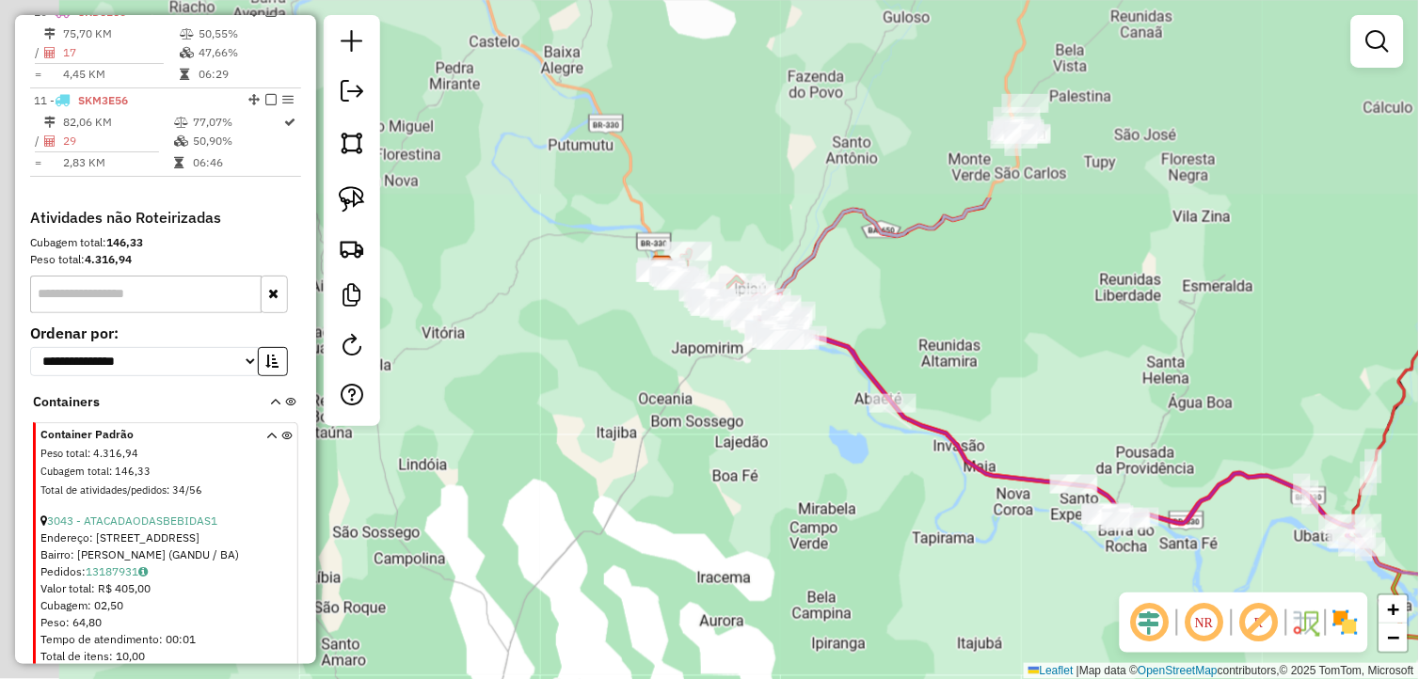
drag, startPoint x: 542, startPoint y: 408, endPoint x: 778, endPoint y: 566, distance: 284.2
click at [778, 566] on div "Janela de atendimento Grade de atendimento Capacidade Transportadoras Veículos …" at bounding box center [709, 339] width 1419 height 679
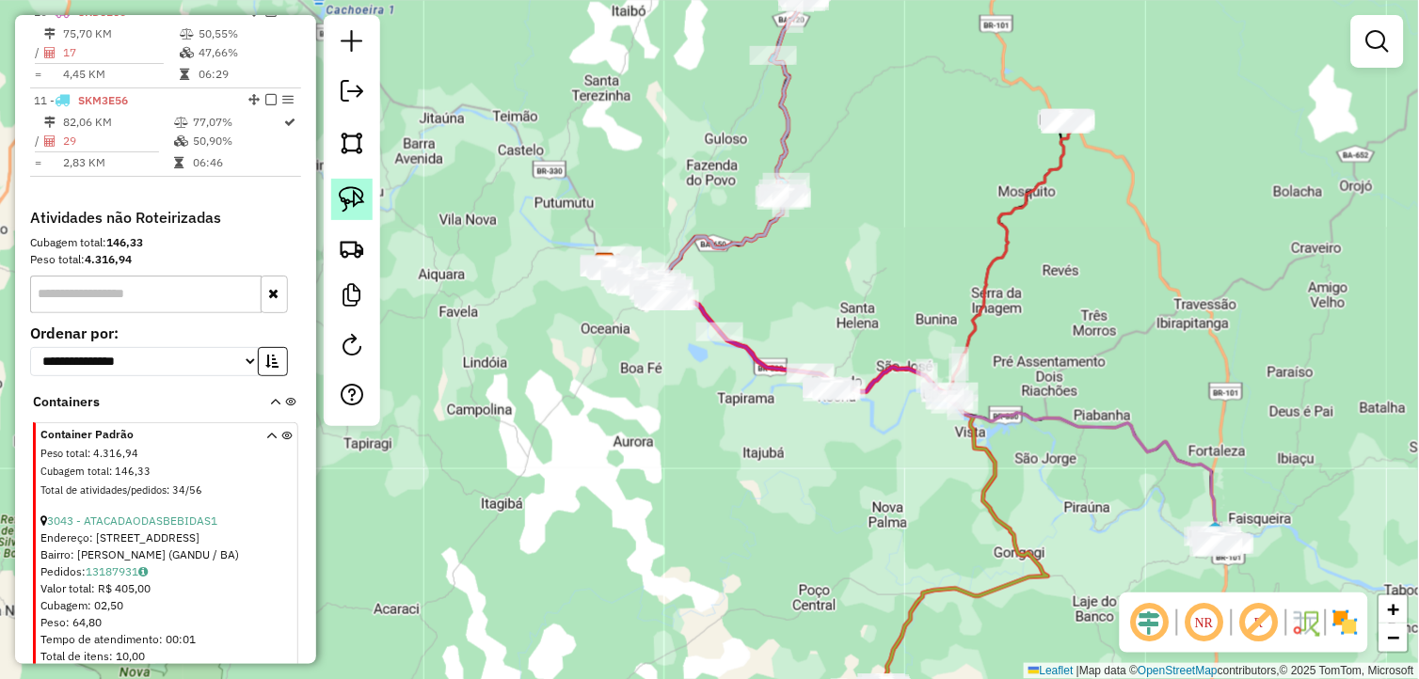
click at [362, 191] on img at bounding box center [352, 199] width 26 height 26
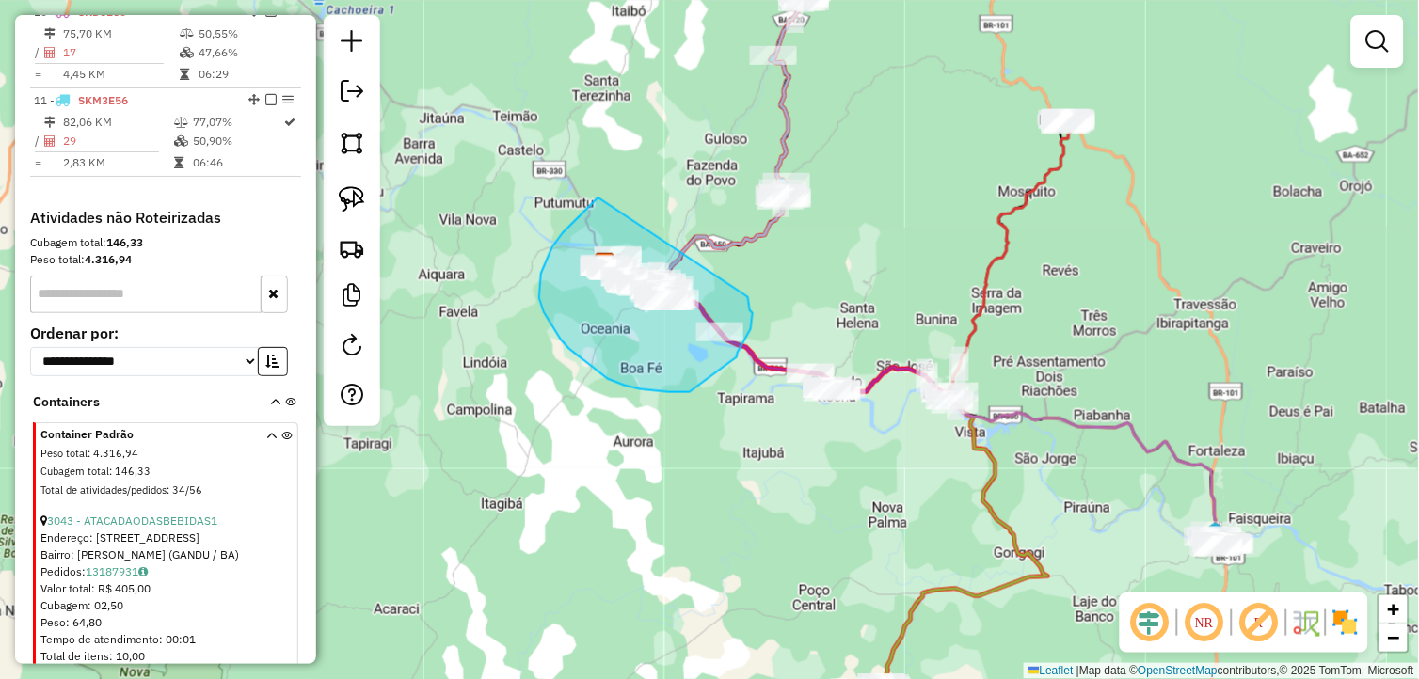
drag, startPoint x: 599, startPoint y: 199, endPoint x: 747, endPoint y: 297, distance: 177.7
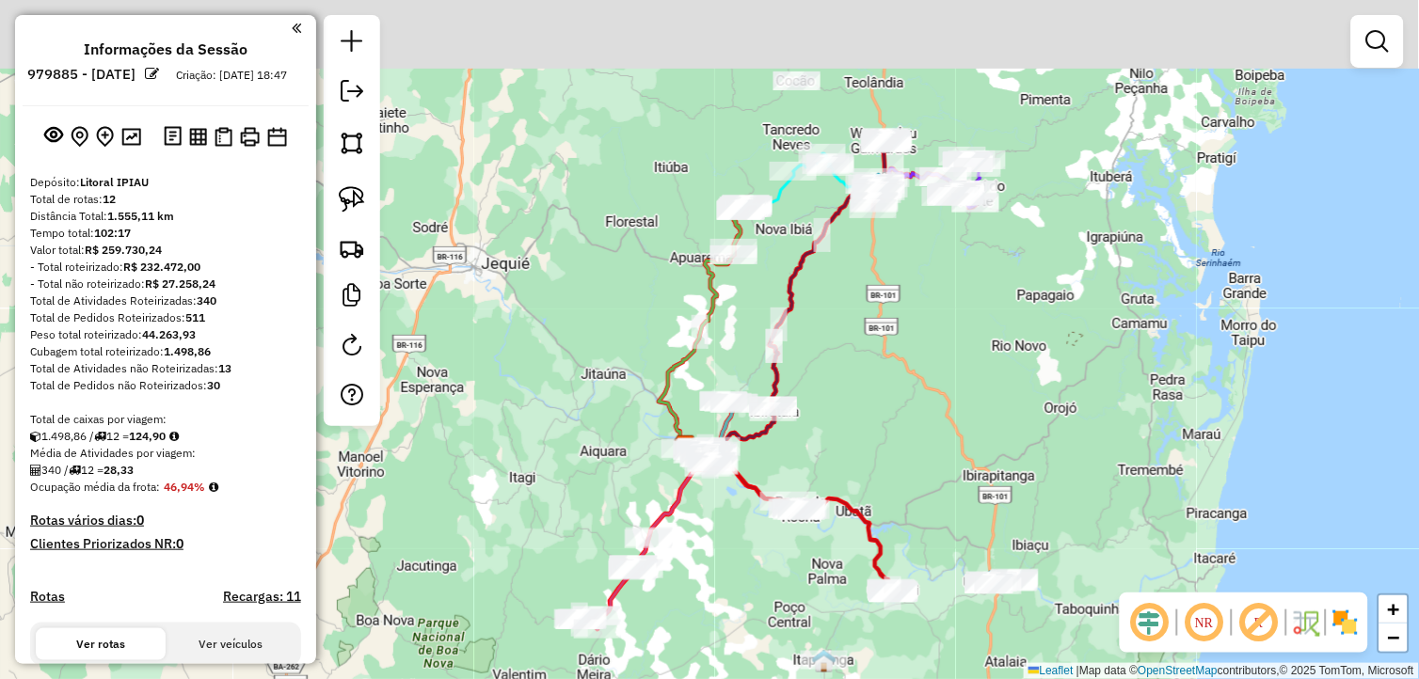
drag, startPoint x: 894, startPoint y: 268, endPoint x: 830, endPoint y: 443, distance: 186.3
click at [830, 443] on div "Janela de atendimento Grade de atendimento Capacidade Transportadoras Veículos …" at bounding box center [709, 339] width 1419 height 679
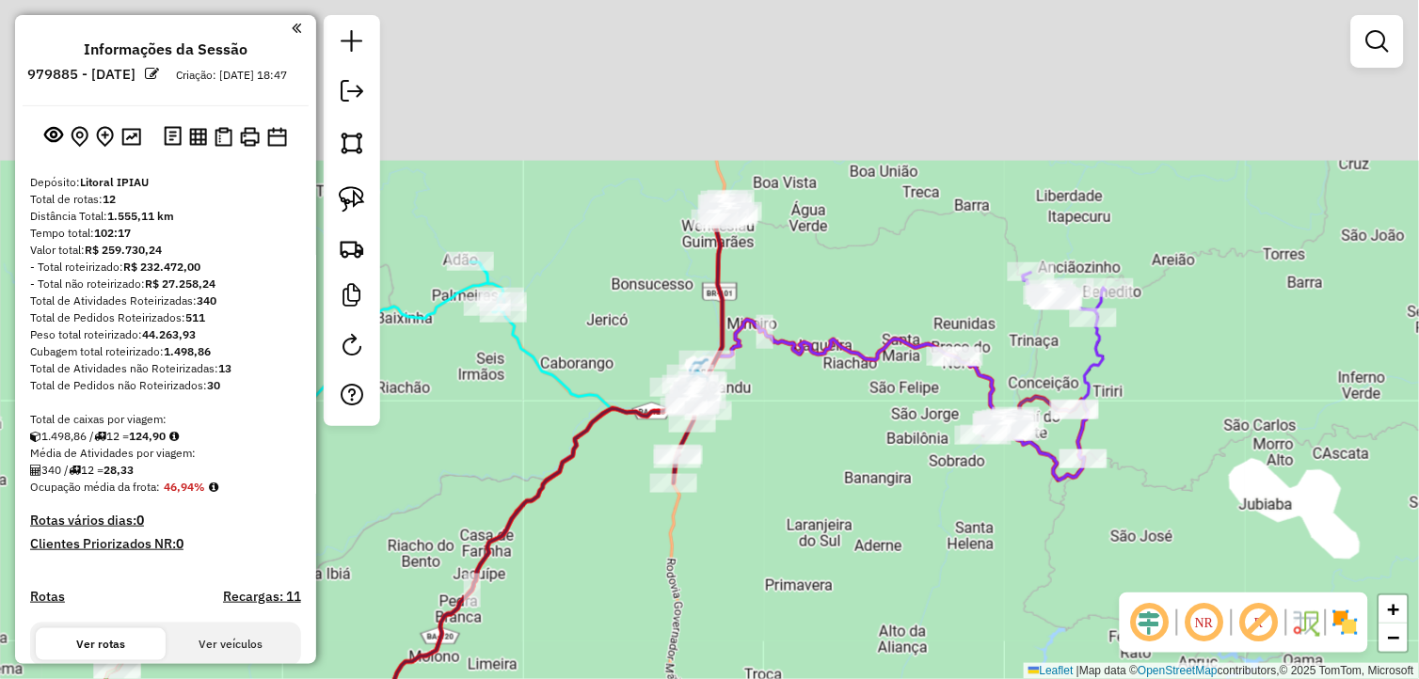
drag, startPoint x: 899, startPoint y: 454, endPoint x: 876, endPoint y: 566, distance: 114.2
click at [876, 566] on div "Janela de atendimento Grade de atendimento Capacidade Transportadoras Veículos …" at bounding box center [709, 339] width 1419 height 679
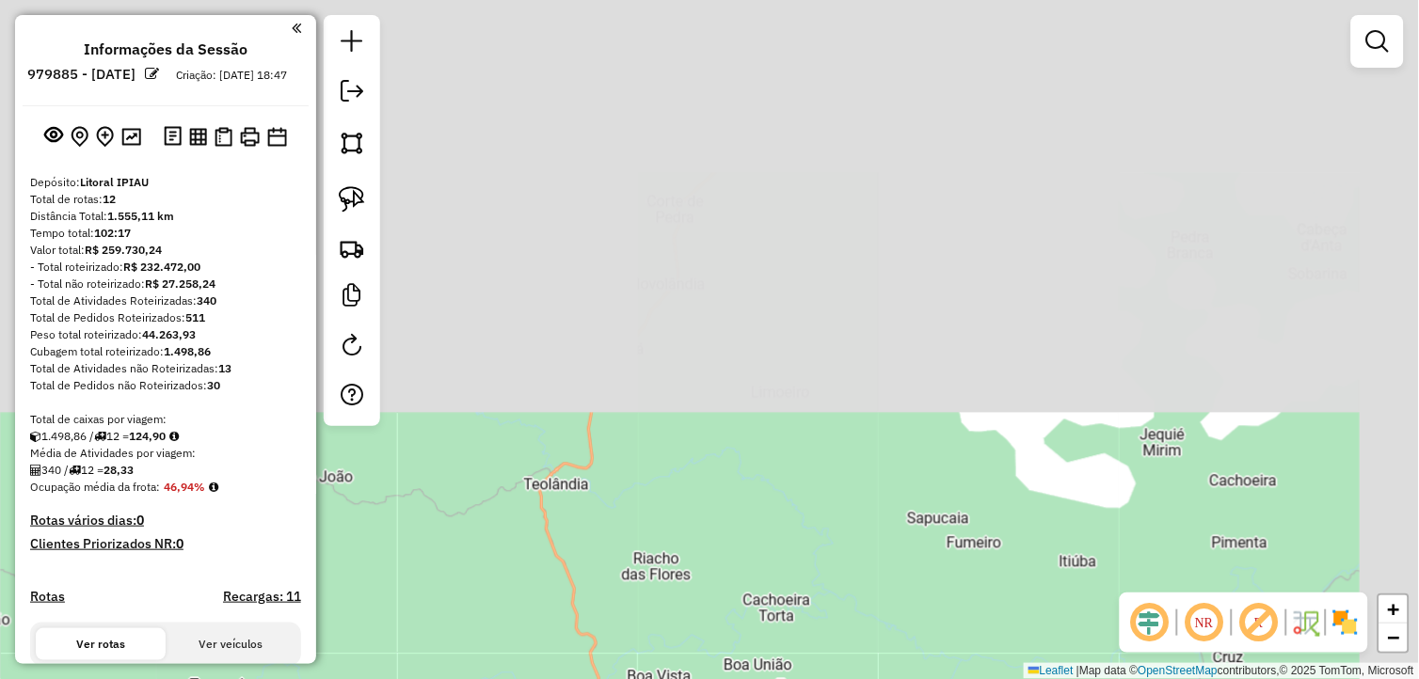
drag, startPoint x: 787, startPoint y: 619, endPoint x: 759, endPoint y: 724, distance: 109.1
click at [759, 678] on html "Aguarde... Pop-up bloqueado! Seu navegador bloqueou automáticamente a abertura …" at bounding box center [709, 339] width 1419 height 679
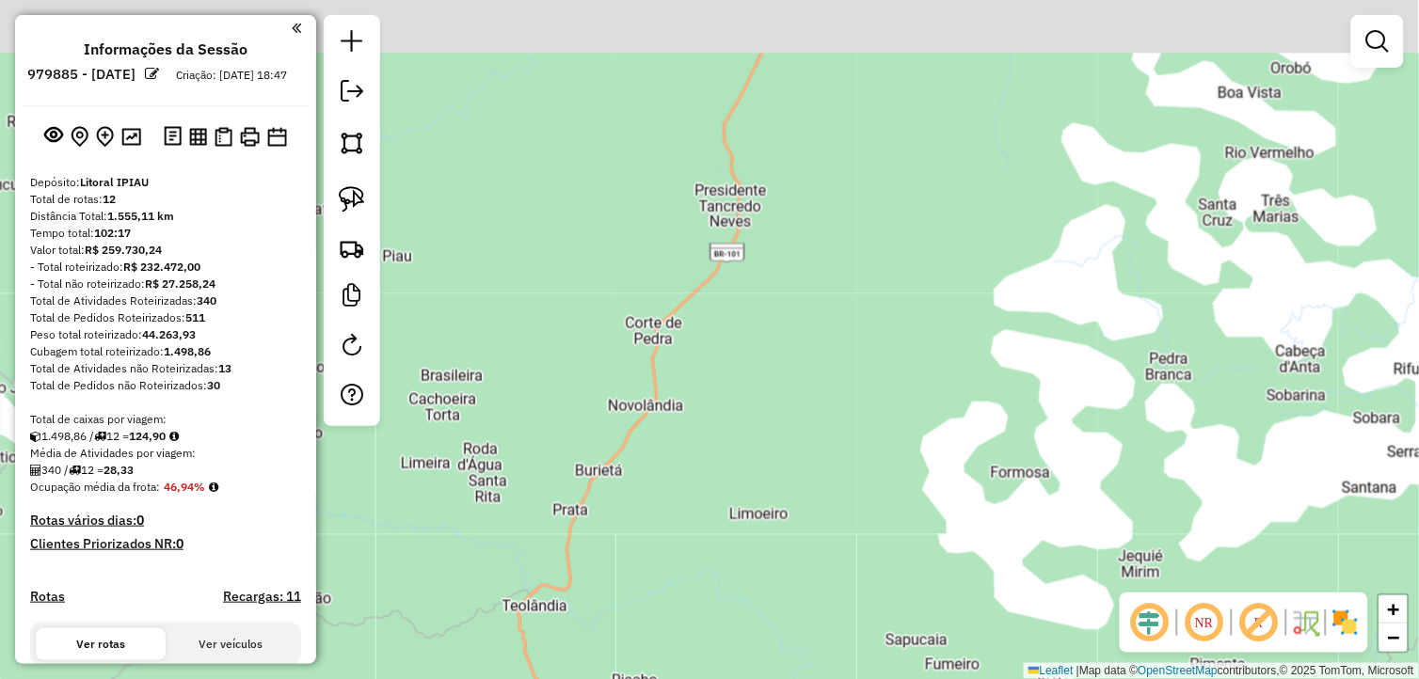
drag, startPoint x: 885, startPoint y: 241, endPoint x: 876, endPoint y: 566, distance: 325.7
click at [861, 654] on div "Janela de atendimento Grade de atendimento Capacidade Transportadoras Veículos …" at bounding box center [709, 339] width 1419 height 679
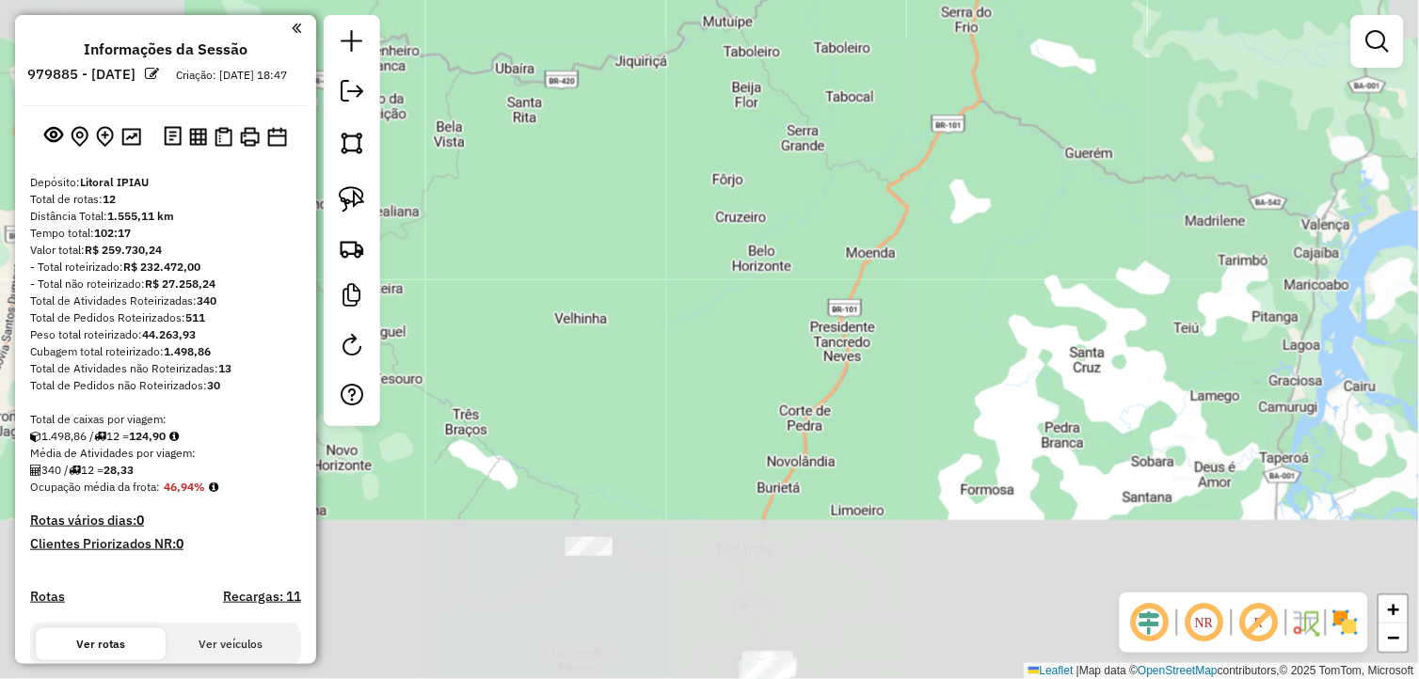
drag, startPoint x: 882, startPoint y: 555, endPoint x: 1010, endPoint y: -24, distance: 593.5
click at [1010, 0] on html "Aguarde... Pop-up bloqueado! Seu navegador bloqueou automáticamente a abertura …" at bounding box center [709, 339] width 1419 height 679
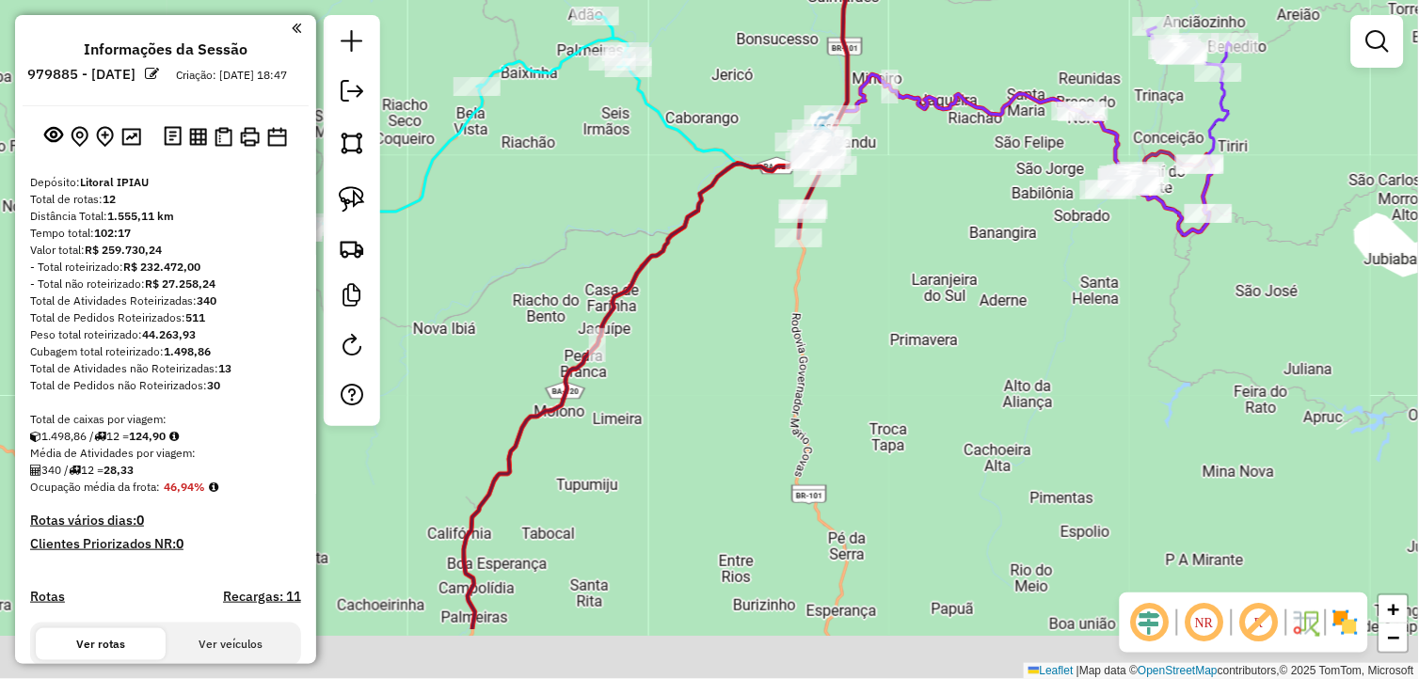
drag, startPoint x: 692, startPoint y: 423, endPoint x: 915, endPoint y: 231, distance: 293.5
click at [917, 212] on div "Janela de atendimento Grade de atendimento Capacidade Transportadoras Veículos …" at bounding box center [709, 339] width 1419 height 679
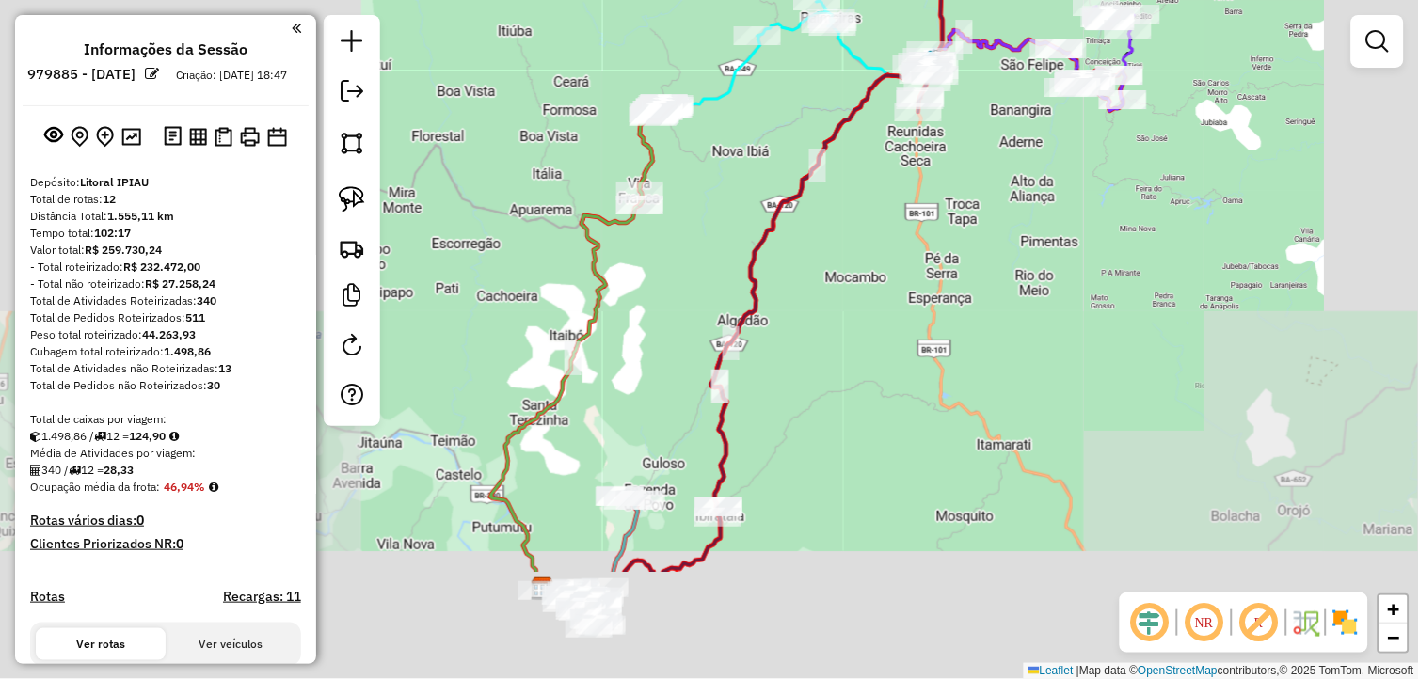
drag, startPoint x: 856, startPoint y: 454, endPoint x: 858, endPoint y: 349, distance: 105.4
click at [858, 349] on div "Janela de atendimento Grade de atendimento Capacidade Transportadoras Veículos …" at bounding box center [709, 339] width 1419 height 679
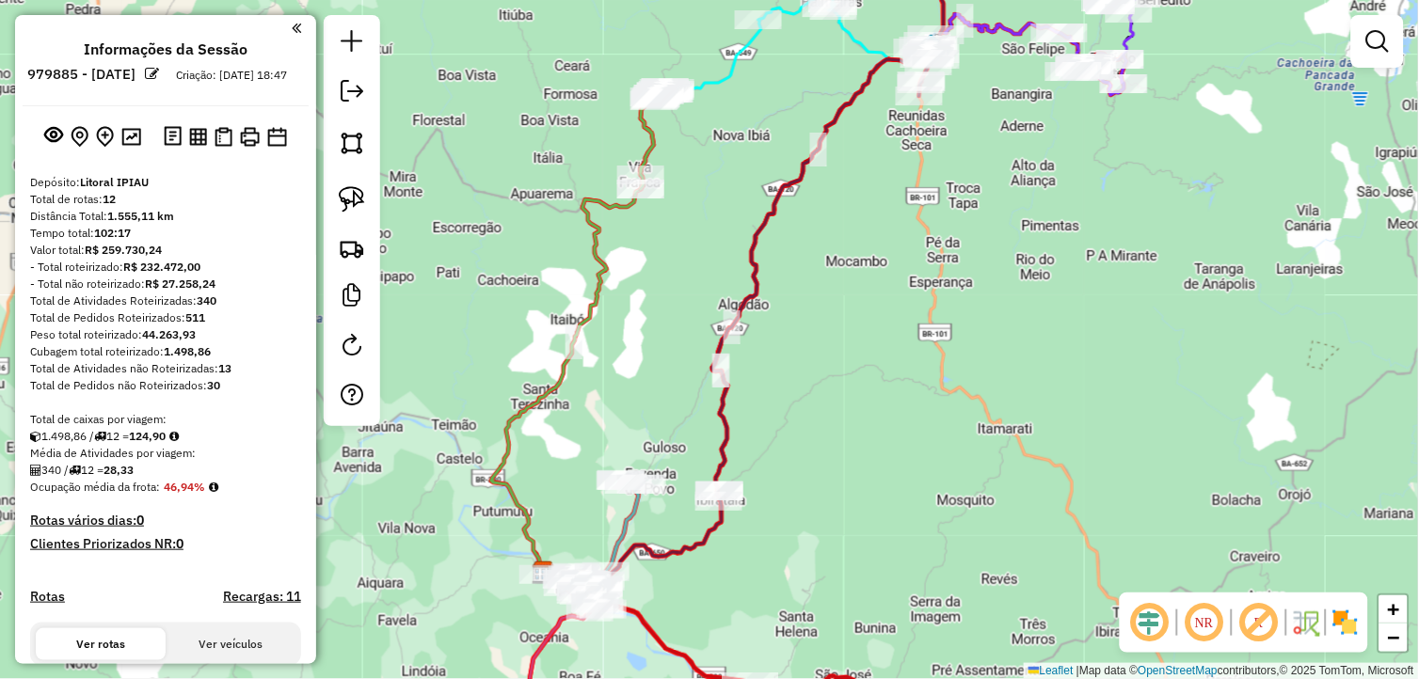
drag, startPoint x: 787, startPoint y: 585, endPoint x: 915, endPoint y: 344, distance: 272.3
click at [910, 352] on div "Janela de atendimento Grade de atendimento Capacidade Transportadoras Veículos …" at bounding box center [709, 339] width 1419 height 679
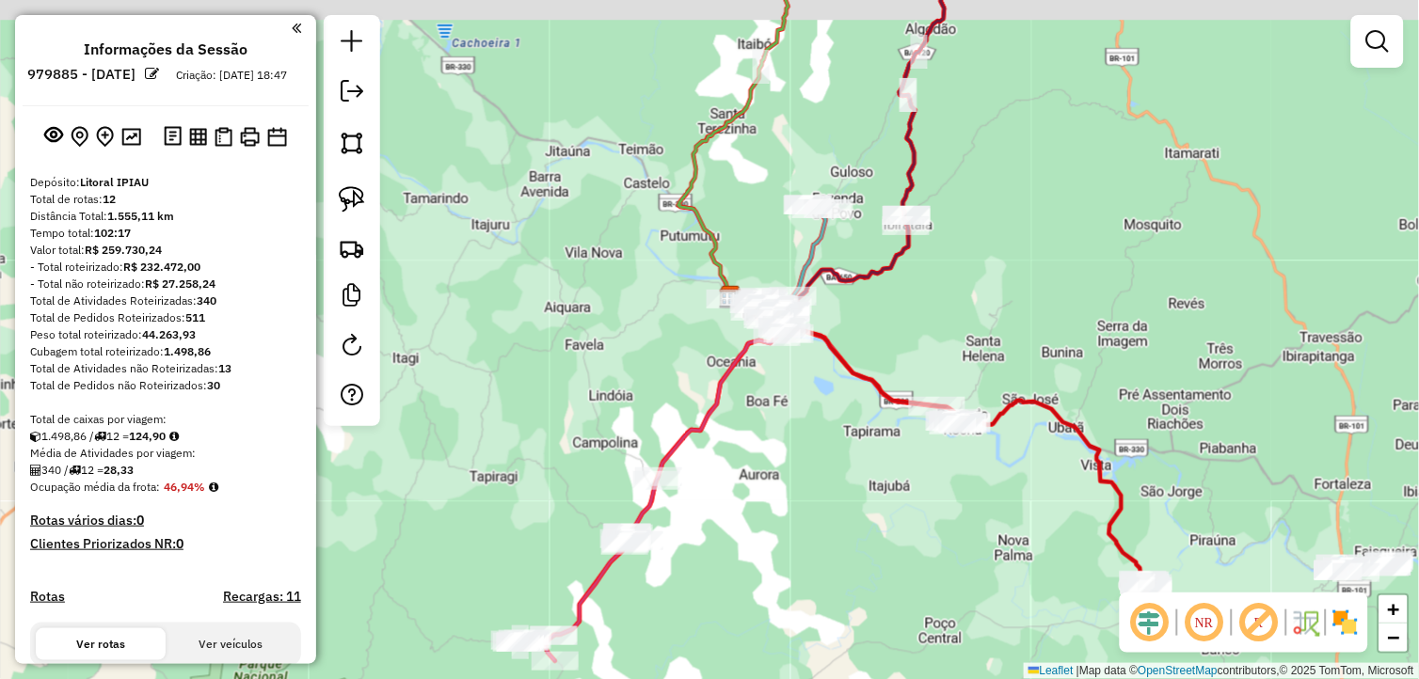
drag, startPoint x: 835, startPoint y: 321, endPoint x: 803, endPoint y: 382, distance: 69.0
click at [815, 382] on div "Janela de atendimento Grade de atendimento Capacidade Transportadoras Veículos …" at bounding box center [709, 339] width 1419 height 679
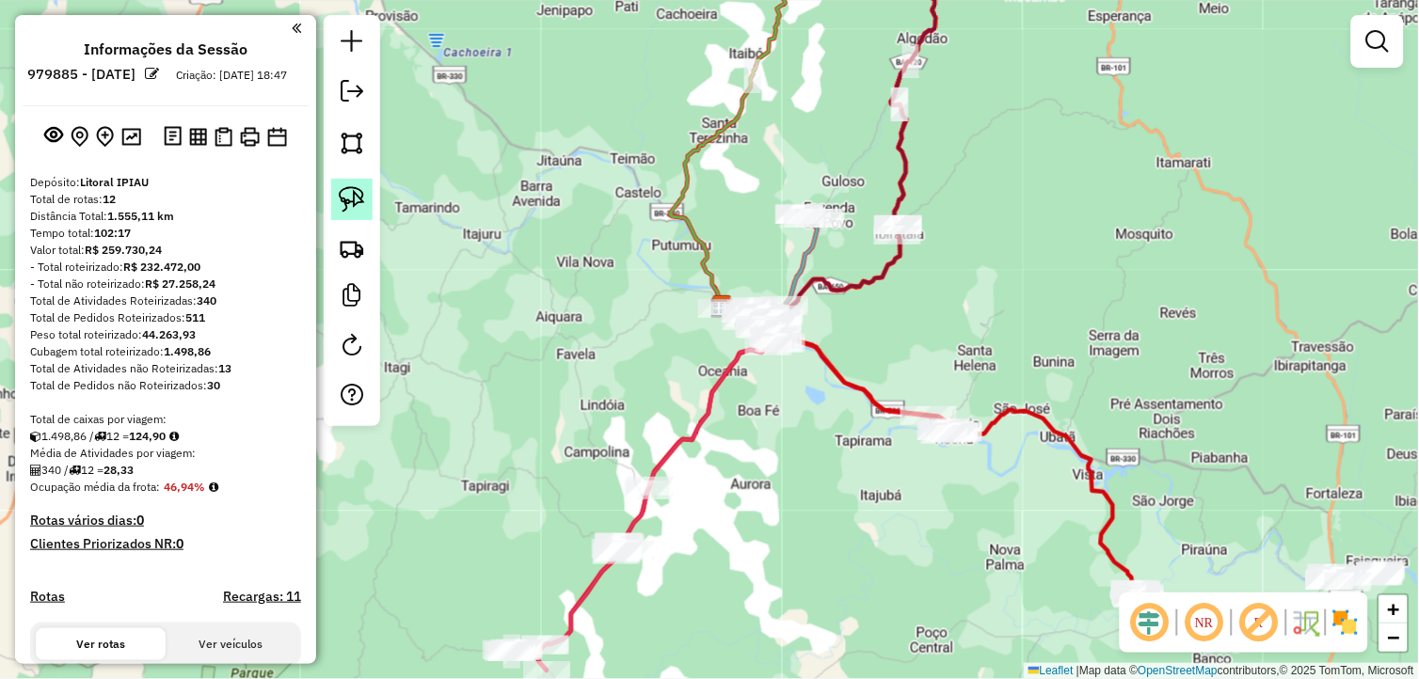
click at [364, 195] on img at bounding box center [352, 199] width 26 height 26
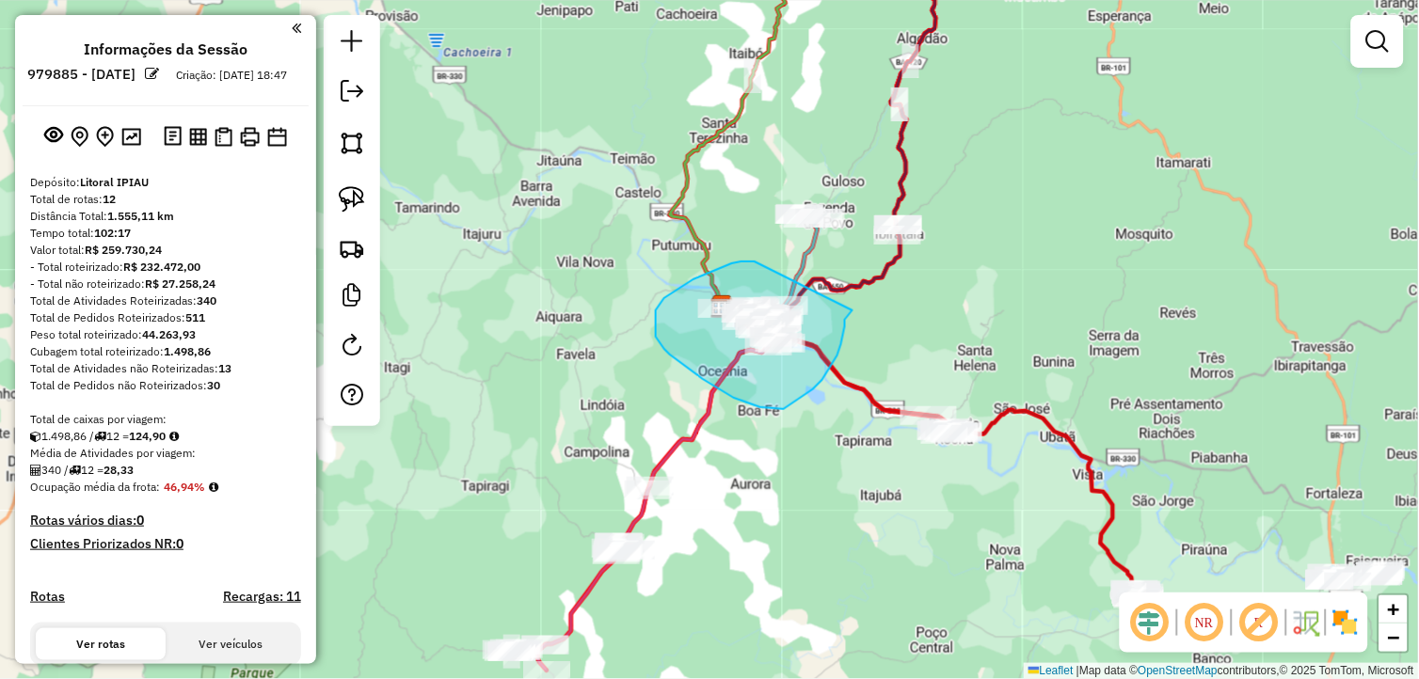
drag, startPoint x: 755, startPoint y: 262, endPoint x: 856, endPoint y: 296, distance: 107.4
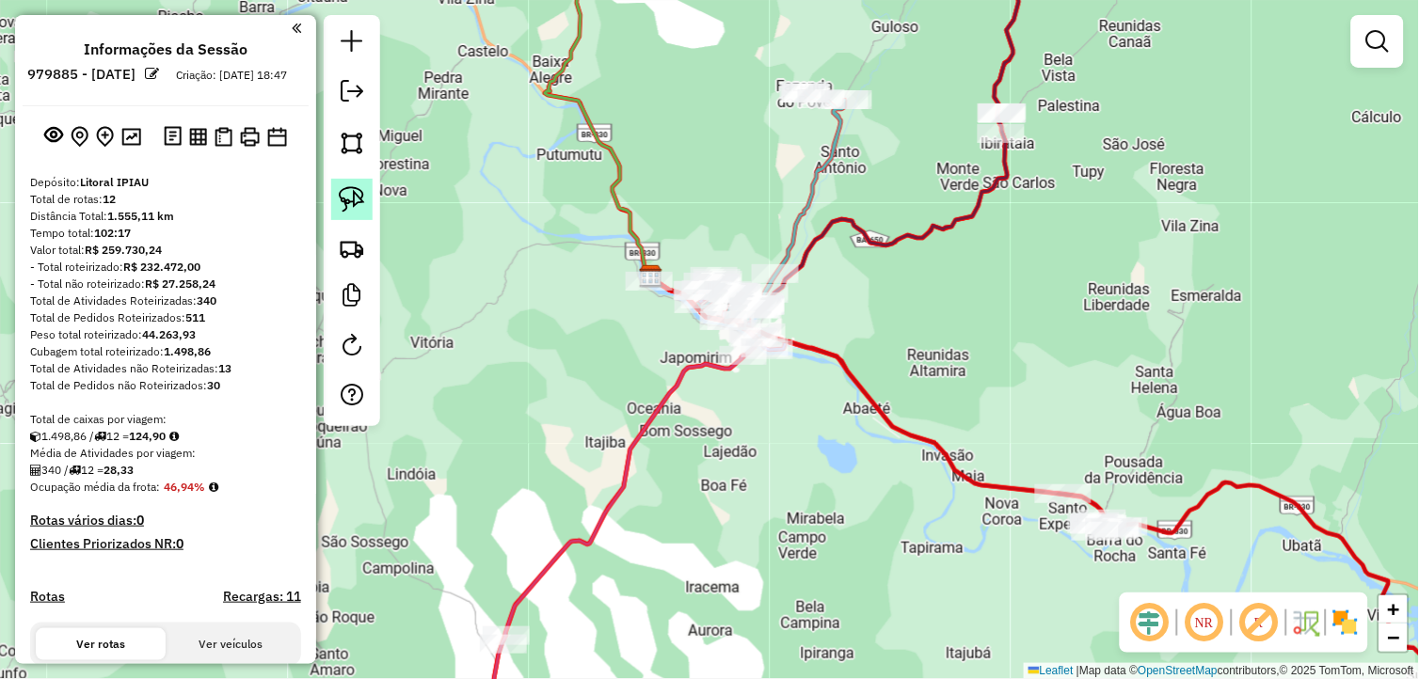
click at [341, 207] on img at bounding box center [352, 199] width 26 height 26
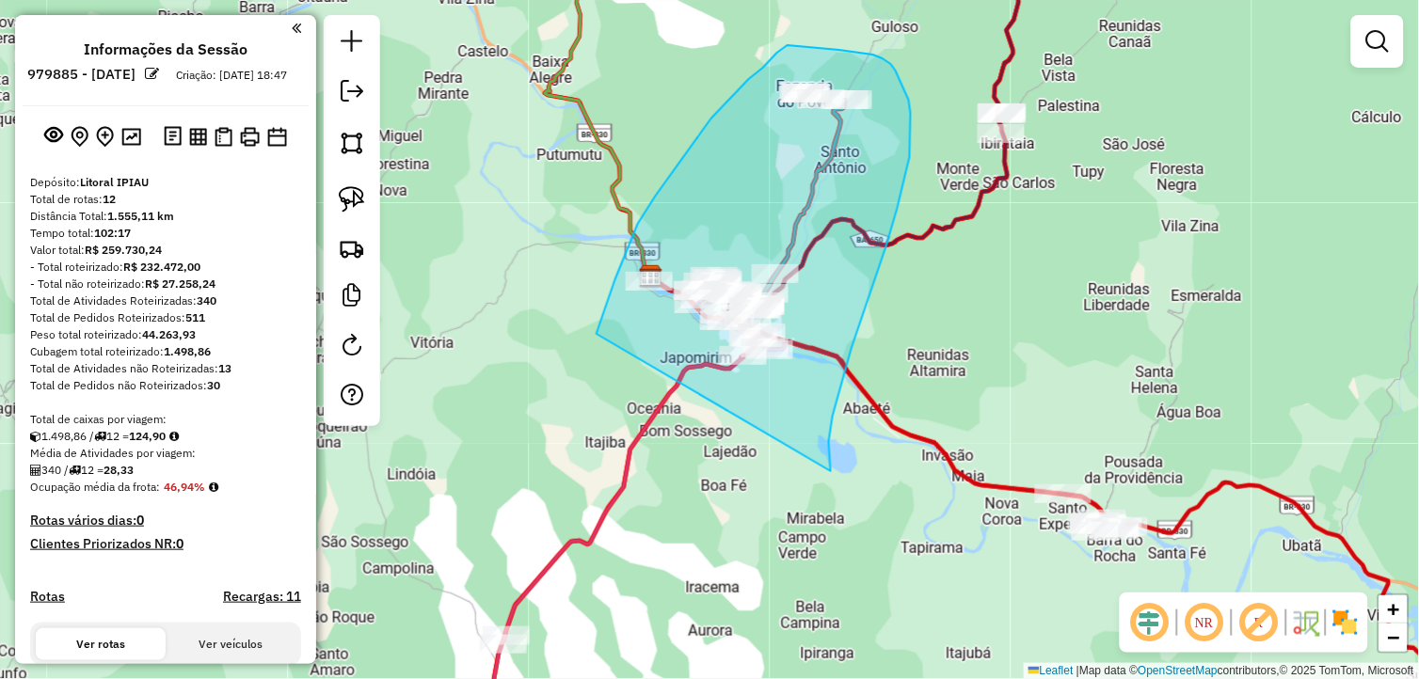
drag, startPoint x: 830, startPoint y: 454, endPoint x: 596, endPoint y: 334, distance: 262.6
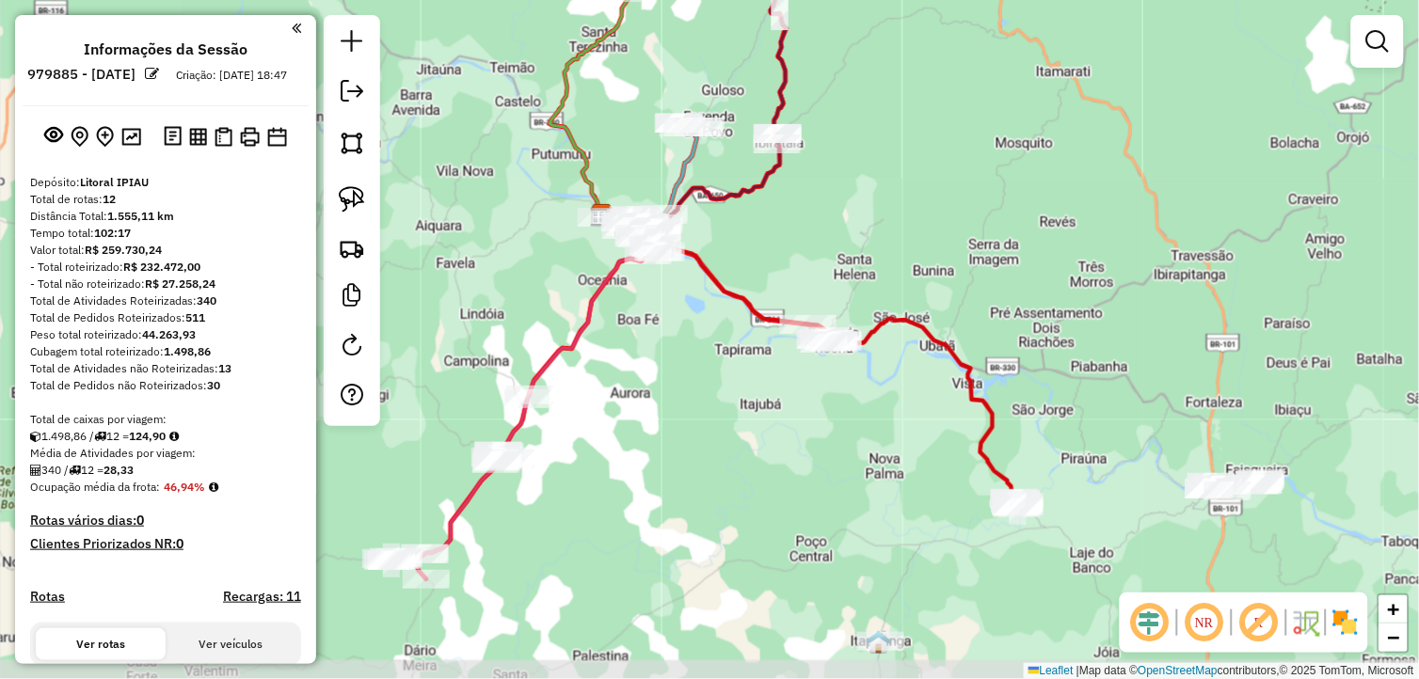
drag, startPoint x: 832, startPoint y: 550, endPoint x: 811, endPoint y: 468, distance: 85.3
click at [811, 468] on div "Janela de atendimento Grade de atendimento Capacidade Transportadoras Veículos …" at bounding box center [709, 339] width 1419 height 679
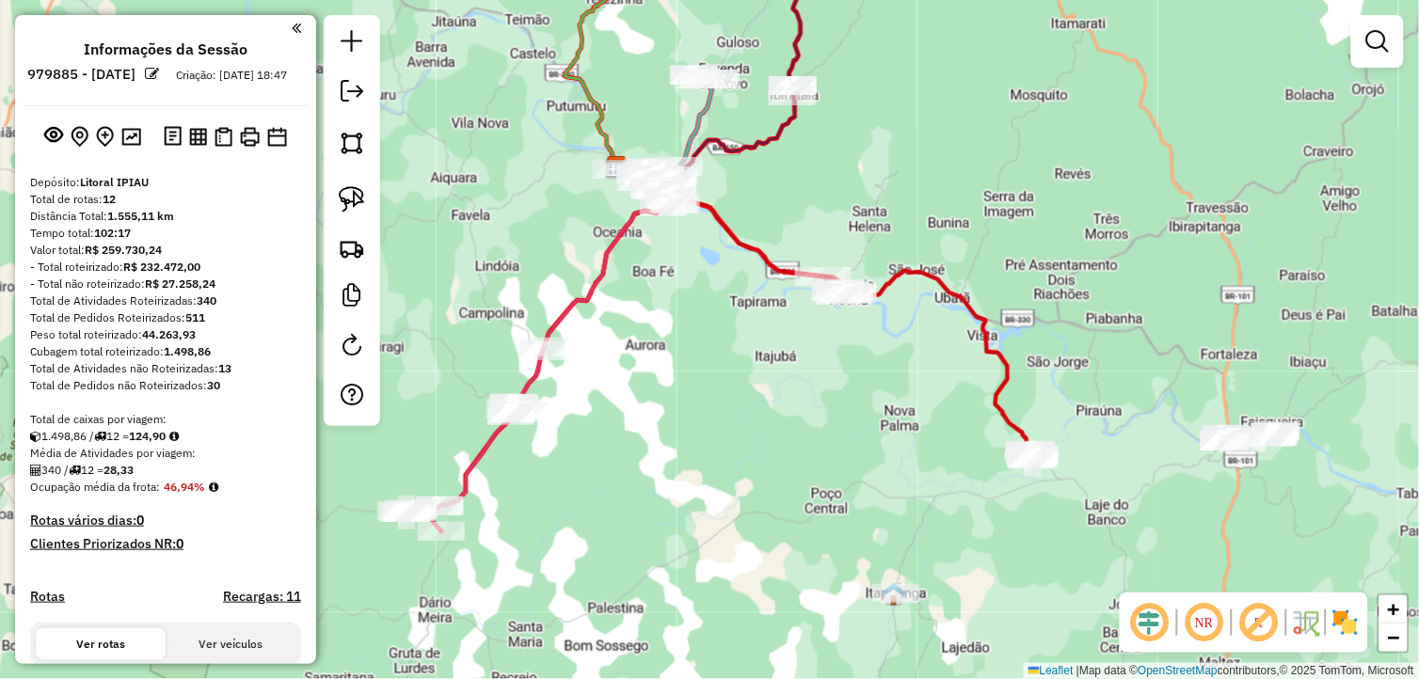
drag, startPoint x: 715, startPoint y: 508, endPoint x: 726, endPoint y: 468, distance: 42.0
click at [726, 468] on div "Janela de atendimento Grade de atendimento Capacidade Transportadoras Veículos …" at bounding box center [709, 339] width 1419 height 679
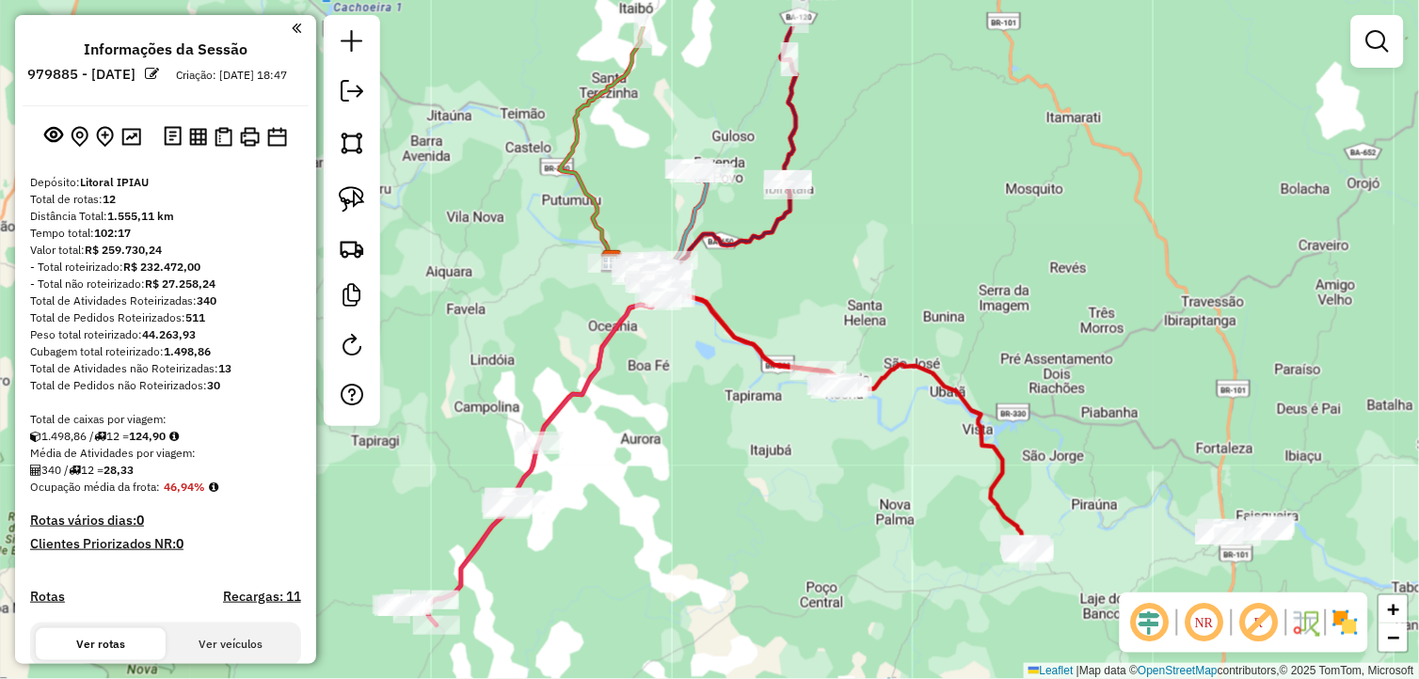
drag, startPoint x: 694, startPoint y: 390, endPoint x: 690, endPoint y: 485, distance: 94.2
click at [690, 485] on div "Janela de atendimento Grade de atendimento Capacidade Transportadoras Veículos …" at bounding box center [709, 339] width 1419 height 679
